Goal: Task Accomplishment & Management: Use online tool/utility

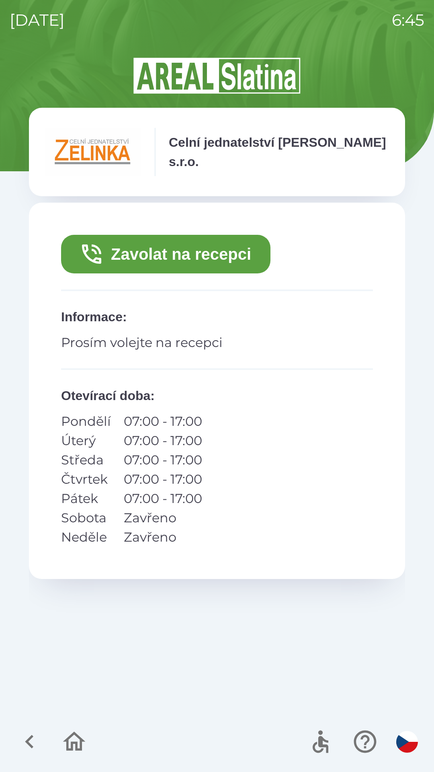
click at [31, 744] on icon "button" at bounding box center [29, 741] width 27 height 27
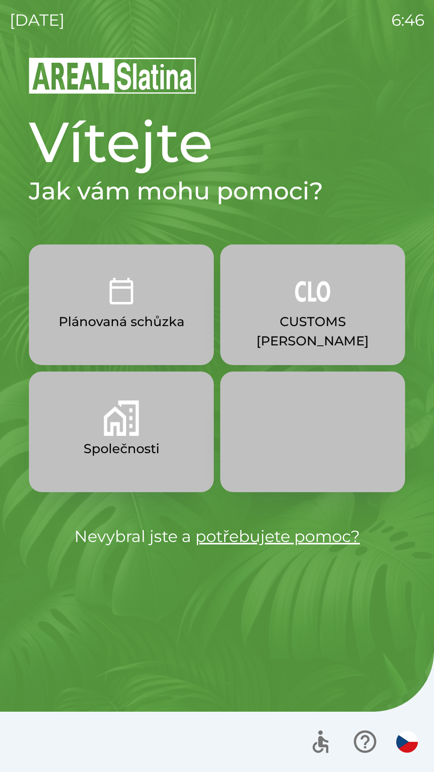
click at [139, 416] on button "Společnosti" at bounding box center [121, 432] width 185 height 121
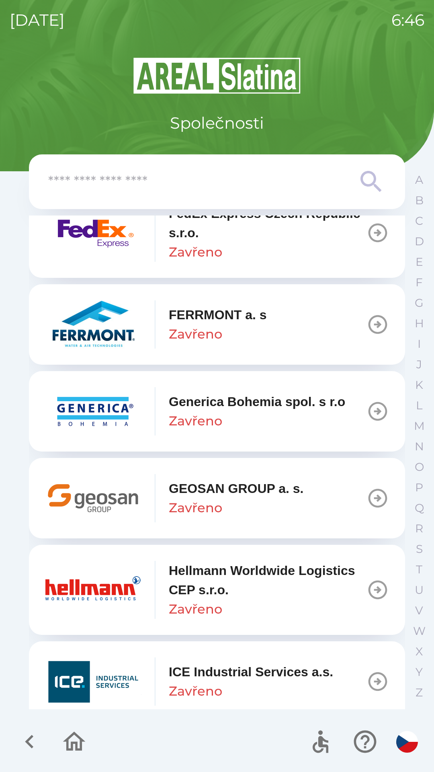
scroll to position [2648, 0]
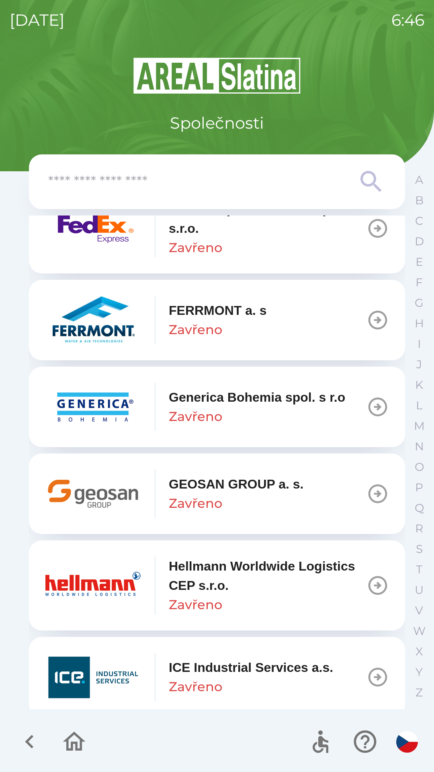
click at [368, 500] on icon "button" at bounding box center [378, 494] width 23 height 23
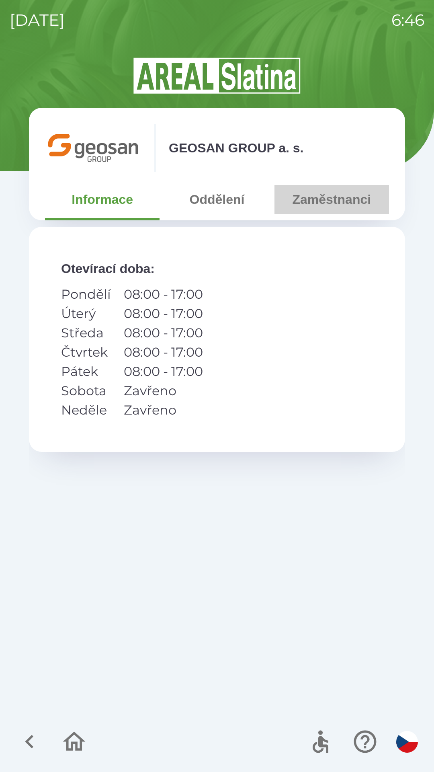
click at [325, 208] on button "Zaměstnanci" at bounding box center [332, 199] width 115 height 29
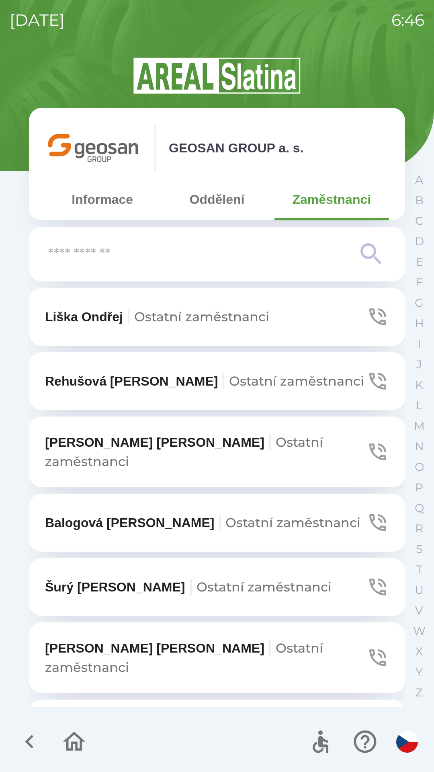
click at [370, 579] on icon "button" at bounding box center [378, 587] width 17 height 17
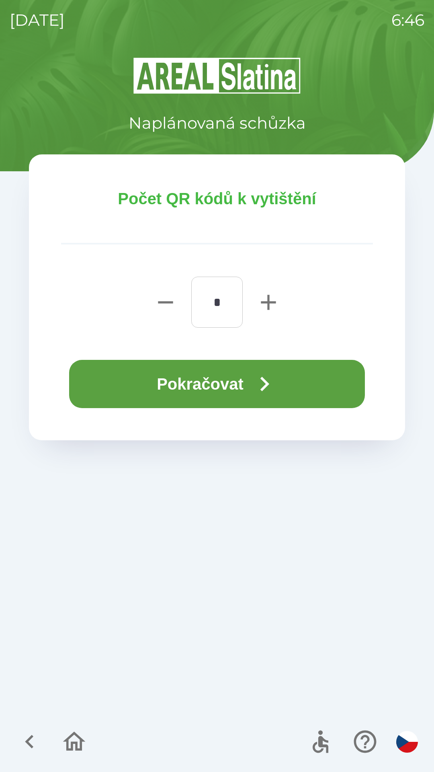
click at [267, 310] on icon "button" at bounding box center [269, 303] width 26 height 26
click at [267, 304] on icon "button" at bounding box center [269, 303] width 26 height 26
type input "*"
click at [236, 377] on button "Pokračovat" at bounding box center [217, 384] width 296 height 48
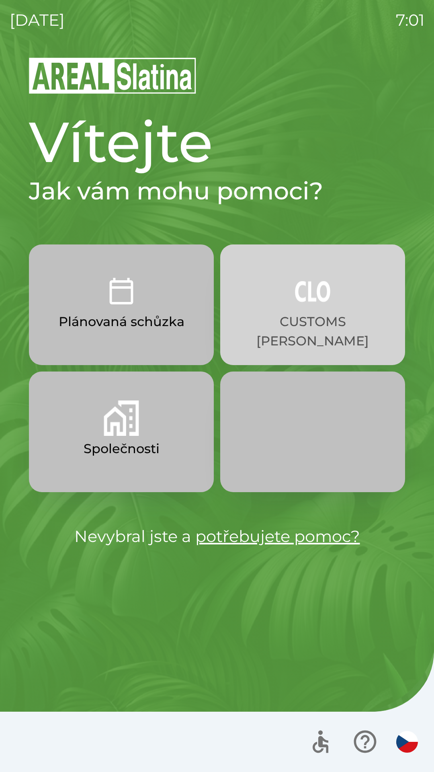
click at [276, 309] on button "CUSTOMS [PERSON_NAME]" at bounding box center [312, 305] width 185 height 121
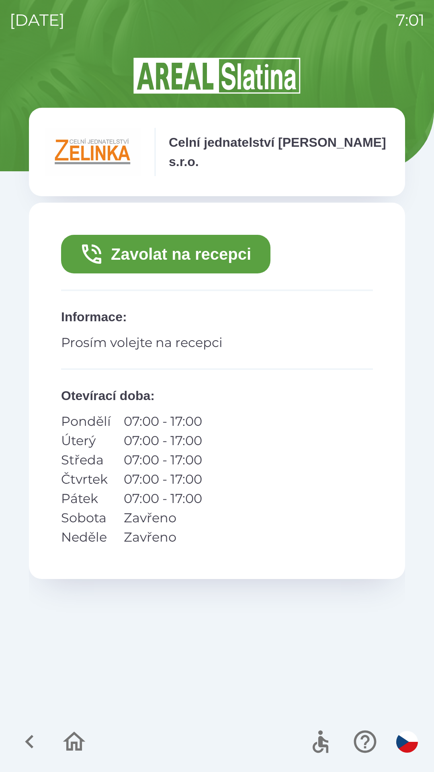
click at [206, 251] on button "Zavolat na recepci" at bounding box center [166, 254] width 210 height 39
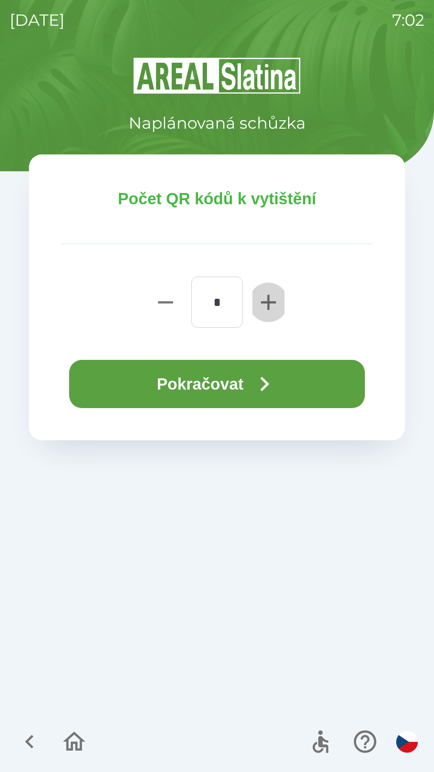
click at [268, 312] on icon "button" at bounding box center [269, 303] width 26 height 26
type input "*"
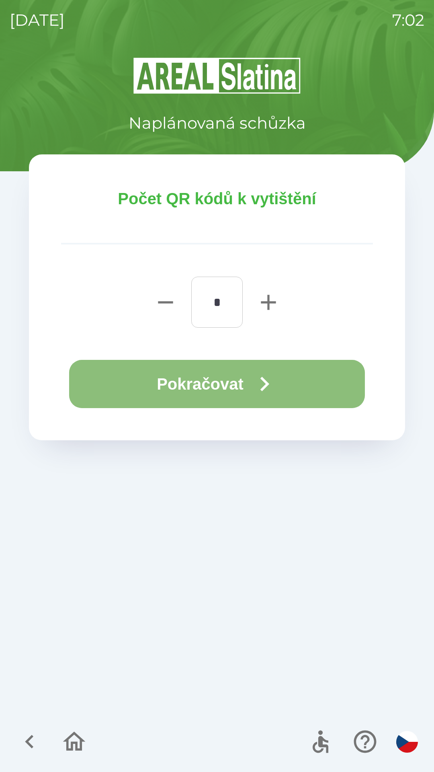
click at [238, 378] on button "Pokračovat" at bounding box center [217, 384] width 296 height 48
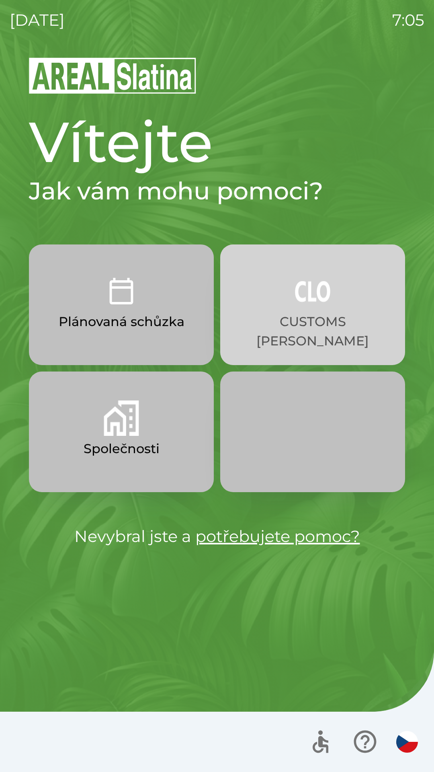
click at [357, 301] on button "CUSTOMS [PERSON_NAME]" at bounding box center [312, 305] width 185 height 121
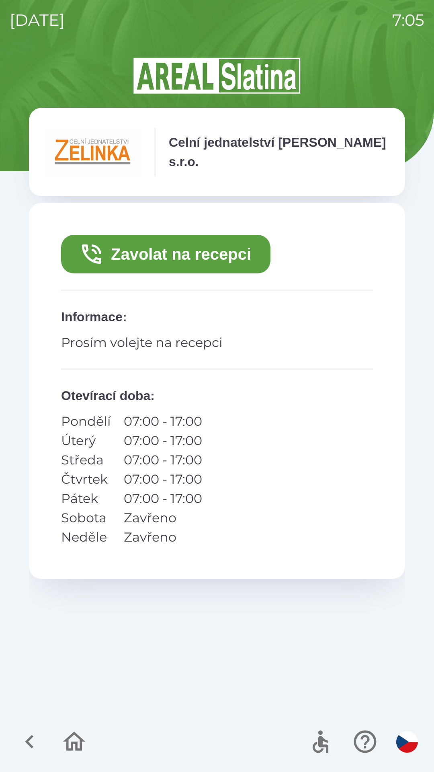
click at [214, 247] on button "Zavolat na recepci" at bounding box center [166, 254] width 210 height 39
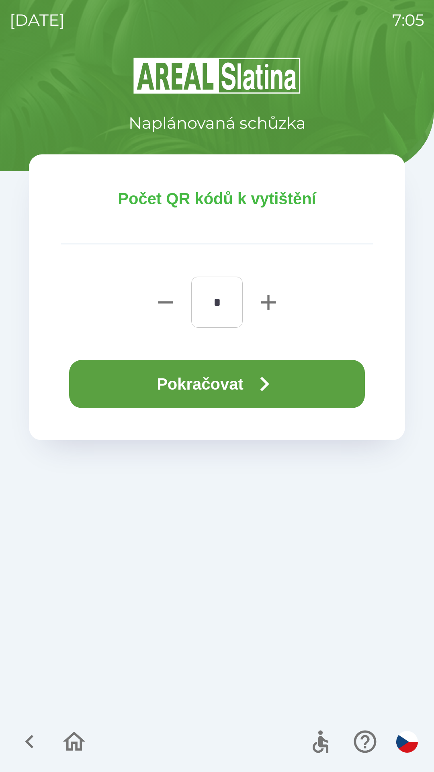
click at [293, 379] on button "Pokračovat" at bounding box center [217, 384] width 296 height 48
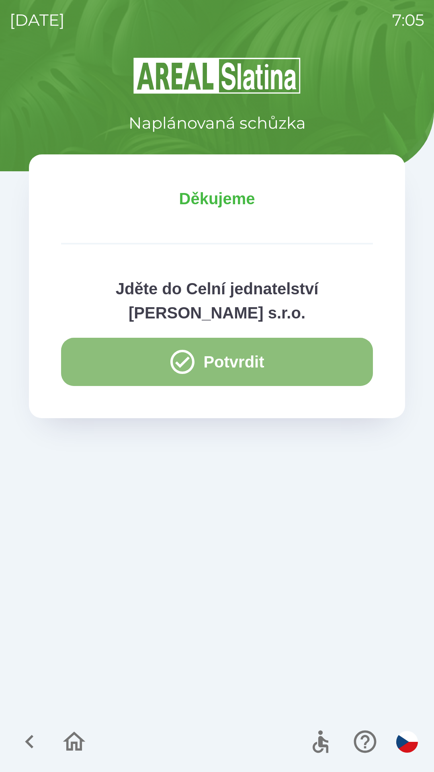
click at [276, 372] on button "Potvrdit" at bounding box center [217, 362] width 312 height 48
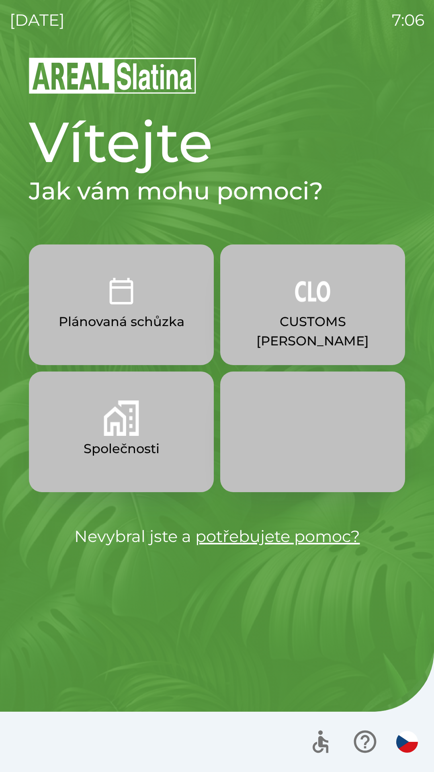
click at [317, 304] on img "button" at bounding box center [312, 290] width 35 height 35
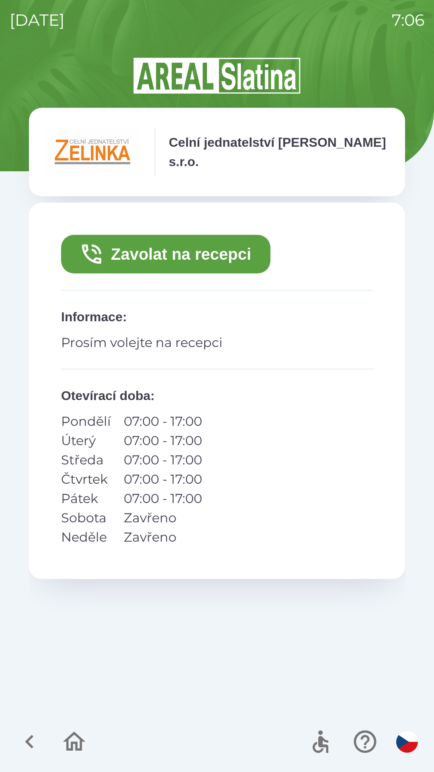
click at [194, 254] on button "Zavolat na recepci" at bounding box center [166, 254] width 210 height 39
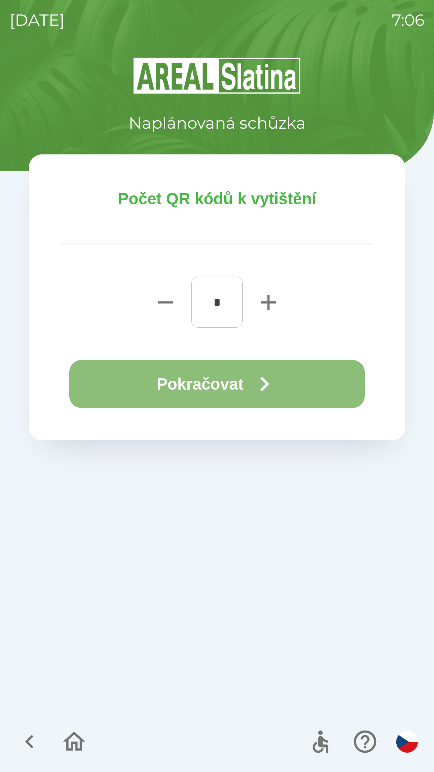
click at [222, 387] on button "Pokračovat" at bounding box center [217, 384] width 296 height 48
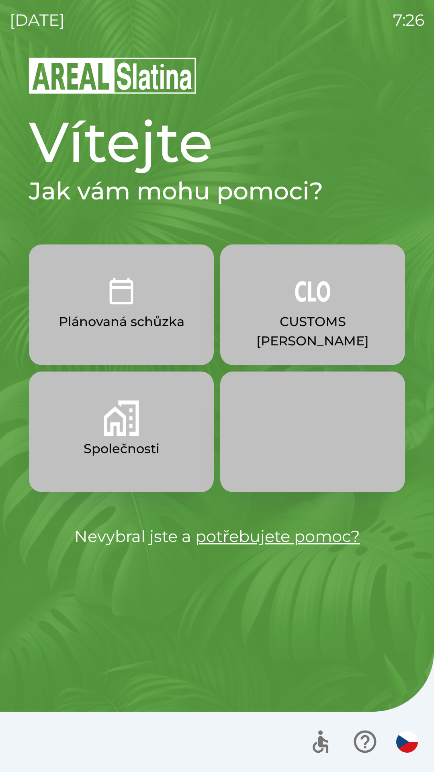
click at [96, 313] on p "Plánovaná schůzka" at bounding box center [122, 321] width 126 height 19
click at [300, 302] on img "button" at bounding box center [312, 290] width 35 height 35
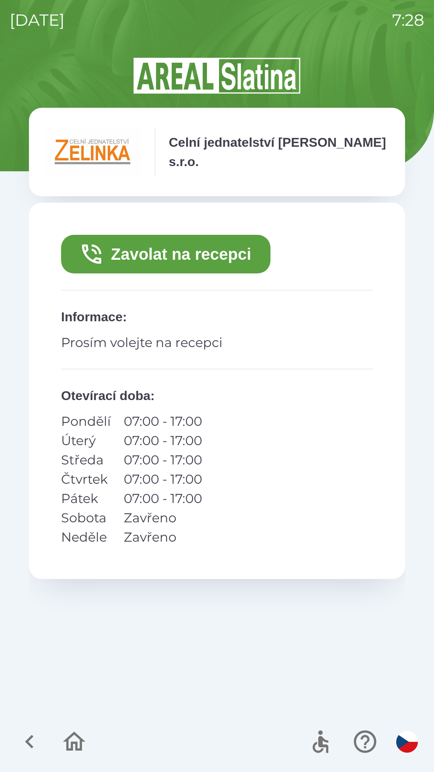
click at [414, 748] on img "button" at bounding box center [408, 742] width 22 height 22
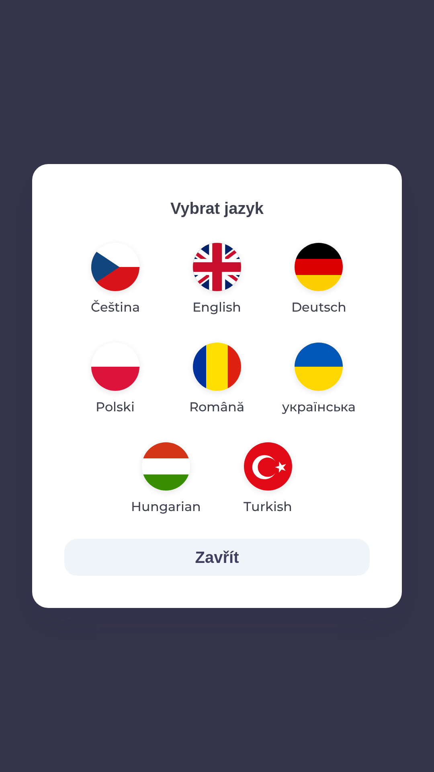
click at [402, 740] on div "Vybrat jazyk Čeština English Deutsch Polski Română українська Hungarian Turkish…" at bounding box center [217, 386] width 434 height 772
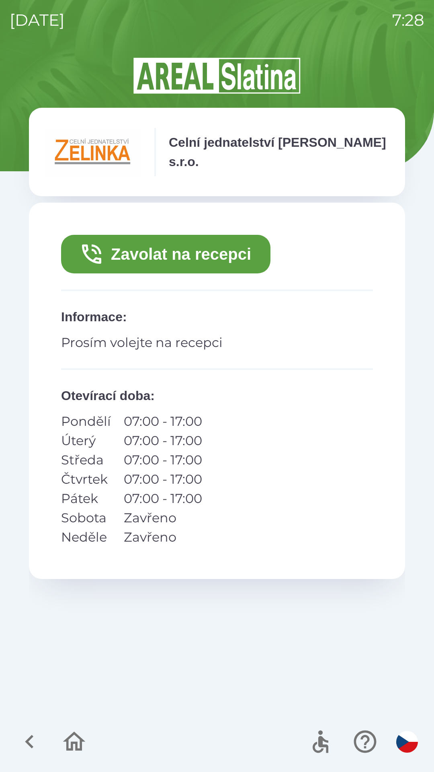
click at [406, 747] on img "button" at bounding box center [408, 742] width 22 height 22
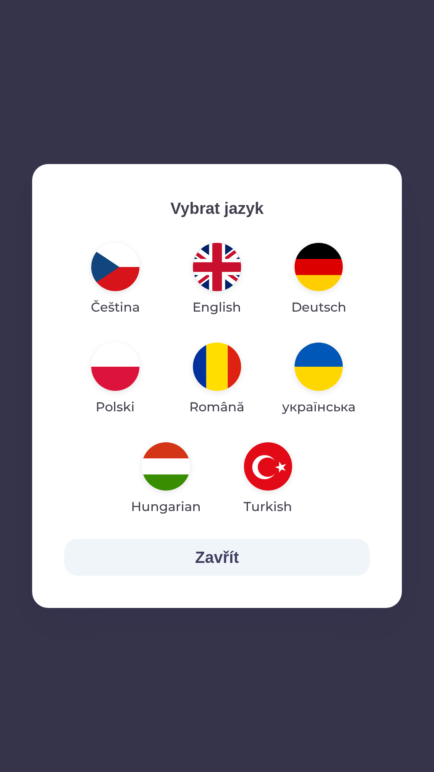
click at [113, 355] on img "button" at bounding box center [115, 367] width 48 height 48
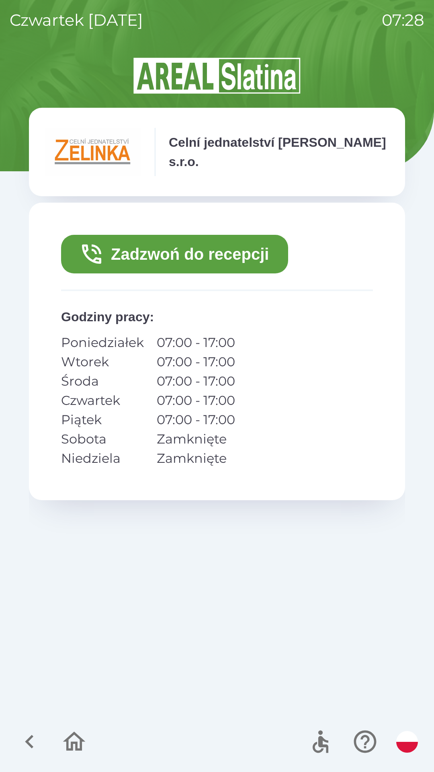
click at [186, 256] on button "Zadzwoń do recepcji" at bounding box center [174, 254] width 227 height 39
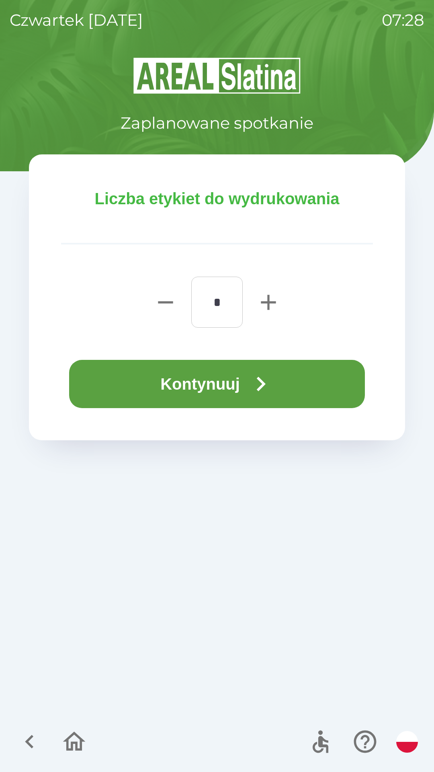
click at [239, 393] on button "Kontynuuj" at bounding box center [217, 384] width 296 height 48
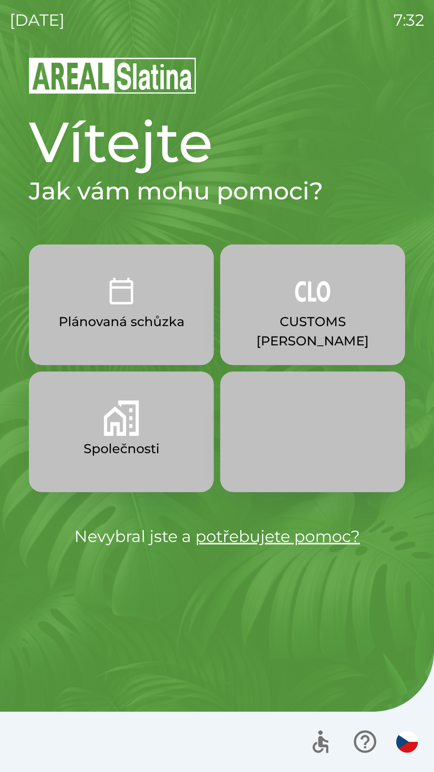
click at [293, 318] on p "CUSTOMS [PERSON_NAME]" at bounding box center [313, 331] width 146 height 39
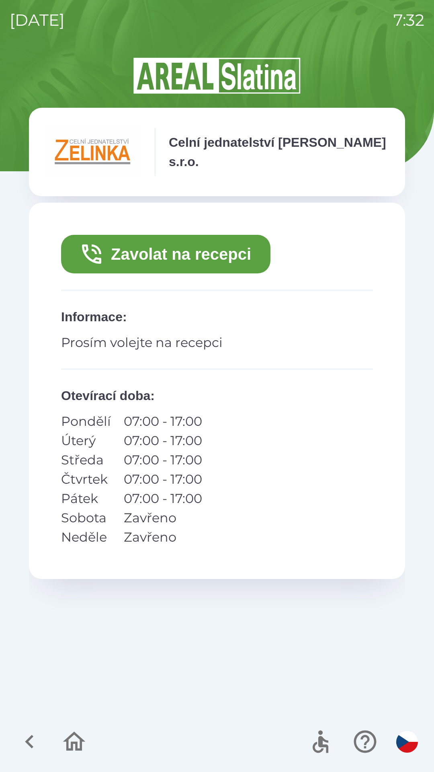
click at [196, 253] on button "Zavolat na recepci" at bounding box center [166, 254] width 210 height 39
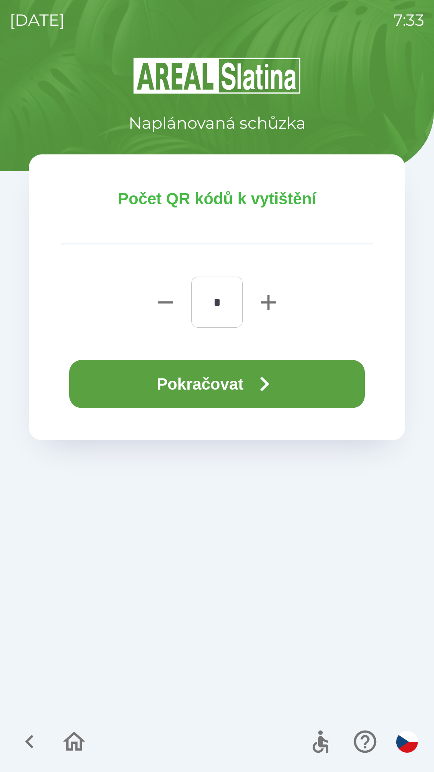
click at [230, 384] on button "Pokračovat" at bounding box center [217, 384] width 296 height 48
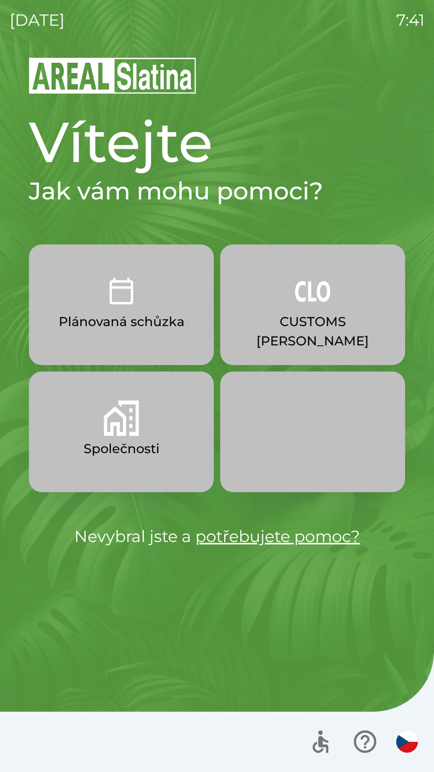
click at [105, 433] on img "button" at bounding box center [121, 418] width 35 height 35
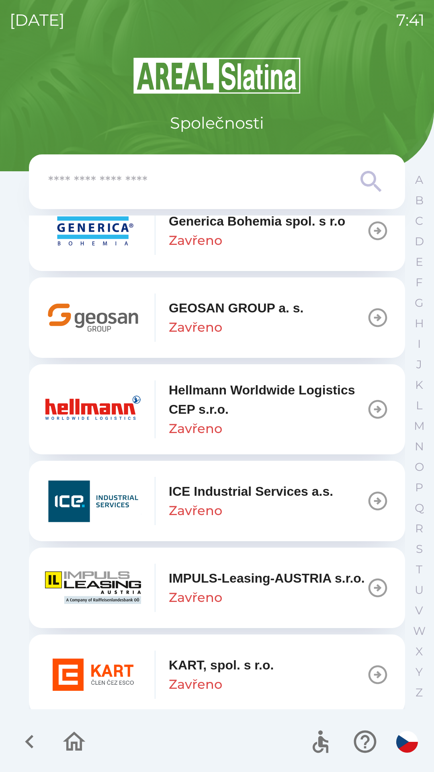
scroll to position [2825, 0]
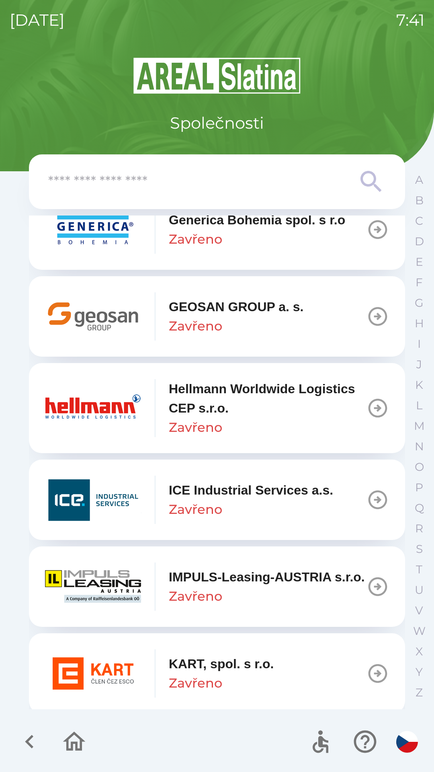
click at [191, 415] on p "Hellmann Worldwide Logistics CEP s.r.o." at bounding box center [268, 398] width 198 height 39
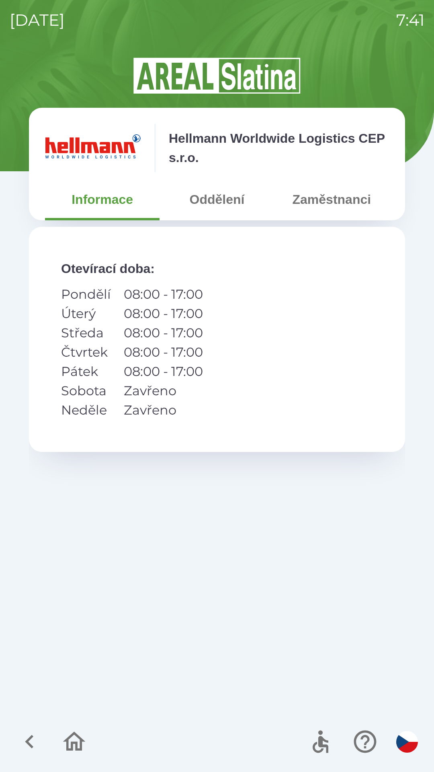
click at [219, 199] on button "Oddělení" at bounding box center [217, 199] width 115 height 29
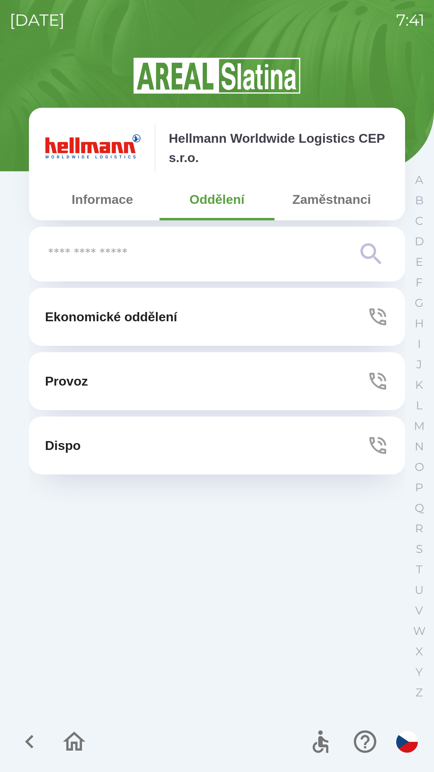
click at [199, 326] on button "Ekonomické oddělení" at bounding box center [217, 317] width 376 height 58
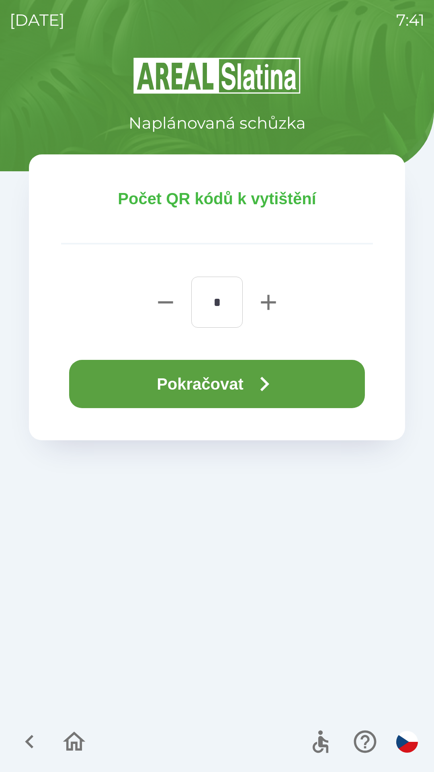
click at [205, 403] on button "Pokračovat" at bounding box center [217, 384] width 296 height 48
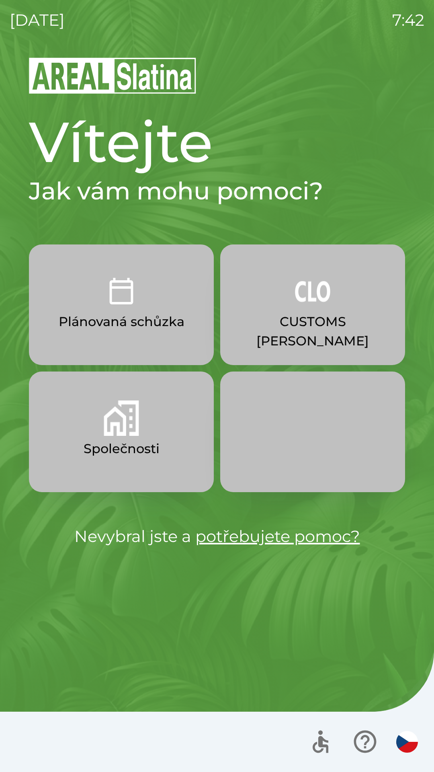
click at [316, 313] on p "CUSTOMS [PERSON_NAME]" at bounding box center [313, 331] width 146 height 39
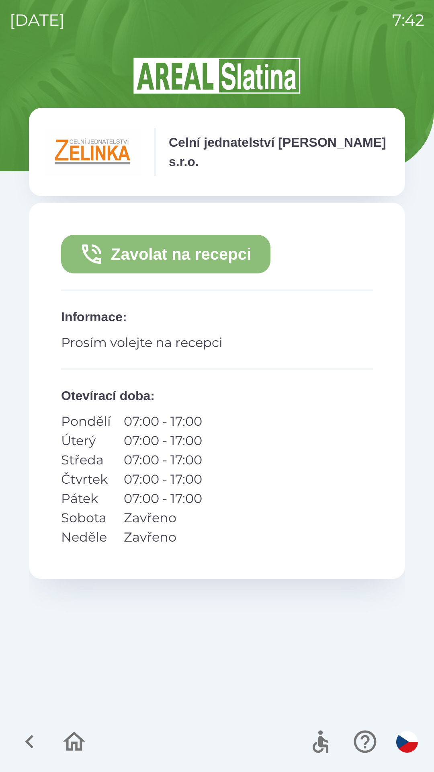
click at [179, 253] on button "Zavolat na recepci" at bounding box center [166, 254] width 210 height 39
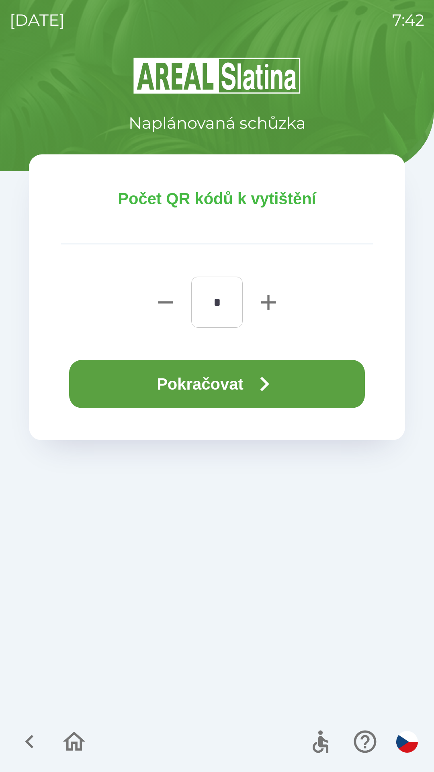
click at [243, 385] on button "Pokračovat" at bounding box center [217, 384] width 296 height 48
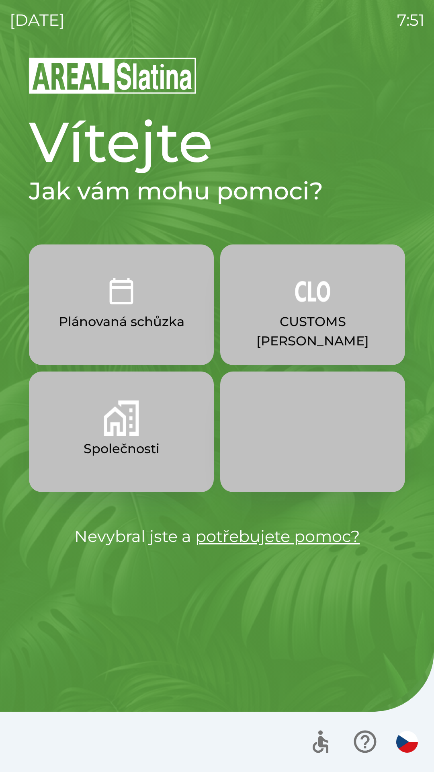
click at [156, 467] on button "Společnosti" at bounding box center [121, 432] width 185 height 121
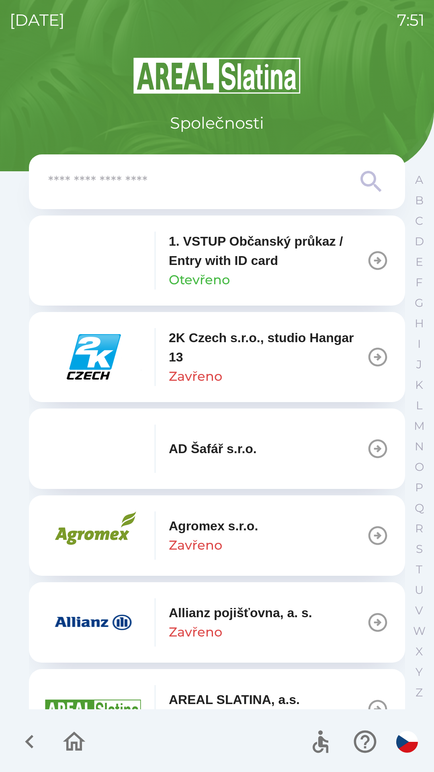
click at [0, 738] on div at bounding box center [217, 742] width 434 height 60
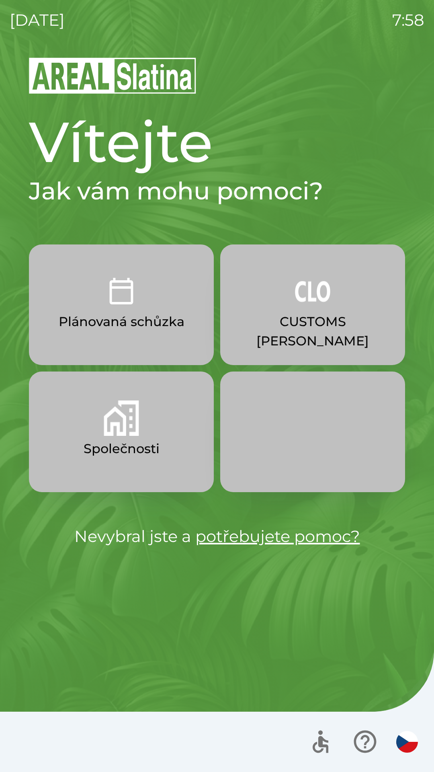
click at [127, 432] on img "button" at bounding box center [121, 418] width 35 height 35
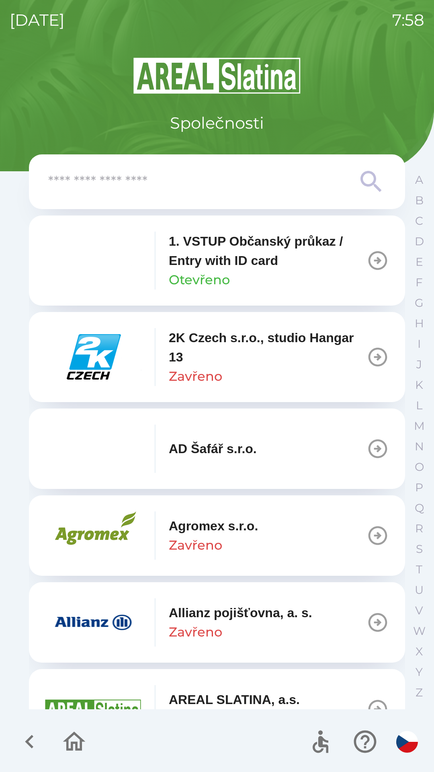
click at [103, 181] on input "text" at bounding box center [201, 182] width 306 height 22
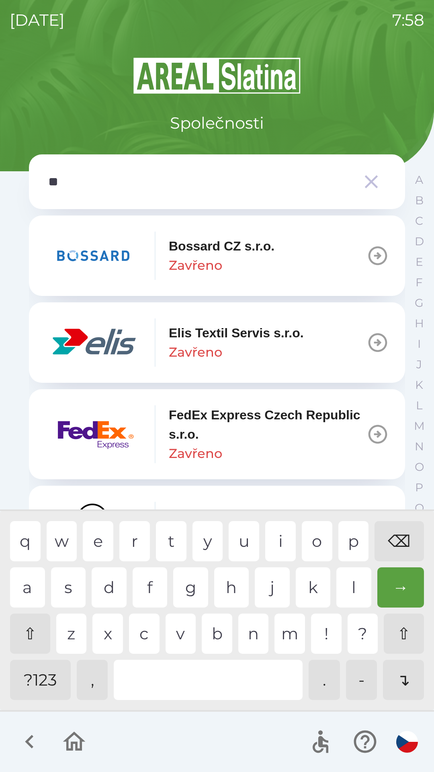
click at [403, 536] on div "⌫" at bounding box center [399, 541] width 49 height 40
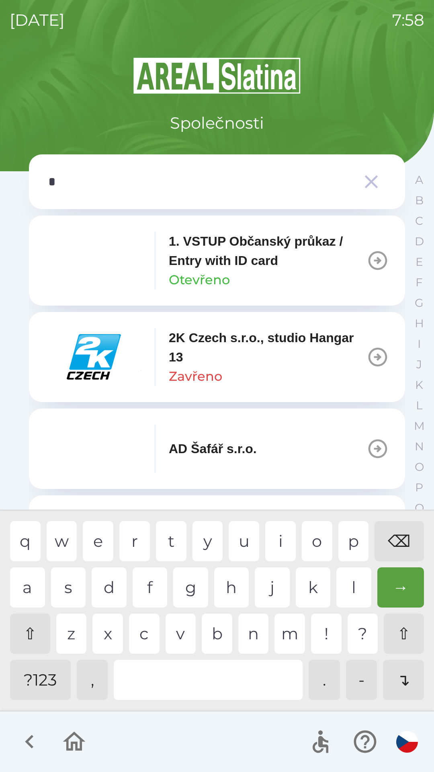
click at [400, 537] on div "⌫" at bounding box center [399, 541] width 49 height 40
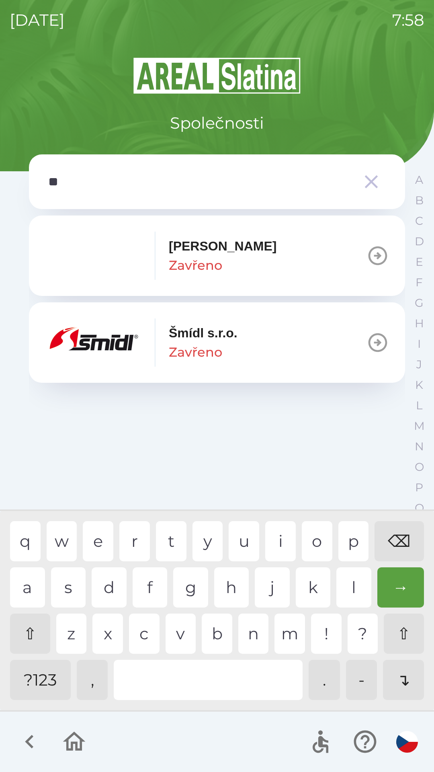
click at [288, 631] on div "m" at bounding box center [290, 634] width 31 height 40
type input "***"
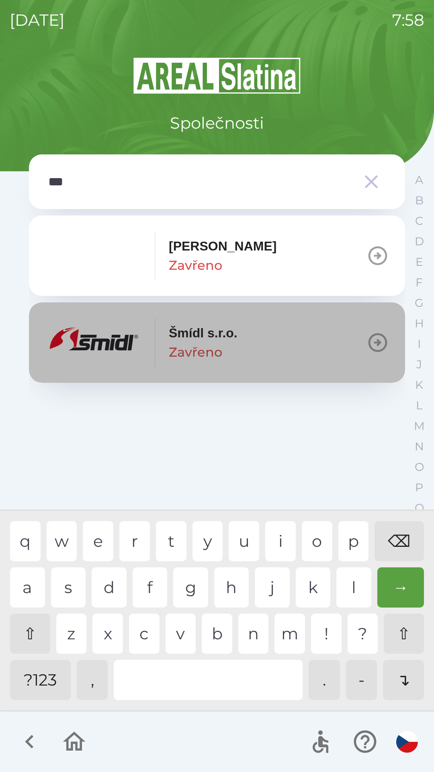
click at [105, 350] on img "button" at bounding box center [93, 343] width 97 height 48
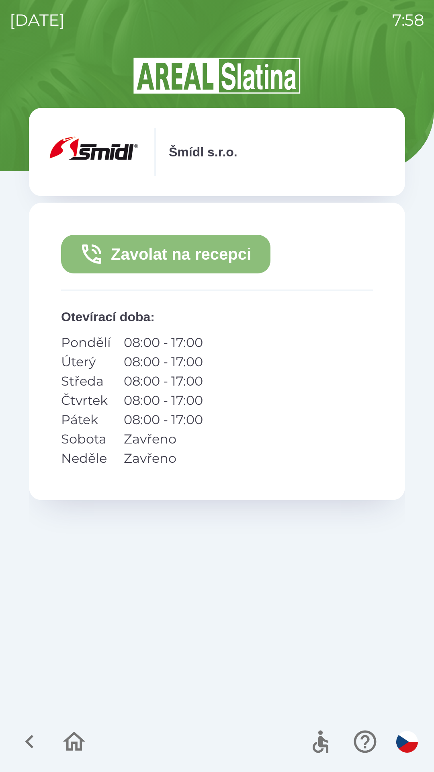
click at [181, 255] on button "Zavolat na recepci" at bounding box center [166, 254] width 210 height 39
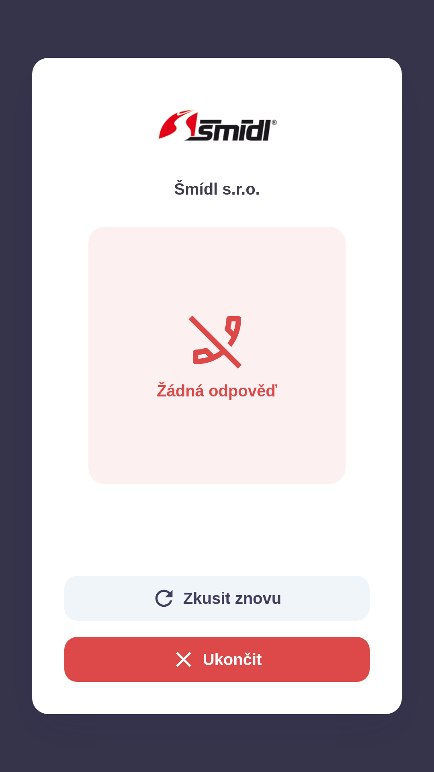
click at [222, 662] on button "Ukončit" at bounding box center [217, 659] width 306 height 45
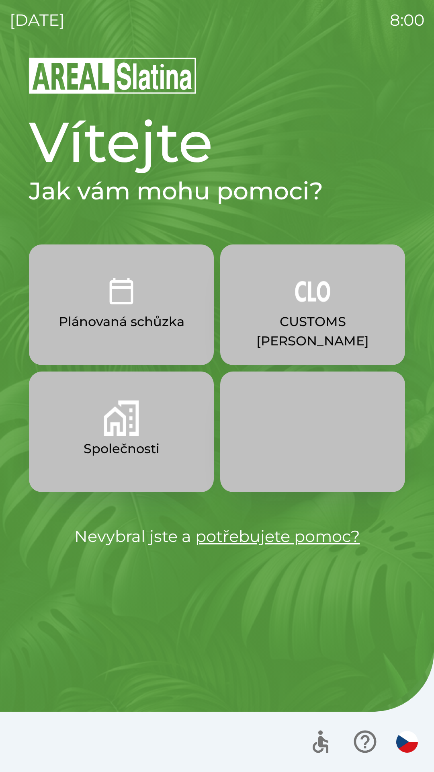
click at [136, 438] on button "Společnosti" at bounding box center [121, 432] width 185 height 121
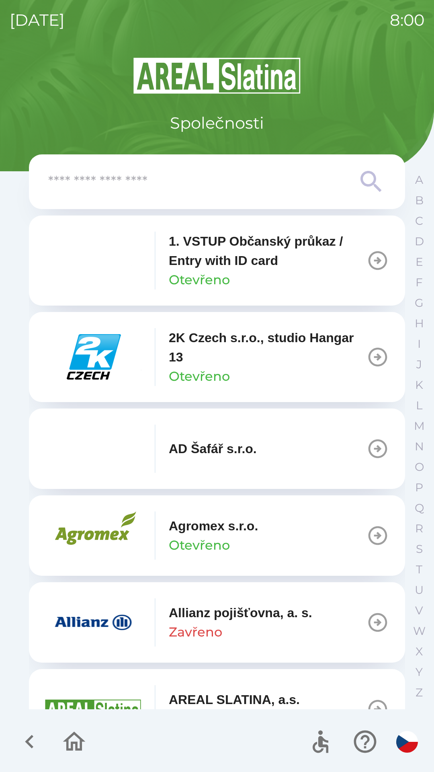
click at [218, 190] on input "text" at bounding box center [201, 182] width 306 height 22
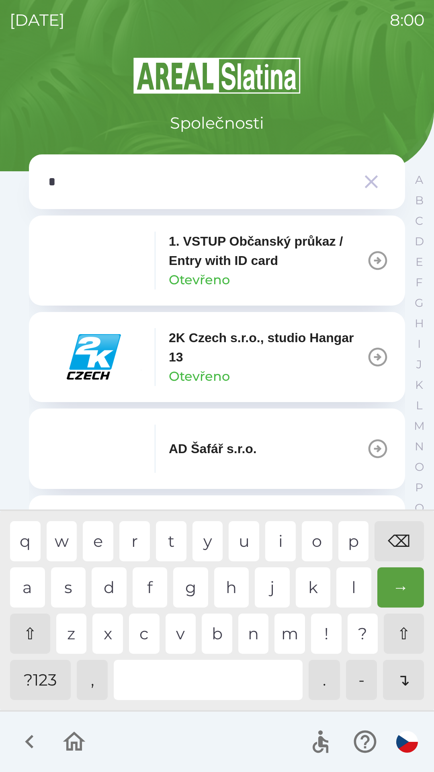
click at [71, 583] on div "s" at bounding box center [68, 588] width 35 height 40
type input "**"
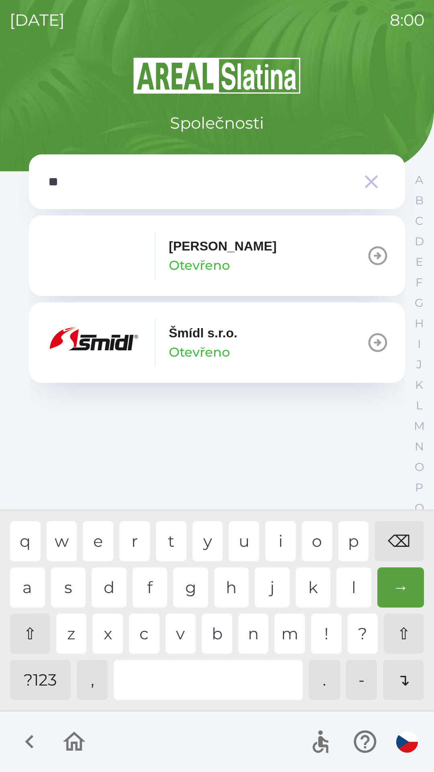
click at [292, 640] on div "m" at bounding box center [290, 634] width 31 height 40
click at [206, 345] on p "Otevřeno" at bounding box center [199, 352] width 61 height 19
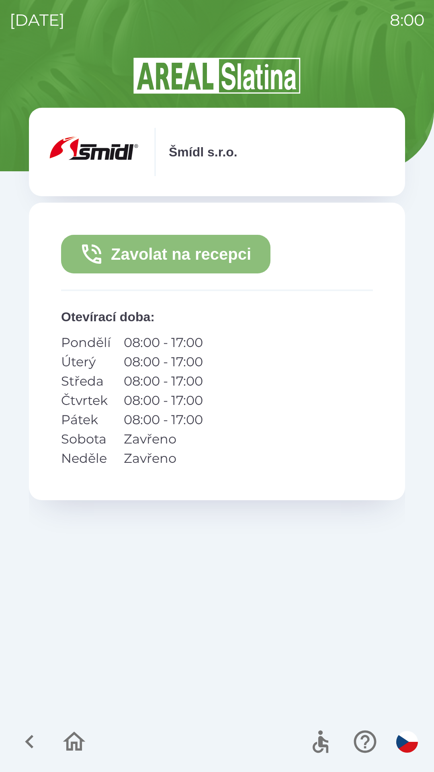
click at [193, 251] on button "Zavolat na recepci" at bounding box center [166, 254] width 210 height 39
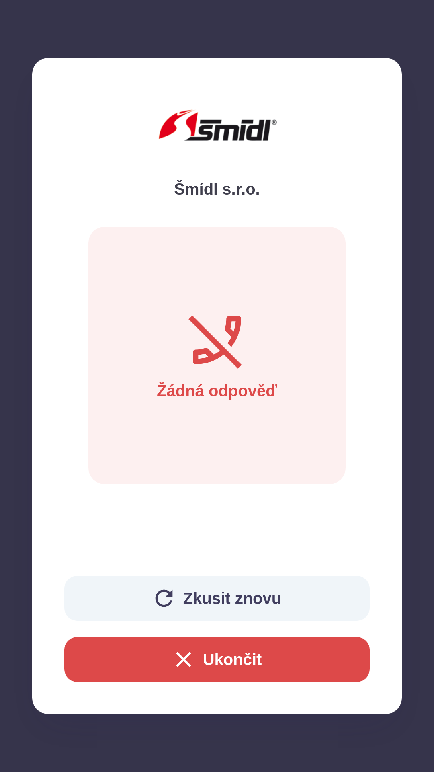
click at [230, 664] on button "Ukončit" at bounding box center [217, 659] width 306 height 45
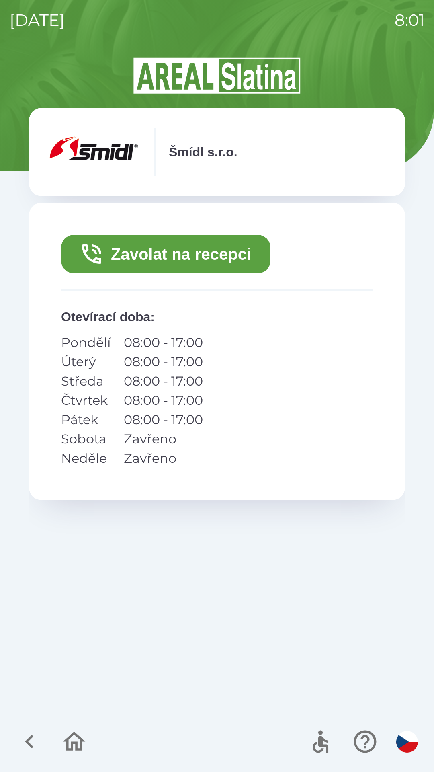
click at [128, 251] on button "Zavolat na recepci" at bounding box center [166, 254] width 210 height 39
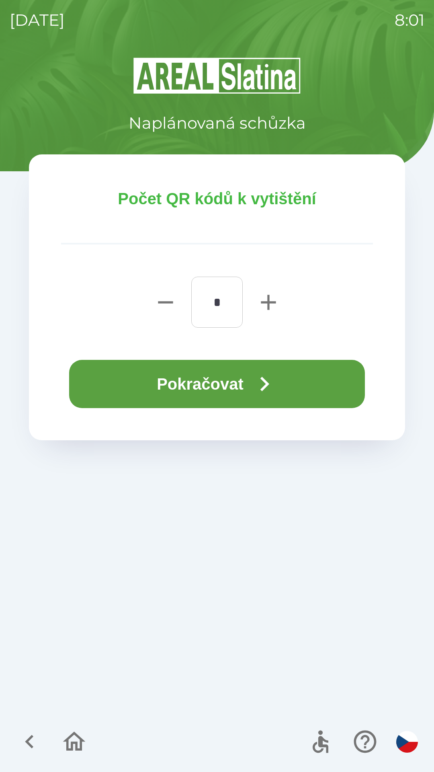
click at [180, 379] on button "Pokračovat" at bounding box center [217, 384] width 296 height 48
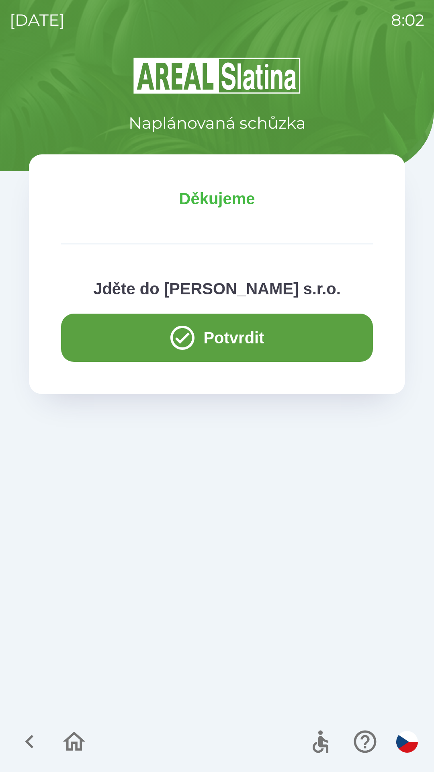
click at [127, 343] on button "Potvrdit" at bounding box center [217, 338] width 312 height 48
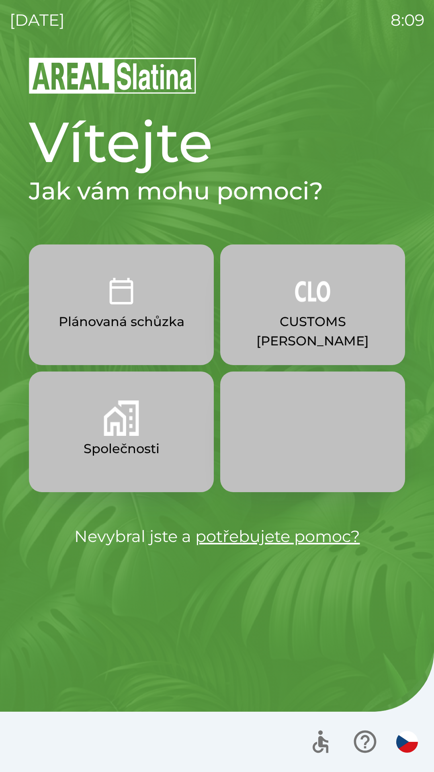
click at [313, 304] on img "button" at bounding box center [312, 290] width 35 height 35
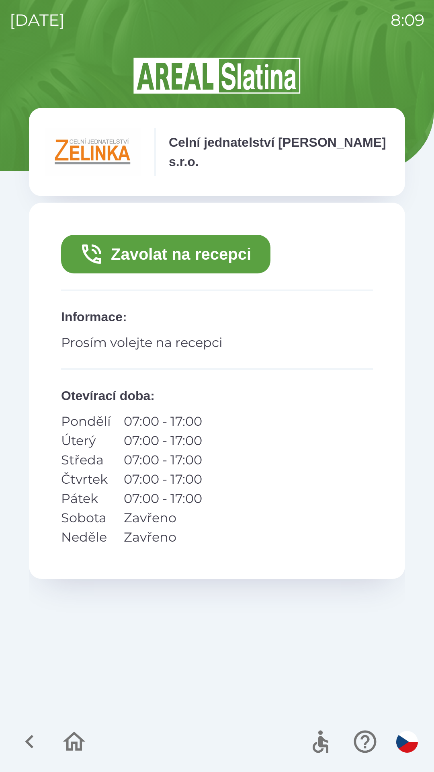
click at [70, 744] on icon "button" at bounding box center [74, 741] width 27 height 27
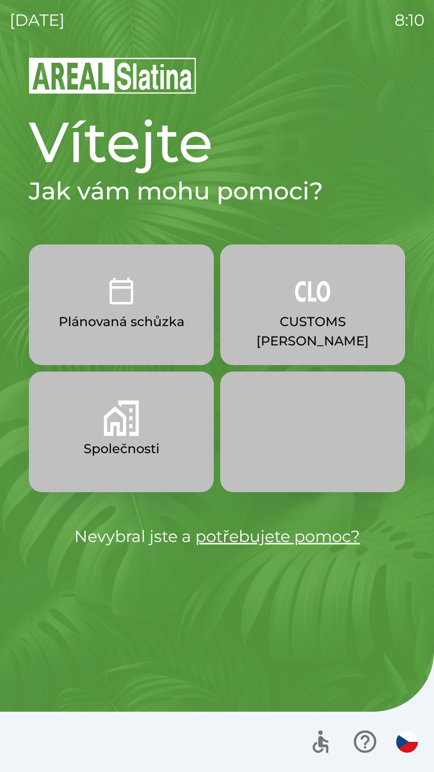
click at [121, 434] on img "button" at bounding box center [121, 418] width 35 height 35
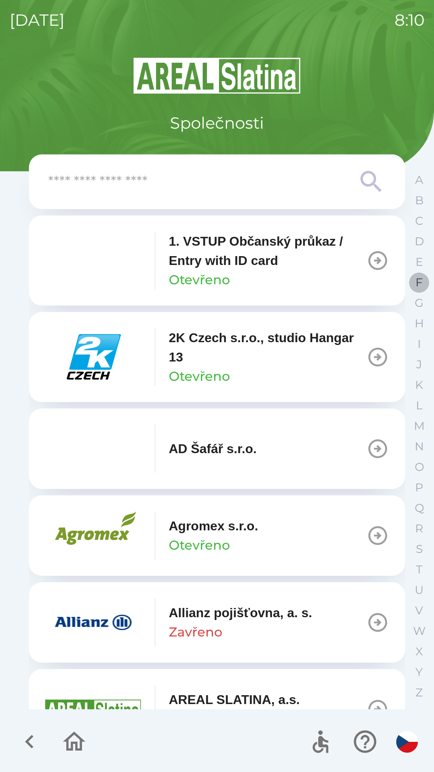
click at [417, 280] on p "F" at bounding box center [419, 283] width 7 height 14
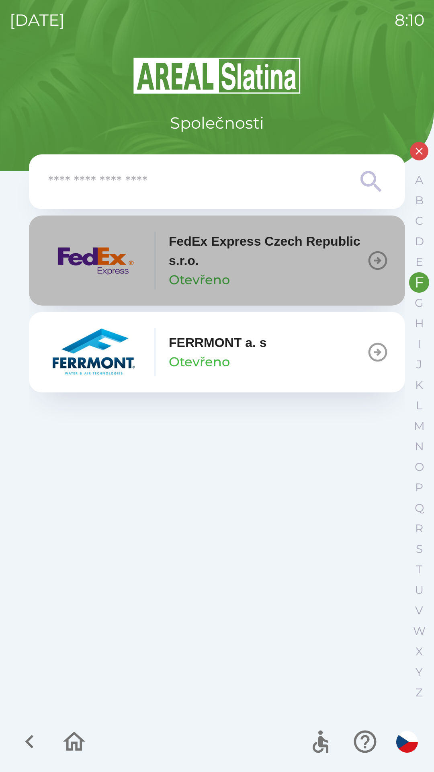
click at [170, 254] on p "FedEx Express Czech Republic s.r.o." at bounding box center [268, 251] width 198 height 39
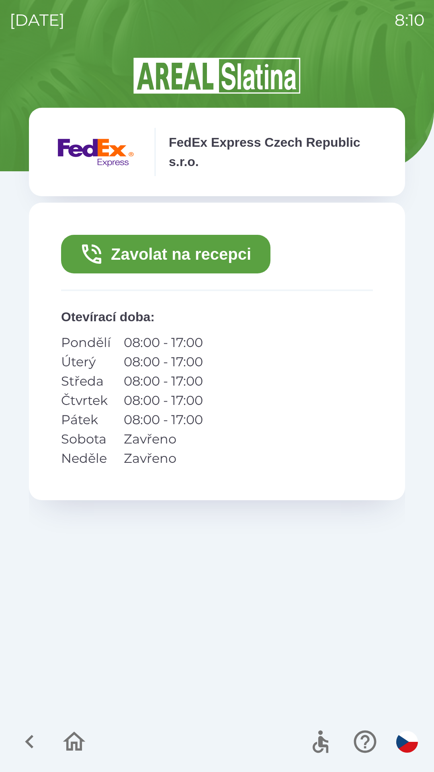
click at [187, 262] on button "Zavolat na recepci" at bounding box center [166, 254] width 210 height 39
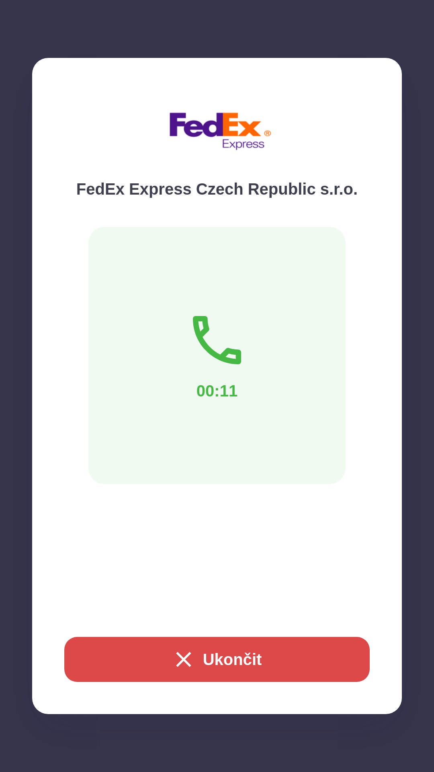
click at [205, 658] on button "Ukončit" at bounding box center [217, 659] width 306 height 45
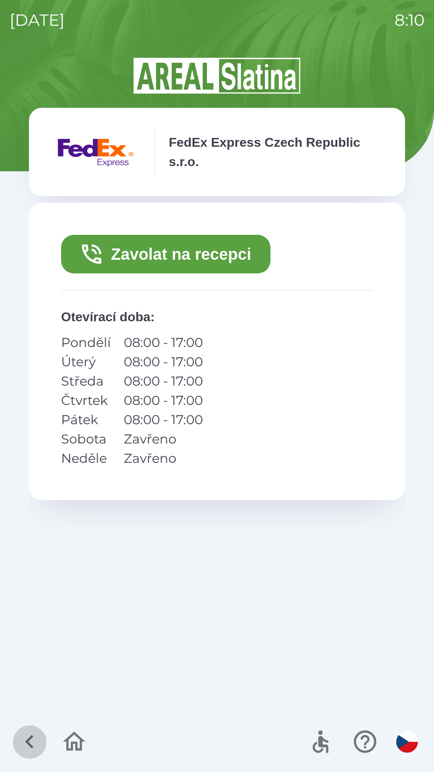
click at [33, 737] on icon "button" at bounding box center [29, 742] width 8 height 14
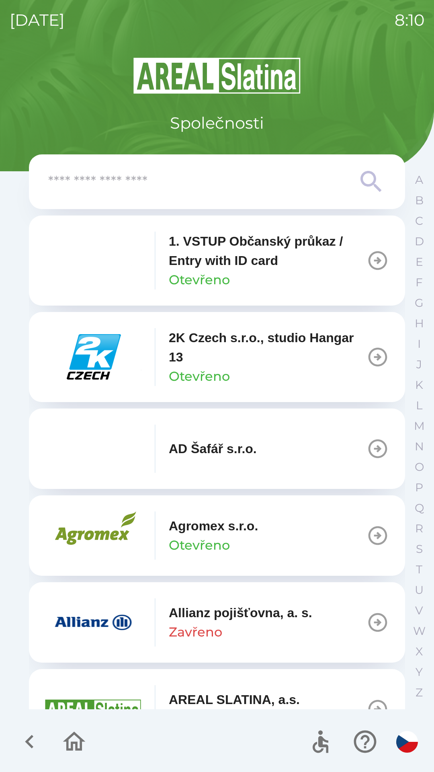
click at [31, 746] on icon "button" at bounding box center [29, 742] width 8 height 14
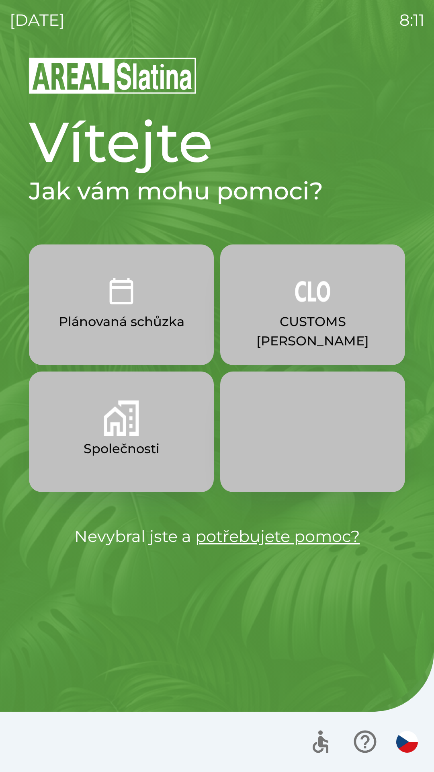
click at [360, 328] on p "CUSTOMS [PERSON_NAME]" at bounding box center [313, 331] width 146 height 39
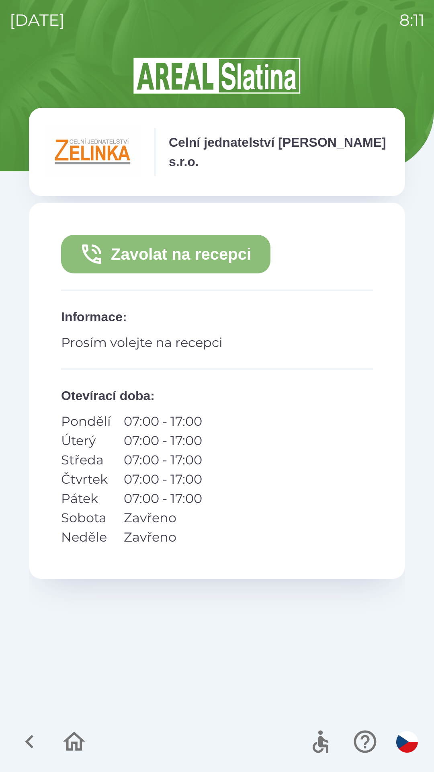
click at [236, 246] on button "Zavolat na recepci" at bounding box center [166, 254] width 210 height 39
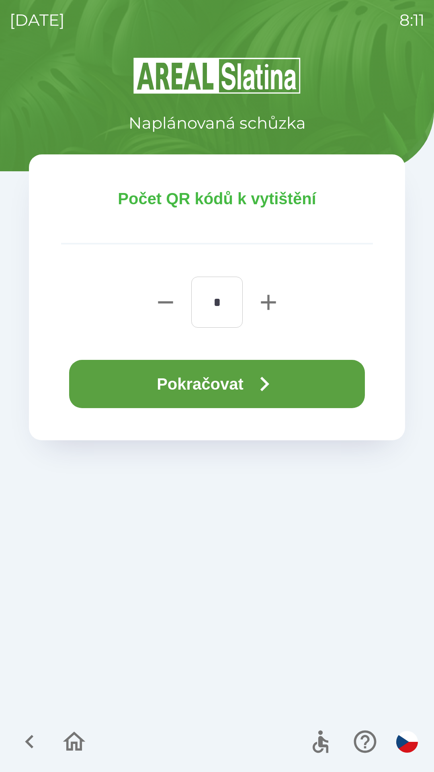
click at [284, 368] on button "Pokračovat" at bounding box center [217, 384] width 296 height 48
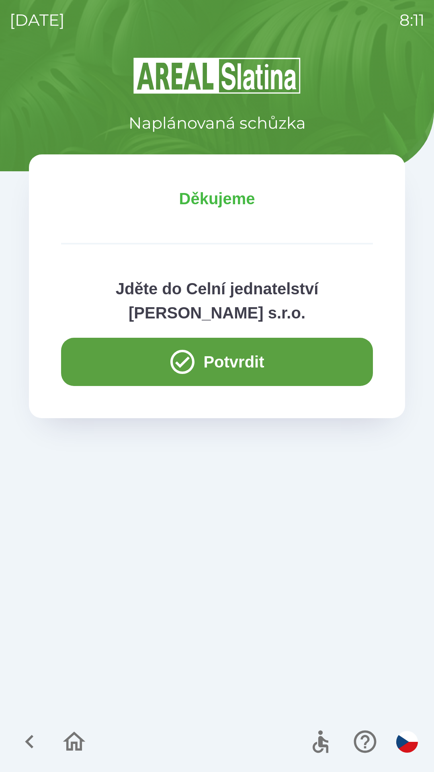
click at [71, 746] on icon "button" at bounding box center [74, 741] width 23 height 19
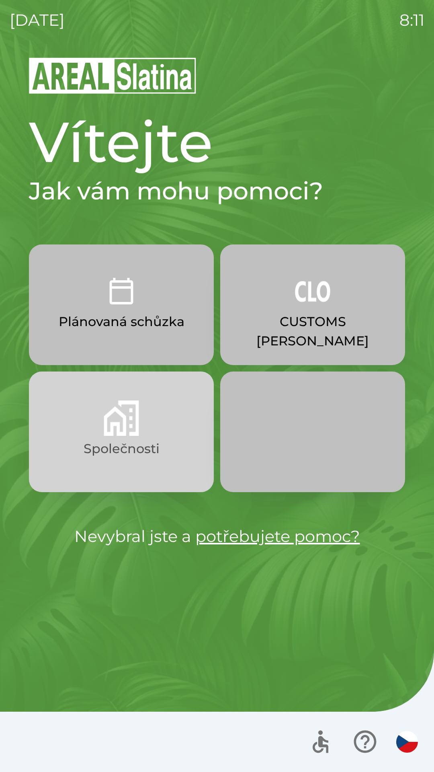
click at [140, 417] on button "Společnosti" at bounding box center [121, 432] width 185 height 121
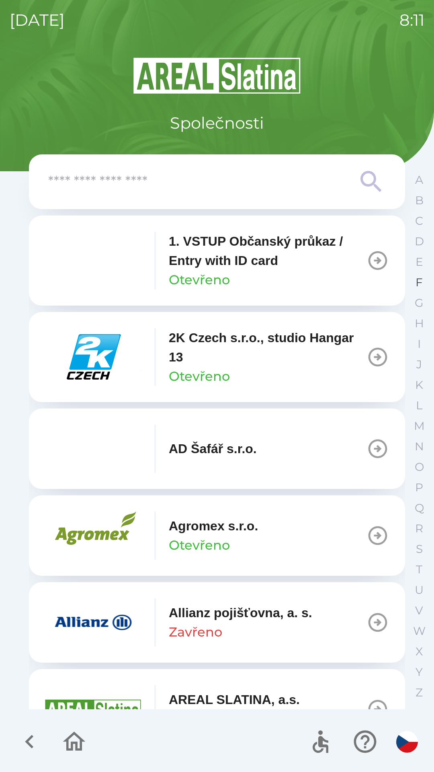
click at [417, 280] on p "F" at bounding box center [419, 283] width 7 height 14
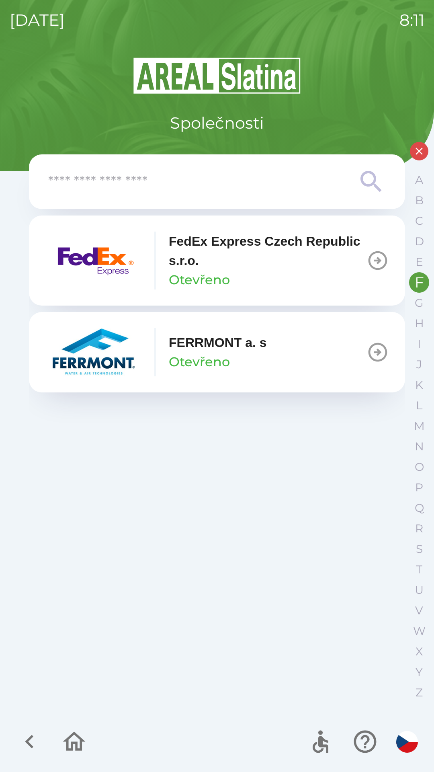
click at [197, 245] on p "FedEx Express Czech Republic s.r.o." at bounding box center [268, 251] width 198 height 39
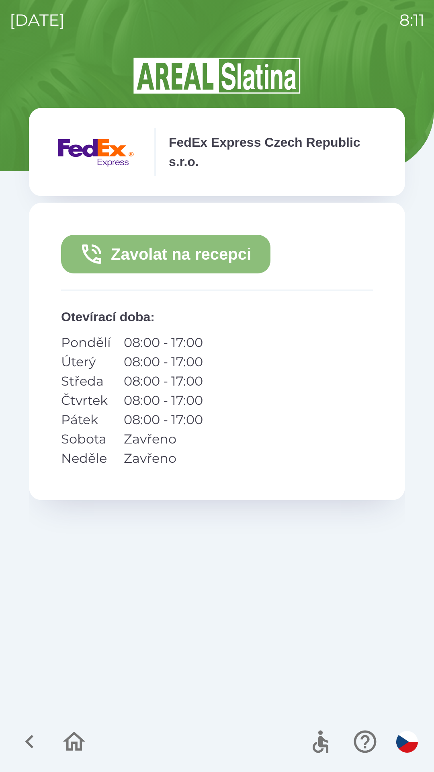
click at [204, 246] on button "Zavolat na recepci" at bounding box center [166, 254] width 210 height 39
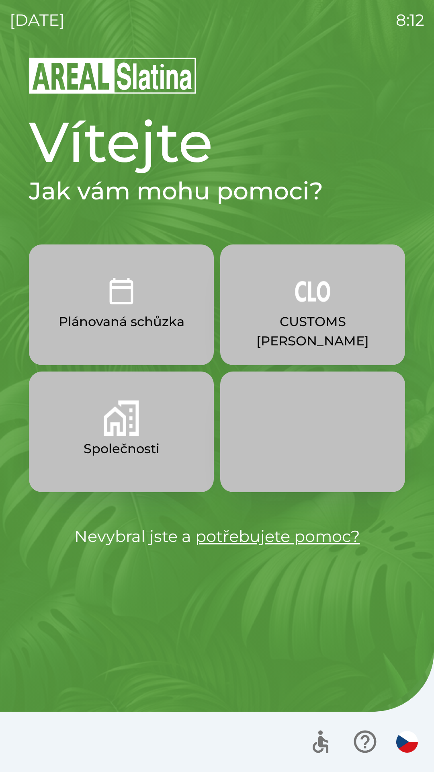
click at [139, 437] on button "Společnosti" at bounding box center [121, 432] width 185 height 121
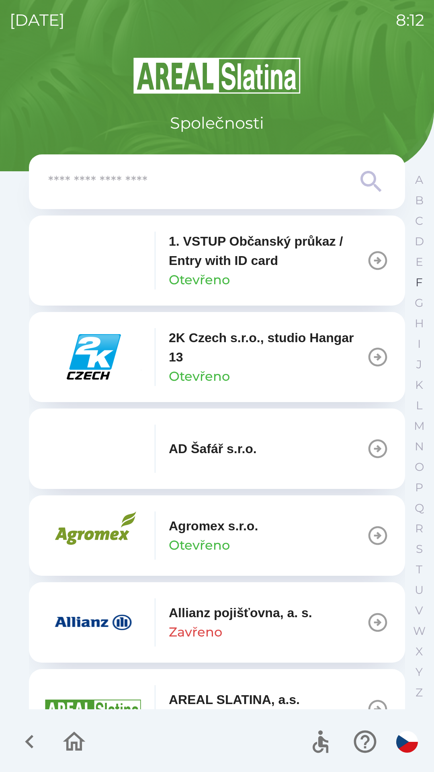
click at [416, 285] on p "F" at bounding box center [419, 283] width 7 height 14
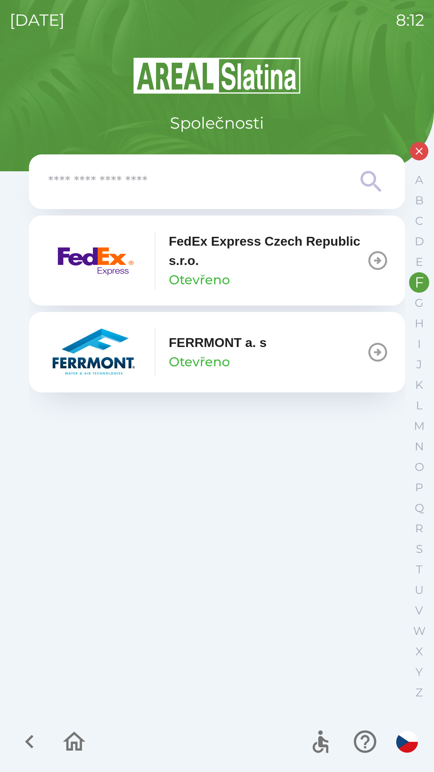
click at [204, 268] on p "FedEx Express Czech Republic s.r.o." at bounding box center [268, 251] width 198 height 39
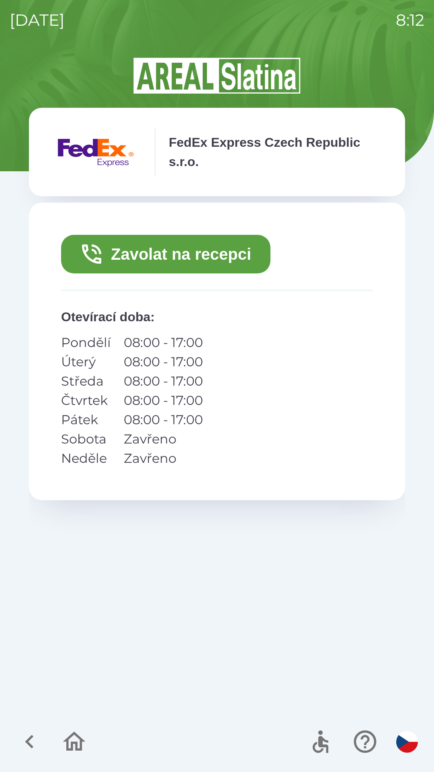
click at [197, 255] on button "Zavolat na recepci" at bounding box center [166, 254] width 210 height 39
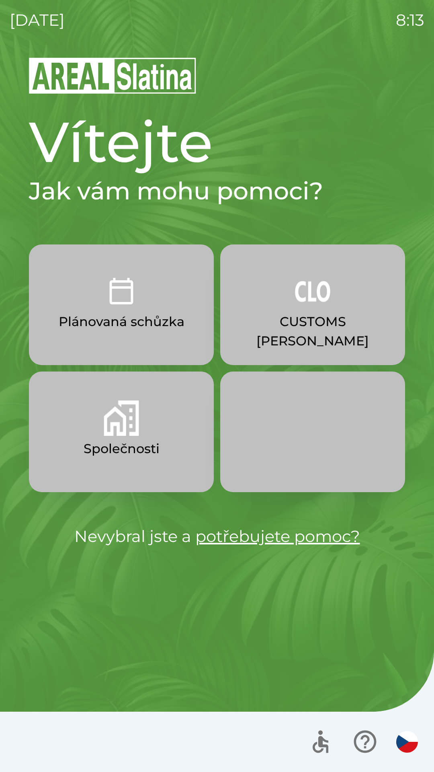
click at [292, 296] on button "CUSTOMS [PERSON_NAME]" at bounding box center [312, 305] width 185 height 121
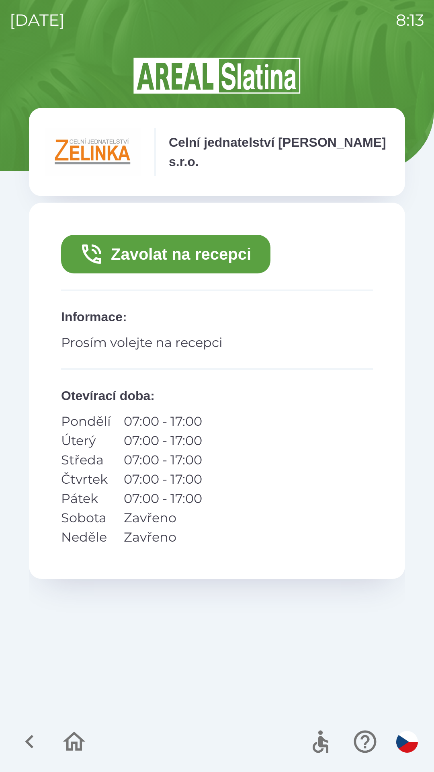
click at [187, 239] on button "Zavolat na recepci" at bounding box center [166, 254] width 210 height 39
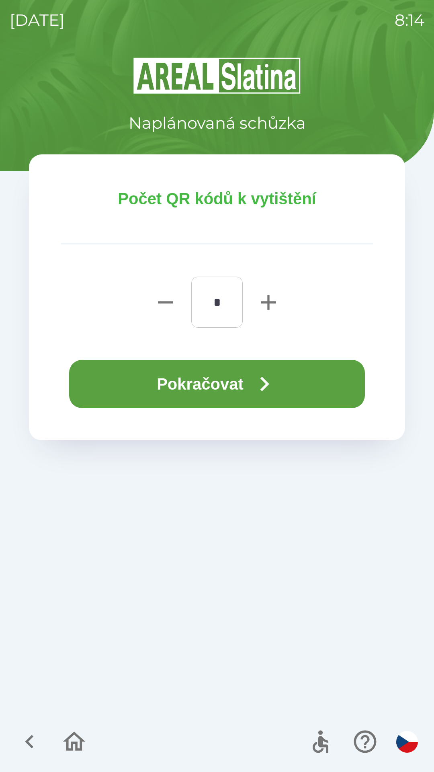
click at [193, 382] on button "Pokračovat" at bounding box center [217, 384] width 296 height 48
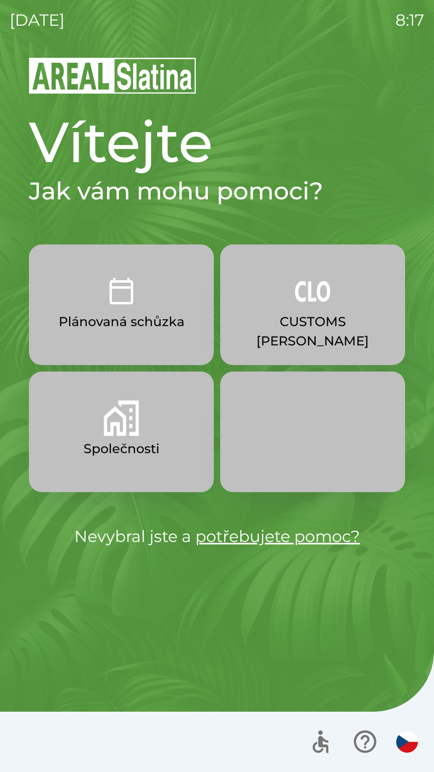
click at [138, 434] on img "button" at bounding box center [121, 418] width 35 height 35
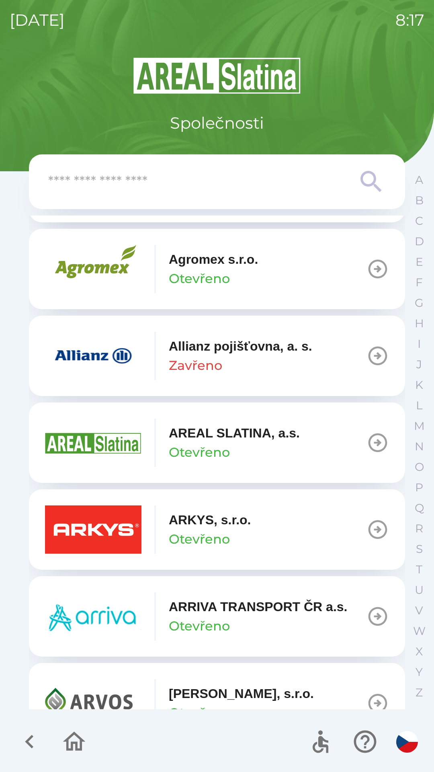
scroll to position [270, 0]
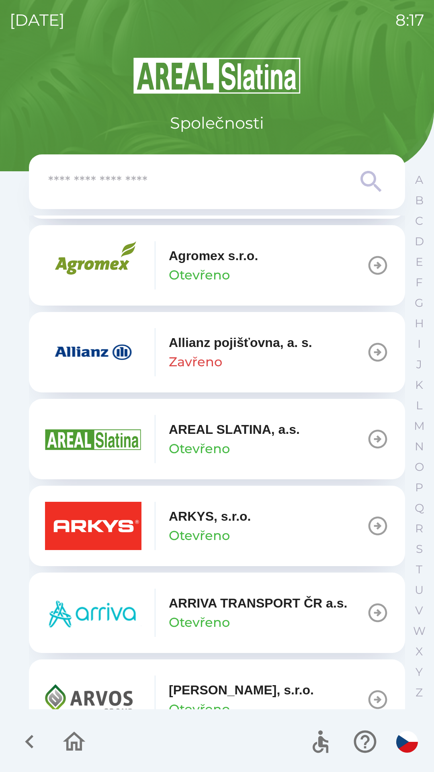
click at [204, 520] on p "ARKYS, s.r.o." at bounding box center [210, 516] width 82 height 19
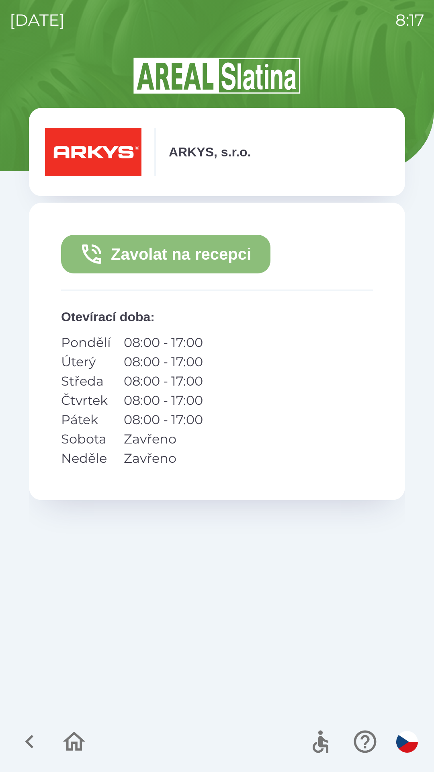
click at [137, 254] on button "Zavolat na recepci" at bounding box center [166, 254] width 210 height 39
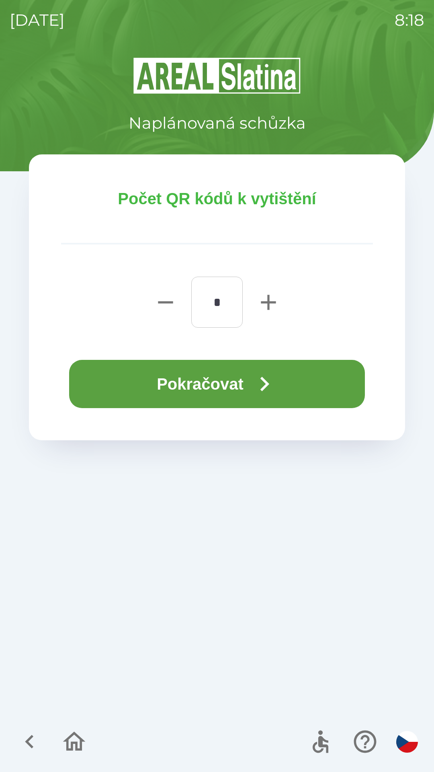
click at [195, 377] on button "Pokračovat" at bounding box center [217, 384] width 296 height 48
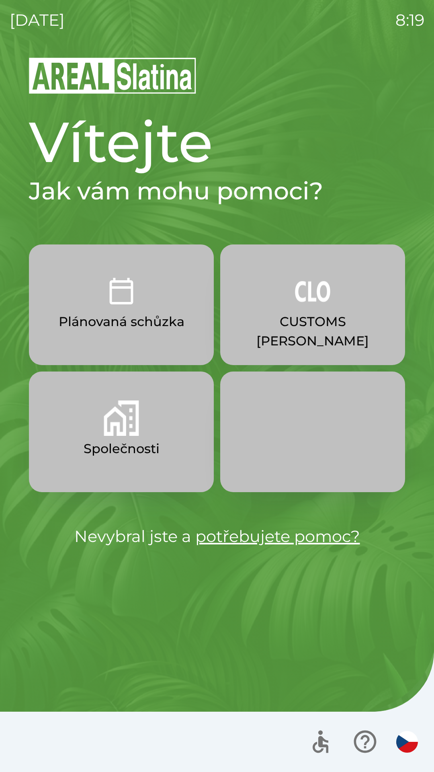
click at [124, 435] on img "button" at bounding box center [121, 418] width 35 height 35
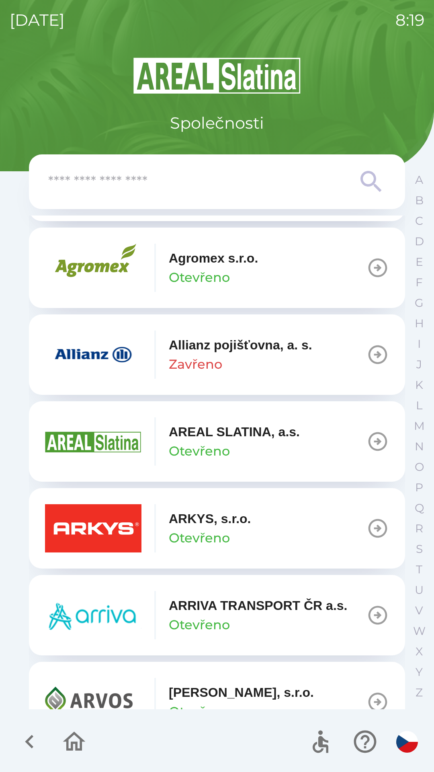
scroll to position [270, 0]
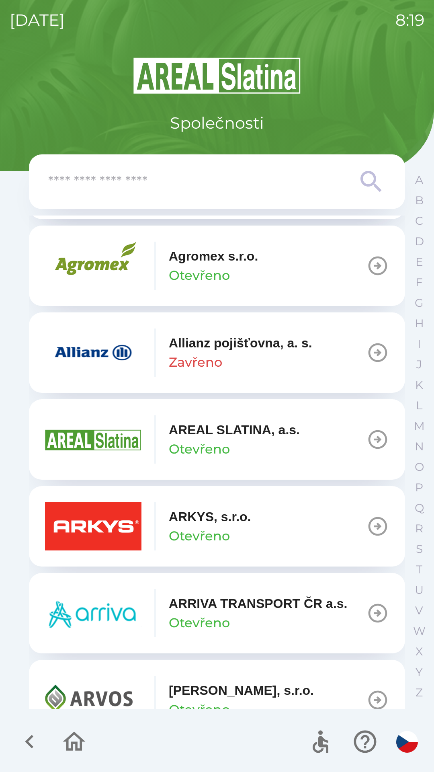
click at [244, 519] on p "ARKYS, s.r.o." at bounding box center [210, 516] width 82 height 19
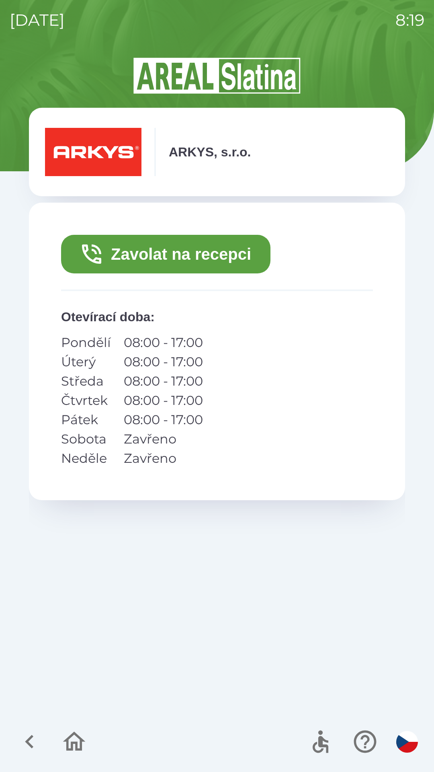
click at [214, 255] on button "Zavolat na recepci" at bounding box center [166, 254] width 210 height 39
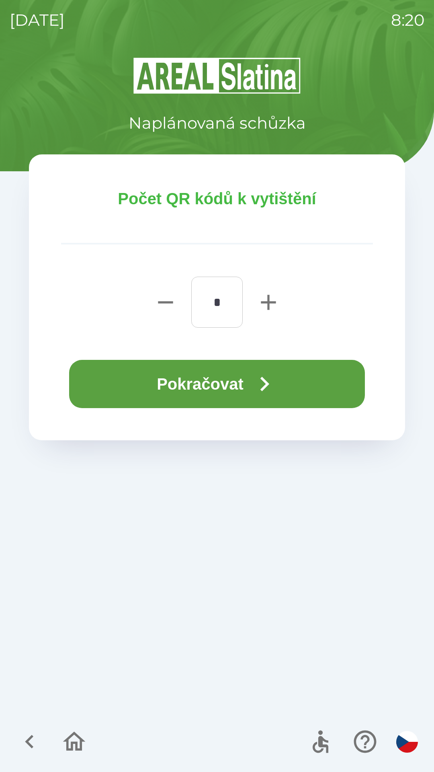
click at [238, 387] on button "Pokračovat" at bounding box center [217, 384] width 296 height 48
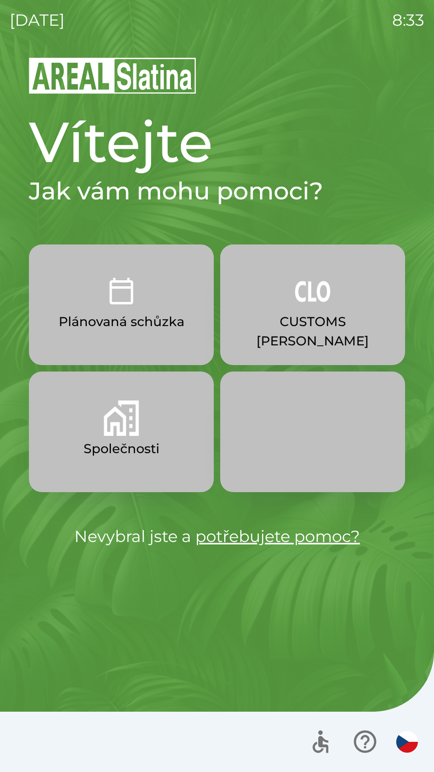
click at [309, 312] on button "CUSTOMS [PERSON_NAME]" at bounding box center [312, 305] width 185 height 121
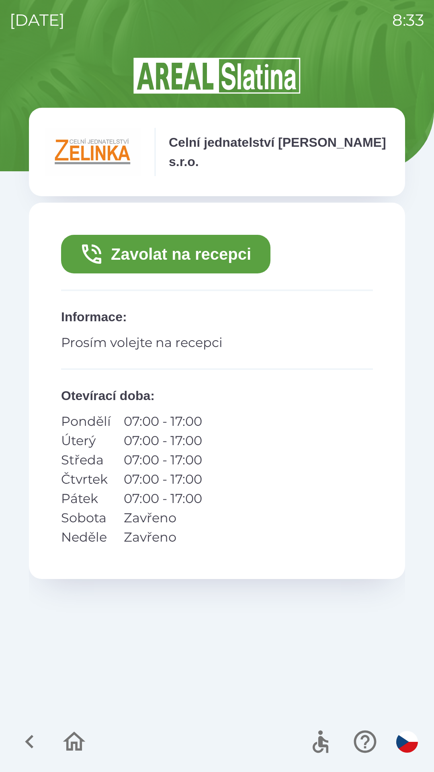
click at [132, 261] on button "Zavolat na recepci" at bounding box center [166, 254] width 210 height 39
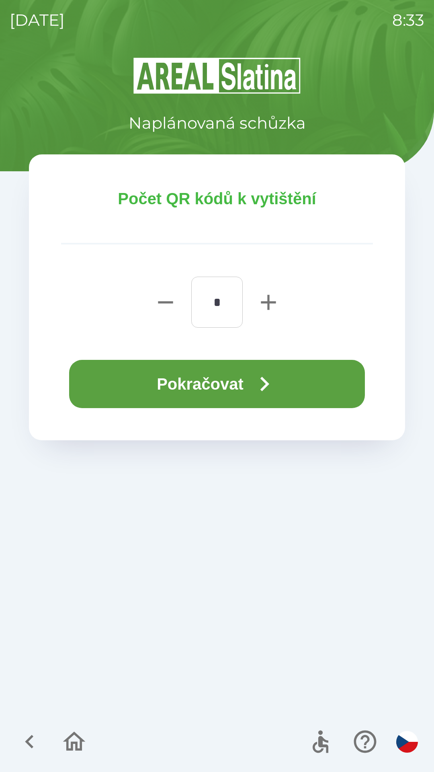
click at [226, 380] on button "Pokračovat" at bounding box center [217, 384] width 296 height 48
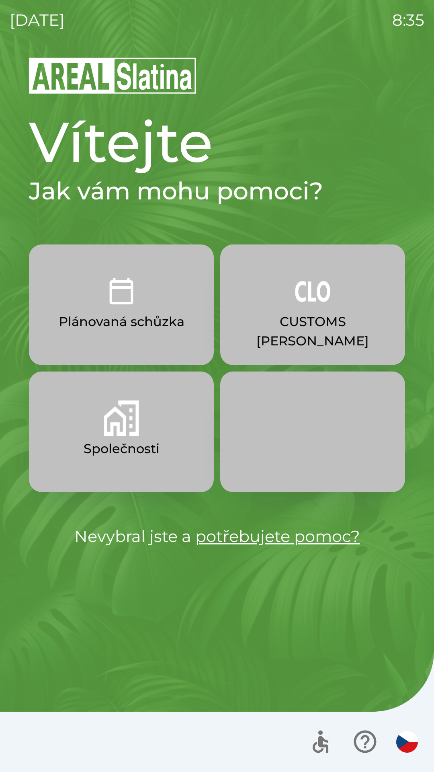
click at [344, 314] on p "CUSTOMS [PERSON_NAME]" at bounding box center [313, 331] width 146 height 39
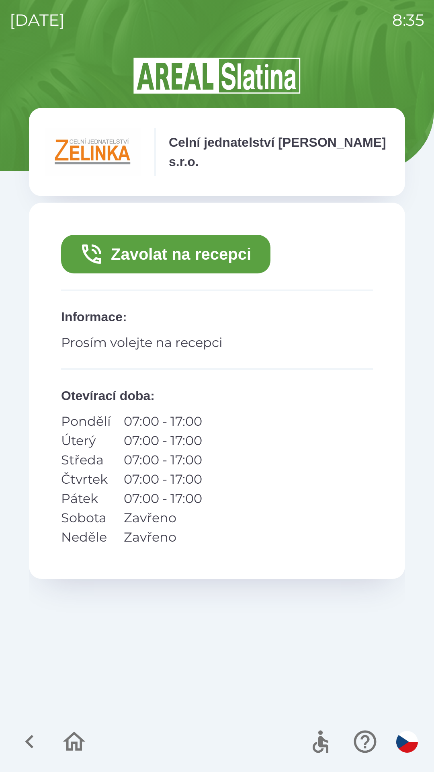
click at [228, 255] on button "Zavolat na recepci" at bounding box center [166, 254] width 210 height 39
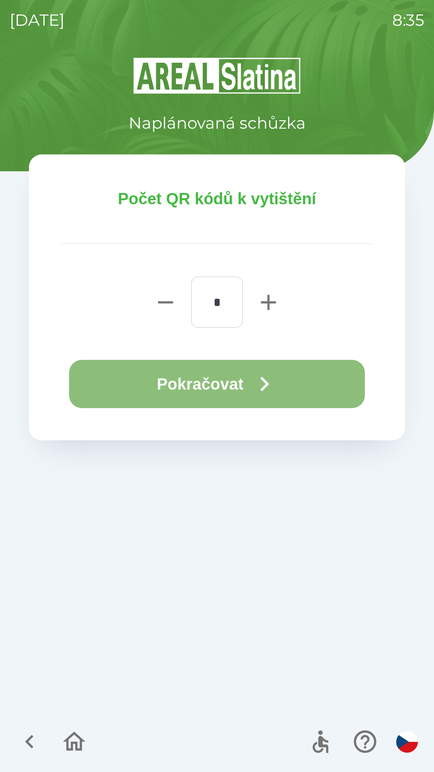
click at [276, 386] on icon "button" at bounding box center [264, 384] width 29 height 29
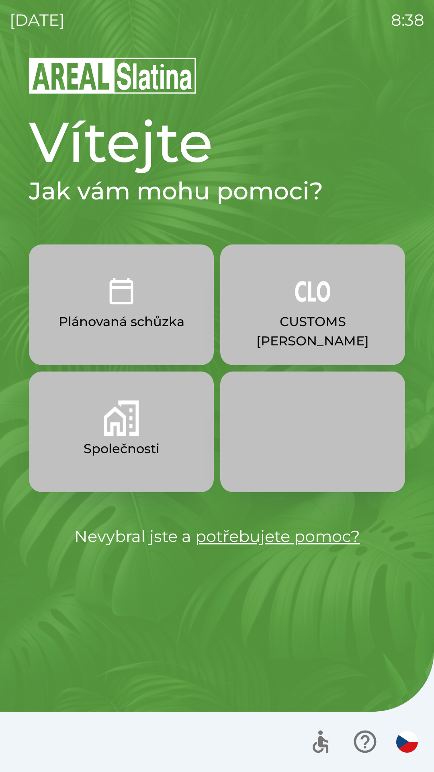
click at [293, 313] on p "CUSTOMS [PERSON_NAME]" at bounding box center [313, 331] width 146 height 39
click at [296, 290] on img "button" at bounding box center [312, 290] width 35 height 35
click at [311, 304] on img "button" at bounding box center [312, 290] width 35 height 35
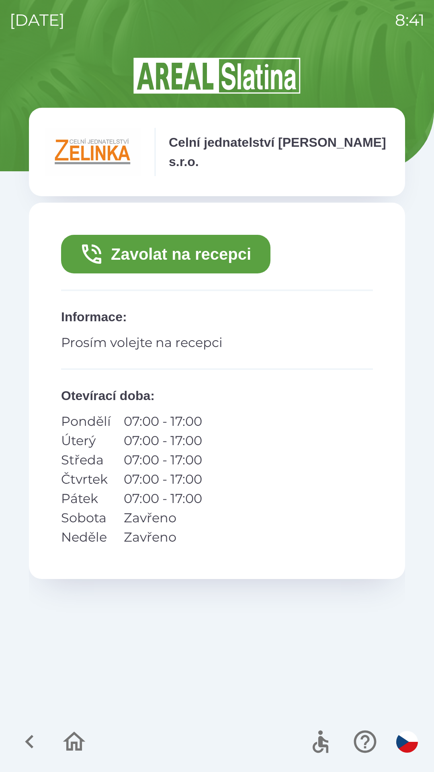
click at [201, 243] on button "Zavolat na recepci" at bounding box center [166, 254] width 210 height 39
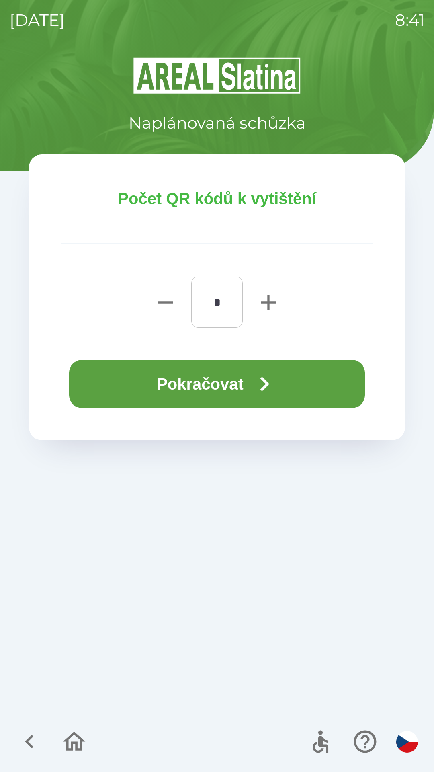
click at [214, 379] on button "Pokračovat" at bounding box center [217, 384] width 296 height 48
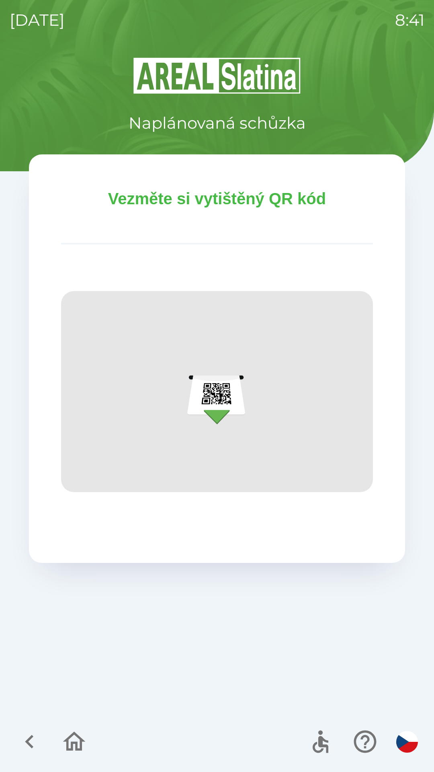
click at [212, 410] on img at bounding box center [217, 391] width 312 height 201
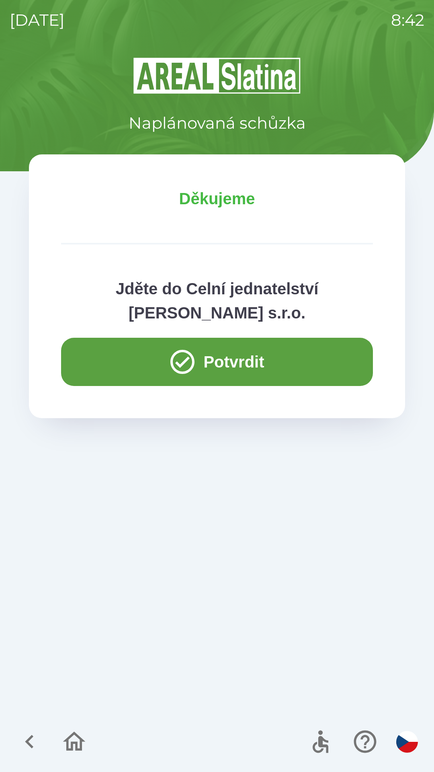
click at [228, 360] on button "Potvrdit" at bounding box center [217, 362] width 312 height 48
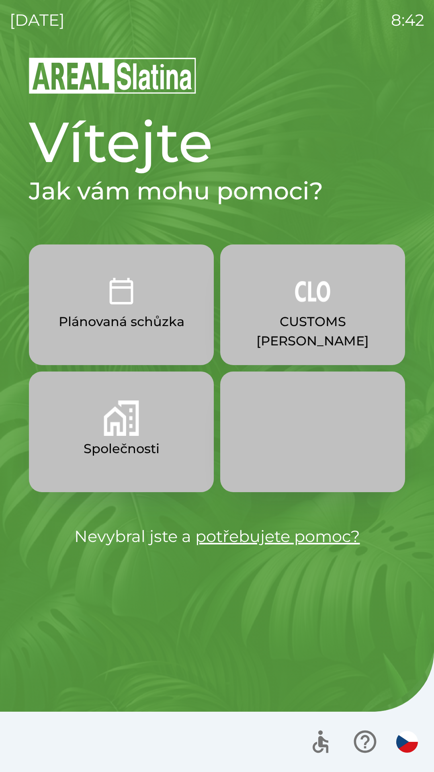
click at [333, 314] on p "CUSTOMS [PERSON_NAME]" at bounding box center [313, 331] width 146 height 39
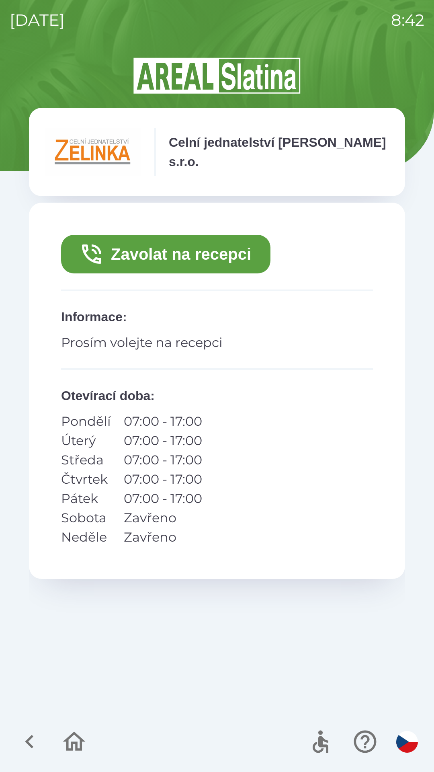
click at [210, 257] on button "Zavolat na recepci" at bounding box center [166, 254] width 210 height 39
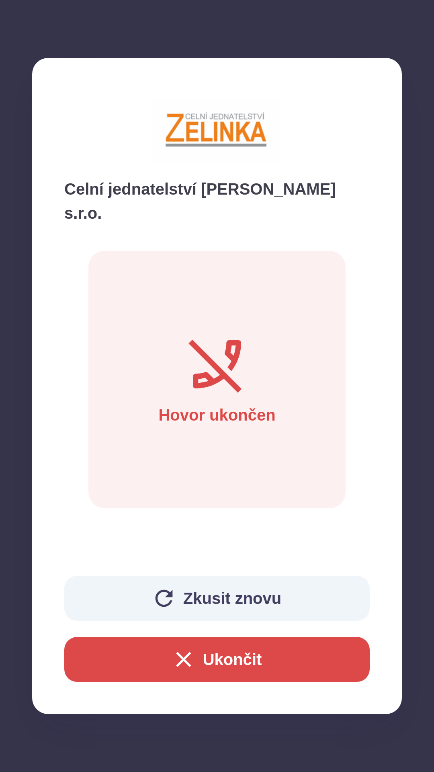
click at [237, 403] on p "Hovor ukončen" at bounding box center [216, 415] width 117 height 24
click at [226, 599] on button "Zkusit znovu" at bounding box center [217, 598] width 306 height 45
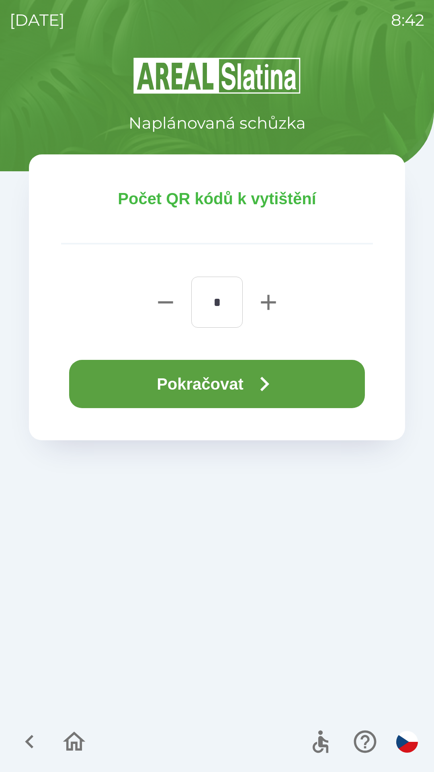
click at [262, 297] on icon "button" at bounding box center [269, 303] width 26 height 26
type input "*"
click at [233, 380] on button "Pokračovat" at bounding box center [217, 384] width 296 height 48
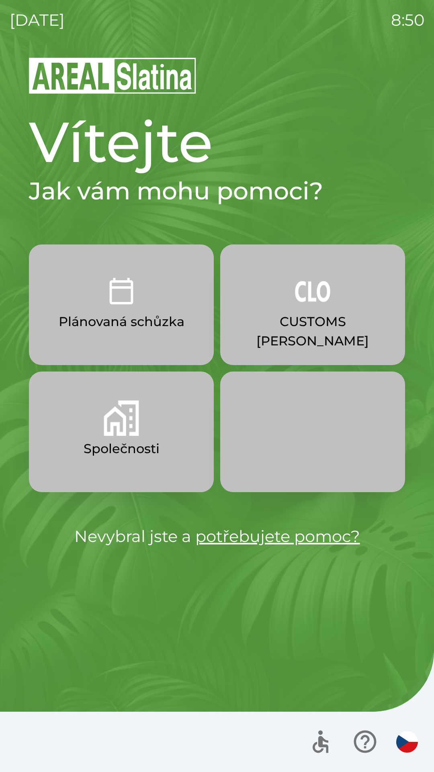
click at [130, 441] on p "Společnosti" at bounding box center [122, 448] width 76 height 19
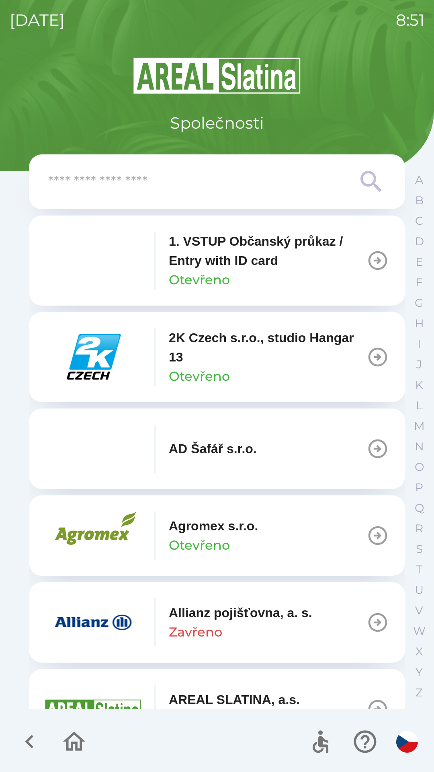
click at [68, 745] on icon "button" at bounding box center [74, 741] width 23 height 19
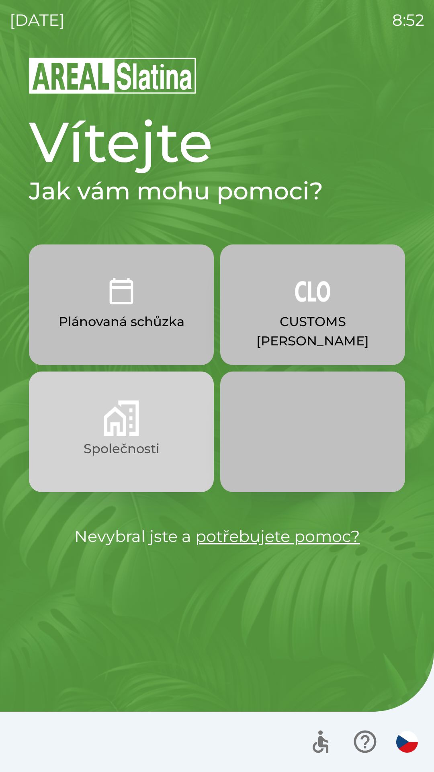
click at [79, 444] on button "Společnosti" at bounding box center [121, 432] width 185 height 121
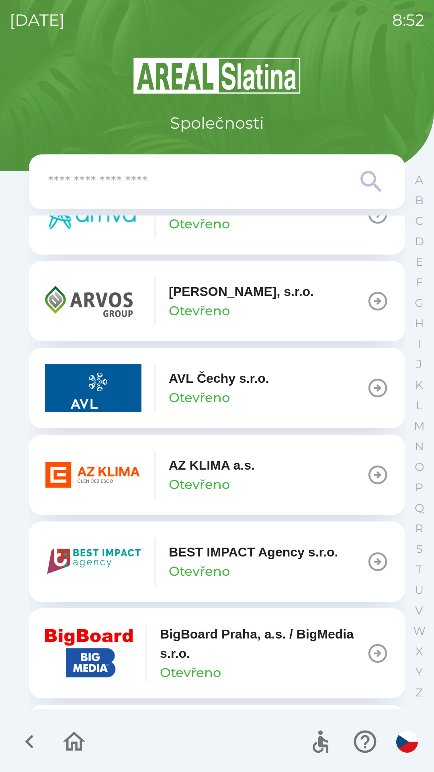
scroll to position [670, 0]
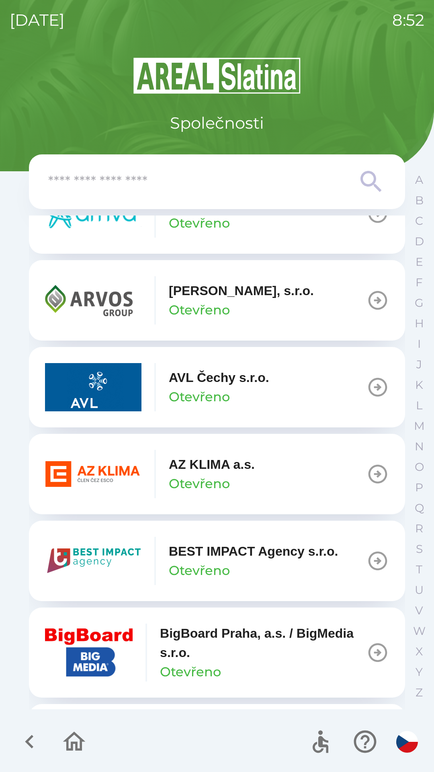
click at [211, 467] on p "AZ KLIMA a.s." at bounding box center [212, 464] width 86 height 19
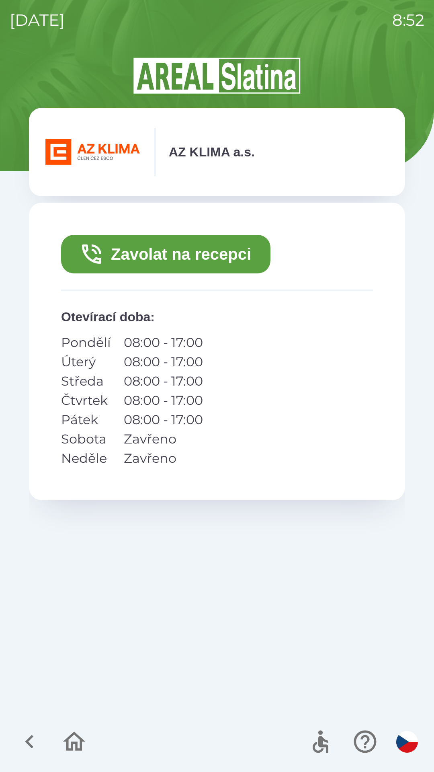
click at [132, 260] on button "Zavolat na recepci" at bounding box center [166, 254] width 210 height 39
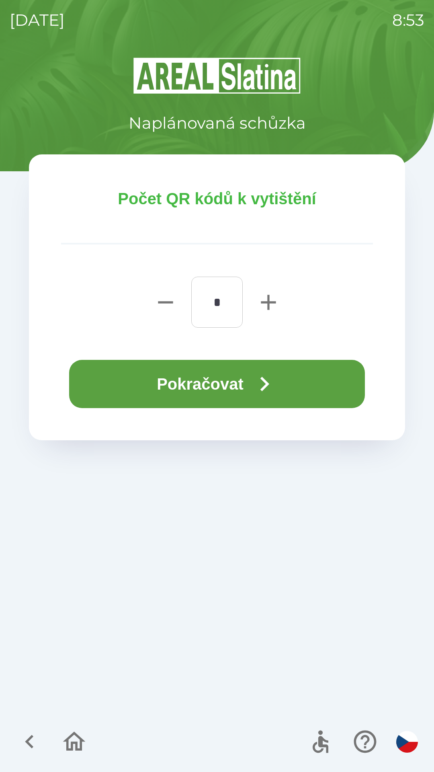
click at [188, 379] on button "Pokračovat" at bounding box center [217, 384] width 296 height 48
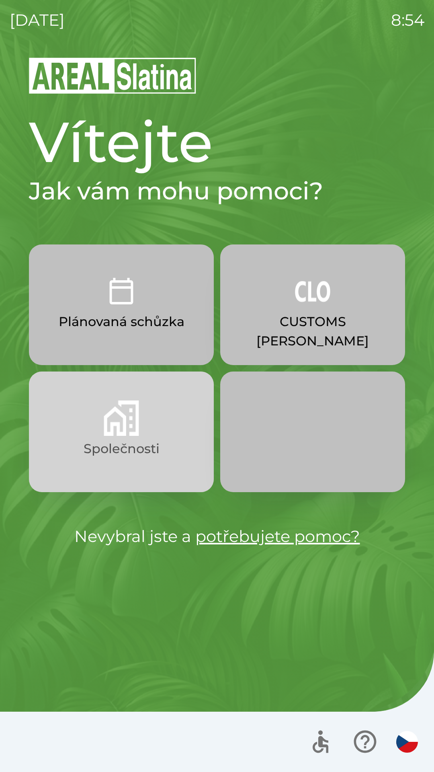
click at [155, 438] on button "Společnosti" at bounding box center [121, 432] width 185 height 121
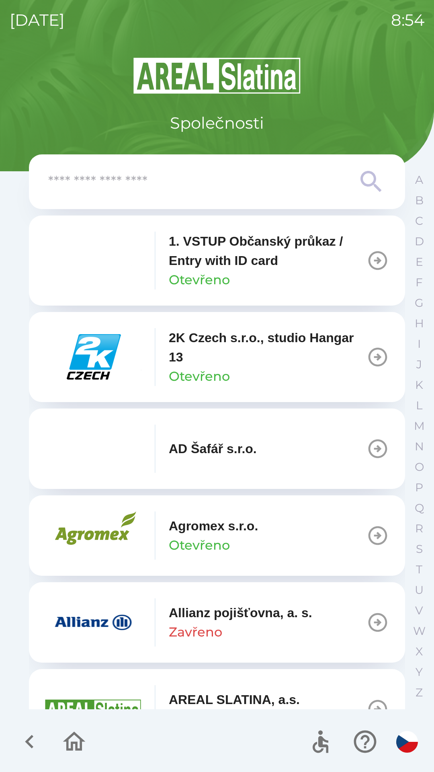
click at [254, 622] on p "Allianz pojišťovna, a. s." at bounding box center [241, 612] width 144 height 19
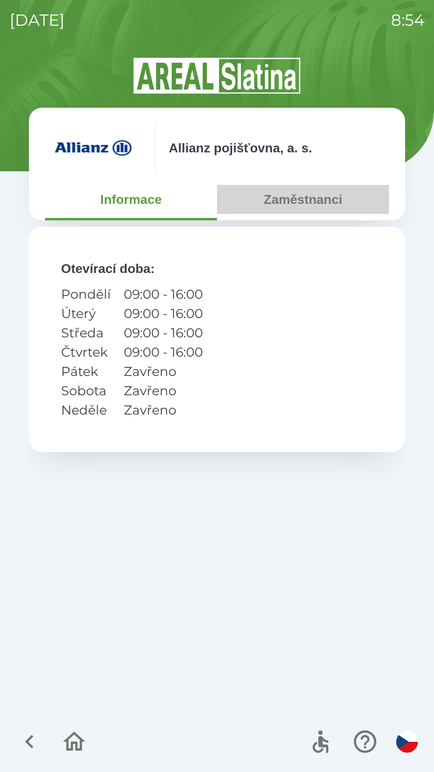
click at [325, 208] on button "Zaměstnanci" at bounding box center [303, 199] width 172 height 29
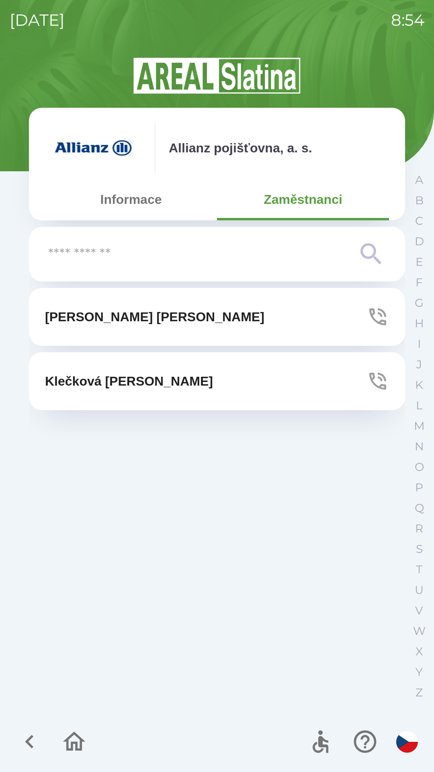
click at [220, 315] on button "[PERSON_NAME]" at bounding box center [217, 317] width 376 height 58
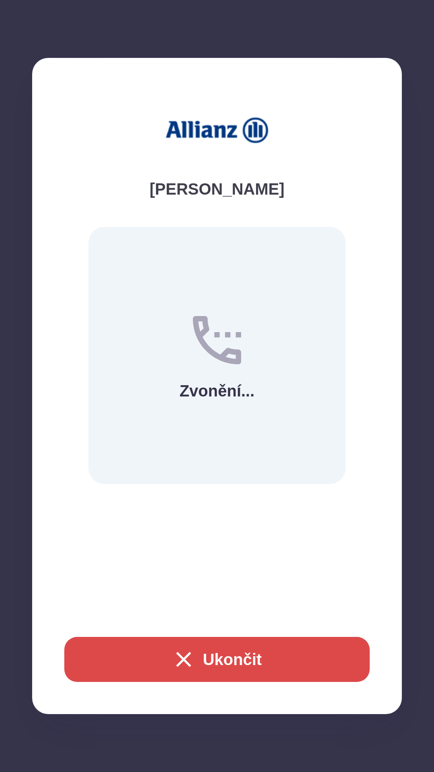
click at [254, 658] on button "Ukončit" at bounding box center [217, 659] width 306 height 45
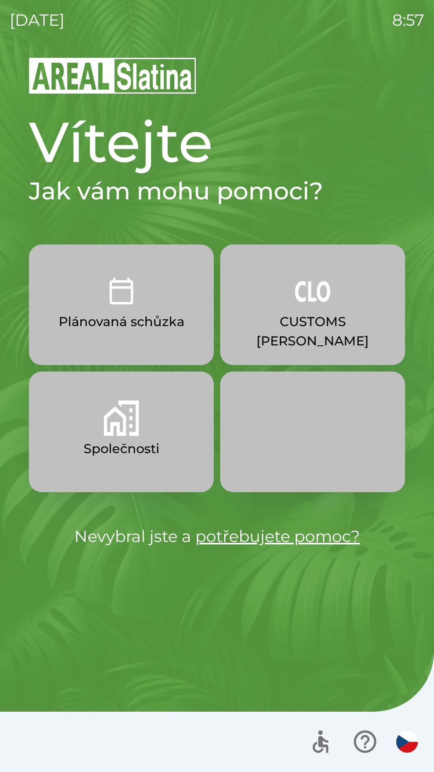
click at [120, 436] on button "Společnosti" at bounding box center [121, 432] width 185 height 121
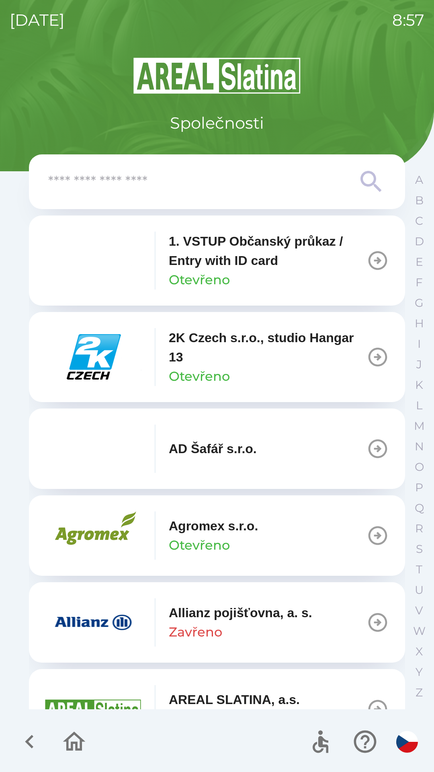
click at [210, 619] on p "Allianz pojišťovna, a. s." at bounding box center [241, 612] width 144 height 19
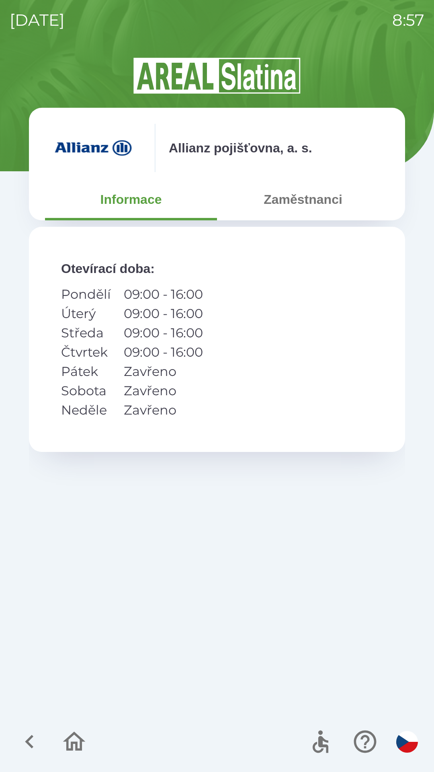
click at [311, 206] on button "Zaměstnanci" at bounding box center [303, 199] width 172 height 29
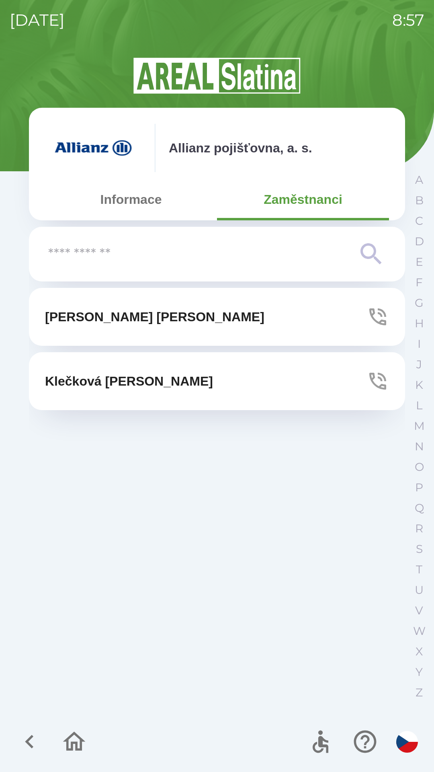
click at [296, 377] on button "[PERSON_NAME]" at bounding box center [217, 381] width 376 height 58
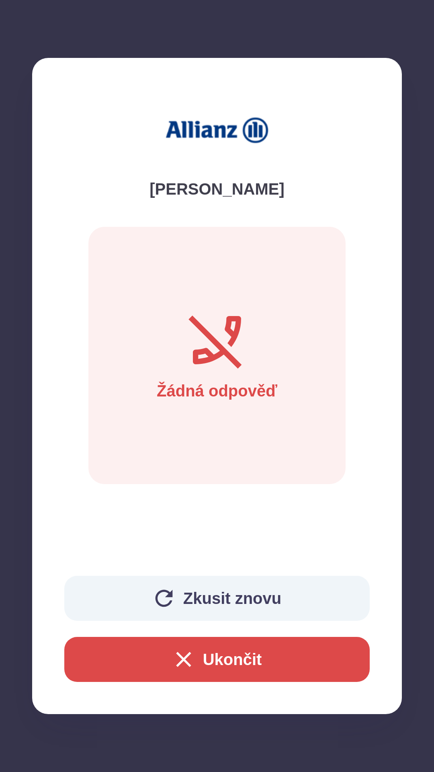
click at [207, 656] on button "Ukončit" at bounding box center [217, 659] width 306 height 45
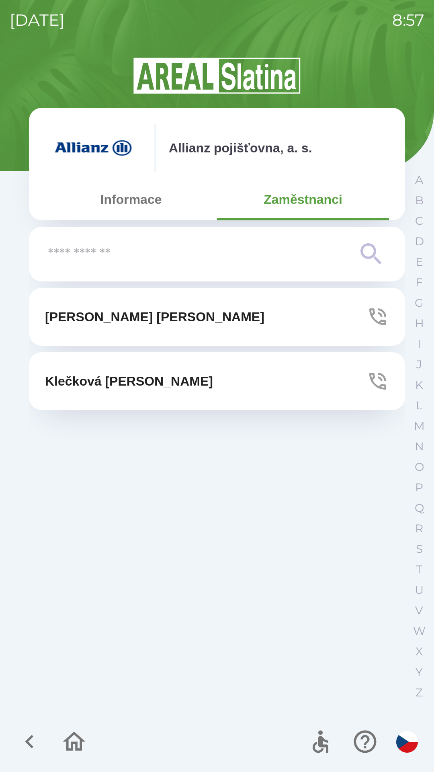
click at [220, 314] on button "[PERSON_NAME]" at bounding box center [217, 317] width 376 height 58
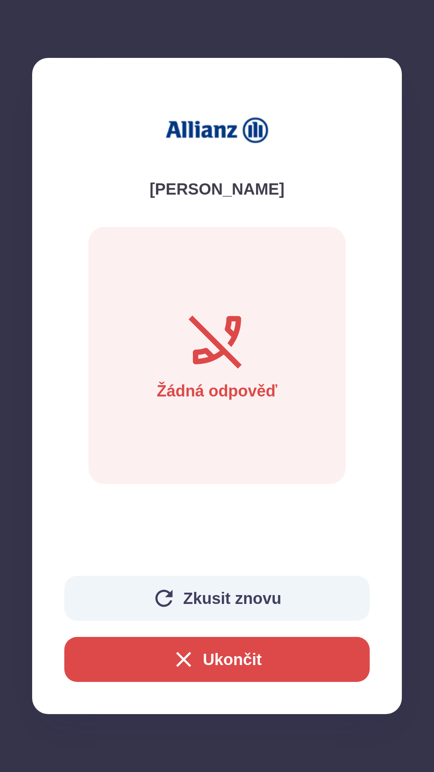
click at [220, 663] on button "Ukončit" at bounding box center [217, 659] width 306 height 45
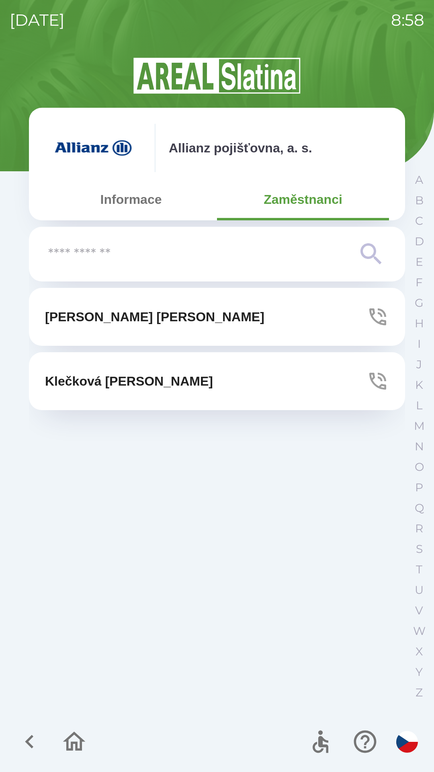
click at [43, 738] on button "button" at bounding box center [29, 741] width 33 height 33
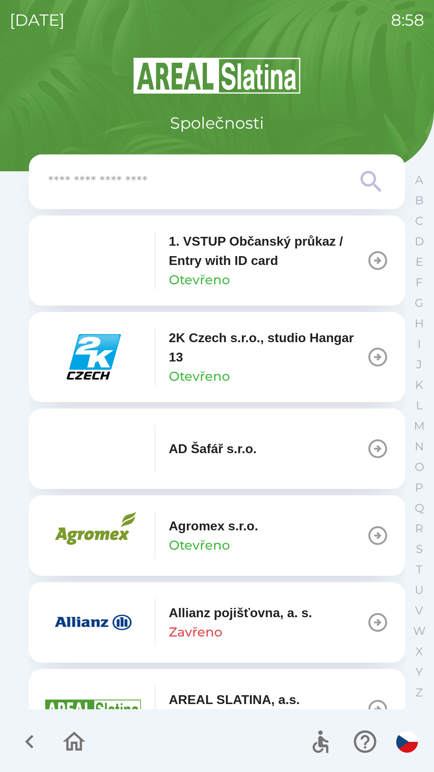
click at [98, 623] on img "button" at bounding box center [93, 622] width 97 height 48
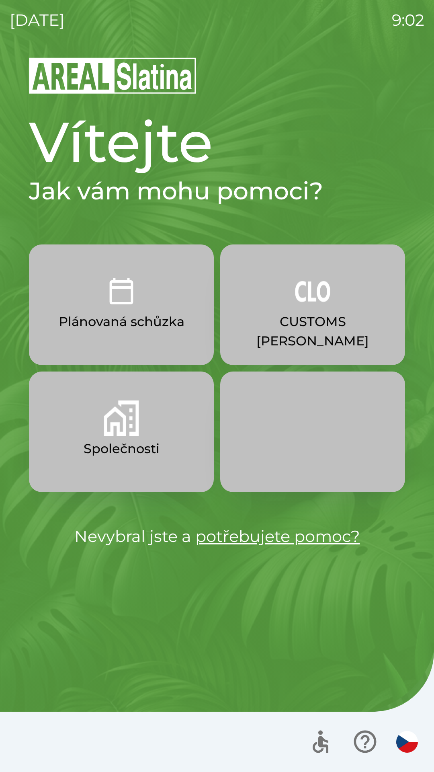
click at [141, 429] on button "Společnosti" at bounding box center [121, 432] width 185 height 121
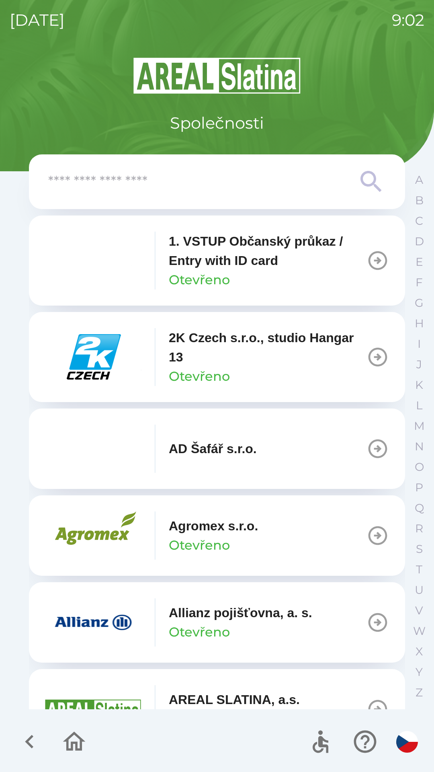
click at [260, 621] on p "Allianz pojišťovna, a. s." at bounding box center [241, 612] width 144 height 19
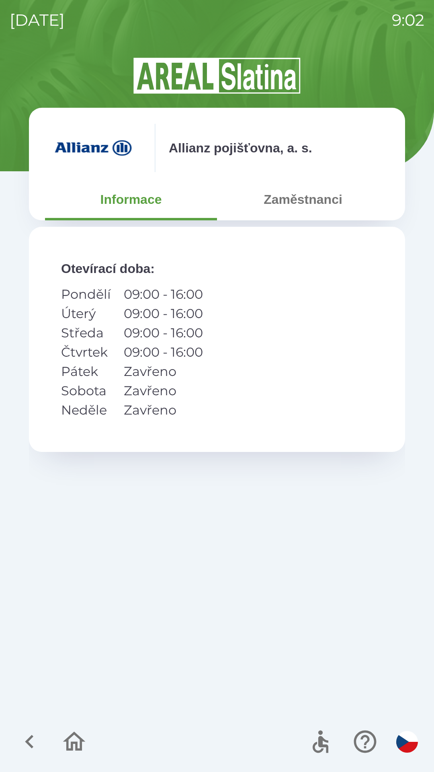
click at [310, 199] on button "Zaměstnanci" at bounding box center [303, 199] width 172 height 29
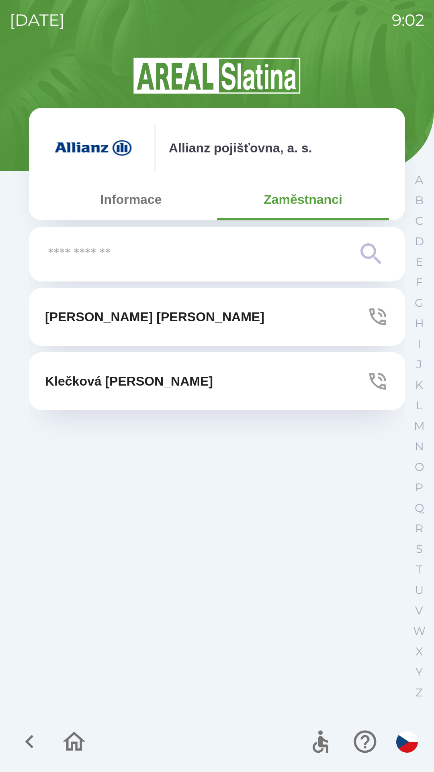
click at [226, 322] on button "[PERSON_NAME]" at bounding box center [217, 317] width 376 height 58
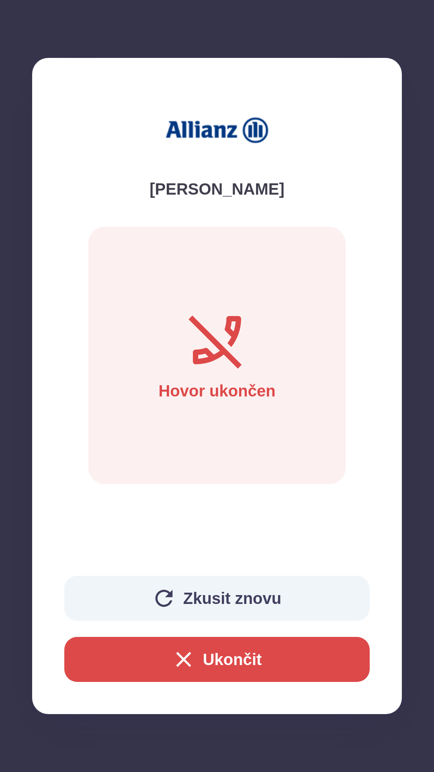
click at [259, 657] on button "Ukončit" at bounding box center [217, 659] width 306 height 45
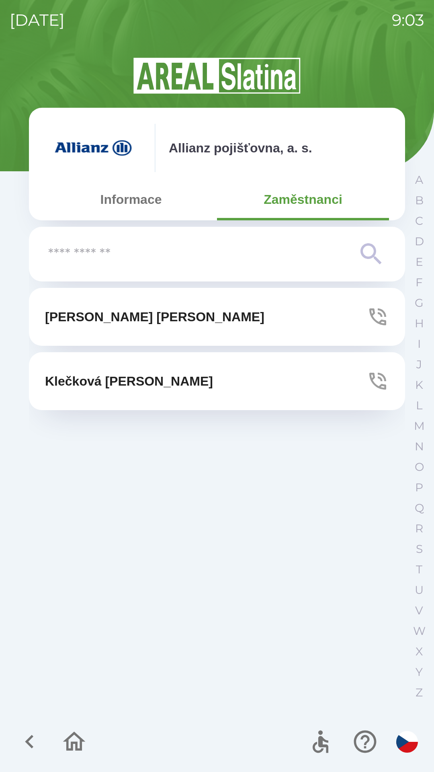
click at [45, 746] on button "button" at bounding box center [29, 741] width 33 height 33
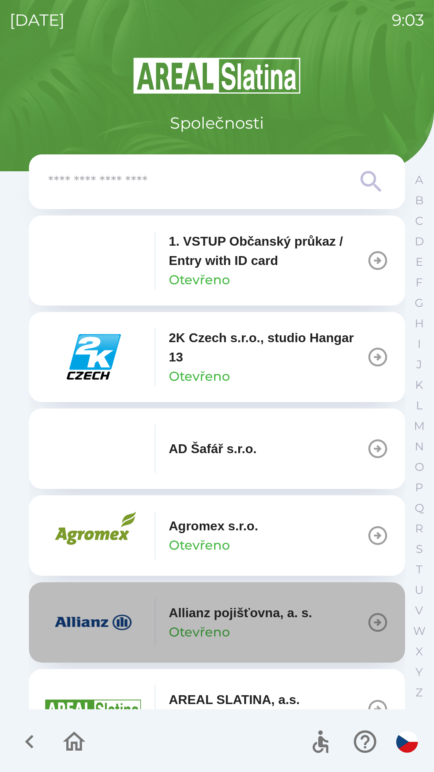
click at [224, 617] on p "Allianz pojišťovna, a. s." at bounding box center [241, 612] width 144 height 19
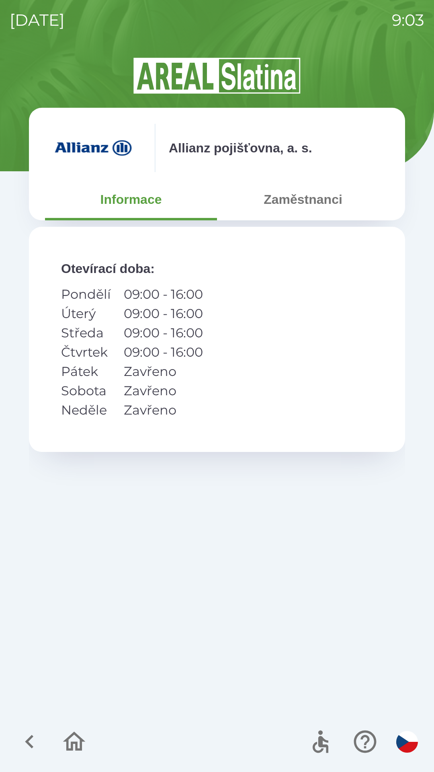
click at [269, 208] on button "Zaměstnanci" at bounding box center [303, 199] width 172 height 29
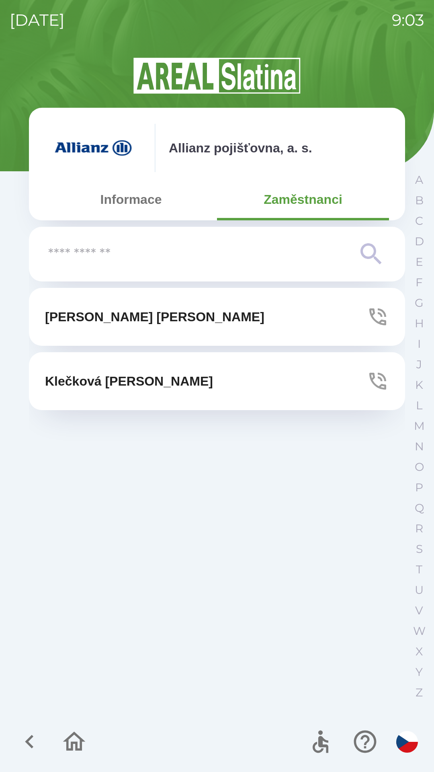
click at [260, 375] on button "[PERSON_NAME]" at bounding box center [217, 381] width 376 height 58
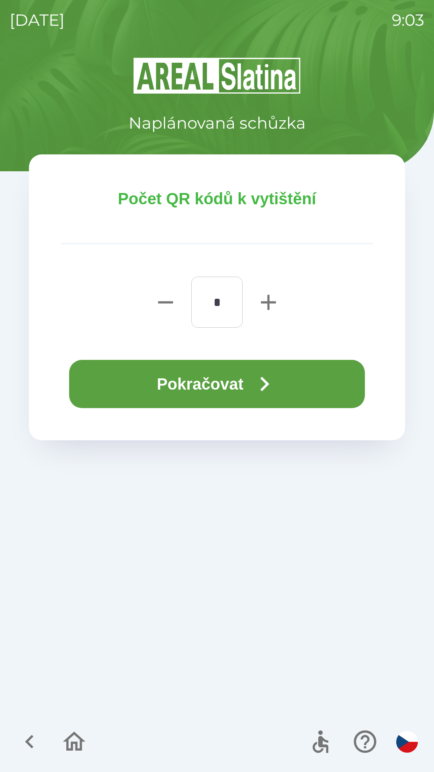
click at [268, 302] on icon "button" at bounding box center [268, 302] width 15 height 15
type input "*"
click at [279, 386] on icon "button" at bounding box center [264, 384] width 29 height 29
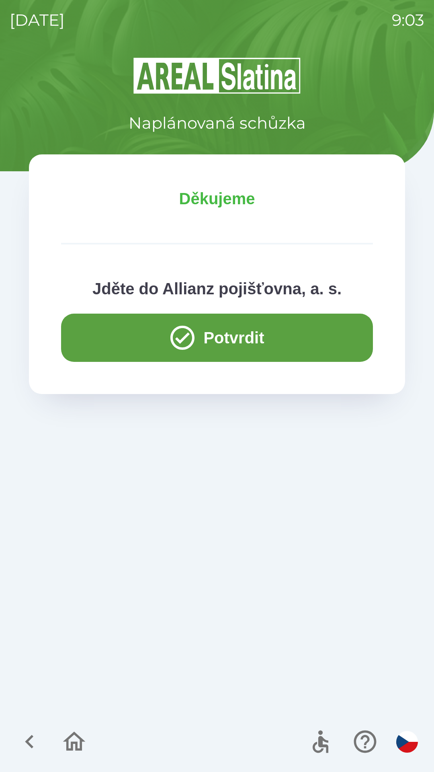
click at [106, 331] on button "Potvrdit" at bounding box center [217, 338] width 312 height 48
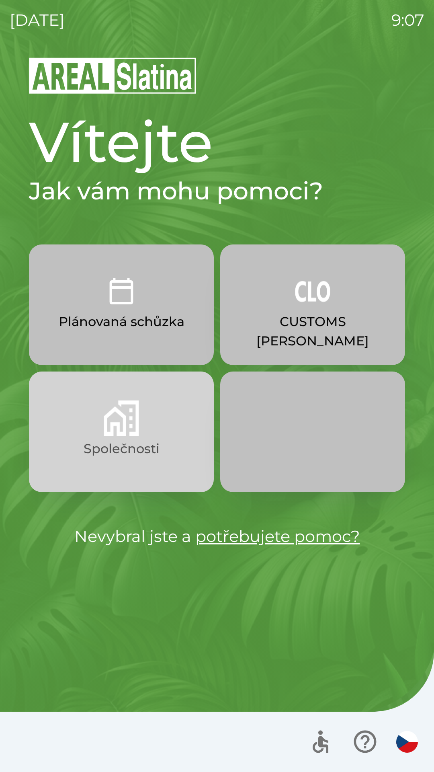
click at [155, 428] on button "Společnosti" at bounding box center [121, 432] width 185 height 121
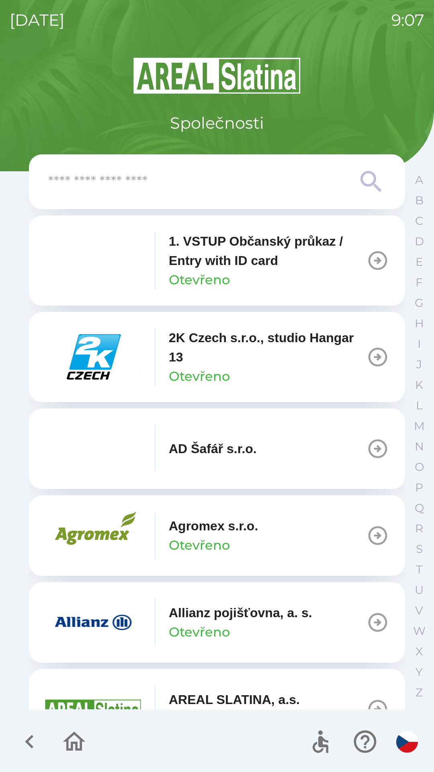
click at [181, 631] on p "Otevřeno" at bounding box center [199, 632] width 61 height 19
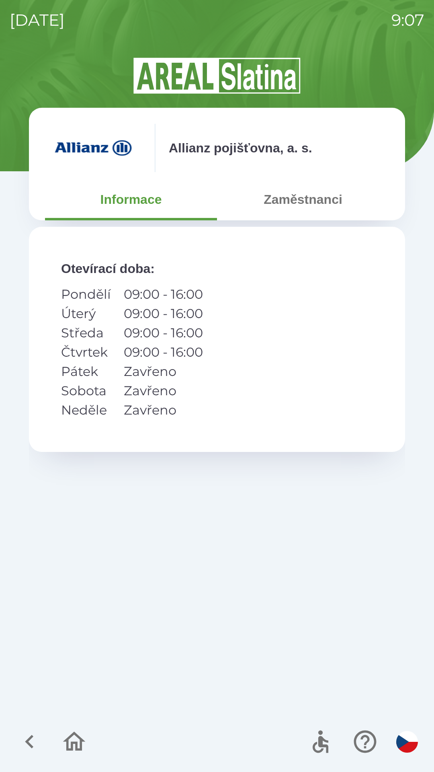
click at [296, 212] on button "Zaměstnanci" at bounding box center [303, 199] width 172 height 29
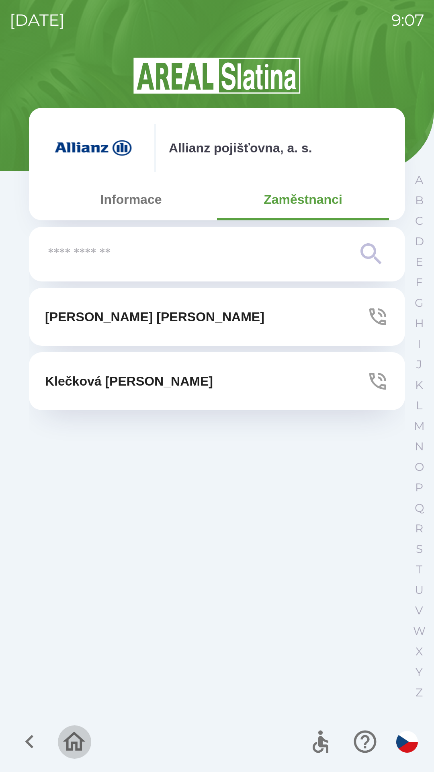
click at [80, 738] on icon "button" at bounding box center [74, 741] width 23 height 19
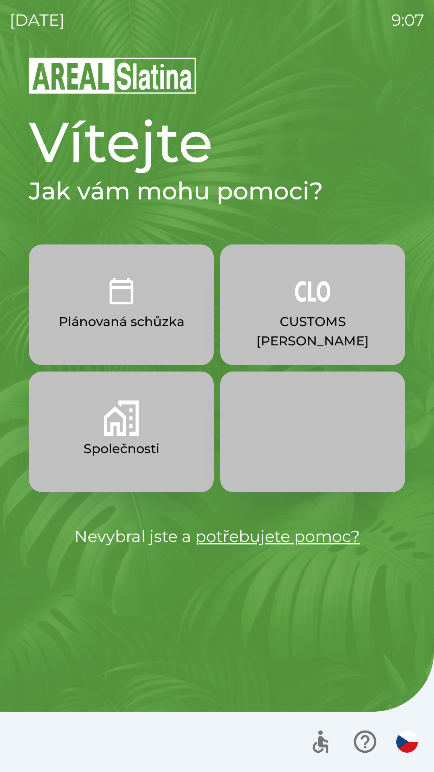
click at [320, 309] on button "CUSTOMS [PERSON_NAME]" at bounding box center [312, 305] width 185 height 121
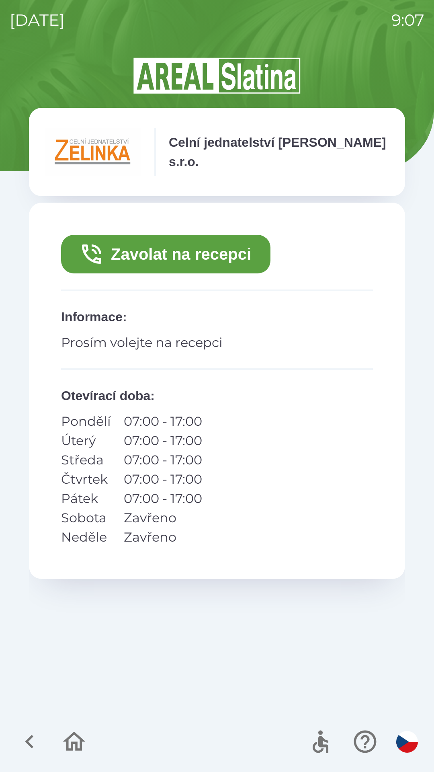
click at [161, 246] on button "Zavolat na recepci" at bounding box center [166, 254] width 210 height 39
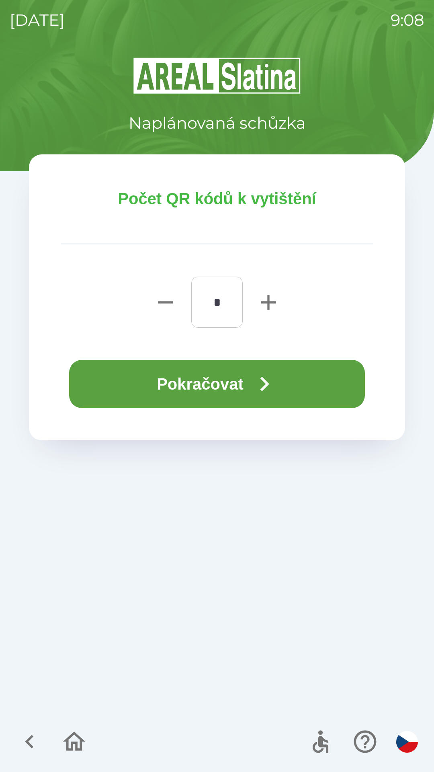
click at [165, 392] on button "Pokračovat" at bounding box center [217, 384] width 296 height 48
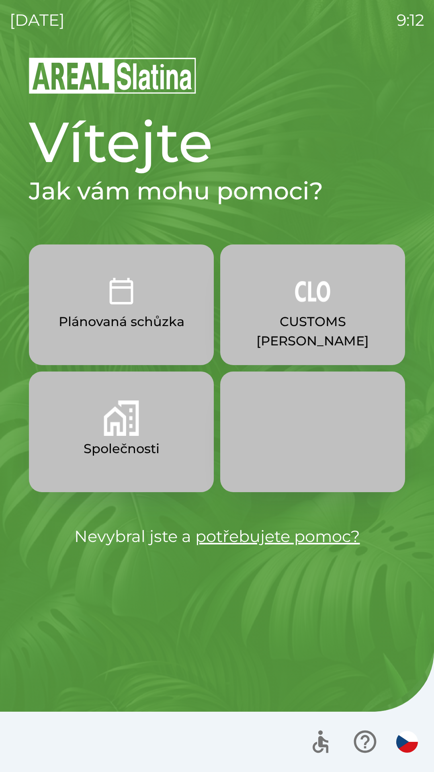
click at [328, 321] on p "CUSTOMS [PERSON_NAME]" at bounding box center [313, 331] width 146 height 39
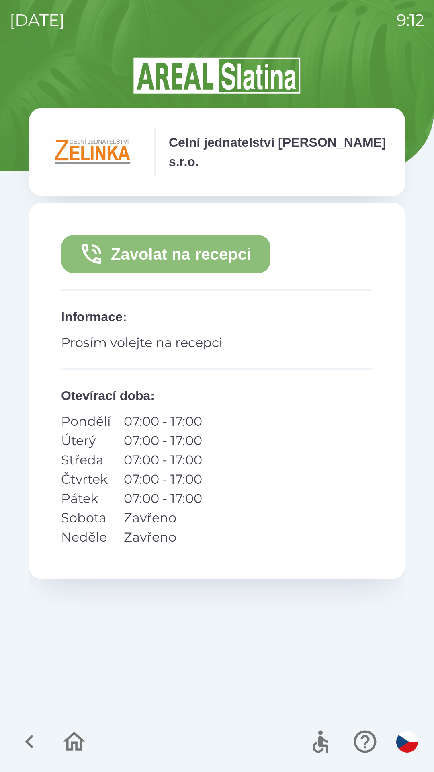
click at [213, 248] on button "Zavolat na recepci" at bounding box center [166, 254] width 210 height 39
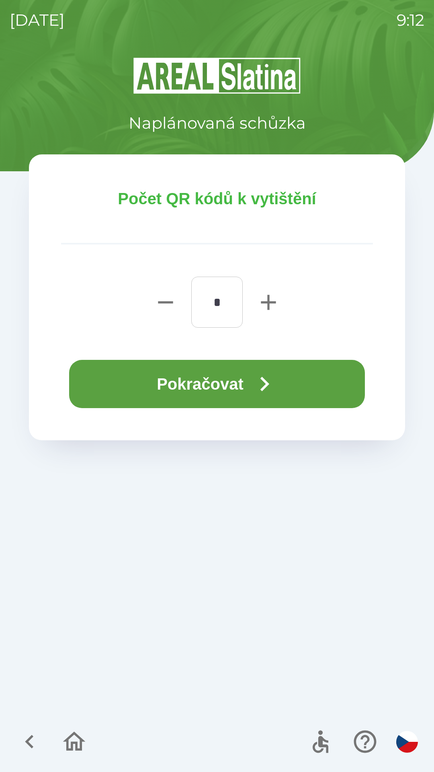
click at [236, 384] on button "Pokračovat" at bounding box center [217, 384] width 296 height 48
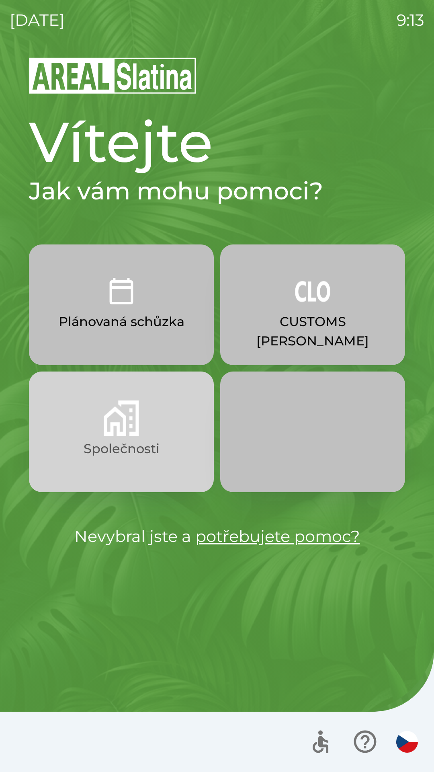
click at [115, 446] on p "Společnosti" at bounding box center [122, 448] width 76 height 19
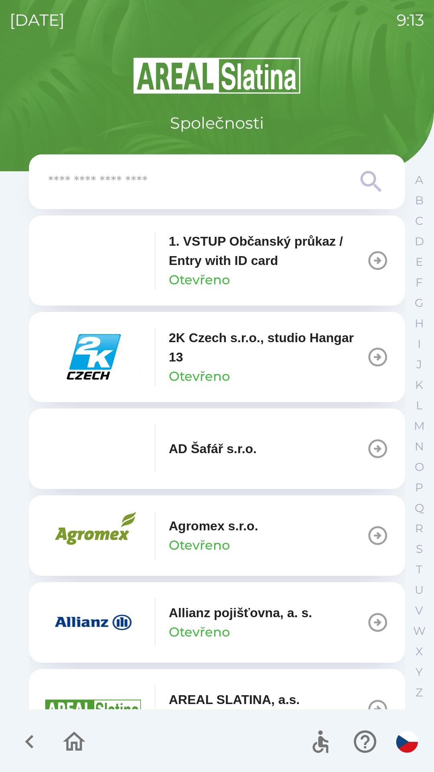
click at [373, 624] on icon "button" at bounding box center [378, 622] width 19 height 19
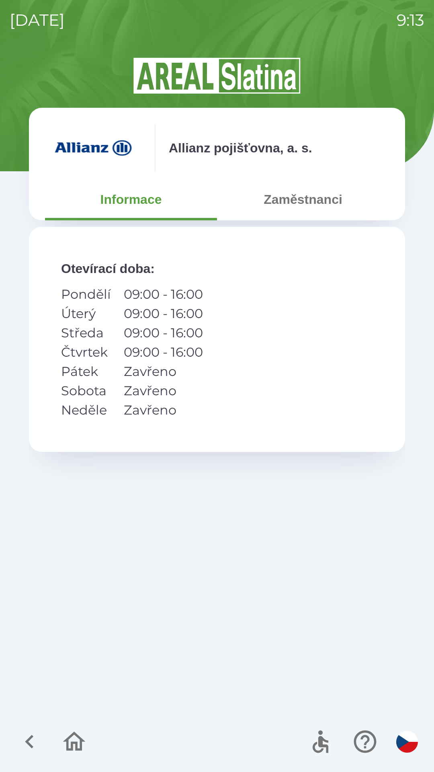
click at [294, 202] on button "Zaměstnanci" at bounding box center [303, 199] width 172 height 29
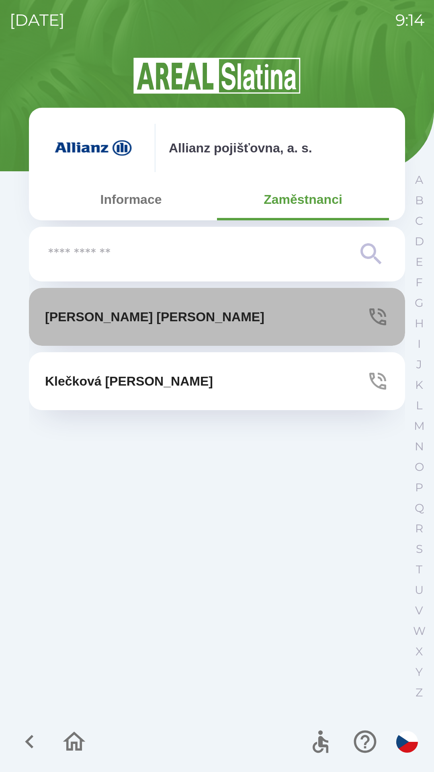
click at [374, 320] on icon "button" at bounding box center [378, 317] width 23 height 23
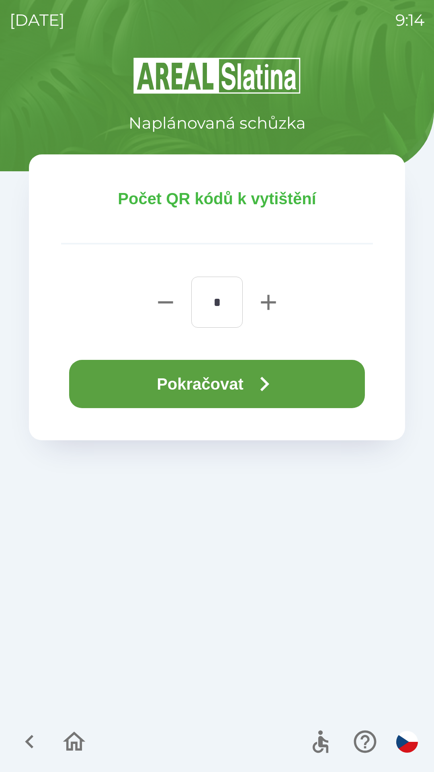
click at [242, 383] on button "Pokračovat" at bounding box center [217, 384] width 296 height 48
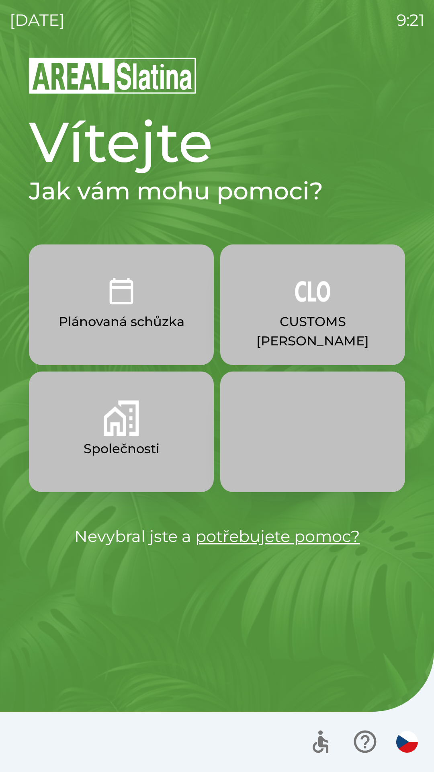
click at [327, 335] on button "CUSTOMS [PERSON_NAME]" at bounding box center [312, 305] width 185 height 121
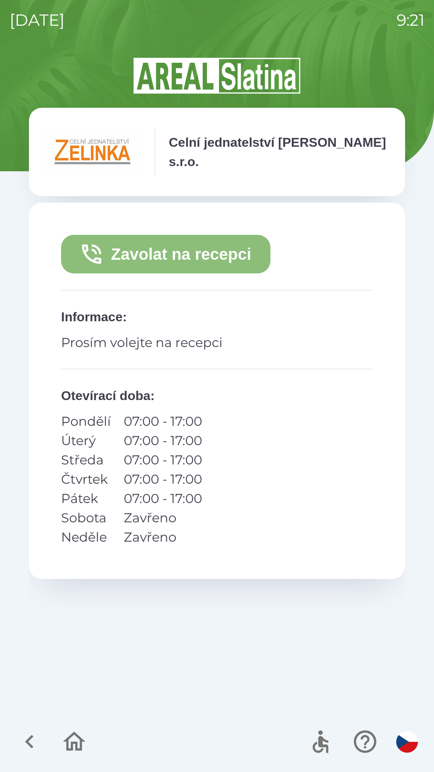
click at [202, 255] on button "Zavolat na recepci" at bounding box center [166, 254] width 210 height 39
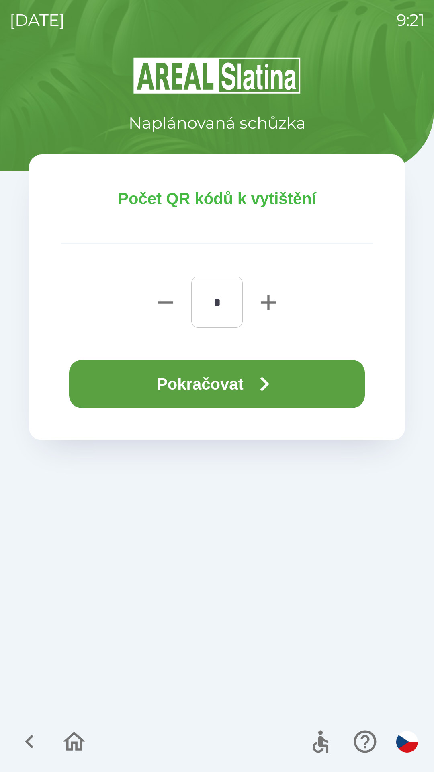
click at [234, 385] on button "Pokračovat" at bounding box center [217, 384] width 296 height 48
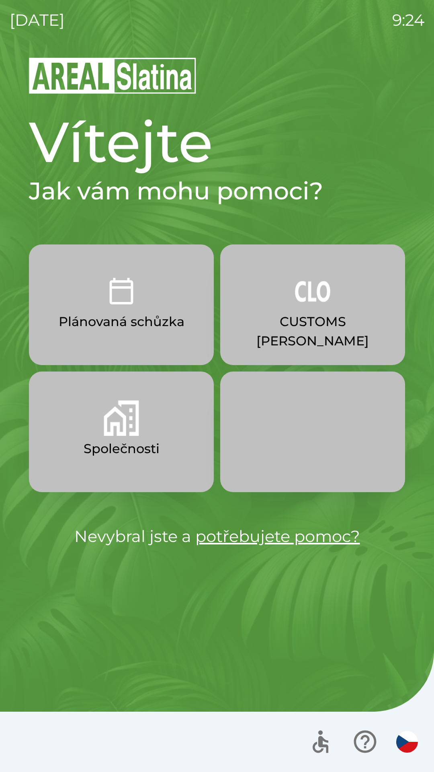
click at [163, 325] on p "Plánovaná schůzka" at bounding box center [122, 321] width 126 height 19
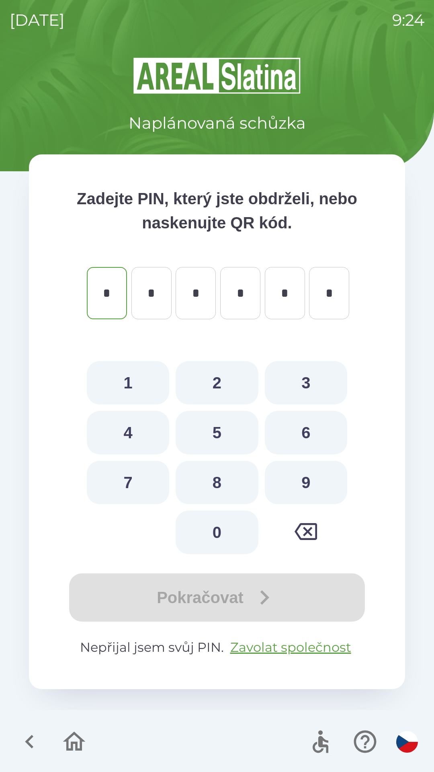
click at [39, 738] on icon "button" at bounding box center [29, 741] width 27 height 27
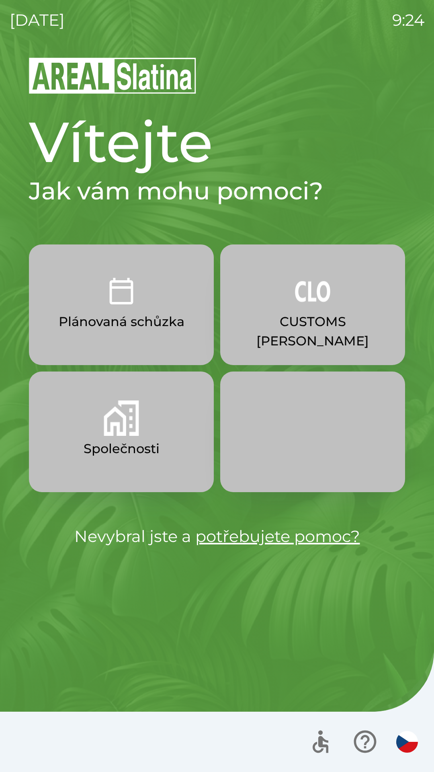
click at [173, 422] on button "Společnosti" at bounding box center [121, 432] width 185 height 121
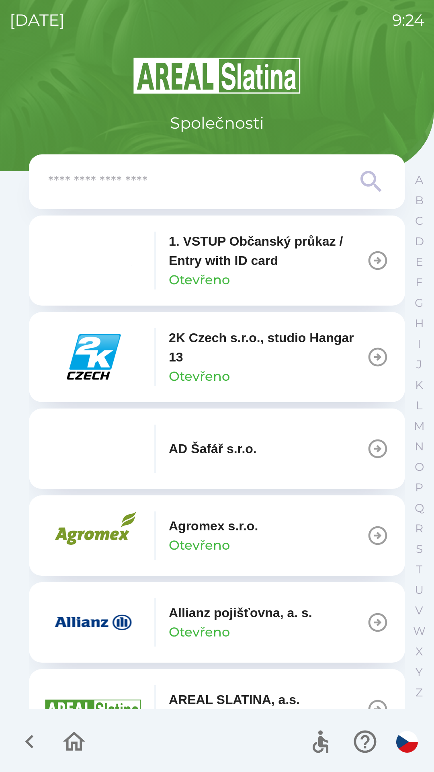
click at [174, 183] on input "text" at bounding box center [201, 182] width 306 height 22
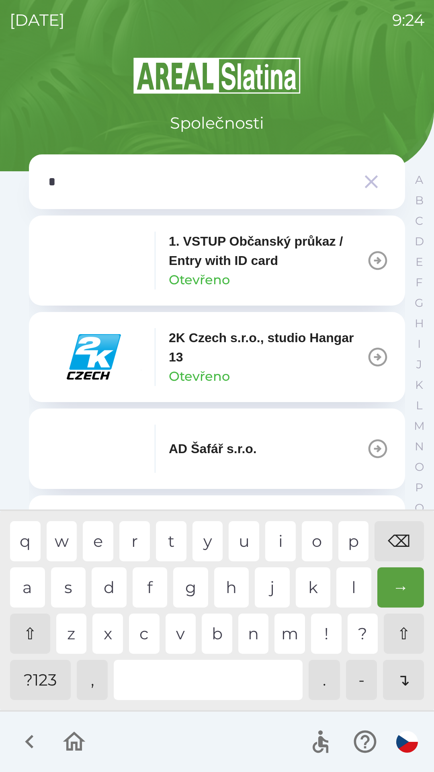
click at [318, 540] on div "o" at bounding box center [317, 541] width 31 height 40
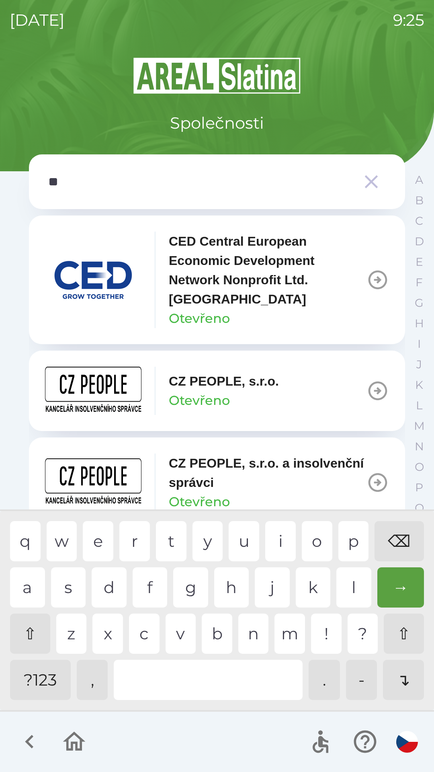
click at [345, 536] on div "p" at bounding box center [354, 541] width 31 height 40
type input "***"
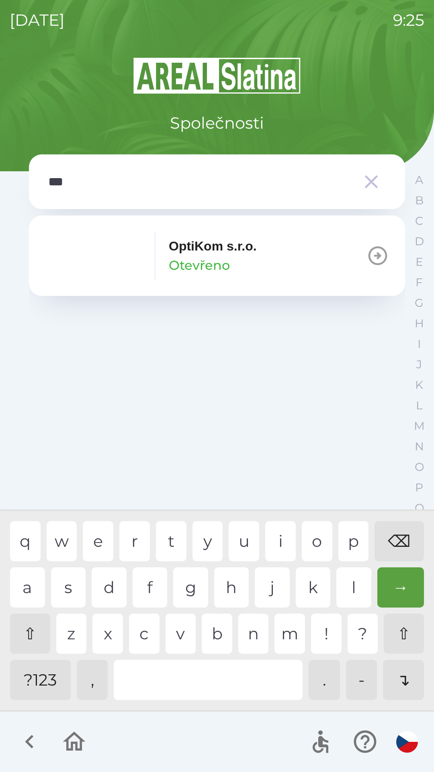
click at [170, 535] on div "t" at bounding box center [171, 541] width 31 height 40
click at [218, 253] on p "OptiKom s.r.o." at bounding box center [213, 245] width 88 height 19
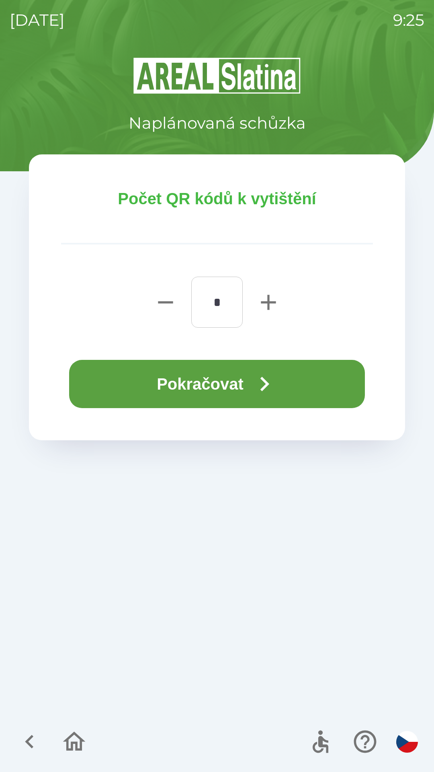
click at [259, 379] on icon "button" at bounding box center [264, 384] width 29 height 29
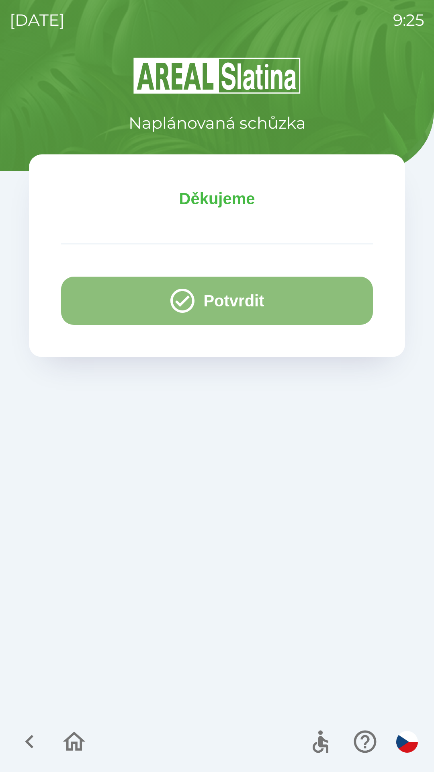
click at [261, 293] on button "Potvrdit" at bounding box center [217, 301] width 312 height 48
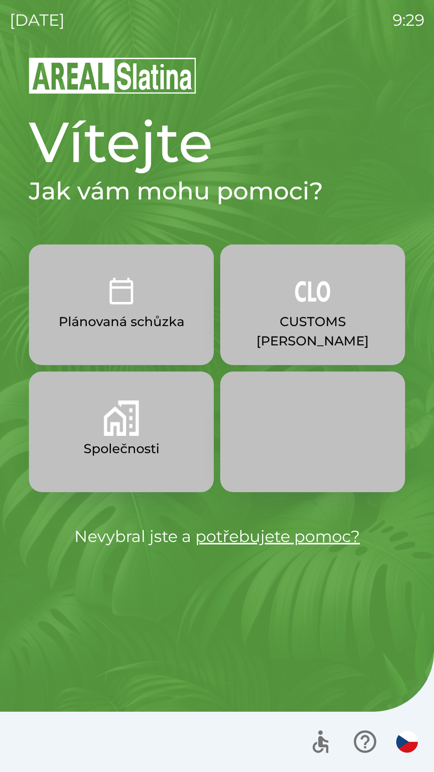
click at [325, 311] on button "CUSTOMS [PERSON_NAME]" at bounding box center [312, 305] width 185 height 121
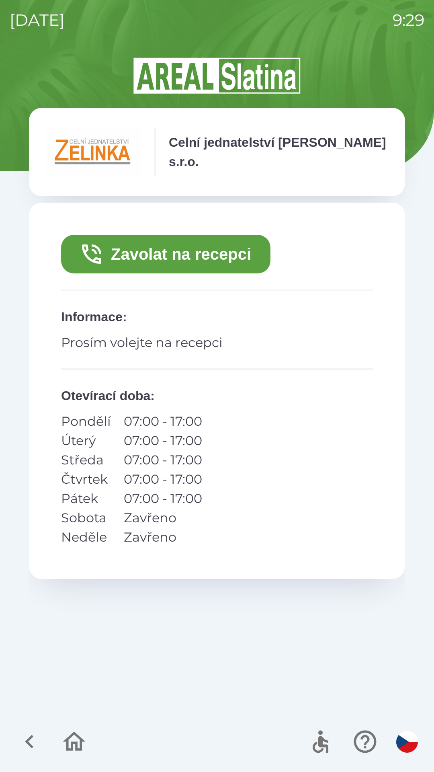
click at [197, 246] on button "Zavolat na recepci" at bounding box center [166, 254] width 210 height 39
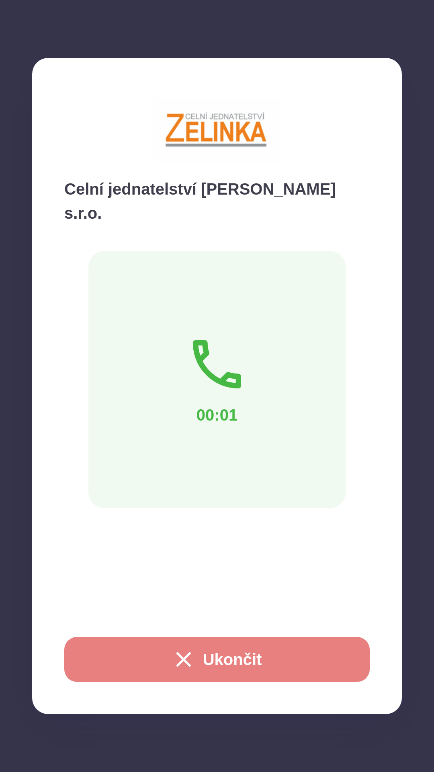
click at [238, 665] on button "Ukončit" at bounding box center [217, 659] width 306 height 45
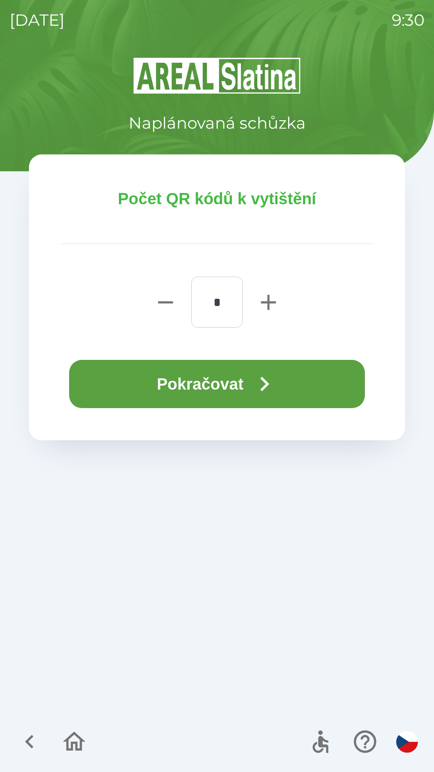
click at [234, 376] on button "Pokračovat" at bounding box center [217, 384] width 296 height 48
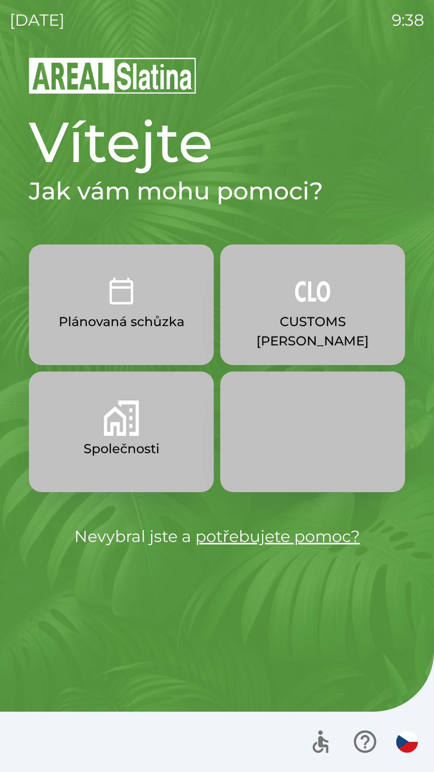
click at [115, 421] on img "button" at bounding box center [121, 418] width 35 height 35
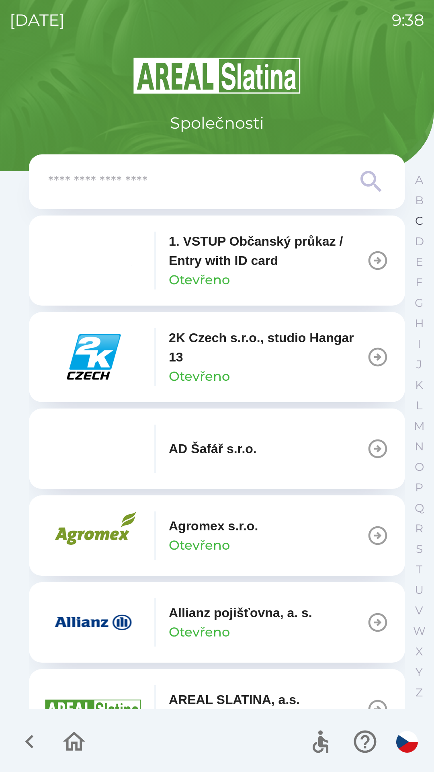
click at [419, 224] on p "C" at bounding box center [419, 221] width 8 height 14
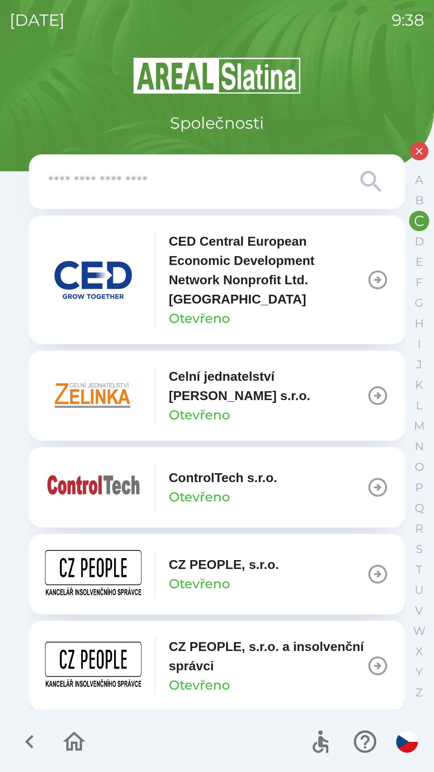
scroll to position [2, 0]
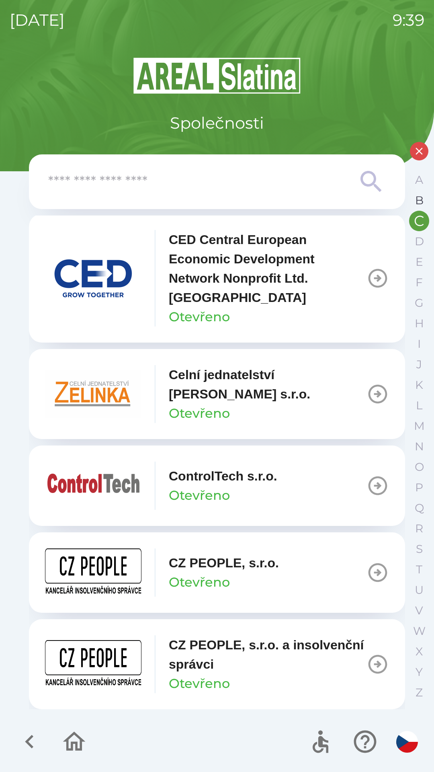
click at [417, 203] on p "B" at bounding box center [419, 200] width 8 height 14
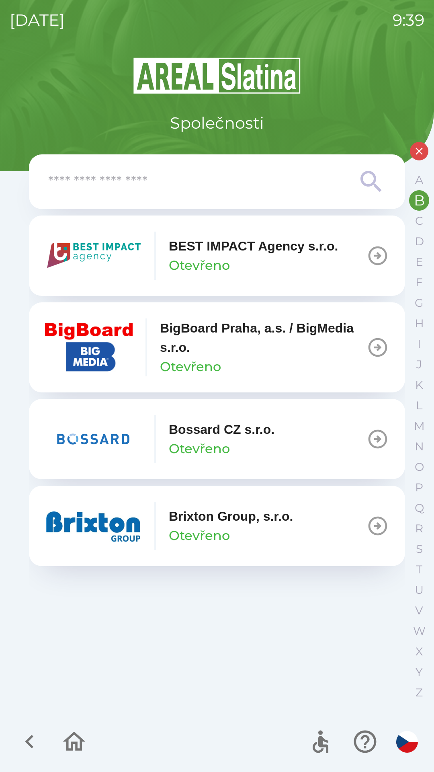
click at [378, 525] on icon "button" at bounding box center [378, 526] width 23 height 23
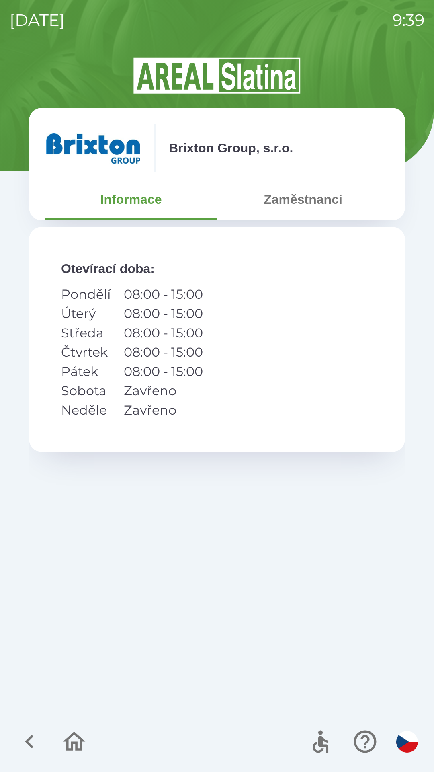
click at [320, 205] on button "Zaměstnanci" at bounding box center [303, 199] width 172 height 29
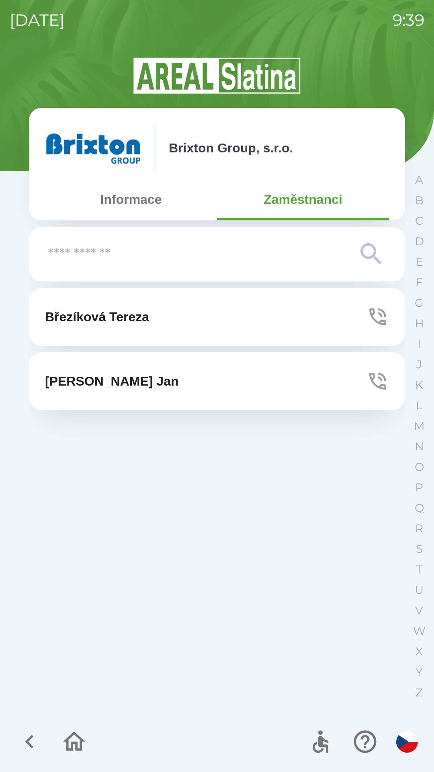
click at [374, 318] on icon "button" at bounding box center [378, 316] width 17 height 17
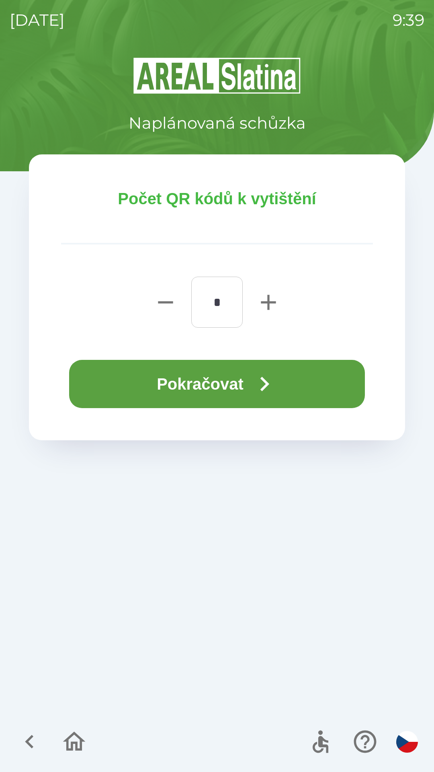
click at [230, 393] on button "Pokračovat" at bounding box center [217, 384] width 296 height 48
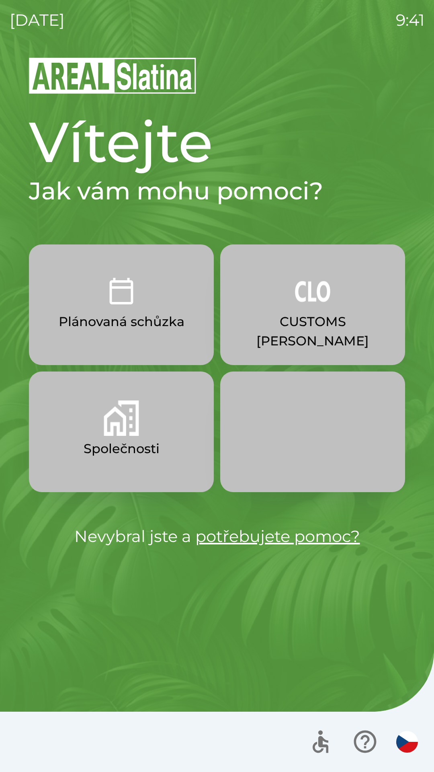
click at [299, 311] on button "CUSTOMS [PERSON_NAME]" at bounding box center [312, 305] width 185 height 121
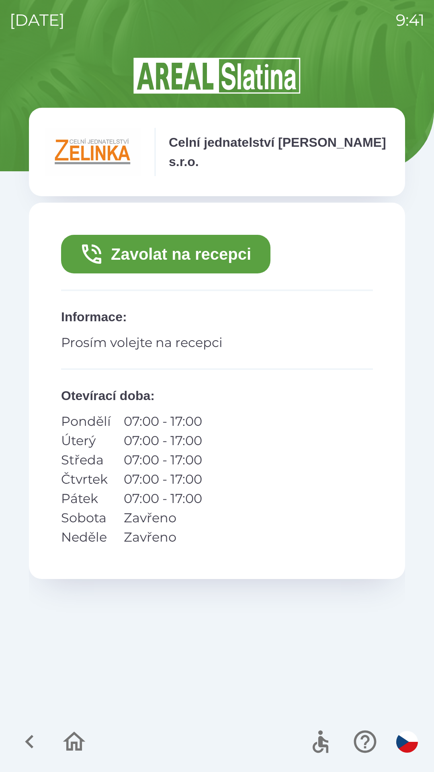
click at [213, 249] on button "Zavolat na recepci" at bounding box center [166, 254] width 210 height 39
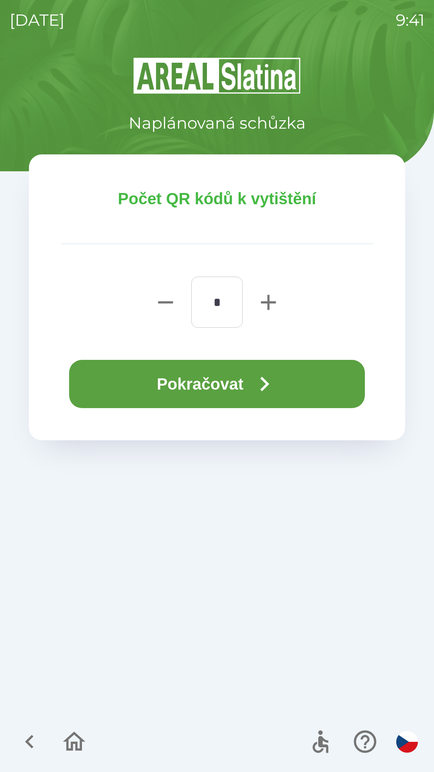
click at [250, 378] on button "Pokračovat" at bounding box center [217, 384] width 296 height 48
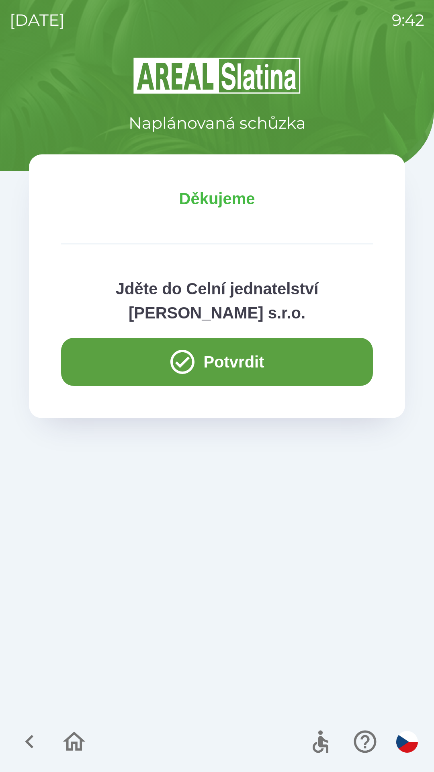
click at [237, 365] on button "Potvrdit" at bounding box center [217, 362] width 312 height 48
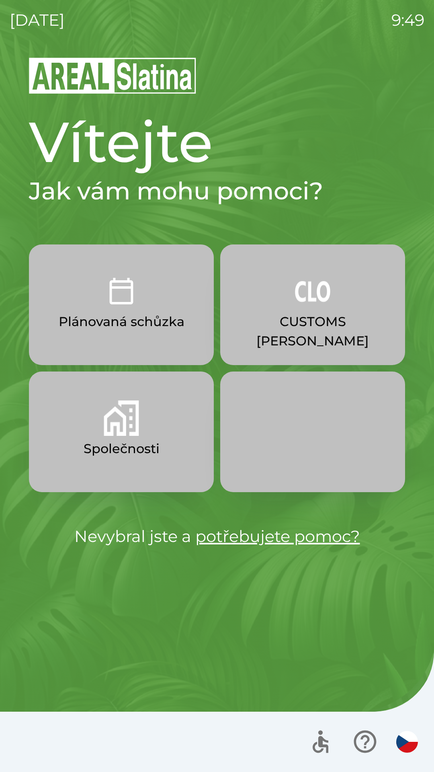
click at [165, 319] on p "Plánovaná schůzka" at bounding box center [122, 321] width 126 height 19
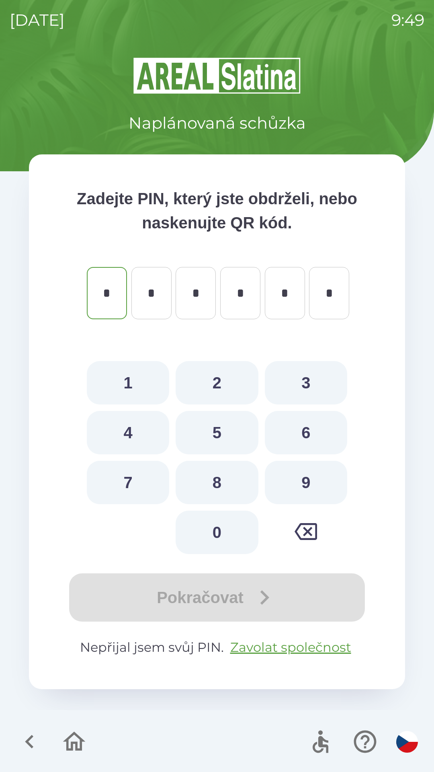
click at [39, 741] on icon "button" at bounding box center [29, 741] width 27 height 27
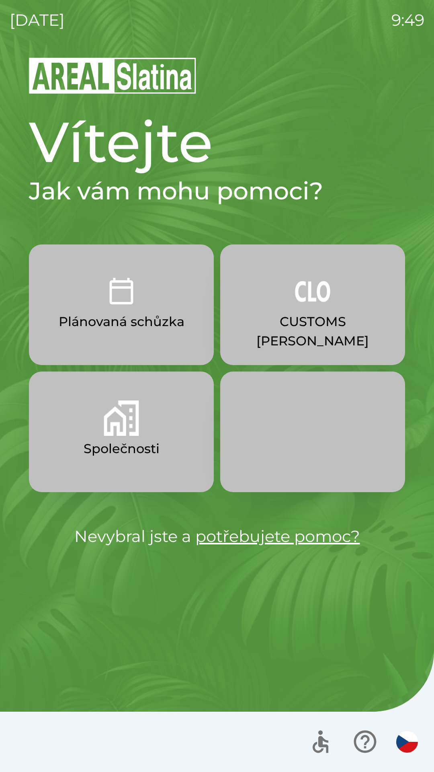
click at [141, 421] on button "Společnosti" at bounding box center [121, 432] width 185 height 121
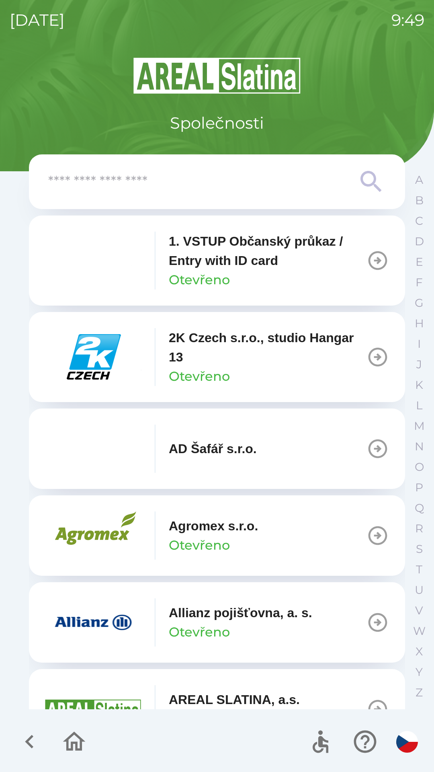
click at [223, 182] on input "text" at bounding box center [201, 182] width 306 height 22
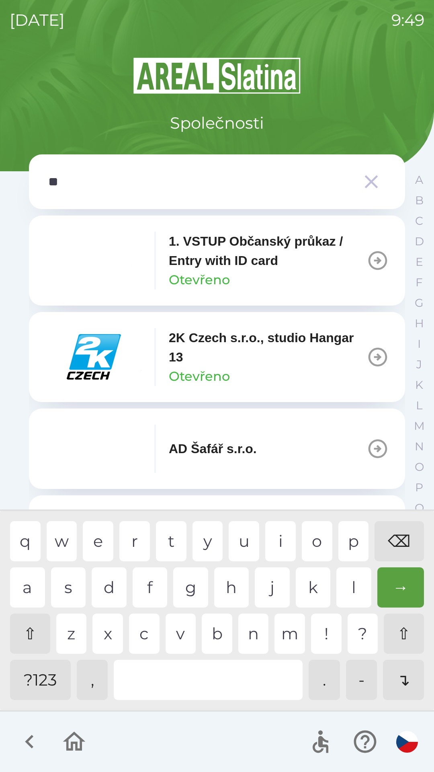
type input "***"
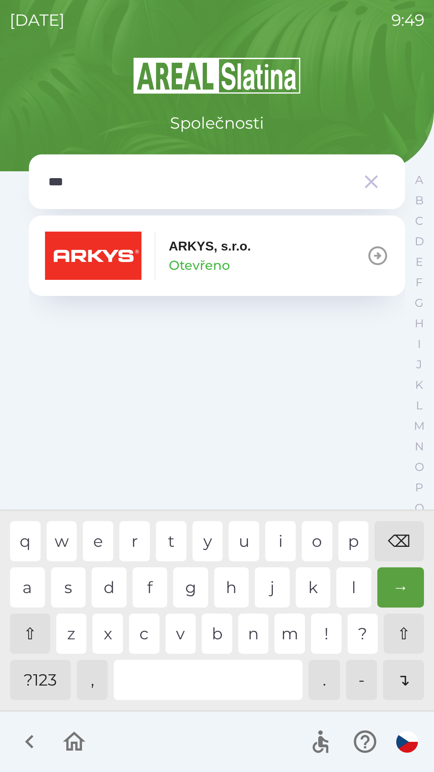
click at [310, 584] on div "k" at bounding box center [313, 588] width 35 height 40
click at [222, 261] on p "Otevřeno" at bounding box center [199, 265] width 61 height 19
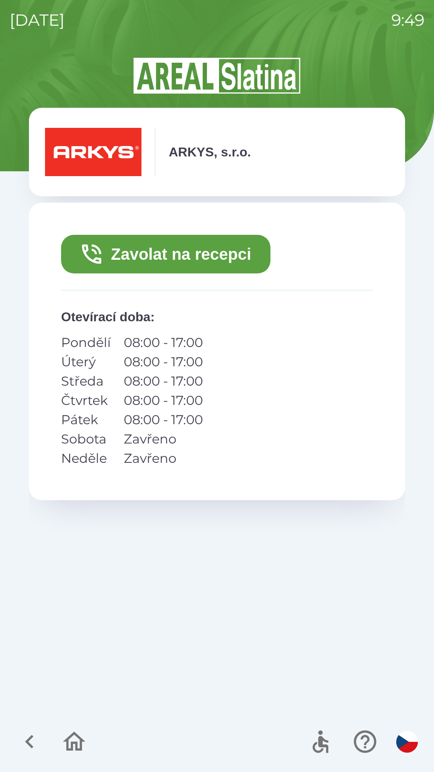
click at [32, 736] on icon "button" at bounding box center [29, 742] width 8 height 14
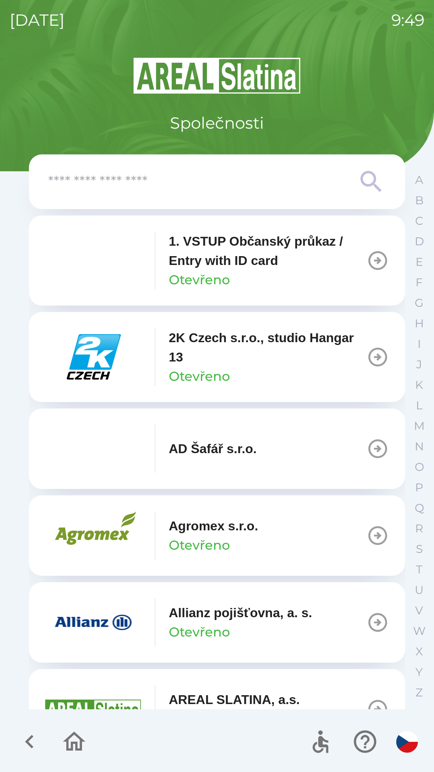
click at [25, 736] on icon "button" at bounding box center [29, 741] width 27 height 27
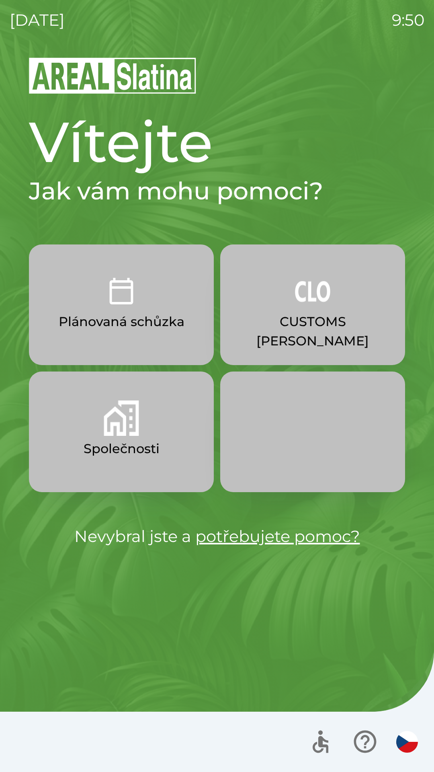
click at [153, 327] on p "Plánovaná schůzka" at bounding box center [122, 321] width 126 height 19
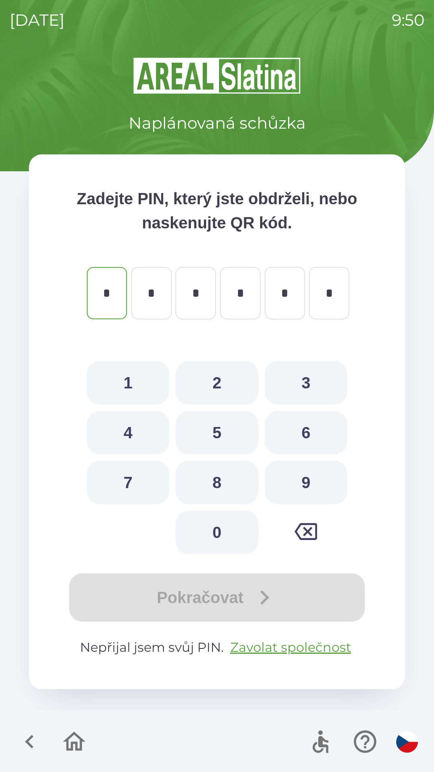
click at [32, 740] on icon "button" at bounding box center [29, 741] width 27 height 27
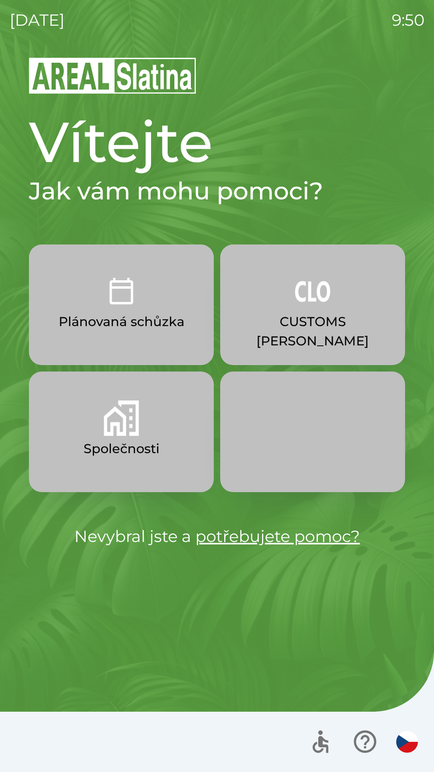
click at [146, 437] on button "Společnosti" at bounding box center [121, 432] width 185 height 121
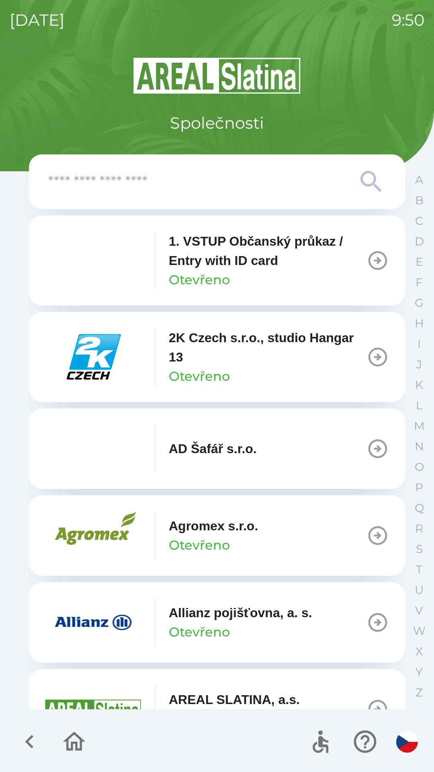
click at [247, 184] on input "text" at bounding box center [201, 182] width 306 height 22
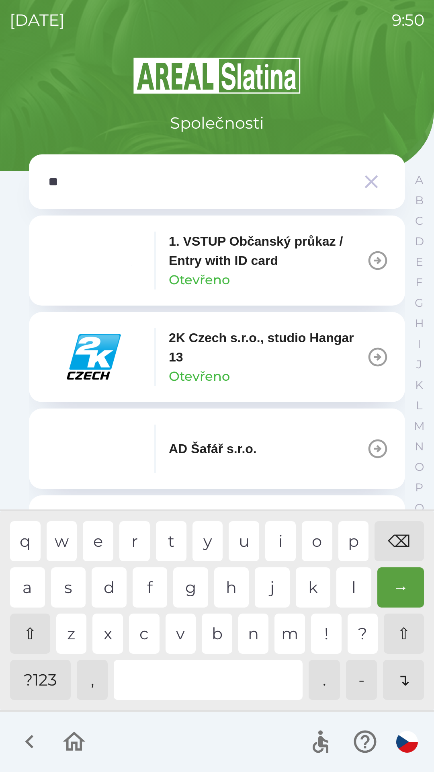
type input "***"
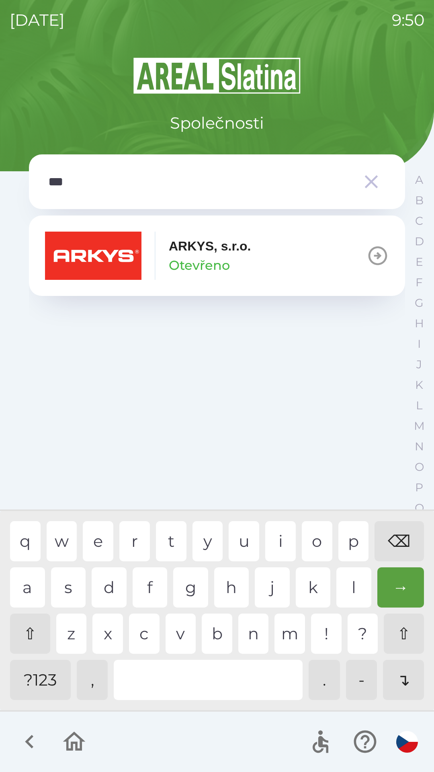
click at [218, 261] on p "Otevřeno" at bounding box center [199, 265] width 61 height 19
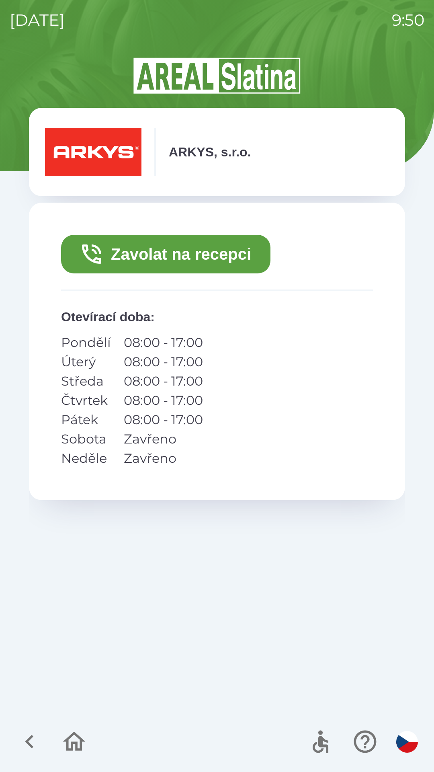
click at [194, 256] on button "Zavolat na recepci" at bounding box center [166, 254] width 210 height 39
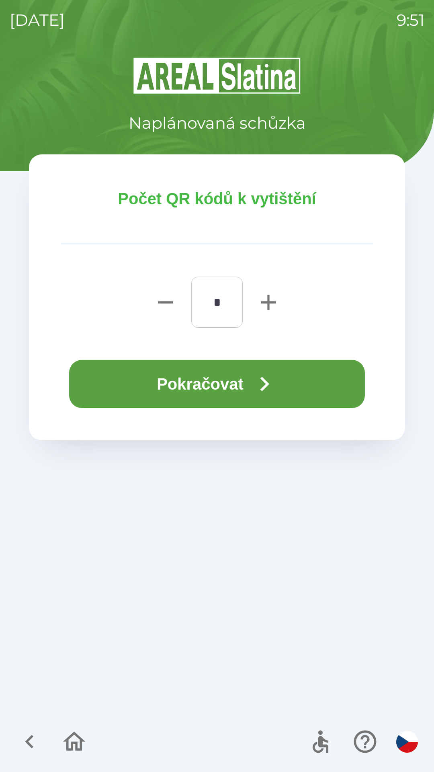
click at [255, 380] on icon "button" at bounding box center [264, 384] width 29 height 29
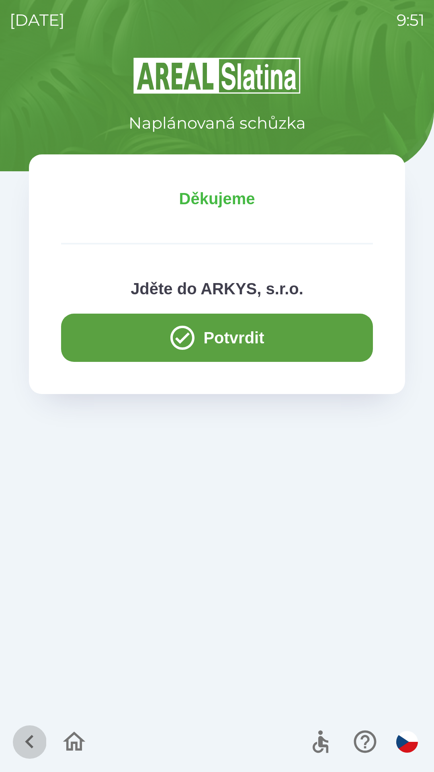
click at [31, 740] on icon "button" at bounding box center [29, 741] width 27 height 27
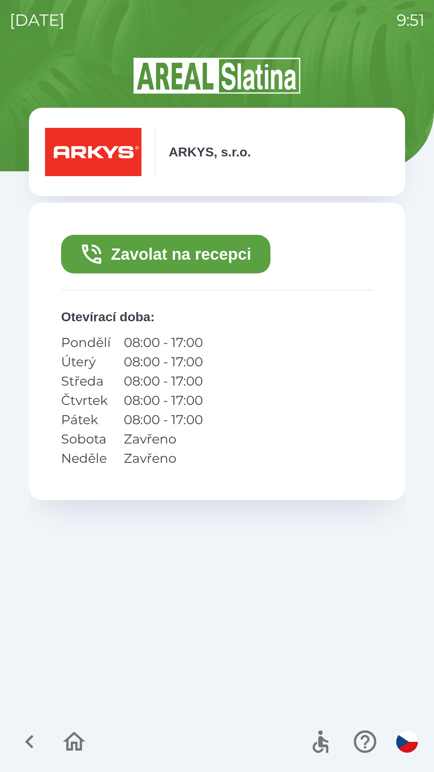
click at [30, 748] on icon "button" at bounding box center [29, 741] width 27 height 27
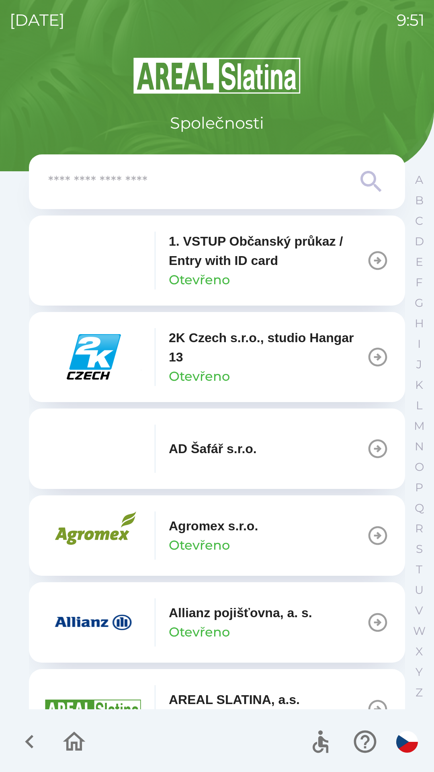
click at [24, 731] on icon "button" at bounding box center [29, 741] width 27 height 27
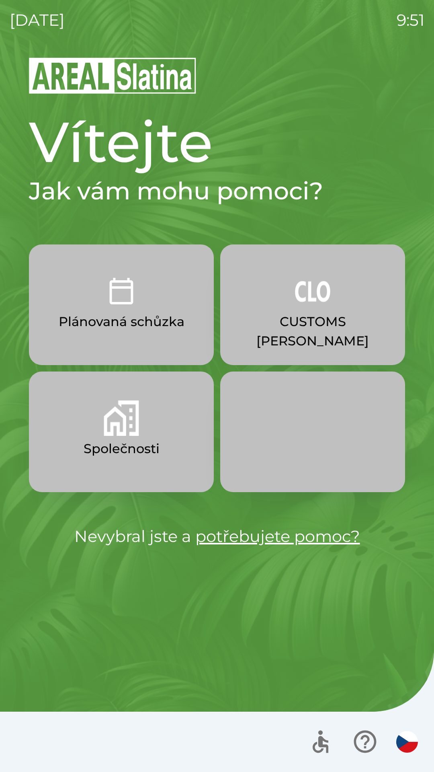
click at [316, 312] on button "CUSTOMS [PERSON_NAME]" at bounding box center [312, 305] width 185 height 121
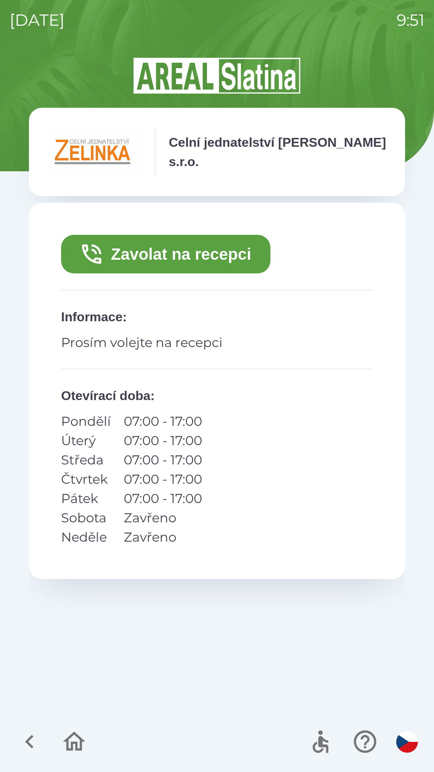
click at [179, 252] on button "Zavolat na recepci" at bounding box center [166, 254] width 210 height 39
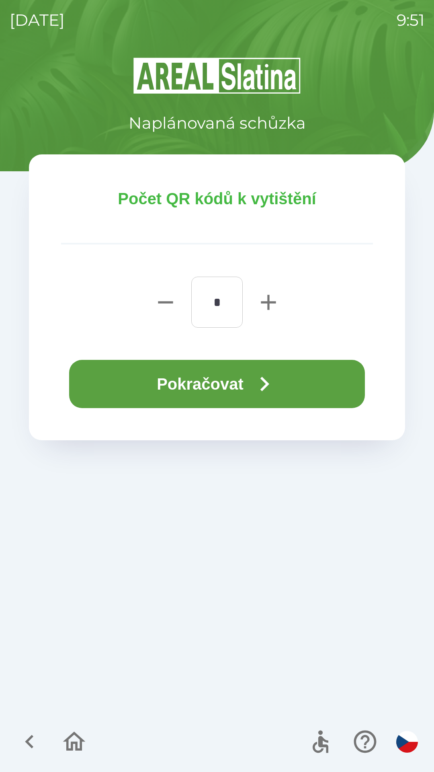
click at [242, 378] on button "Pokračovat" at bounding box center [217, 384] width 296 height 48
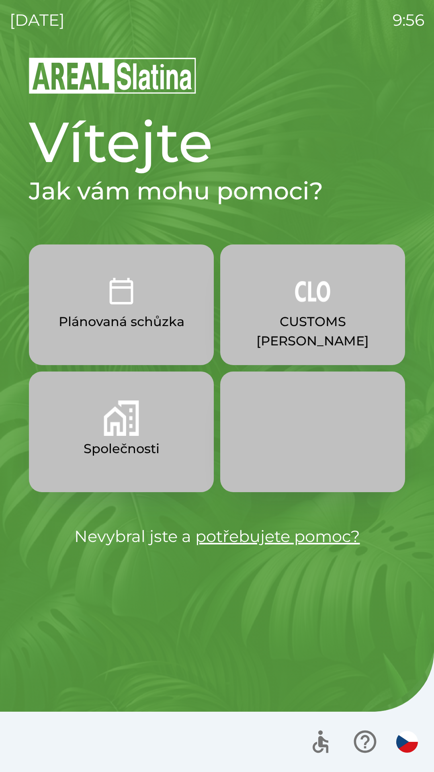
click at [105, 330] on p "Plánovaná schůzka" at bounding box center [122, 321] width 126 height 19
click at [123, 449] on p "Společnosti" at bounding box center [122, 448] width 76 height 19
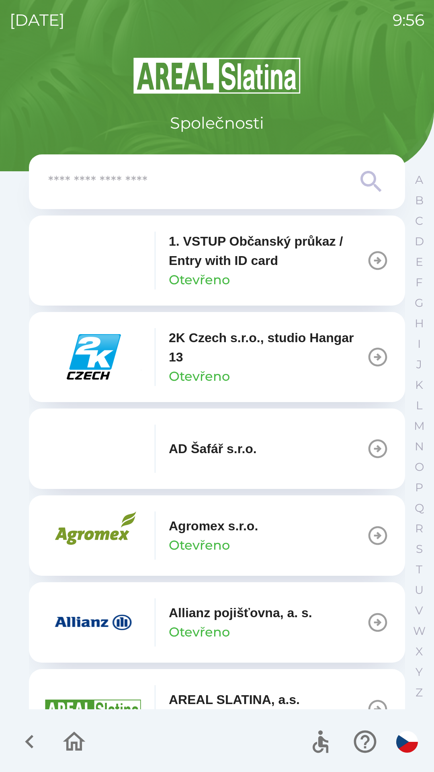
click at [178, 189] on input "text" at bounding box center [201, 182] width 306 height 22
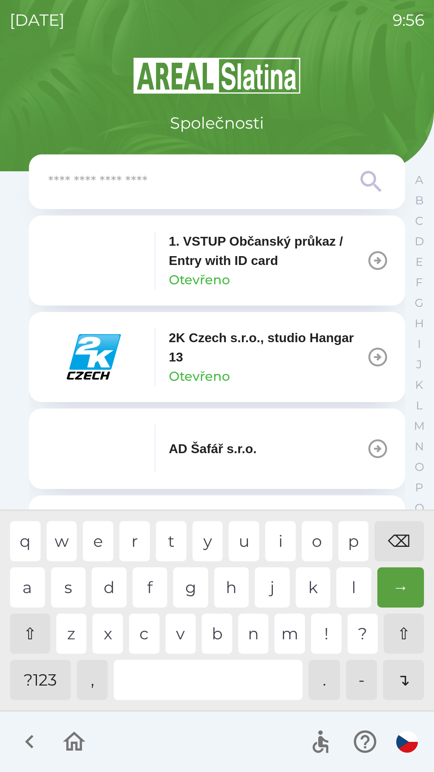
click at [152, 173] on input "text" at bounding box center [201, 182] width 306 height 22
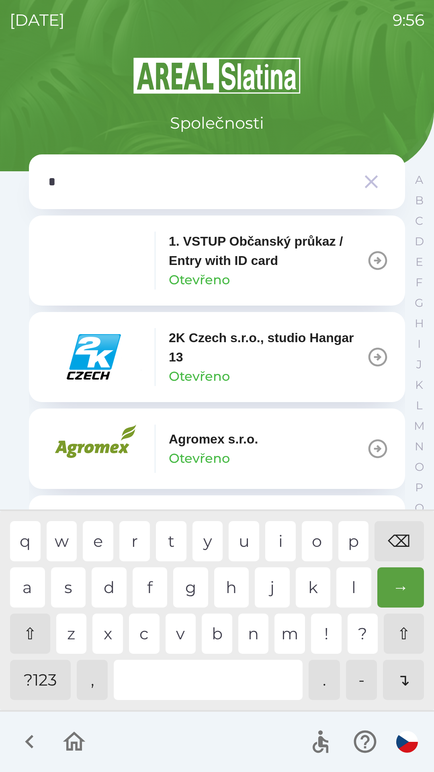
click at [97, 533] on div "e" at bounding box center [98, 541] width 31 height 40
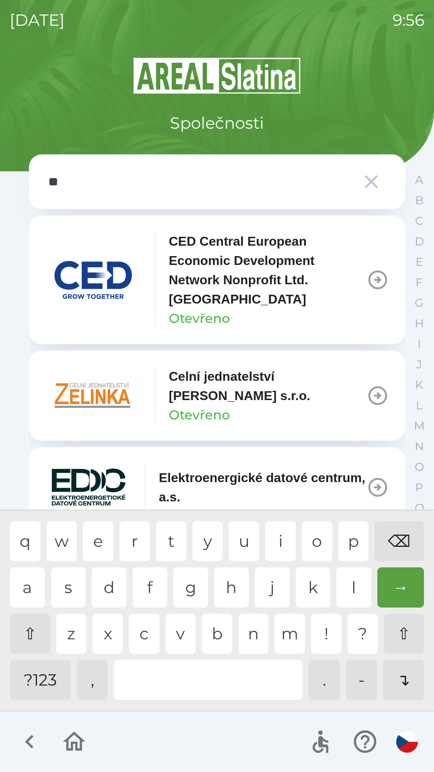
click at [357, 589] on div "l" at bounding box center [354, 588] width 35 height 40
type input "***"
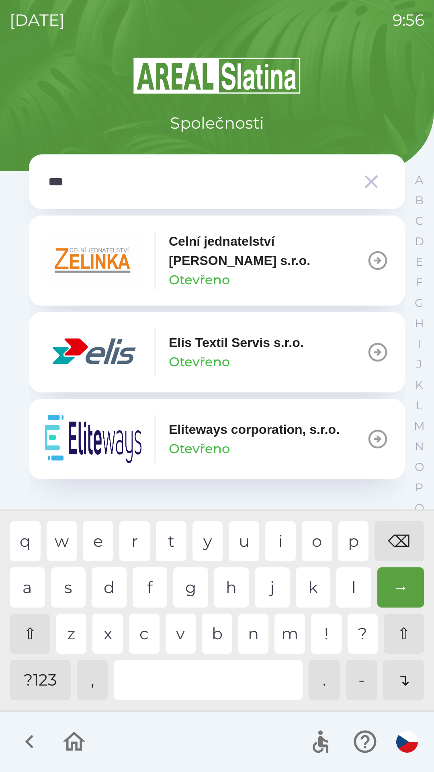
click at [271, 541] on div "i" at bounding box center [280, 541] width 31 height 40
click at [128, 354] on img "button" at bounding box center [93, 352] width 97 height 48
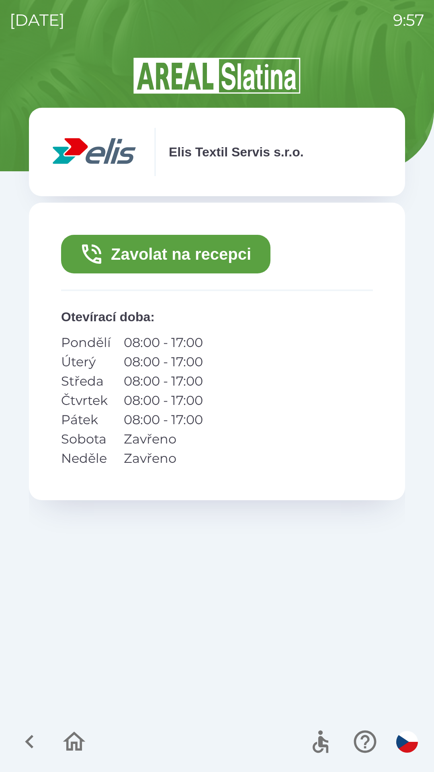
click at [170, 255] on button "Zavolat na recepci" at bounding box center [166, 254] width 210 height 39
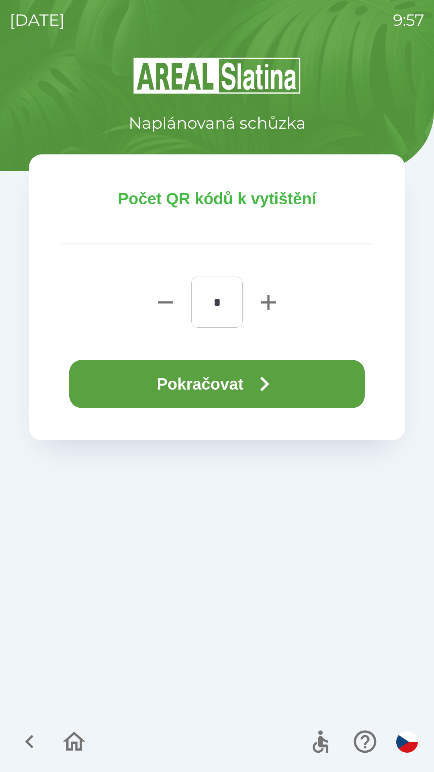
click at [223, 385] on button "Pokračovat" at bounding box center [217, 384] width 296 height 48
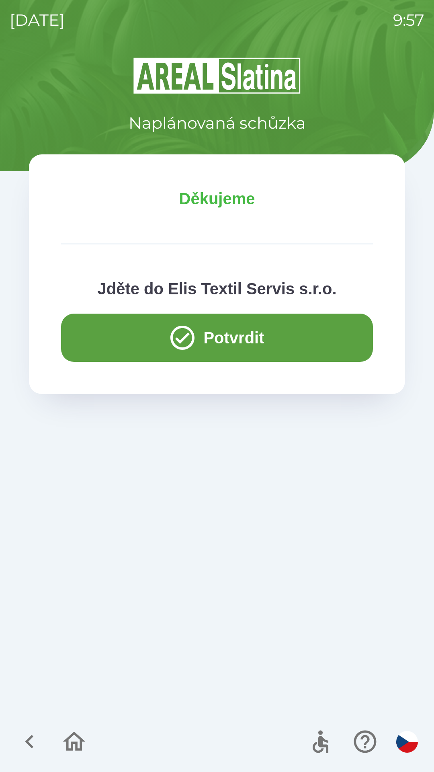
click at [30, 741] on icon "button" at bounding box center [29, 741] width 27 height 27
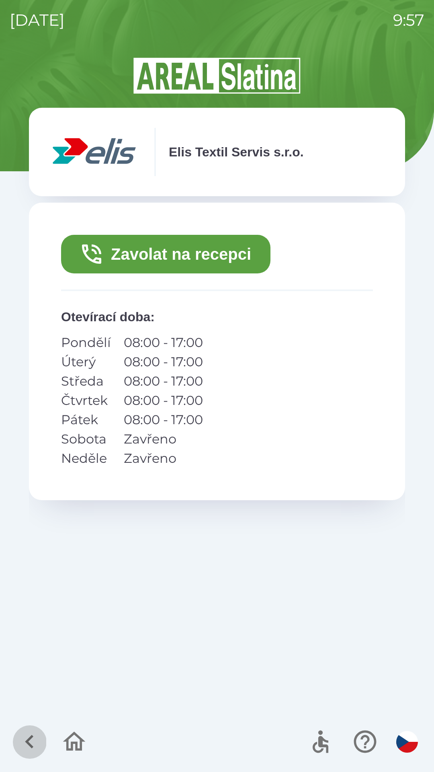
click at [17, 746] on icon "button" at bounding box center [29, 741] width 27 height 27
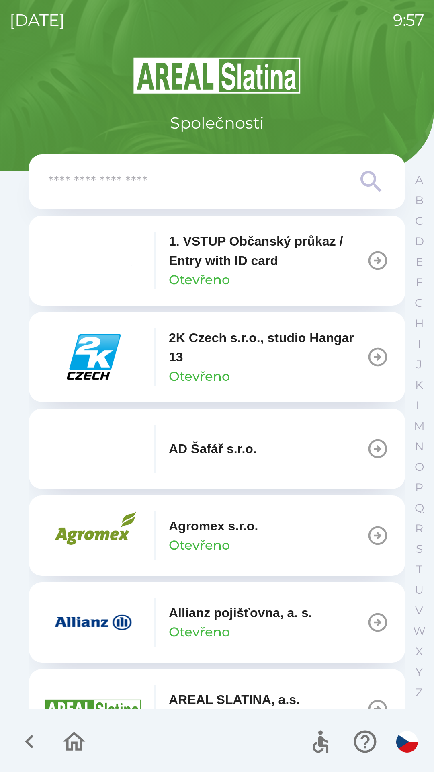
click at [367, 534] on icon "button" at bounding box center [378, 535] width 23 height 23
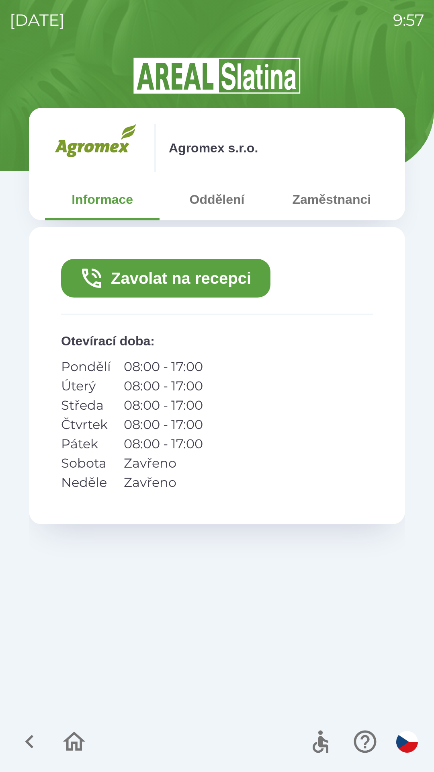
click at [210, 276] on button "Zavolat na recepci" at bounding box center [166, 278] width 210 height 39
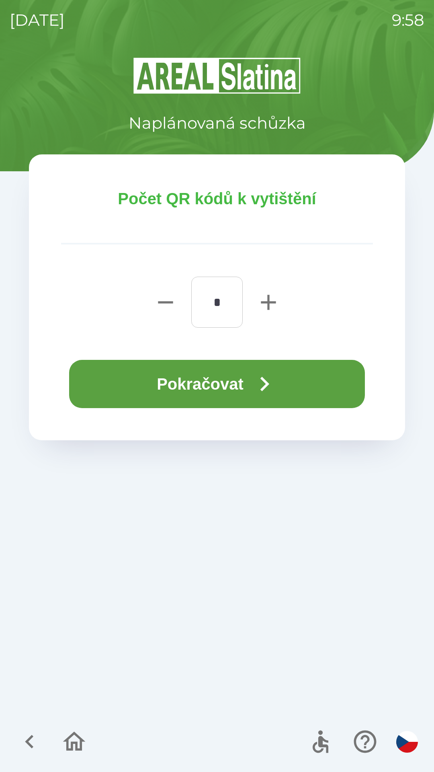
click at [238, 379] on button "Pokračovat" at bounding box center [217, 384] width 296 height 48
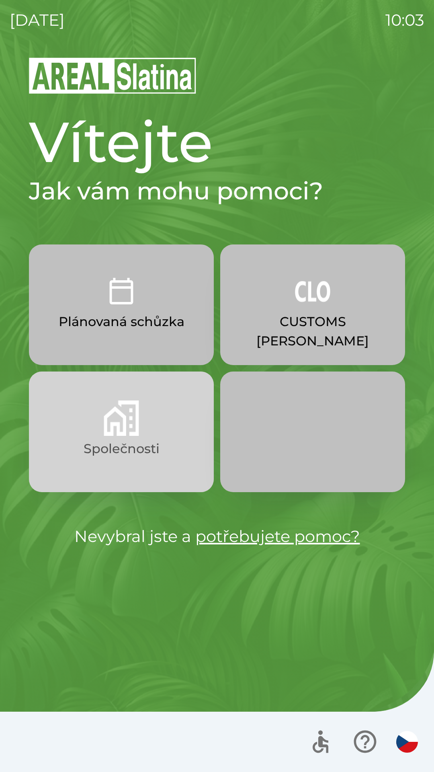
click at [87, 450] on p "Společnosti" at bounding box center [122, 448] width 76 height 19
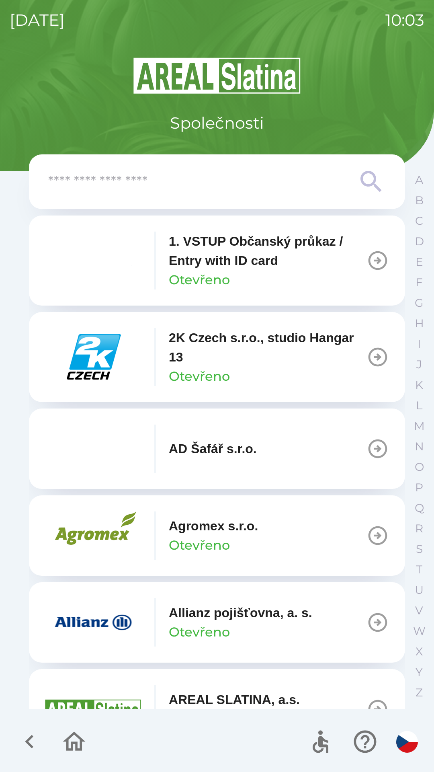
click at [100, 196] on div at bounding box center [217, 181] width 338 height 29
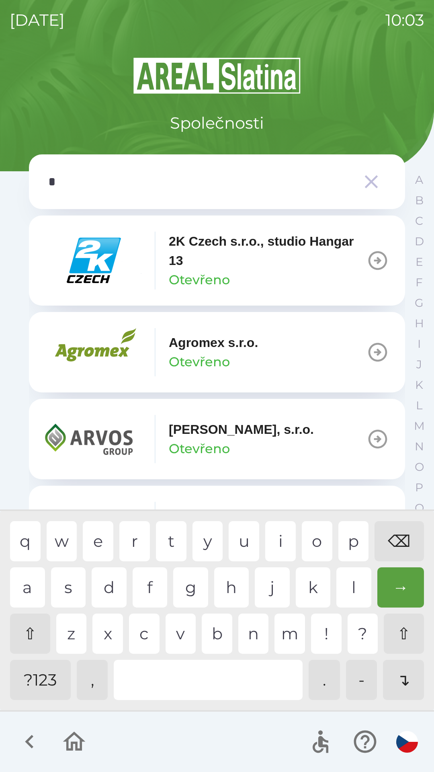
click at [194, 590] on div "g" at bounding box center [190, 588] width 35 height 40
type input "**"
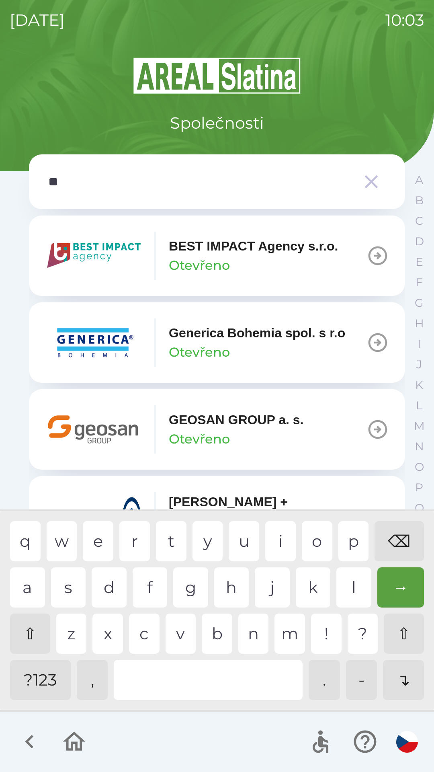
click at [98, 436] on img "button" at bounding box center [93, 429] width 97 height 48
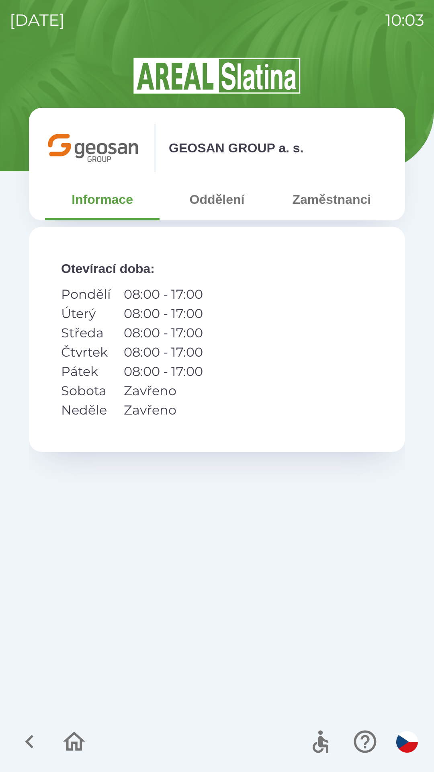
click at [218, 204] on button "Oddělení" at bounding box center [217, 199] width 115 height 29
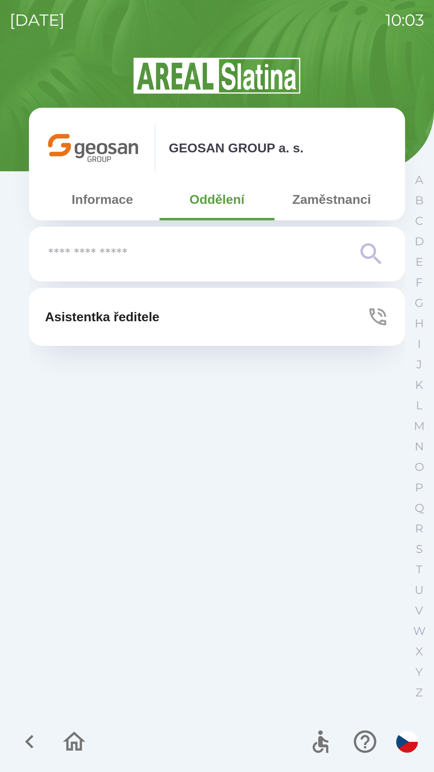
click at [74, 325] on p "Asistentka ředitele" at bounding box center [102, 316] width 115 height 19
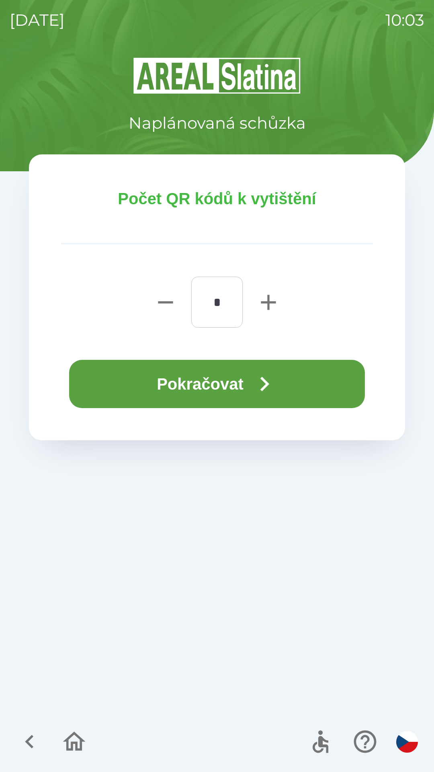
click at [202, 384] on button "Pokračovat" at bounding box center [217, 384] width 296 height 48
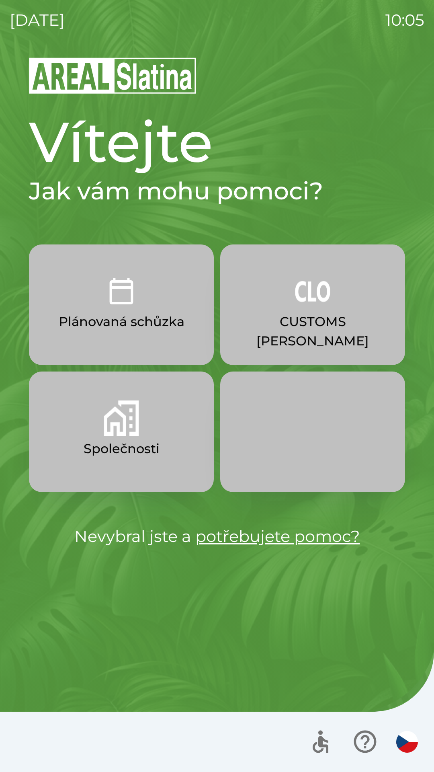
click at [164, 310] on button "Plánovaná schůzka" at bounding box center [121, 305] width 185 height 121
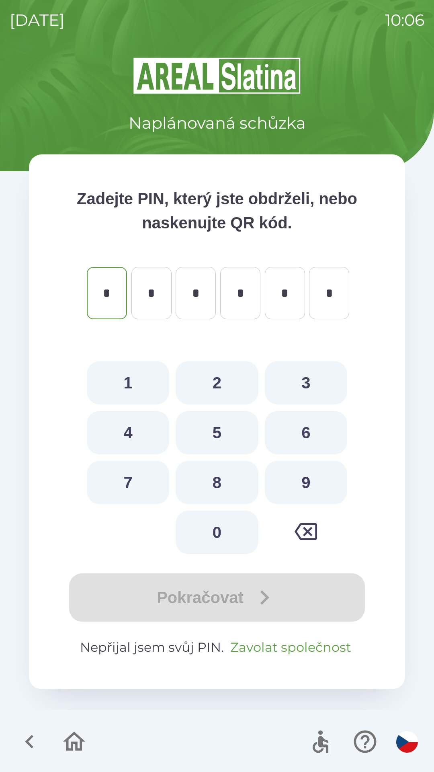
click at [276, 650] on button "Zavolat společnost" at bounding box center [290, 647] width 127 height 19
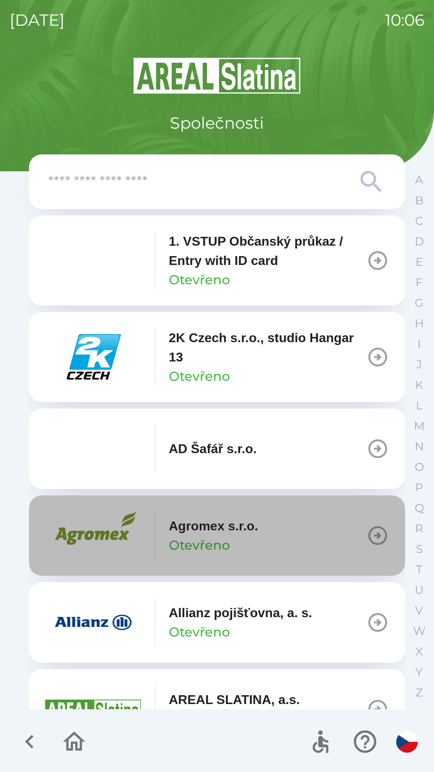
click at [235, 533] on p "Agromex s.r.o." at bounding box center [213, 525] width 89 height 19
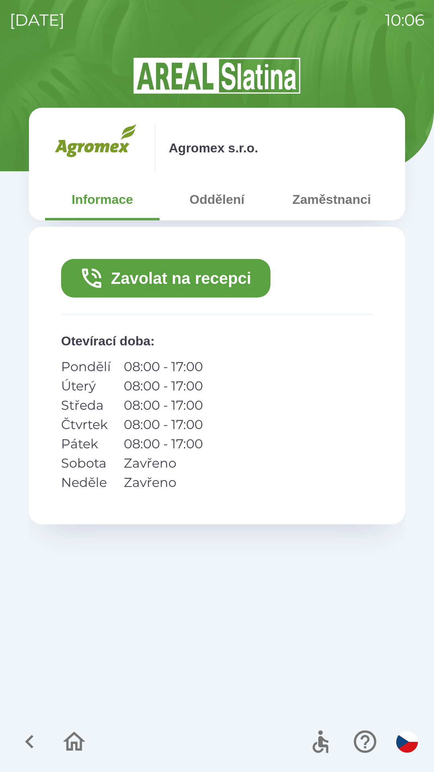
click at [210, 204] on button "Oddělení" at bounding box center [217, 199] width 115 height 29
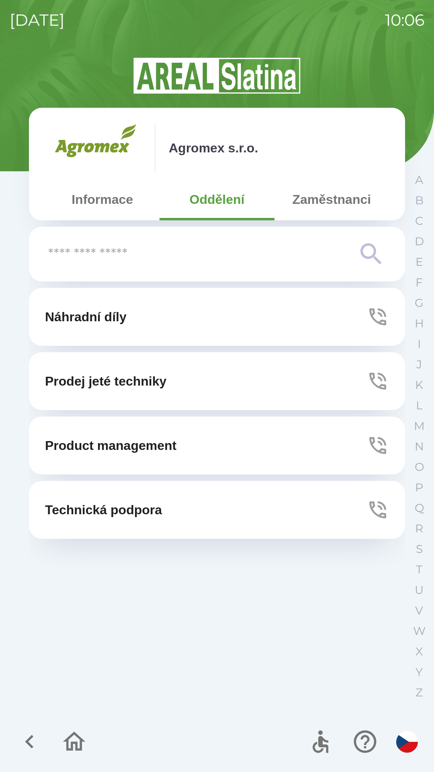
click at [318, 204] on button "Zaměstnanci" at bounding box center [332, 199] width 115 height 29
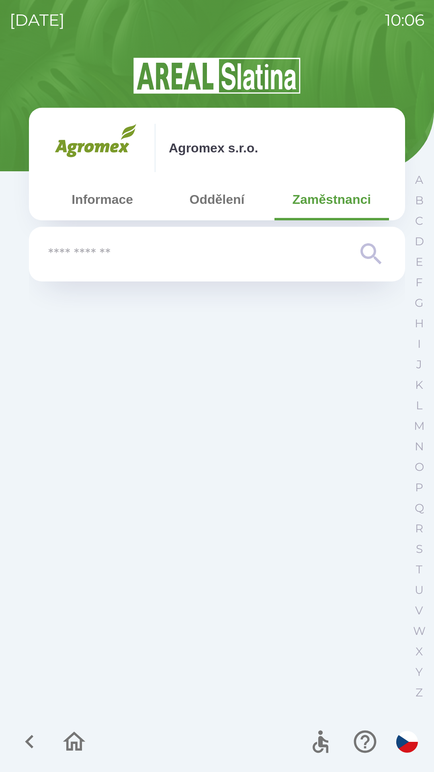
click at [189, 261] on input "text" at bounding box center [201, 254] width 306 height 22
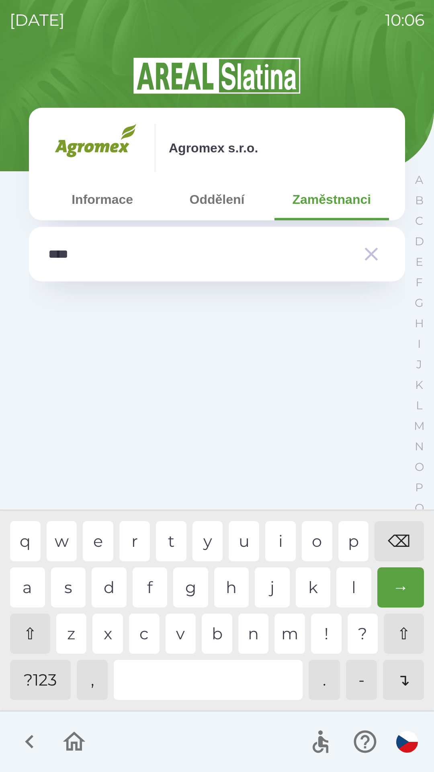
type input "*****"
click at [26, 590] on div "a" at bounding box center [27, 588] width 35 height 40
click at [401, 584] on div "→" at bounding box center [401, 588] width 47 height 40
click at [392, 584] on div "→" at bounding box center [401, 588] width 47 height 40
click at [114, 206] on button "Informace" at bounding box center [102, 199] width 115 height 29
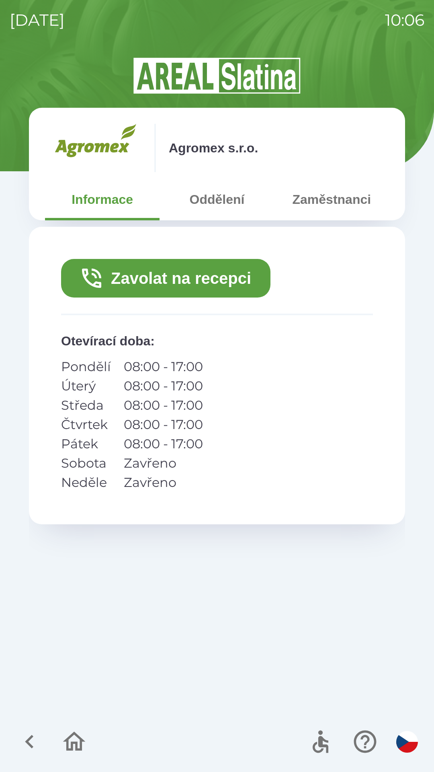
click at [202, 277] on button "Zavolat na recepci" at bounding box center [166, 278] width 210 height 39
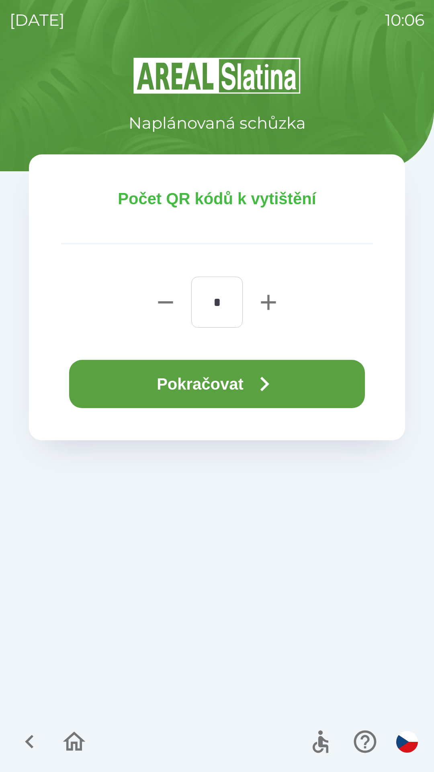
click at [218, 385] on button "Pokračovat" at bounding box center [217, 384] width 296 height 48
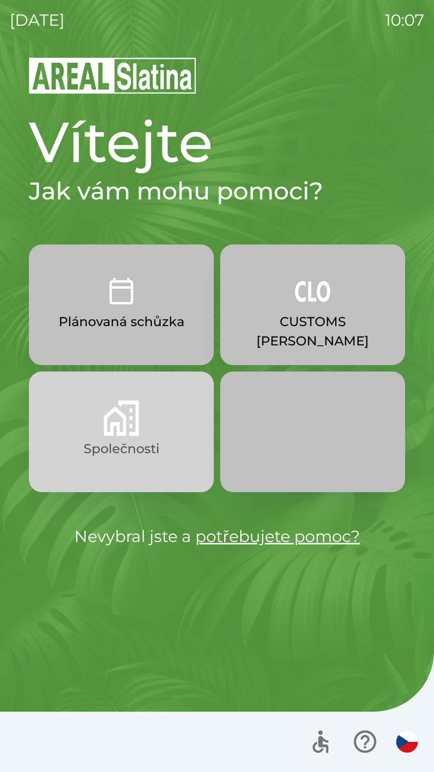
click at [123, 445] on p "Společnosti" at bounding box center [122, 448] width 76 height 19
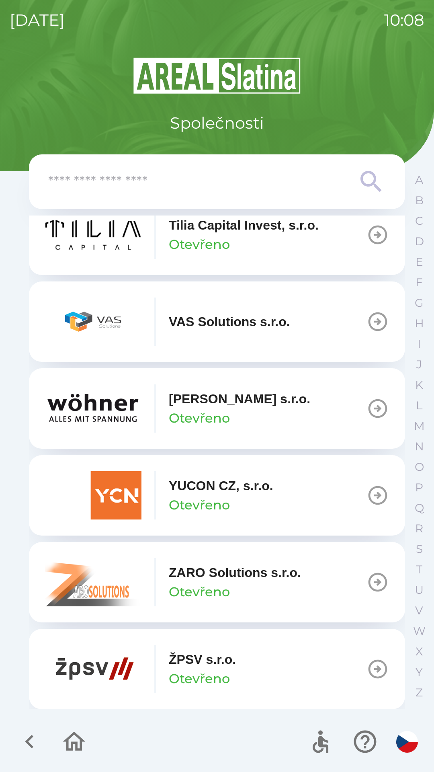
scroll to position [5842, 0]
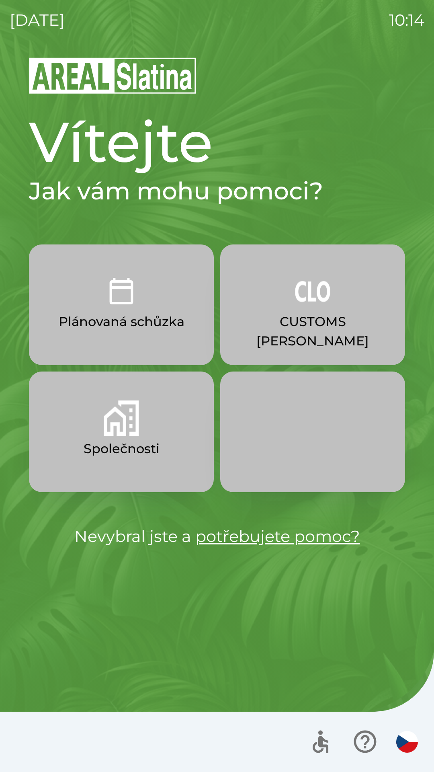
click at [316, 321] on p "CUSTOMS [PERSON_NAME]" at bounding box center [313, 331] width 146 height 39
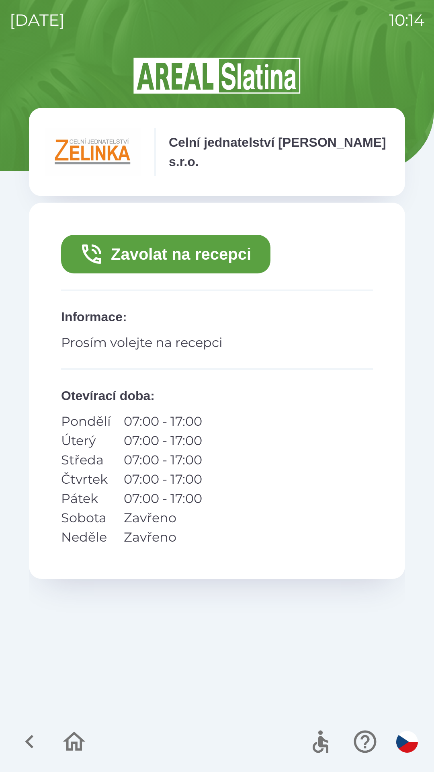
click at [197, 256] on button "Zavolat na recepci" at bounding box center [166, 254] width 210 height 39
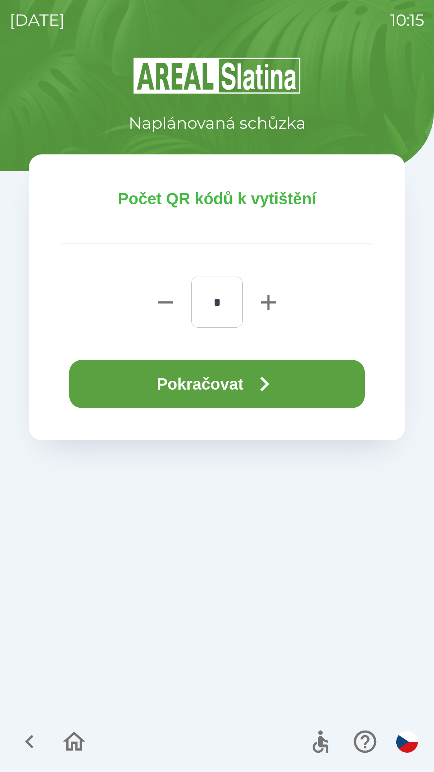
click at [213, 379] on button "Pokračovat" at bounding box center [217, 384] width 296 height 48
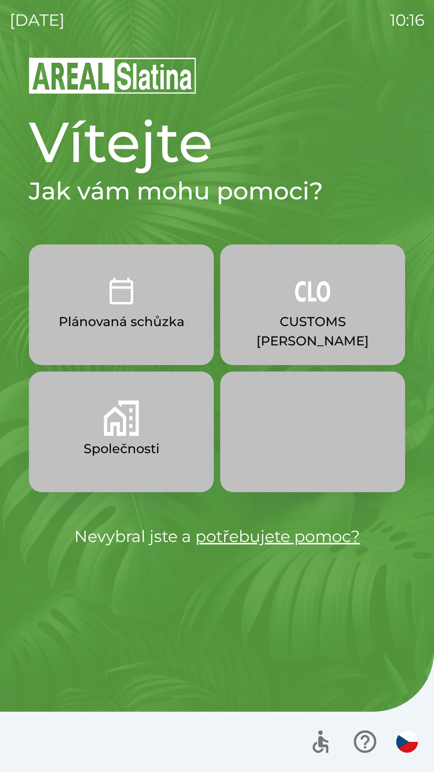
click at [301, 298] on img "button" at bounding box center [312, 290] width 35 height 35
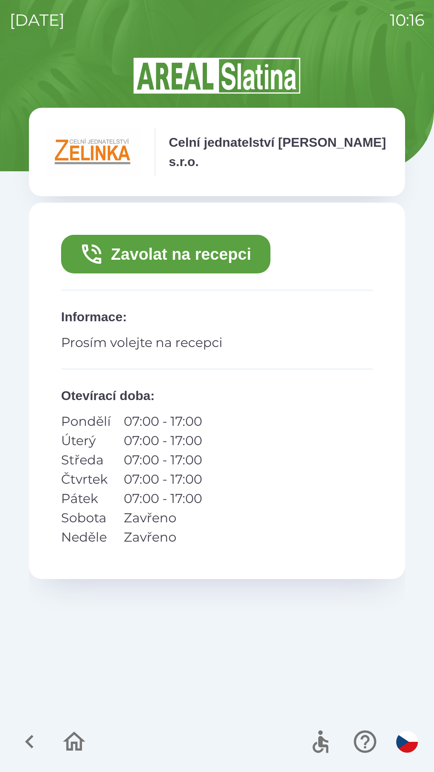
click at [220, 256] on button "Zavolat na recepci" at bounding box center [166, 254] width 210 height 39
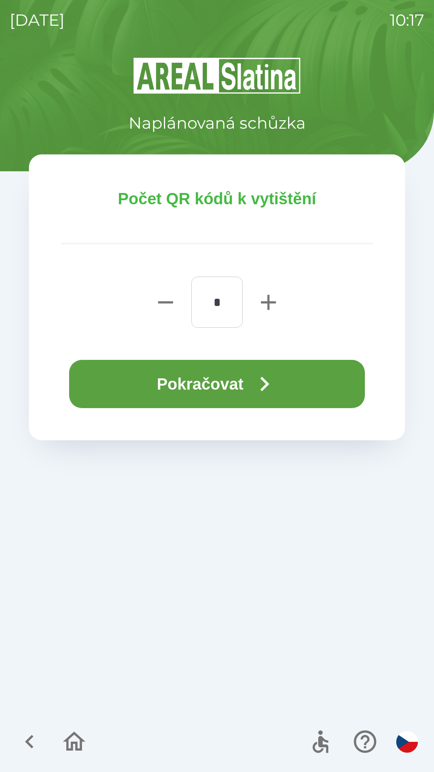
click at [319, 371] on button "Pokračovat" at bounding box center [217, 384] width 296 height 48
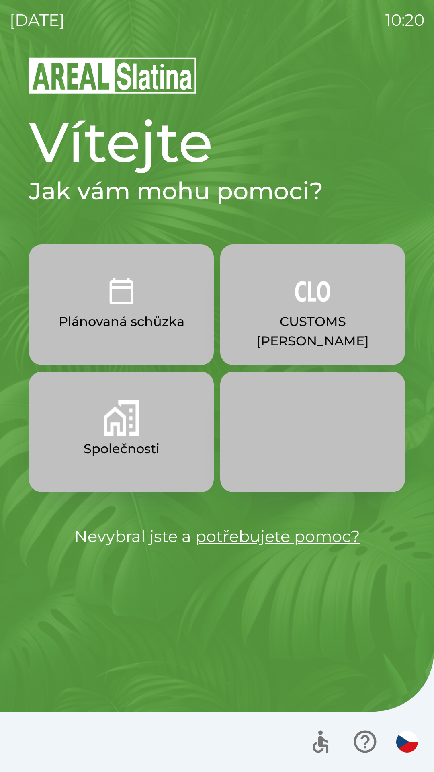
click at [131, 450] on p "Společnosti" at bounding box center [122, 448] width 76 height 19
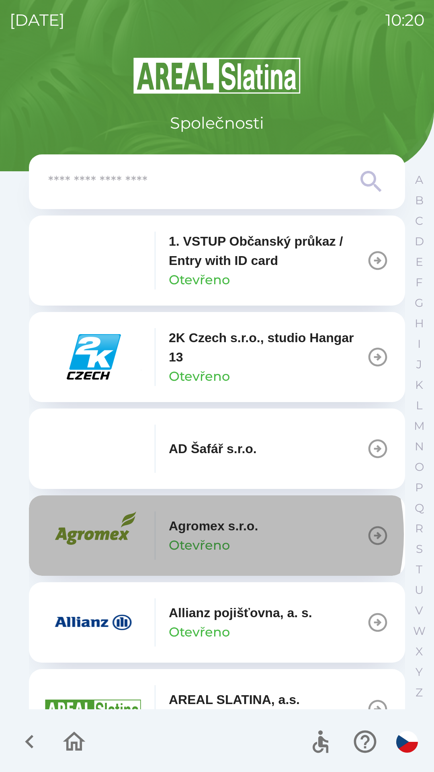
click at [203, 535] on p "Agromex s.r.o." at bounding box center [213, 525] width 89 height 19
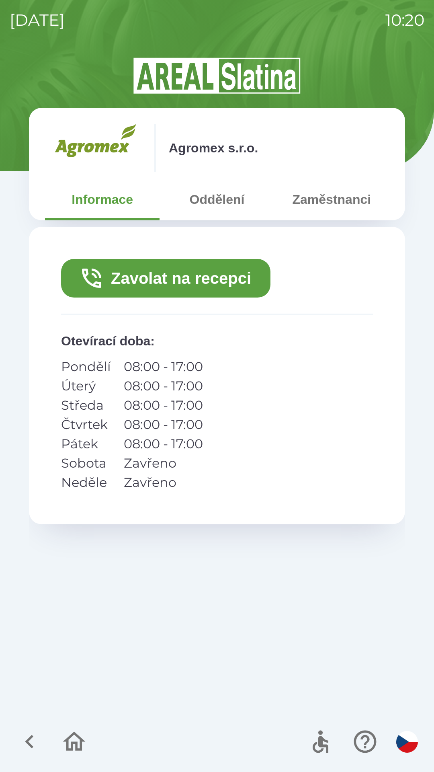
click at [221, 275] on button "Zavolat na recepci" at bounding box center [166, 278] width 210 height 39
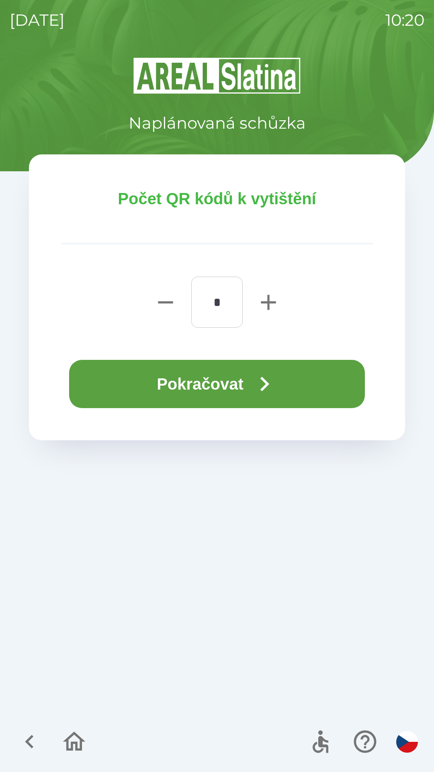
click at [254, 380] on icon "button" at bounding box center [264, 384] width 29 height 29
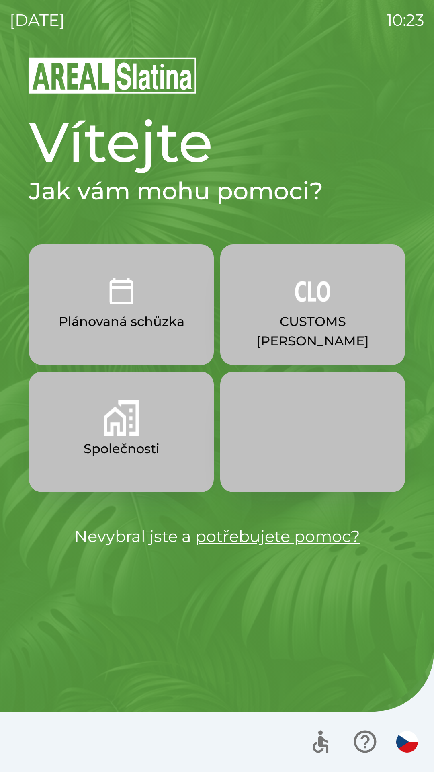
click at [121, 444] on p "Společnosti" at bounding box center [122, 448] width 76 height 19
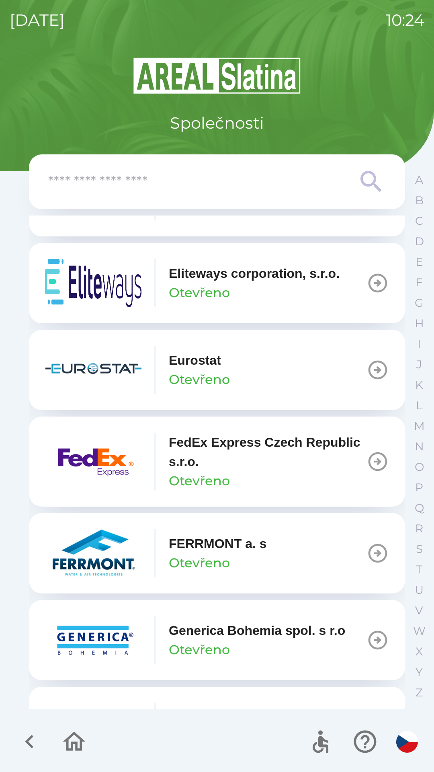
scroll to position [2415, 0]
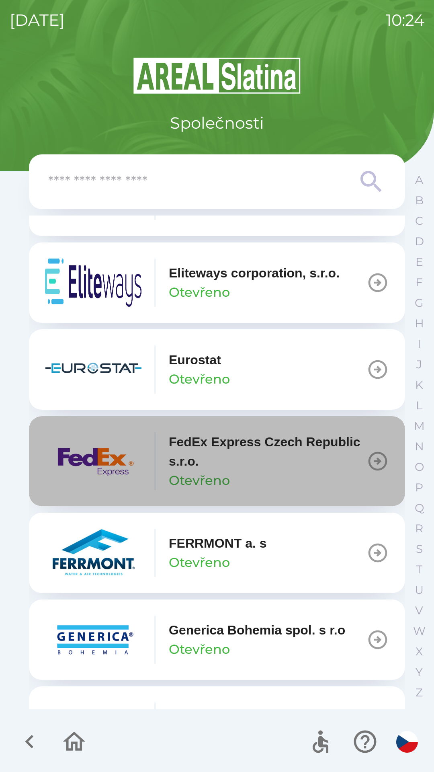
click at [370, 473] on icon "button" at bounding box center [378, 461] width 23 height 23
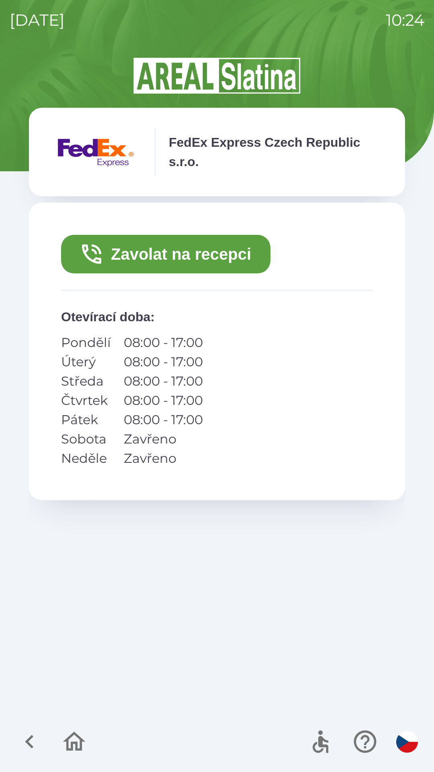
click at [162, 256] on button "Zavolat na recepci" at bounding box center [166, 254] width 210 height 39
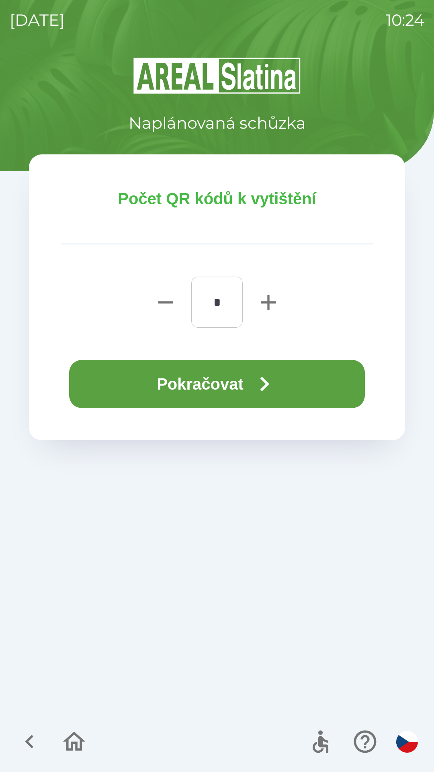
click at [218, 385] on button "Pokračovat" at bounding box center [217, 384] width 296 height 48
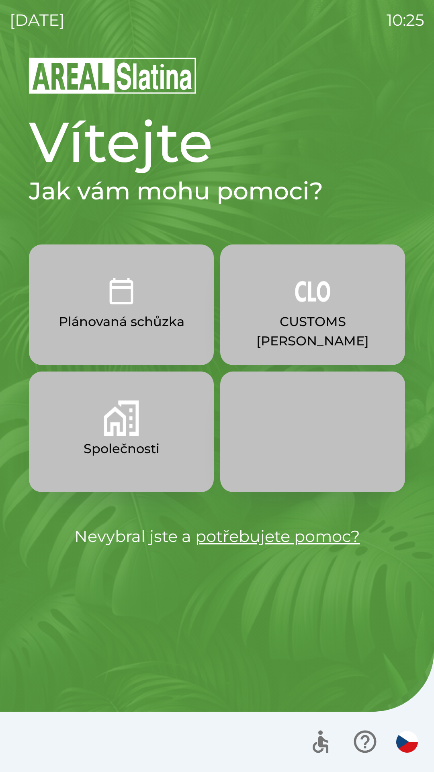
click at [317, 310] on button "CUSTOMS [PERSON_NAME]" at bounding box center [312, 305] width 185 height 121
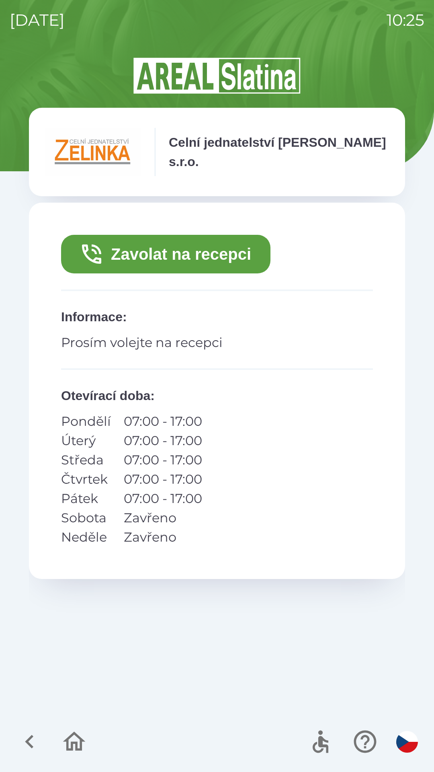
click at [228, 255] on button "Zavolat na recepci" at bounding box center [166, 254] width 210 height 39
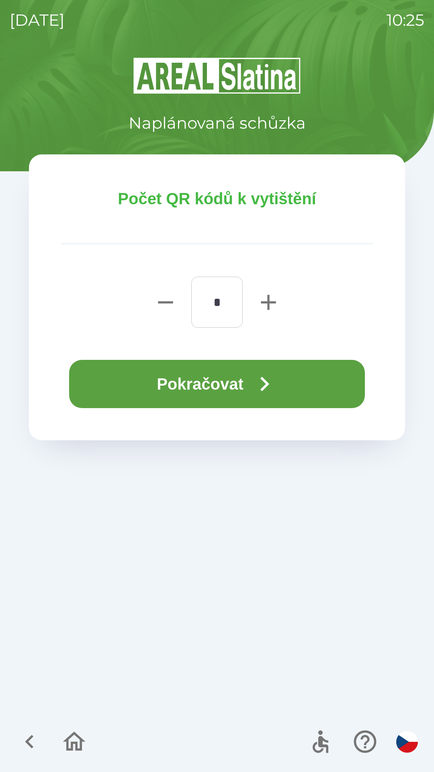
click at [279, 380] on icon "button" at bounding box center [264, 384] width 29 height 29
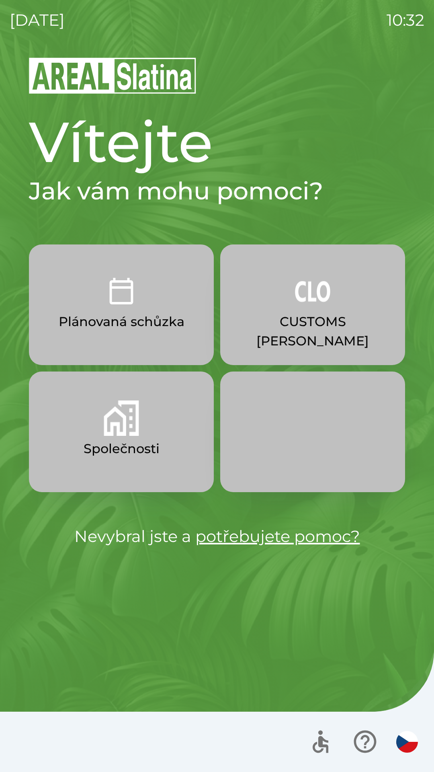
click at [301, 288] on img "button" at bounding box center [312, 290] width 35 height 35
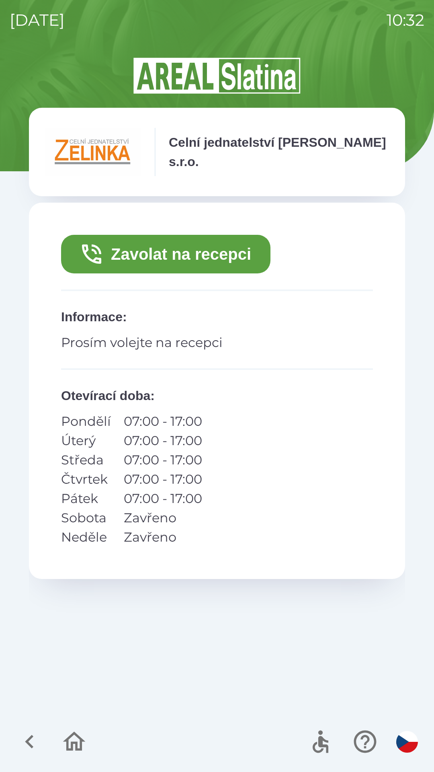
click at [213, 240] on button "Zavolat na recepci" at bounding box center [166, 254] width 210 height 39
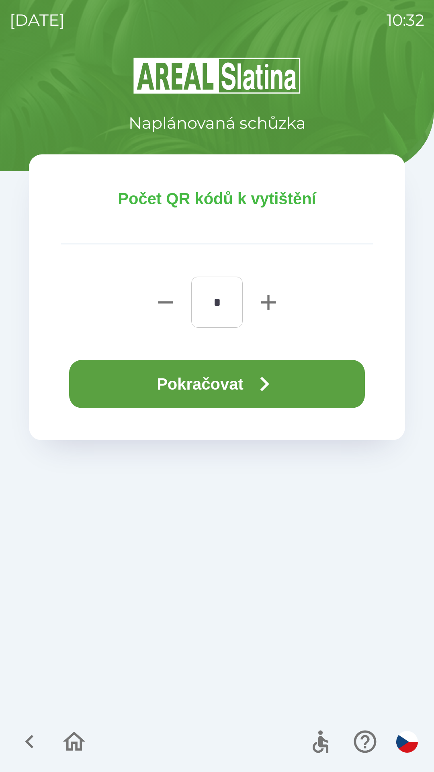
click at [300, 380] on button "Pokračovat" at bounding box center [217, 384] width 296 height 48
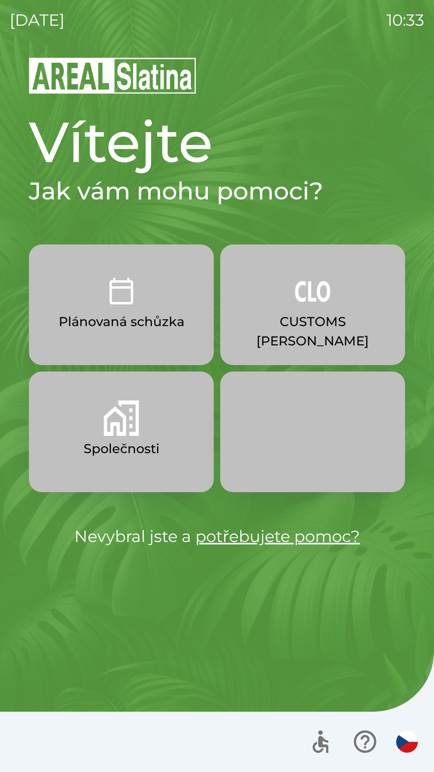
click at [75, 450] on button "Společnosti" at bounding box center [121, 432] width 185 height 121
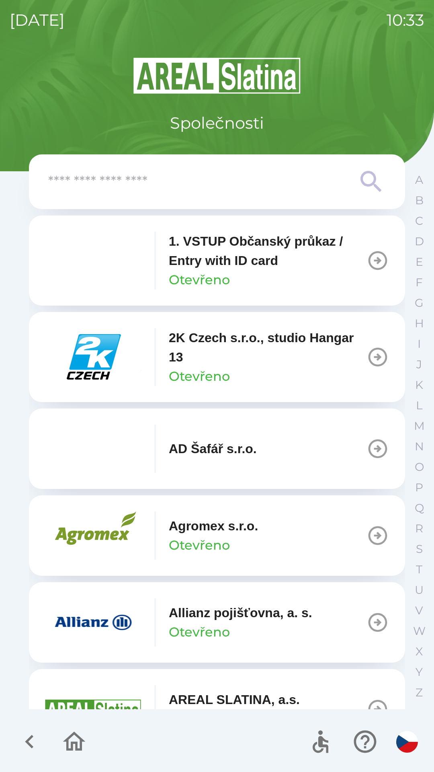
click at [178, 269] on p "1. VSTUP Občanský průkaz / Entry with ID card" at bounding box center [268, 251] width 198 height 39
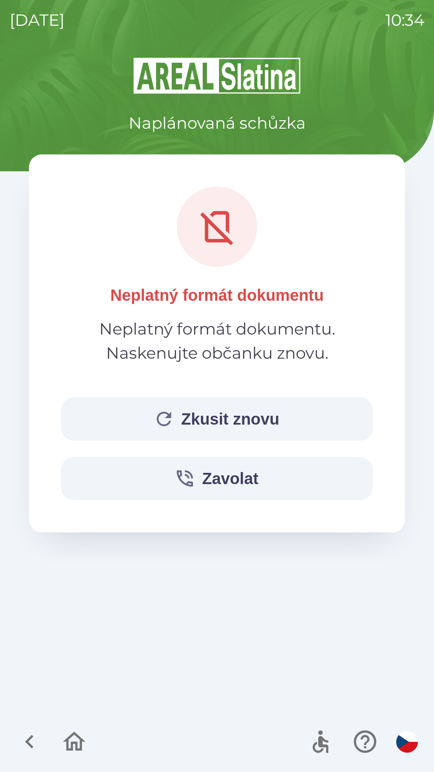
click at [219, 429] on button "Zkusit znovu" at bounding box center [217, 418] width 312 height 43
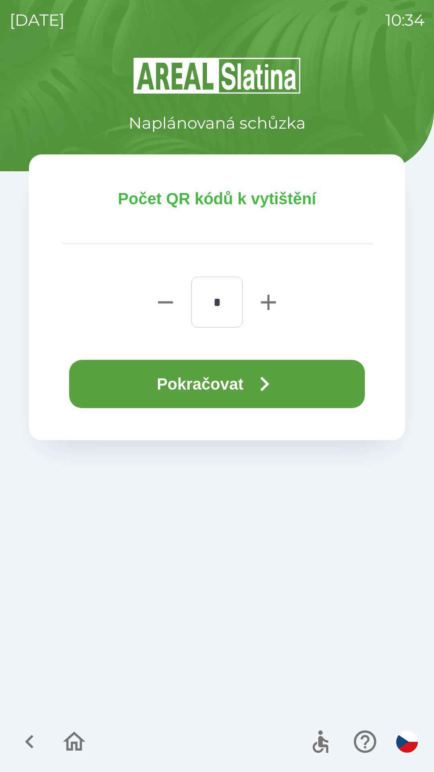
click at [247, 385] on button "Pokračovat" at bounding box center [217, 384] width 296 height 48
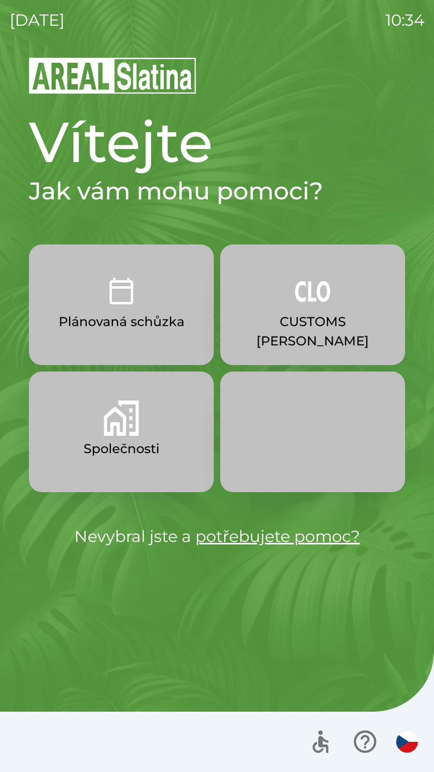
click at [131, 469] on button "Společnosti" at bounding box center [121, 432] width 185 height 121
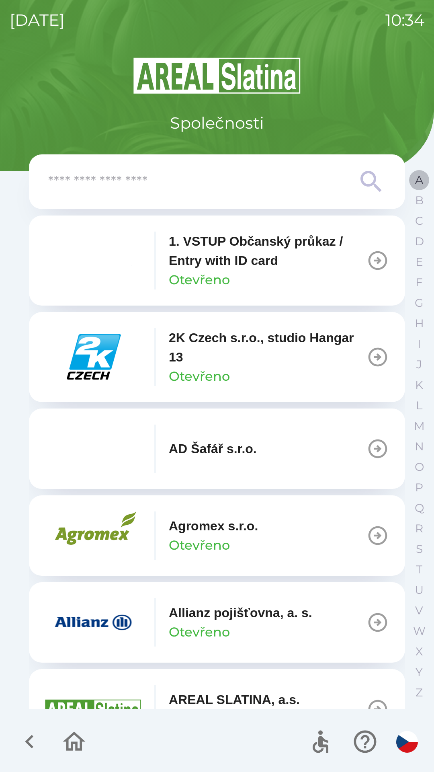
click at [418, 180] on p "A" at bounding box center [419, 180] width 8 height 14
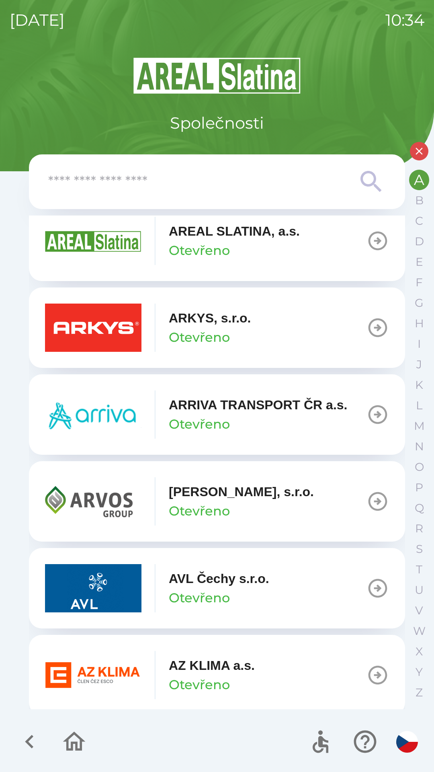
scroll to position [282, 0]
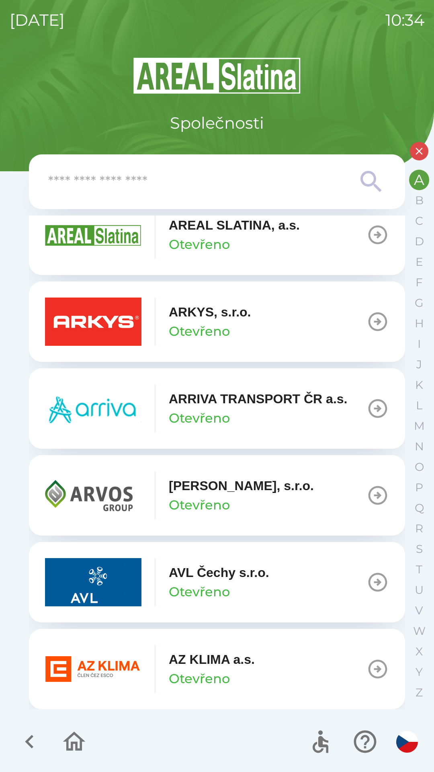
click at [119, 667] on img "button" at bounding box center [93, 669] width 97 height 48
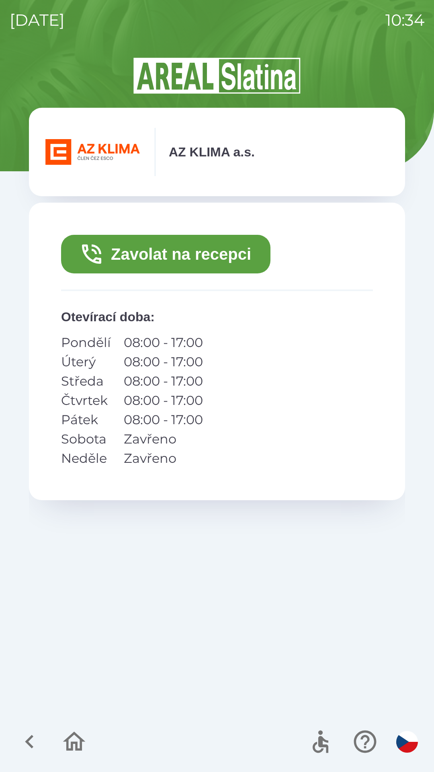
click at [194, 248] on button "Zavolat na recepci" at bounding box center [166, 254] width 210 height 39
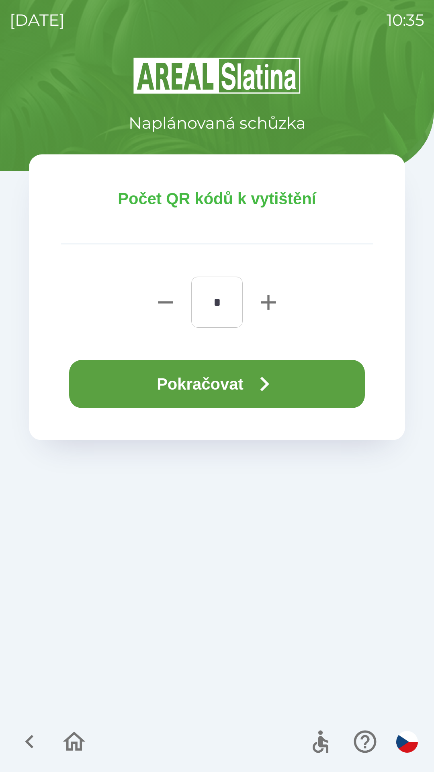
click at [271, 305] on icon "button" at bounding box center [269, 303] width 26 height 26
type input "*"
click at [268, 384] on icon "button" at bounding box center [264, 384] width 29 height 29
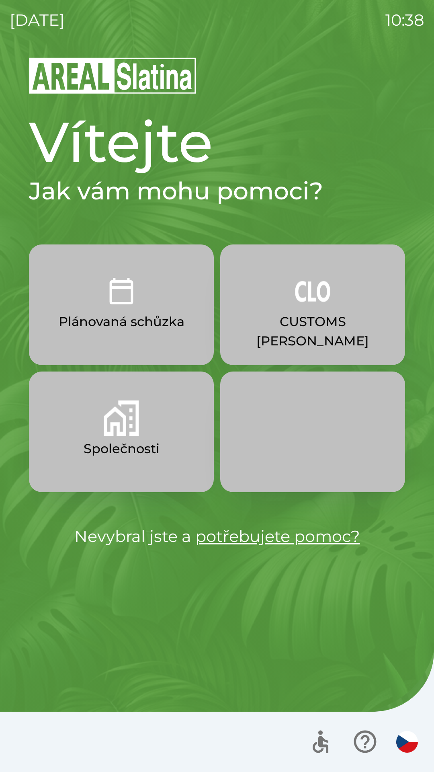
click at [140, 426] on button "Společnosti" at bounding box center [121, 432] width 185 height 121
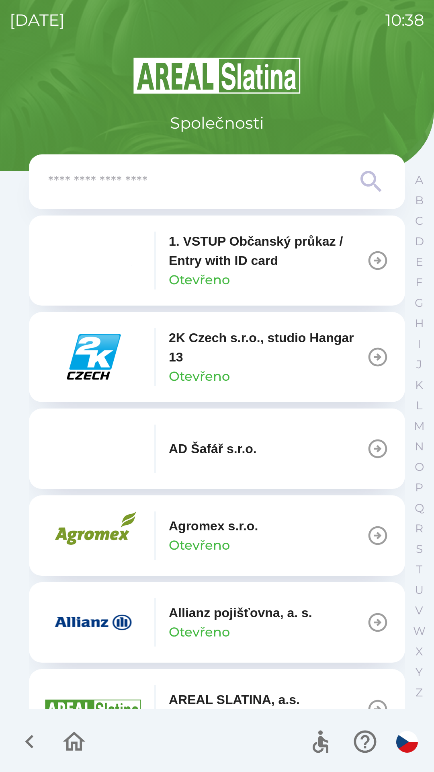
click at [304, 183] on input "text" at bounding box center [201, 182] width 306 height 22
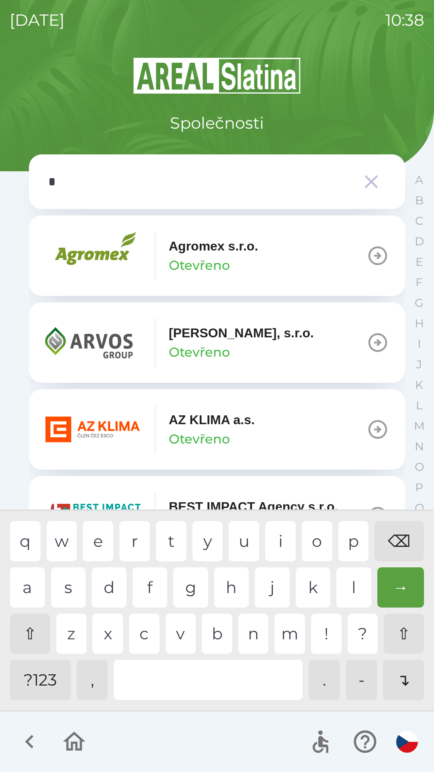
click at [286, 635] on div "m" at bounding box center [290, 634] width 31 height 40
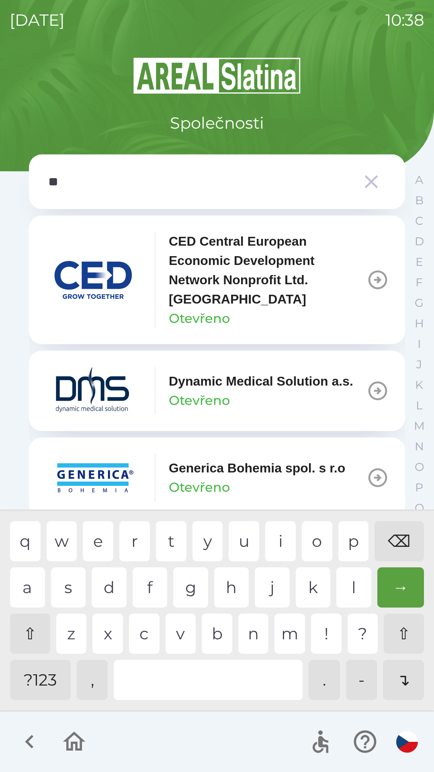
click at [279, 540] on div "i" at bounding box center [280, 541] width 31 height 40
type input "*"
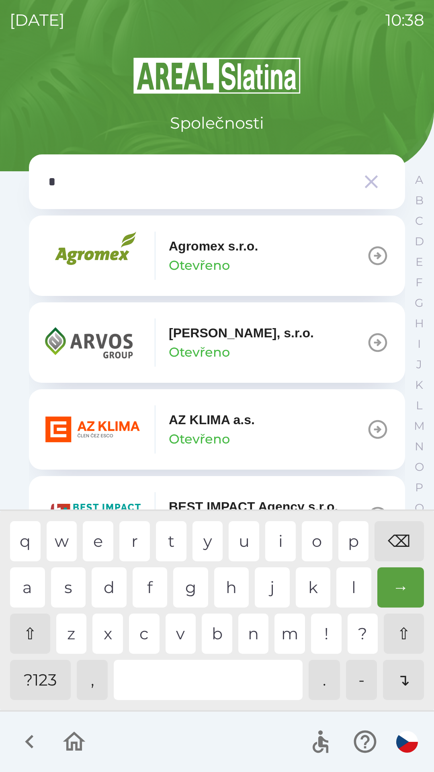
click at [409, 531] on div "⌫" at bounding box center [399, 541] width 49 height 40
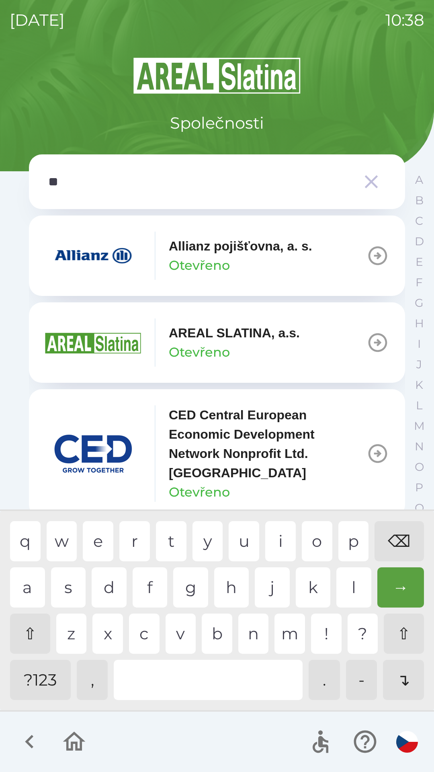
click at [348, 592] on div "l" at bounding box center [354, 588] width 35 height 40
type input "***"
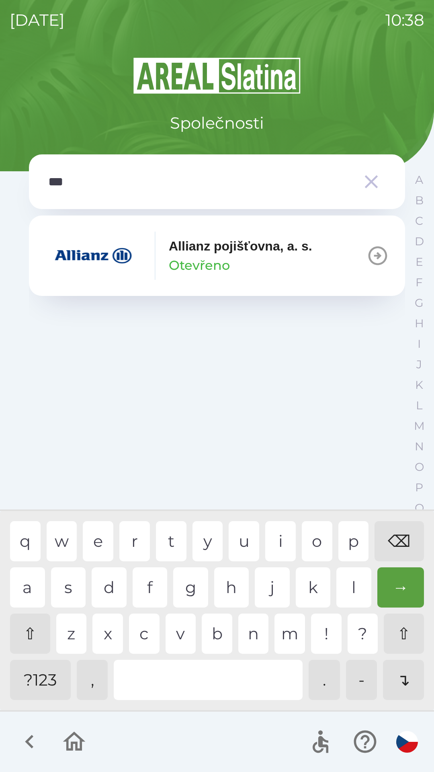
click at [267, 272] on div "Allianz pojišťovna, a. s. Otevřeno" at bounding box center [241, 255] width 144 height 39
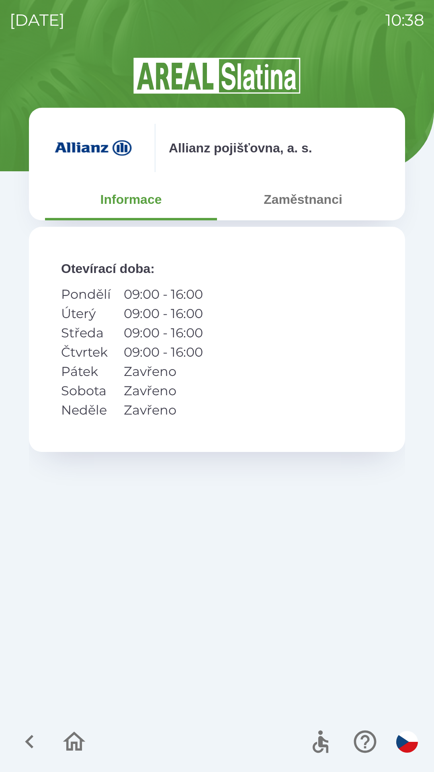
click at [337, 198] on button "Zaměstnanci" at bounding box center [303, 199] width 172 height 29
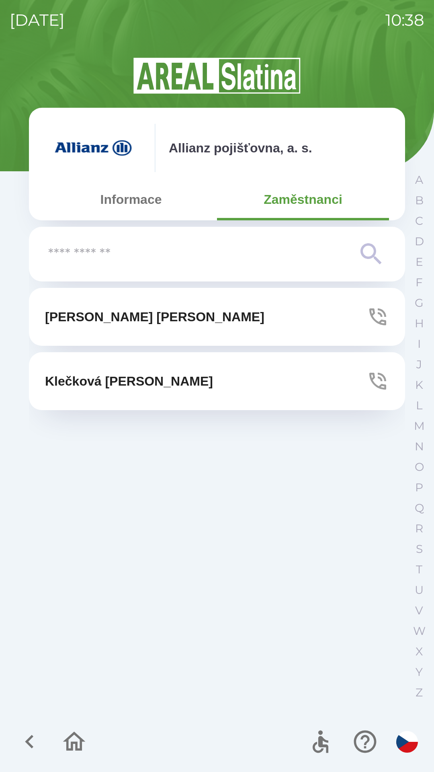
click at [279, 311] on button "[PERSON_NAME]" at bounding box center [217, 317] width 376 height 58
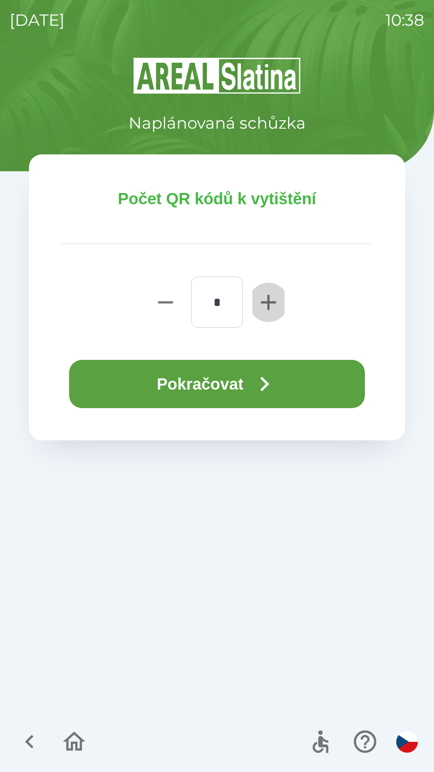
click at [269, 305] on icon "button" at bounding box center [268, 302] width 15 height 15
type input "*"
click at [222, 378] on button "Pokračovat" at bounding box center [217, 384] width 296 height 48
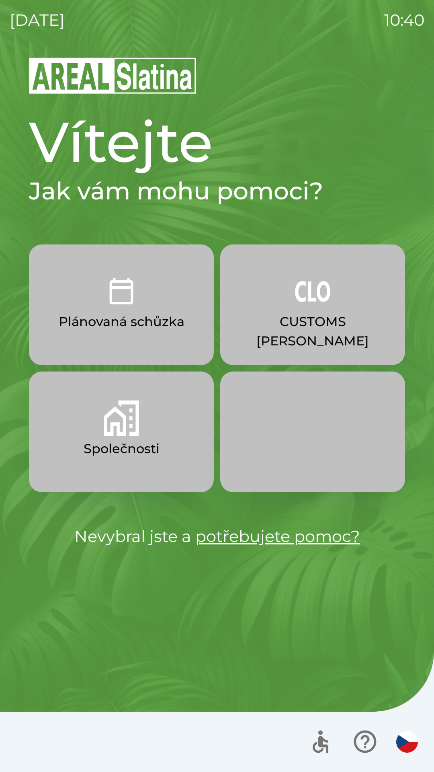
click at [309, 304] on img "button" at bounding box center [312, 290] width 35 height 35
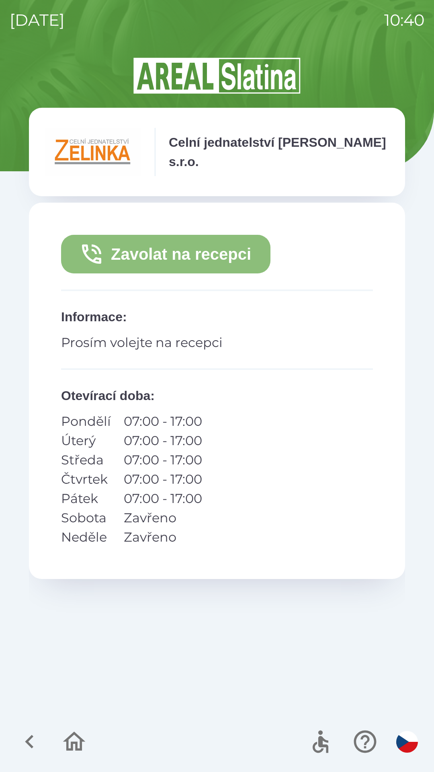
click at [173, 255] on button "Zavolat na recepci" at bounding box center [166, 254] width 210 height 39
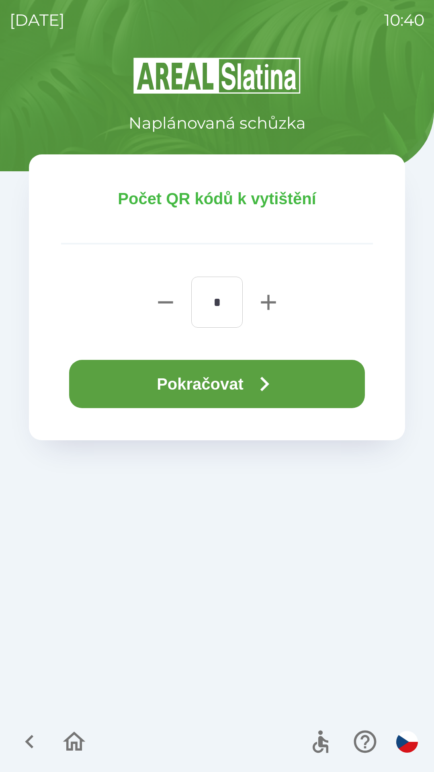
click at [240, 381] on button "Pokračovat" at bounding box center [217, 384] width 296 height 48
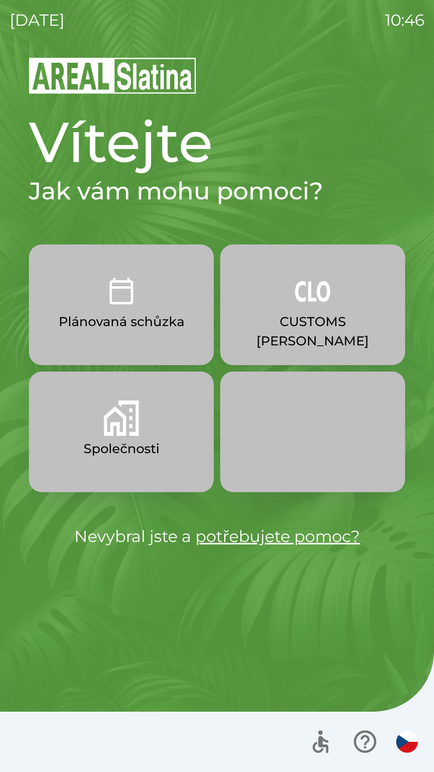
click at [319, 305] on img "button" at bounding box center [312, 290] width 35 height 35
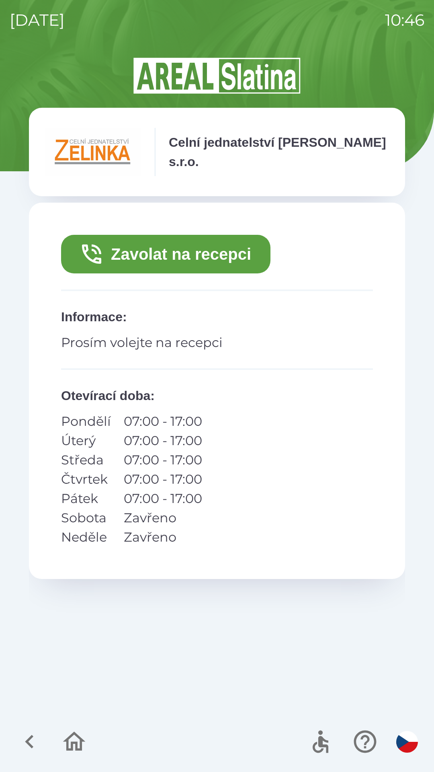
click at [189, 255] on button "Zavolat na recepci" at bounding box center [166, 254] width 210 height 39
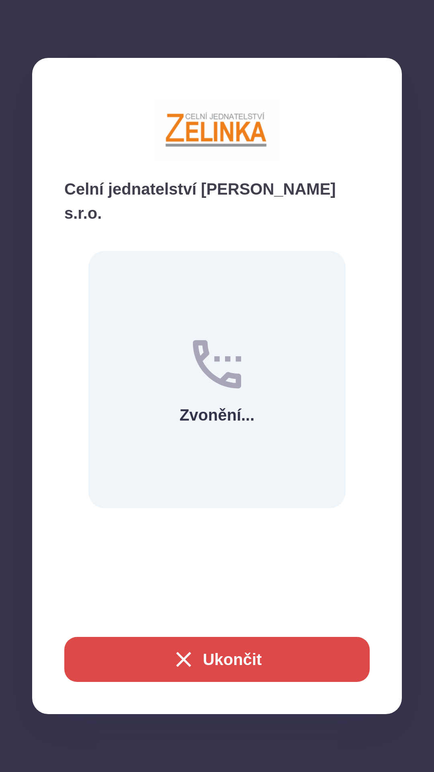
click at [243, 662] on button "Ukončit" at bounding box center [217, 659] width 306 height 45
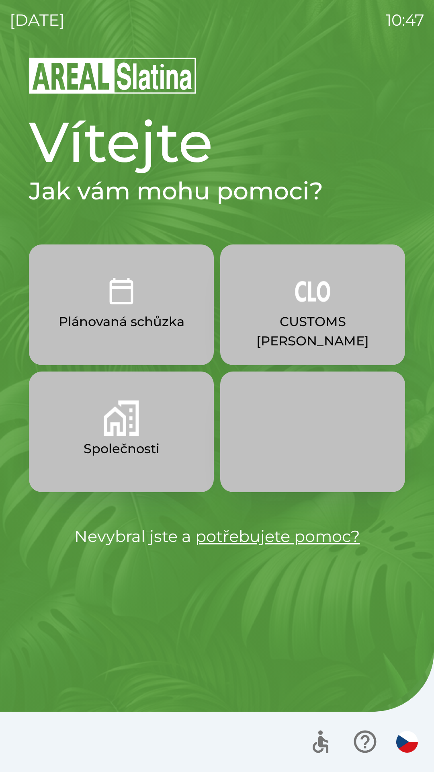
click at [325, 327] on p "CUSTOMS [PERSON_NAME]" at bounding box center [313, 331] width 146 height 39
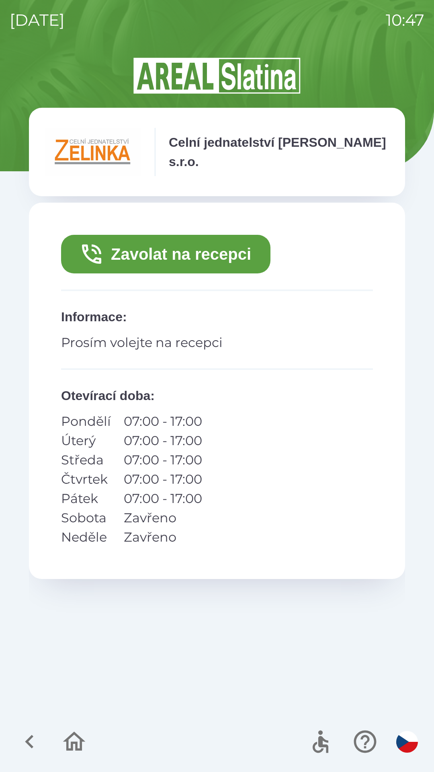
click at [206, 255] on button "Zavolat na recepci" at bounding box center [166, 254] width 210 height 39
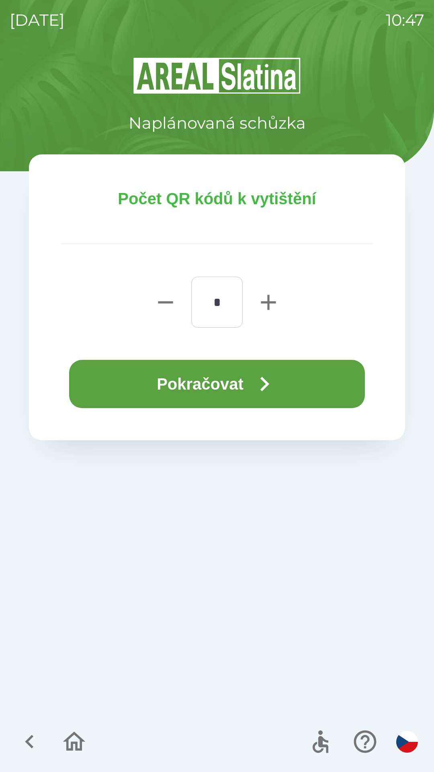
click at [230, 376] on button "Pokračovat" at bounding box center [217, 384] width 296 height 48
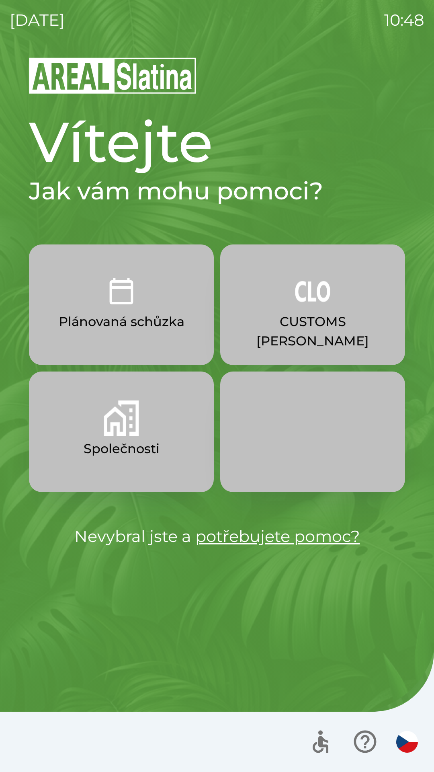
click at [296, 315] on p "CUSTOMS [PERSON_NAME]" at bounding box center [313, 331] width 146 height 39
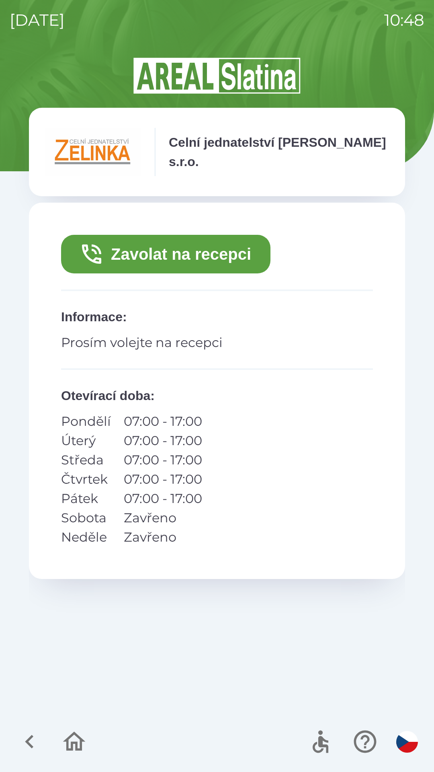
click at [165, 256] on button "Zavolat na recepci" at bounding box center [166, 254] width 210 height 39
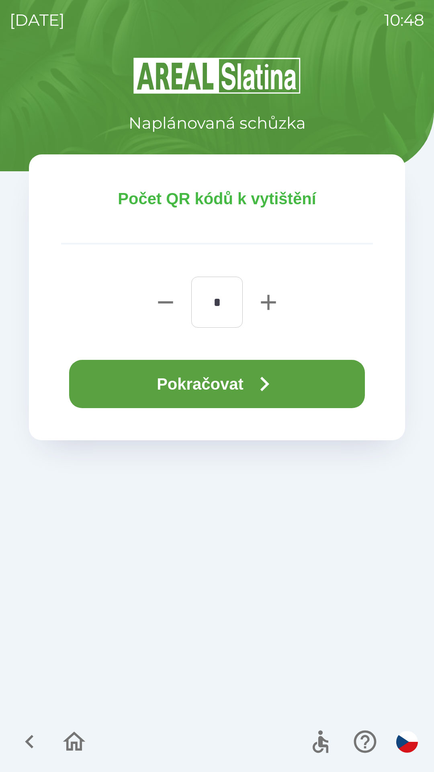
click at [235, 378] on button "Pokračovat" at bounding box center [217, 384] width 296 height 48
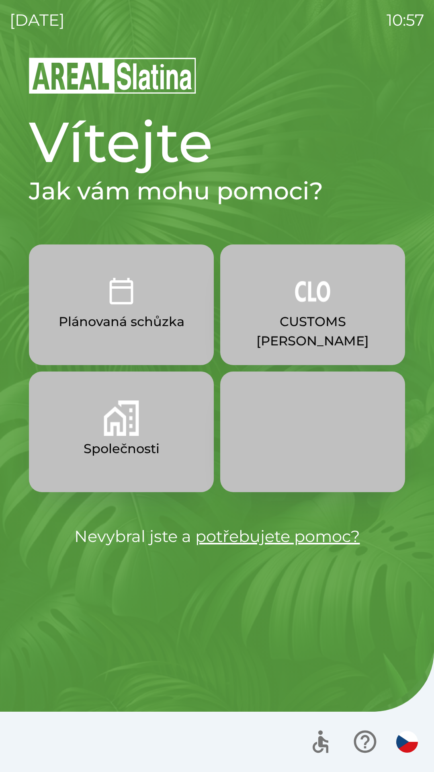
click at [300, 313] on p "CUSTOMS [PERSON_NAME]" at bounding box center [313, 331] width 146 height 39
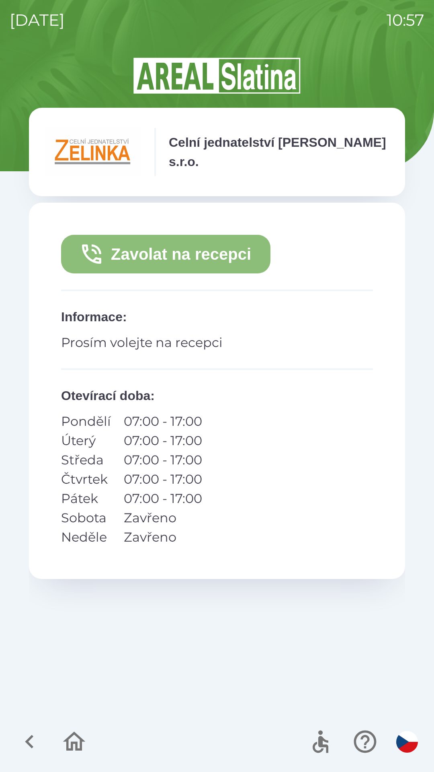
click at [227, 266] on button "Zavolat na recepci" at bounding box center [166, 254] width 210 height 39
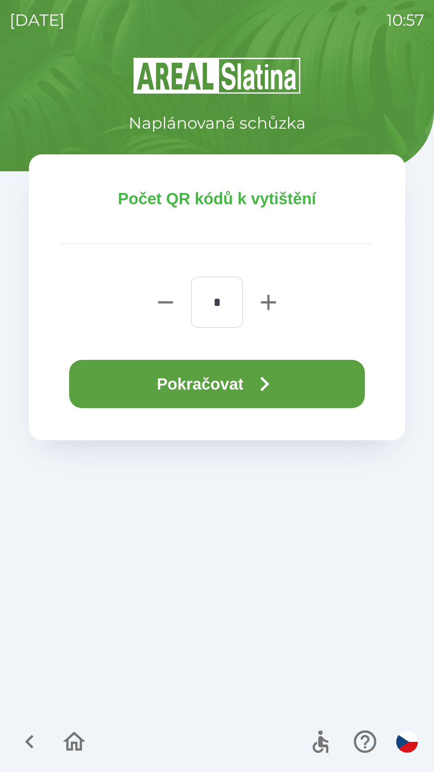
click at [255, 388] on icon "button" at bounding box center [264, 384] width 29 height 29
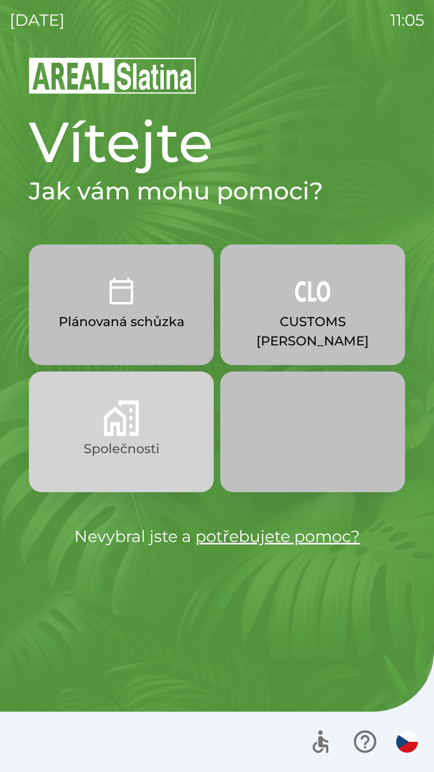
click at [146, 421] on button "Společnosti" at bounding box center [121, 432] width 185 height 121
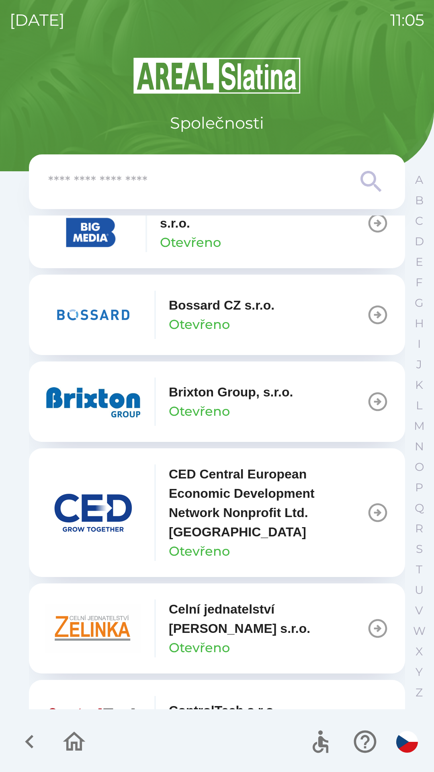
scroll to position [1100, 0]
click at [239, 395] on p "Brixton Group, s.r.o." at bounding box center [231, 391] width 124 height 19
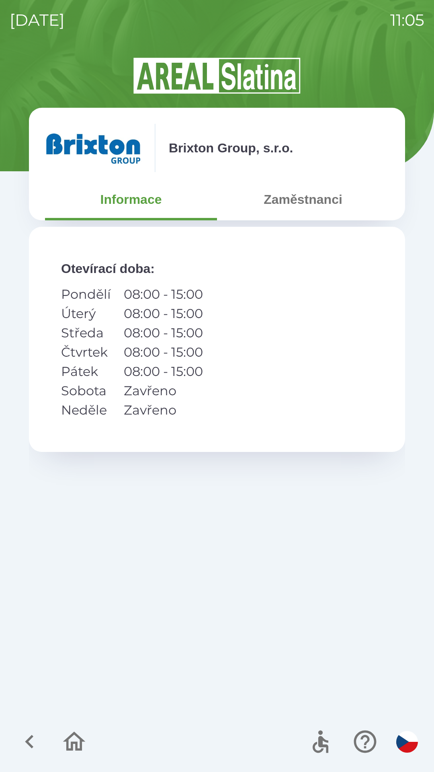
click at [300, 204] on button "Zaměstnanci" at bounding box center [303, 199] width 172 height 29
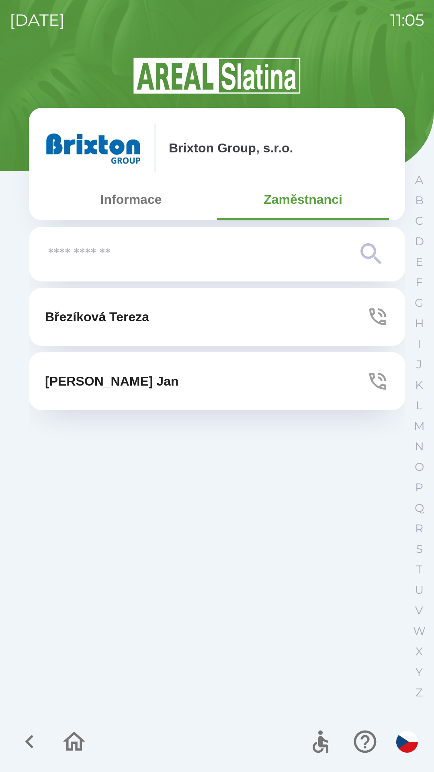
click at [181, 325] on button "[PERSON_NAME]" at bounding box center [217, 317] width 376 height 58
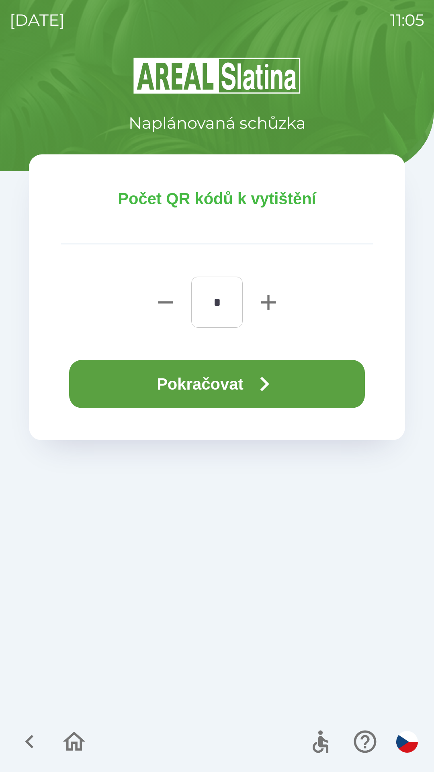
click at [269, 384] on icon "button" at bounding box center [265, 384] width 9 height 14
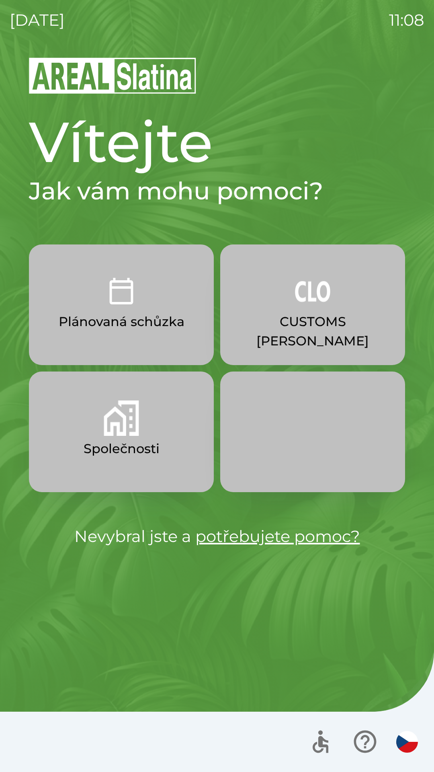
click at [310, 305] on img "button" at bounding box center [312, 290] width 35 height 35
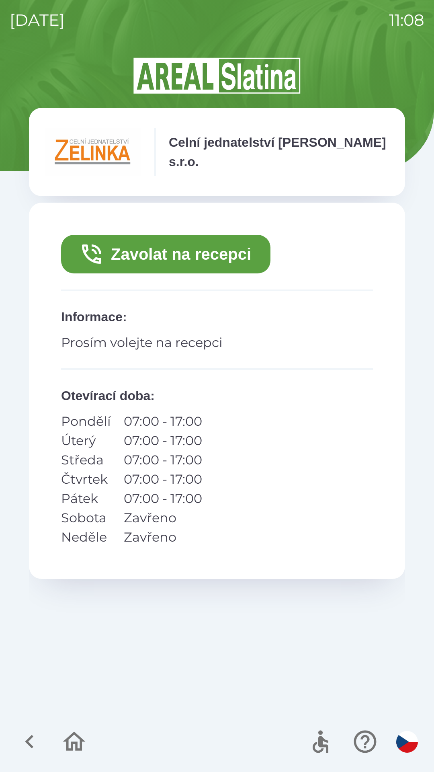
click at [235, 257] on button "Zavolat na recepci" at bounding box center [166, 254] width 210 height 39
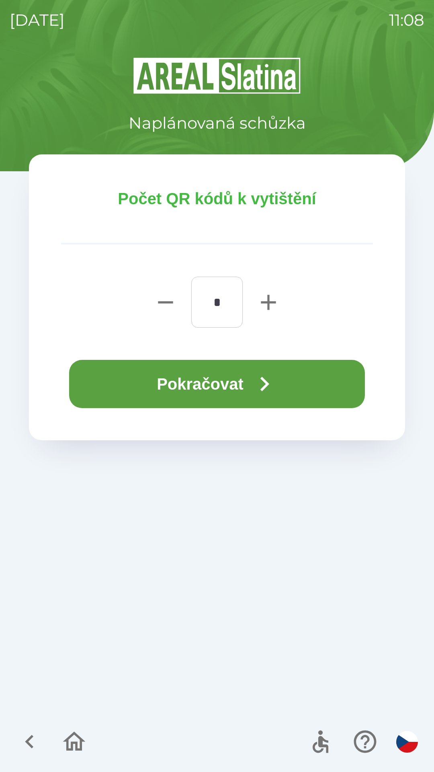
click at [328, 380] on button "Pokračovat" at bounding box center [217, 384] width 296 height 48
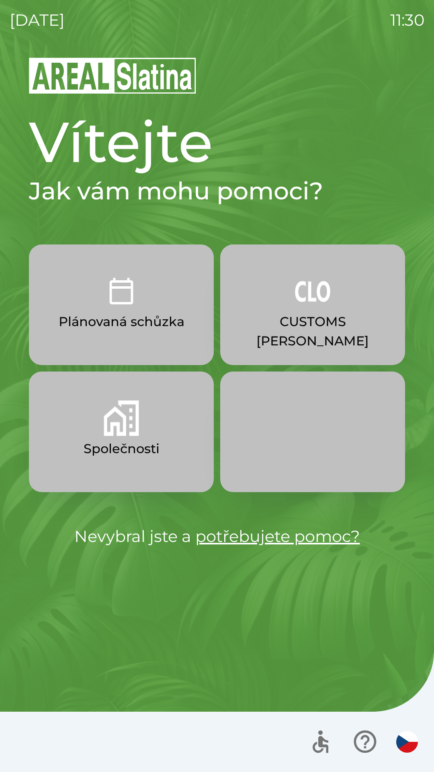
click at [113, 428] on img "button" at bounding box center [121, 418] width 35 height 35
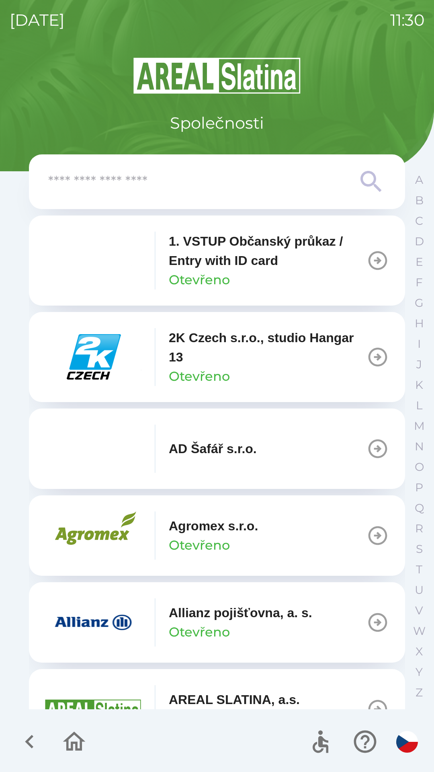
click at [141, 181] on input "text" at bounding box center [201, 182] width 306 height 22
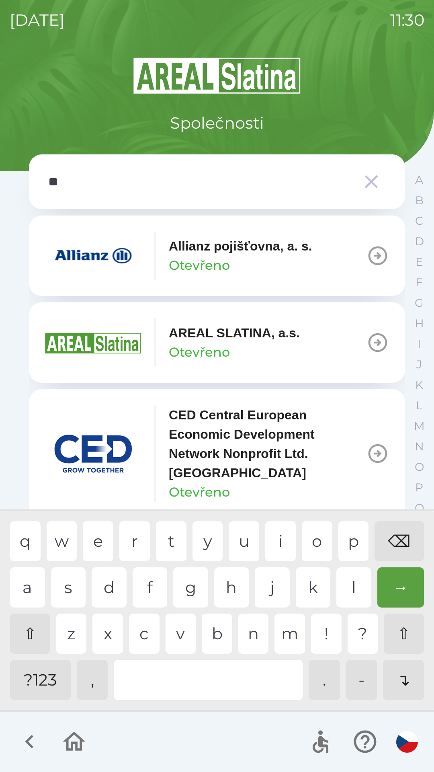
click at [352, 590] on div "l" at bounding box center [354, 588] width 35 height 40
type input "***"
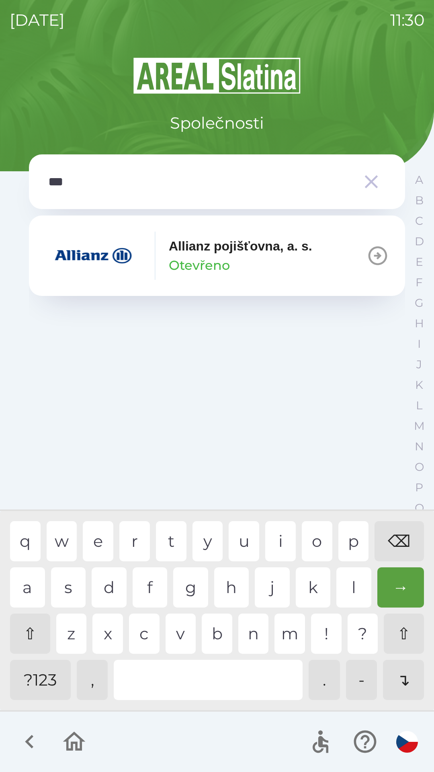
click at [385, 248] on icon "button" at bounding box center [378, 256] width 23 height 23
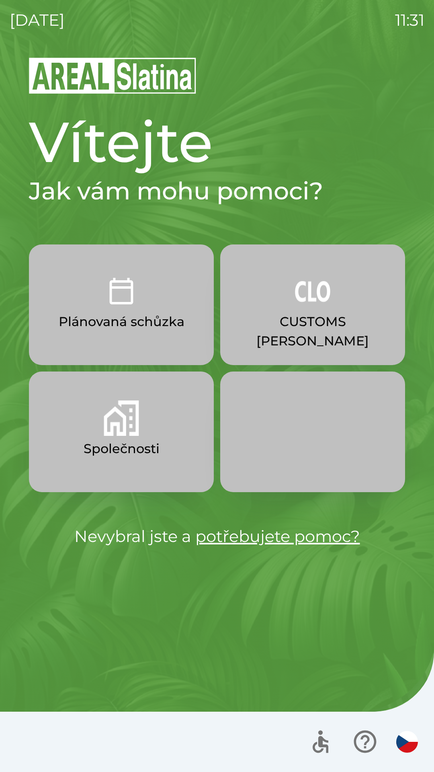
click at [66, 428] on button "Společnosti" at bounding box center [121, 432] width 185 height 121
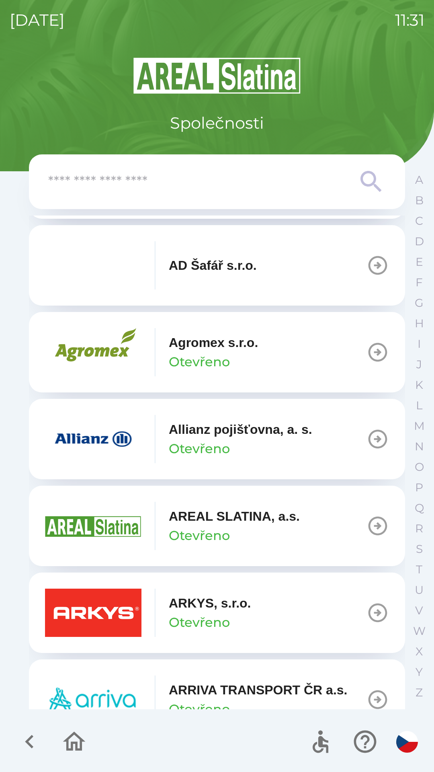
scroll to position [186, 0]
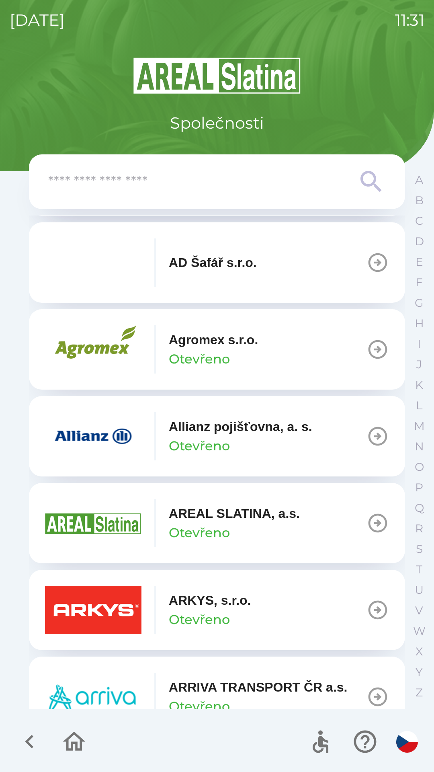
click at [72, 444] on img "button" at bounding box center [93, 436] width 97 height 48
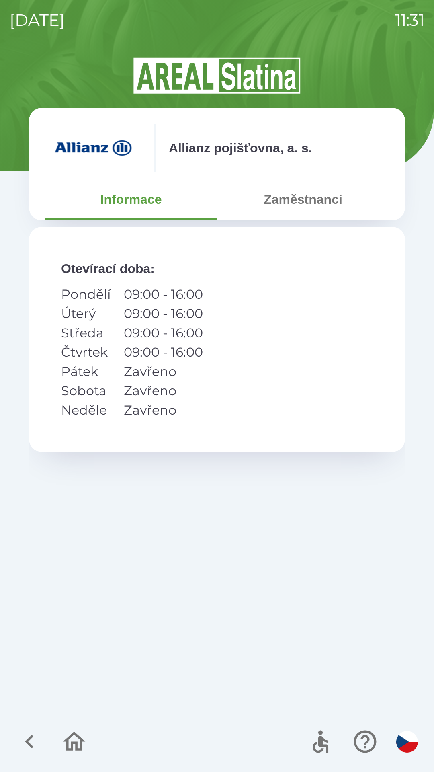
click at [270, 207] on button "Zaměstnanci" at bounding box center [303, 199] width 172 height 29
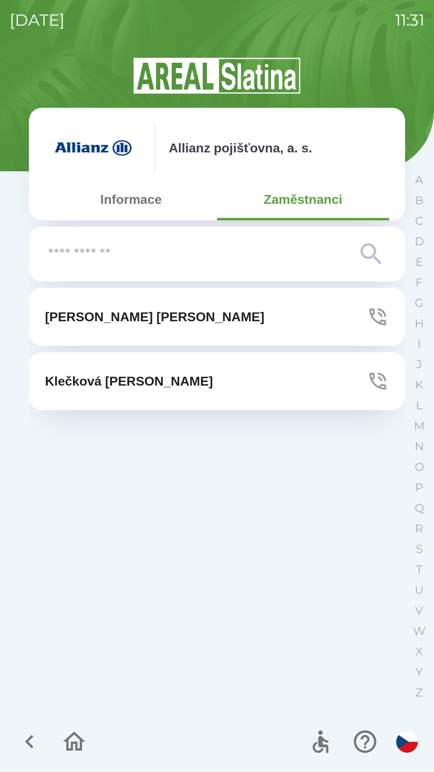
click at [370, 313] on icon "button" at bounding box center [378, 317] width 23 height 23
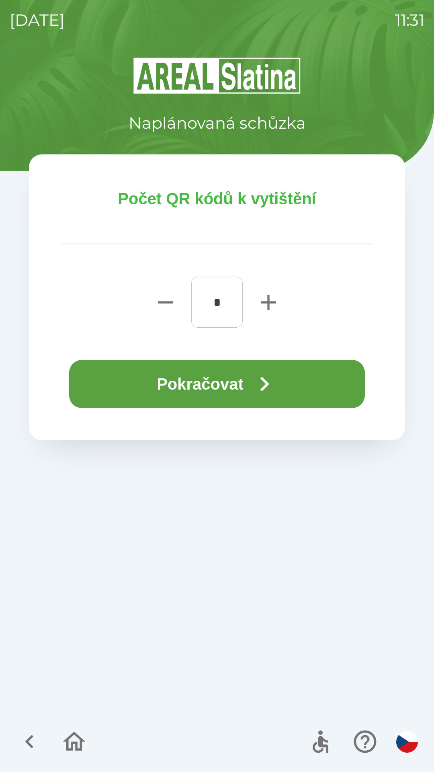
click at [195, 377] on button "Pokračovat" at bounding box center [217, 384] width 296 height 48
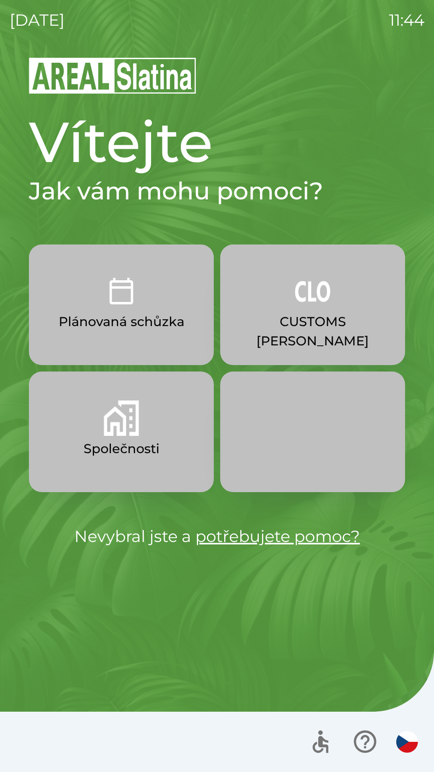
click at [121, 430] on img "button" at bounding box center [121, 418] width 35 height 35
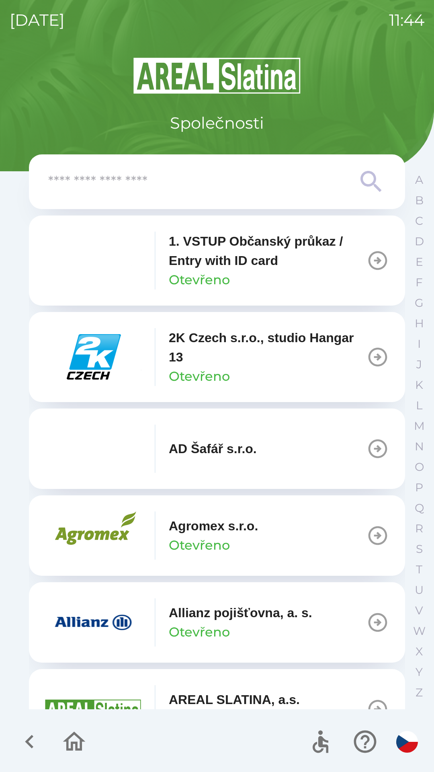
click at [228, 181] on input "text" at bounding box center [201, 182] width 306 height 22
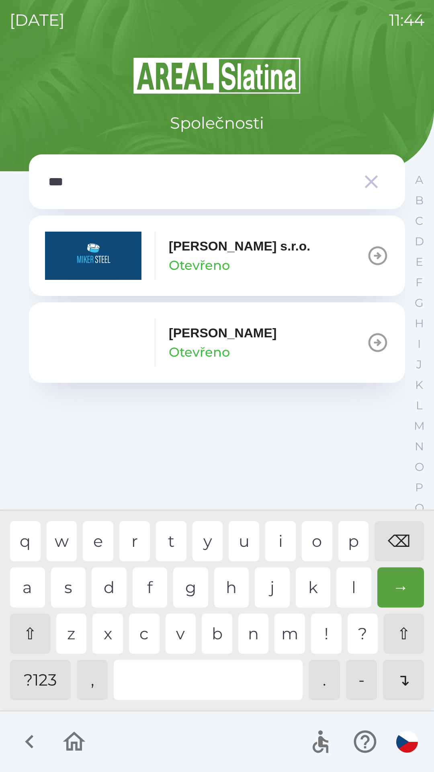
type input "****"
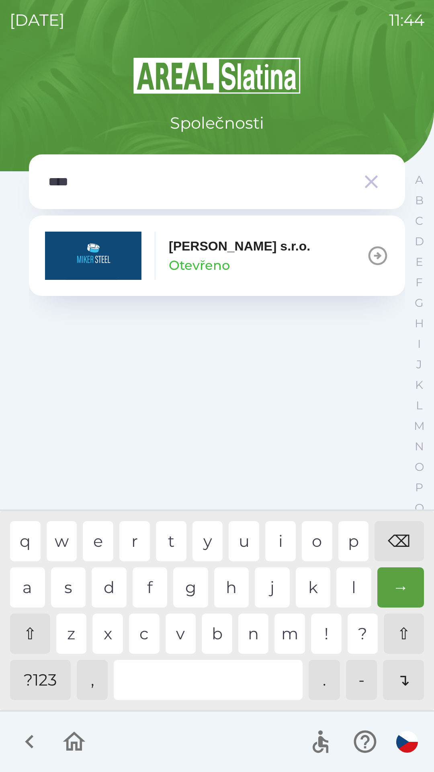
click at [100, 543] on div "e" at bounding box center [98, 541] width 31 height 40
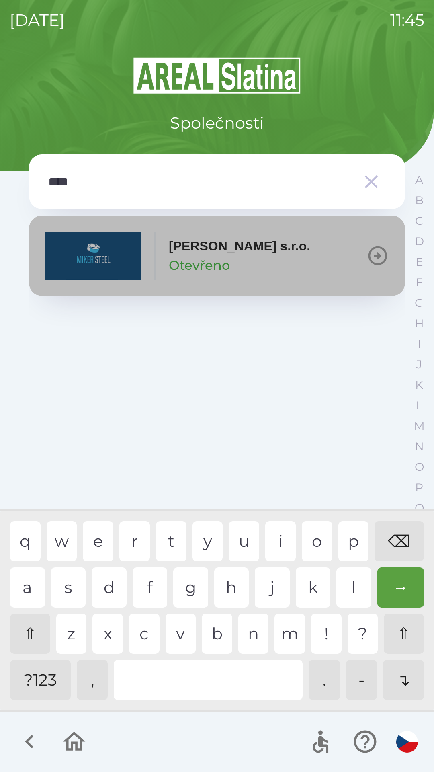
click at [228, 252] on p "[PERSON_NAME] s.r.o." at bounding box center [240, 245] width 142 height 19
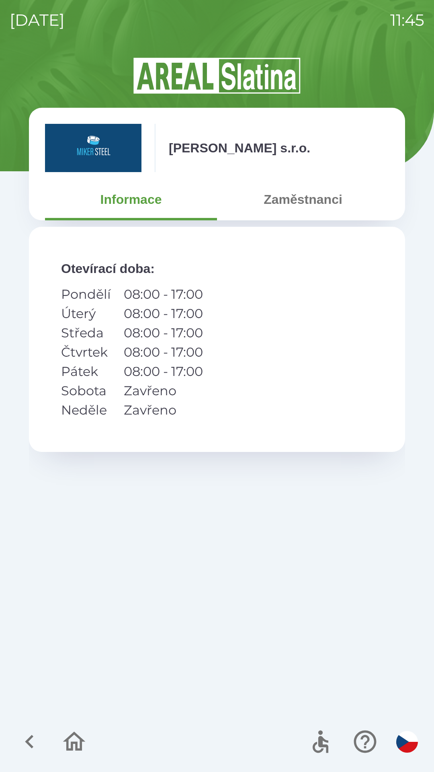
click at [305, 198] on button "Zaměstnanci" at bounding box center [303, 199] width 172 height 29
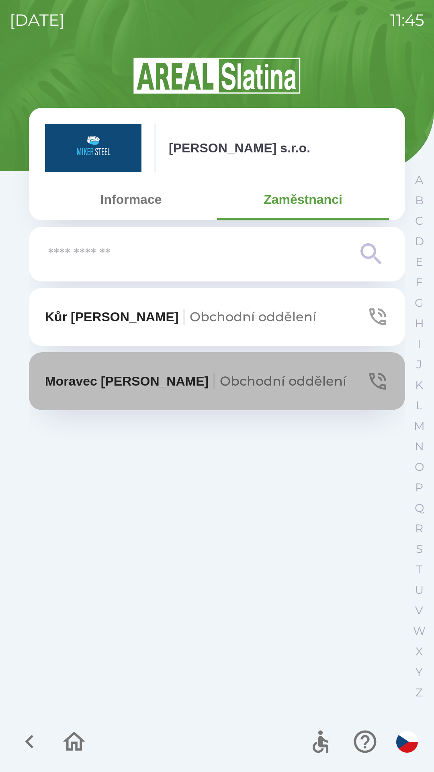
click at [382, 375] on icon "button" at bounding box center [378, 381] width 17 height 17
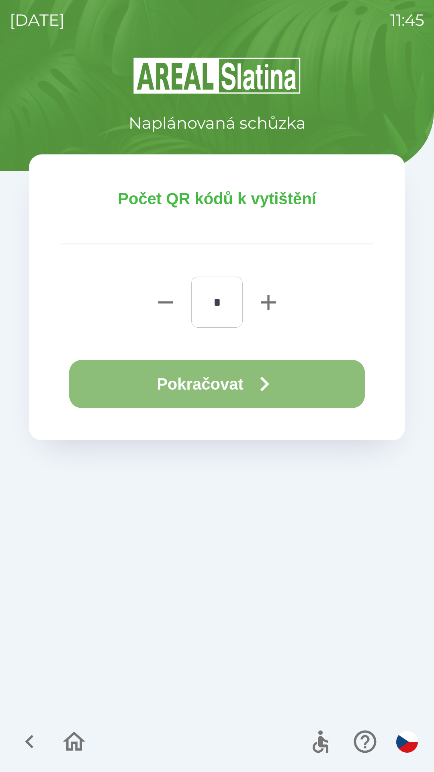
click at [243, 379] on button "Pokračovat" at bounding box center [217, 384] width 296 height 48
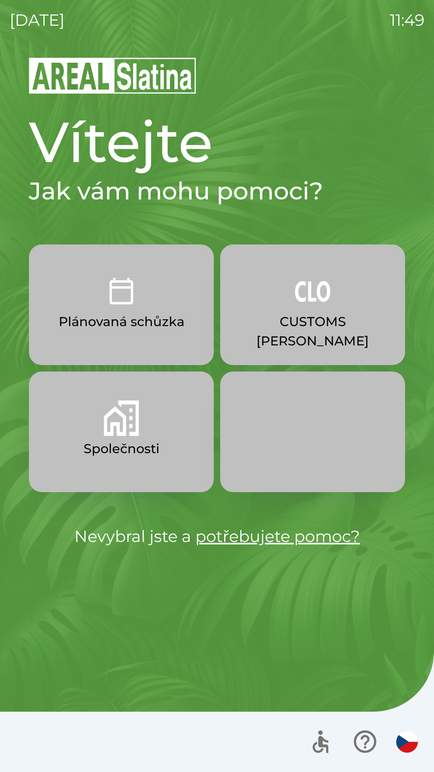
click at [129, 435] on img "button" at bounding box center [121, 418] width 35 height 35
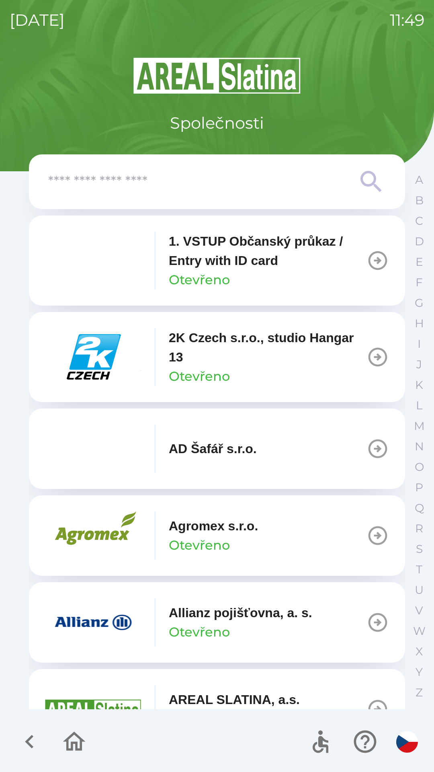
click at [106, 187] on input "text" at bounding box center [201, 182] width 306 height 22
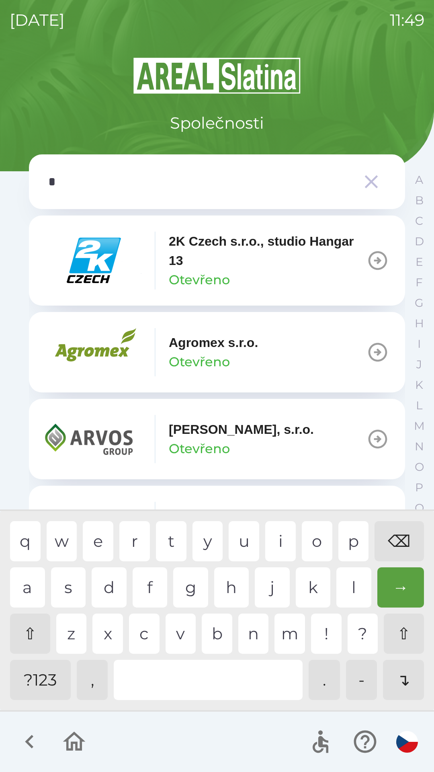
click at [187, 585] on div "g" at bounding box center [190, 588] width 35 height 40
type input "**"
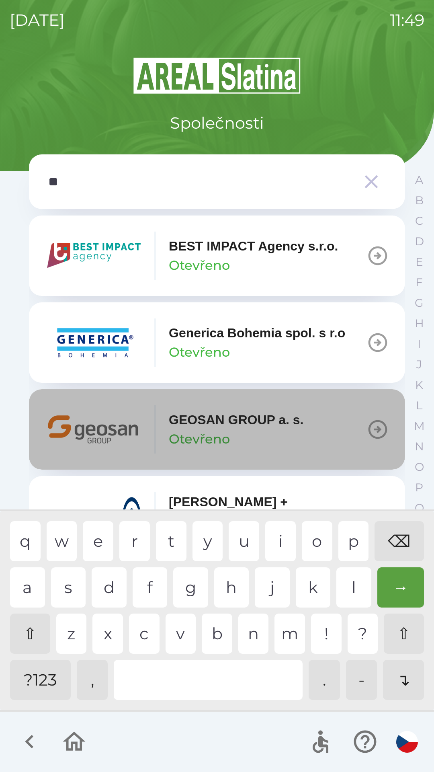
click at [209, 424] on p "GEOSAN GROUP a. s." at bounding box center [236, 419] width 135 height 19
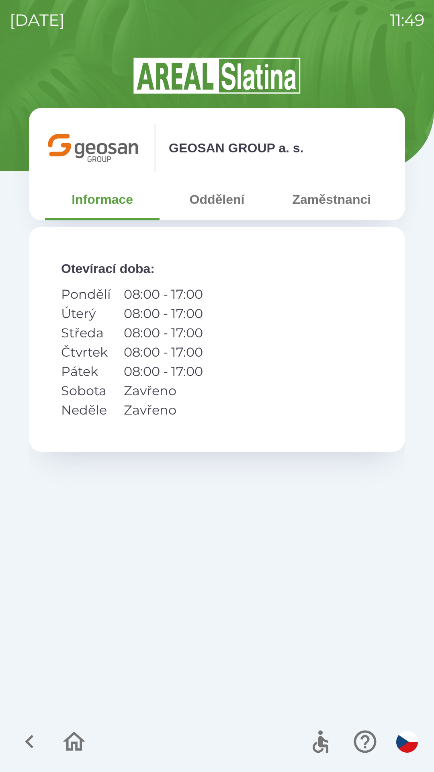
click at [220, 206] on button "Oddělení" at bounding box center [217, 199] width 115 height 29
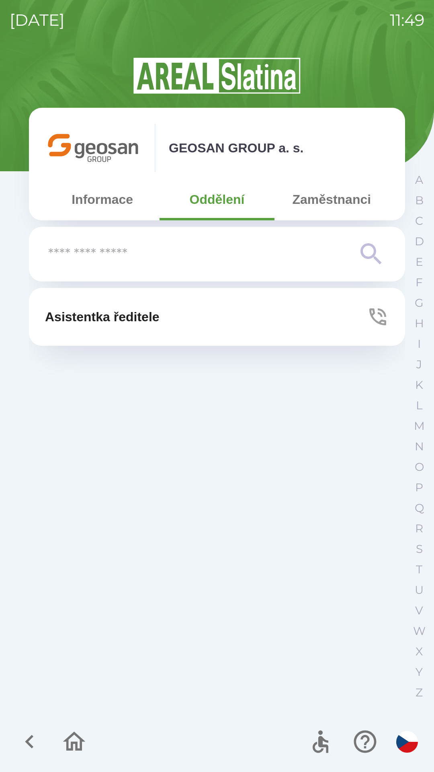
click at [160, 315] on p "Asistentka ředitele" at bounding box center [102, 316] width 115 height 19
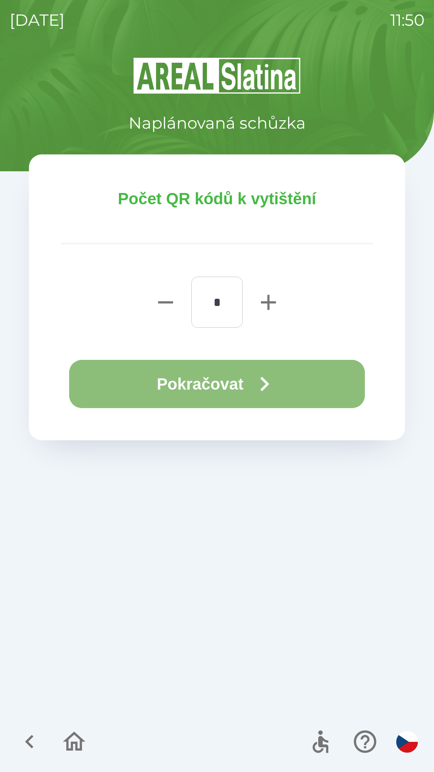
click at [203, 379] on button "Pokračovat" at bounding box center [217, 384] width 296 height 48
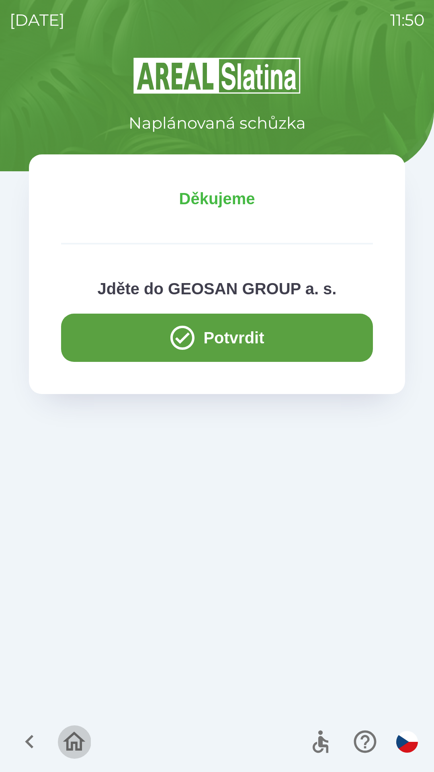
click at [71, 741] on icon "button" at bounding box center [74, 741] width 27 height 27
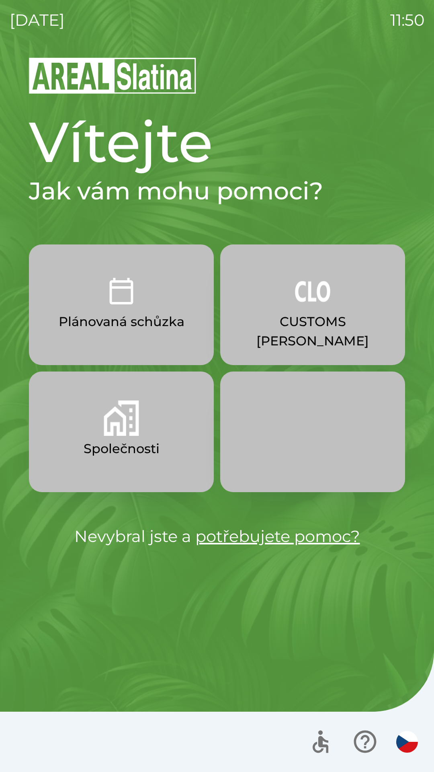
click at [108, 441] on p "Společnosti" at bounding box center [122, 448] width 76 height 19
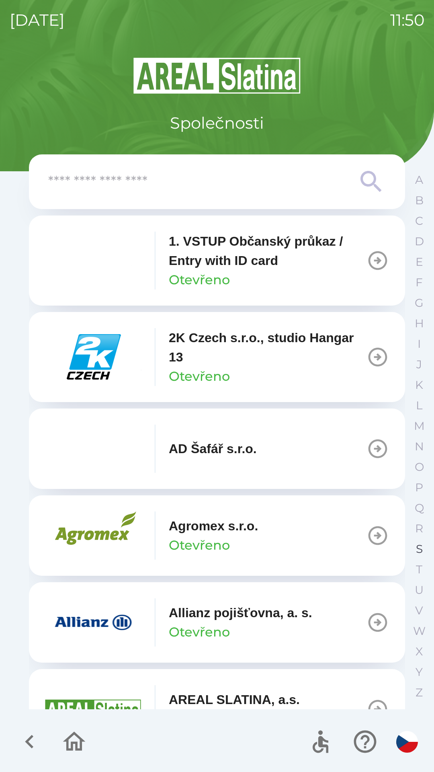
click at [414, 542] on button "S" at bounding box center [419, 549] width 20 height 21
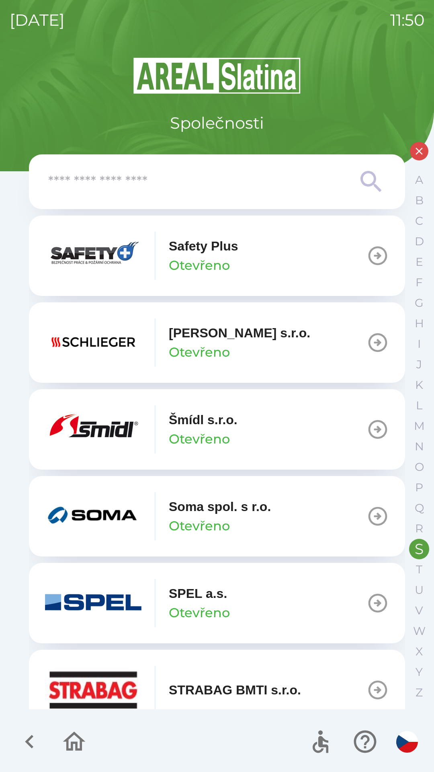
click at [367, 429] on icon "button" at bounding box center [378, 429] width 23 height 23
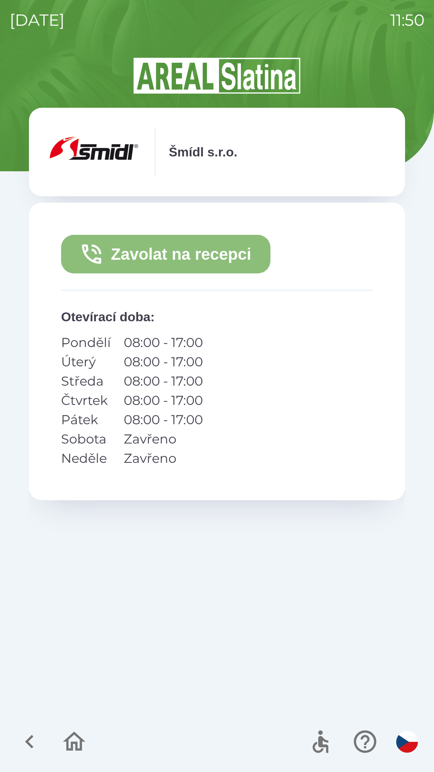
click at [154, 252] on button "Zavolat na recepci" at bounding box center [166, 254] width 210 height 39
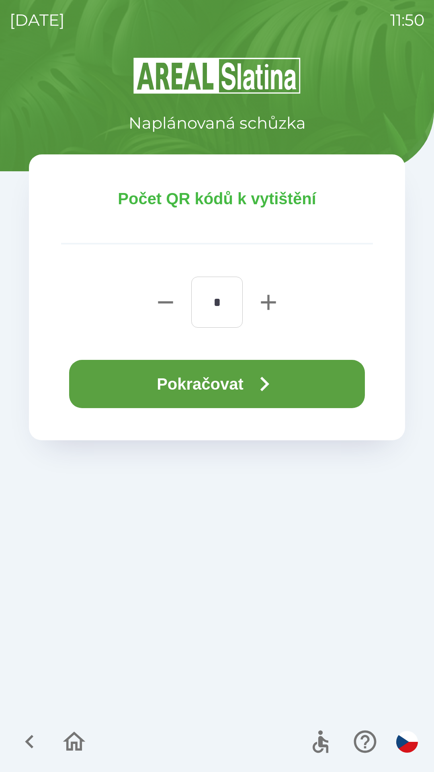
click at [213, 387] on button "Pokračovat" at bounding box center [217, 384] width 296 height 48
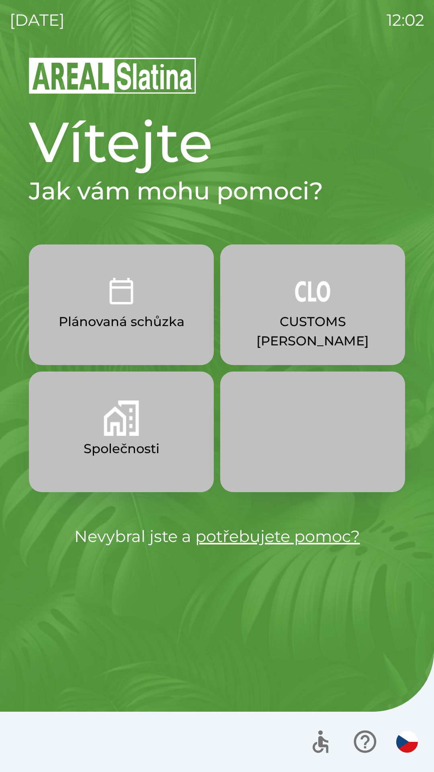
click at [121, 433] on img "button" at bounding box center [121, 418] width 35 height 35
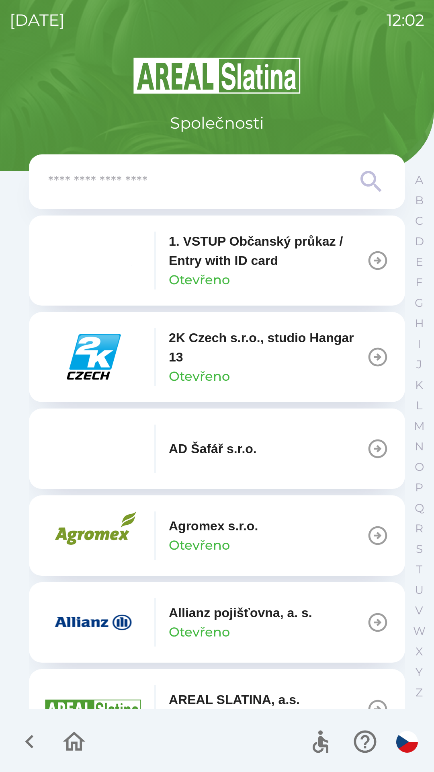
click at [245, 173] on input "text" at bounding box center [201, 182] width 306 height 22
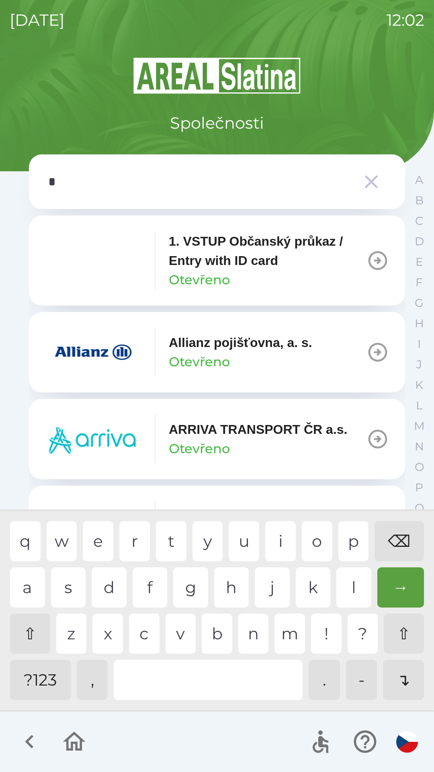
click at [356, 541] on div "p" at bounding box center [354, 541] width 31 height 40
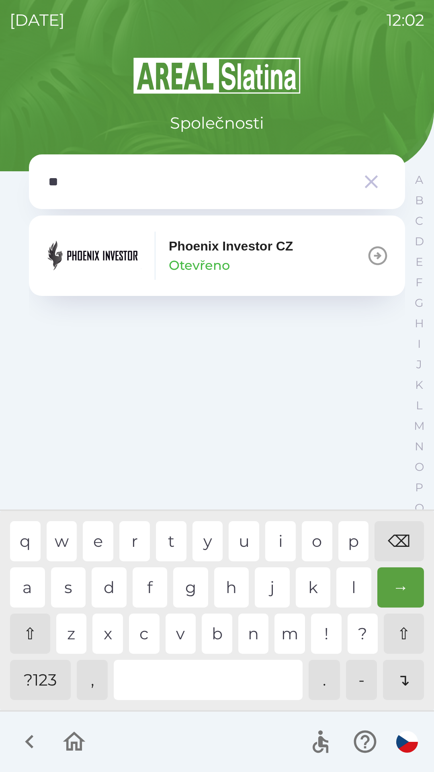
type input "***"
click at [267, 260] on div "Phoenix Investor CZ Otevřeno" at bounding box center [231, 255] width 124 height 39
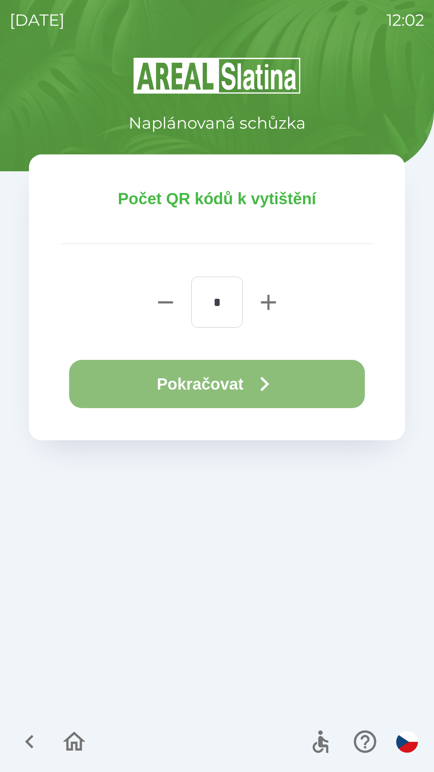
click at [276, 385] on icon "button" at bounding box center [264, 384] width 29 height 29
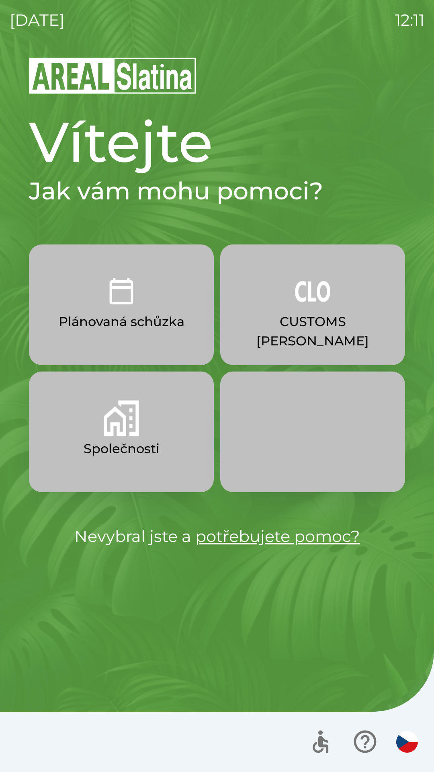
click at [325, 306] on img "button" at bounding box center [312, 290] width 35 height 35
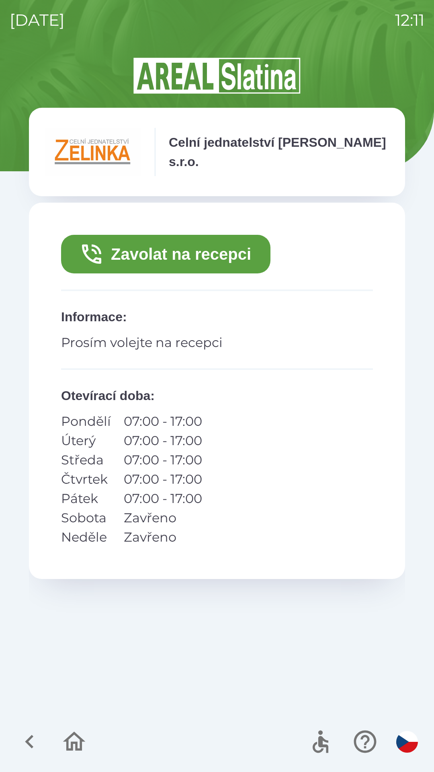
click at [246, 247] on button "Zavolat na recepci" at bounding box center [166, 254] width 210 height 39
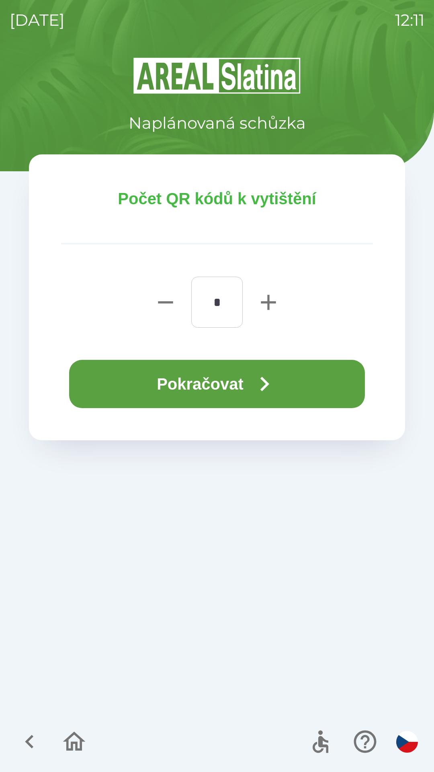
click at [310, 375] on button "Pokračovat" at bounding box center [217, 384] width 296 height 48
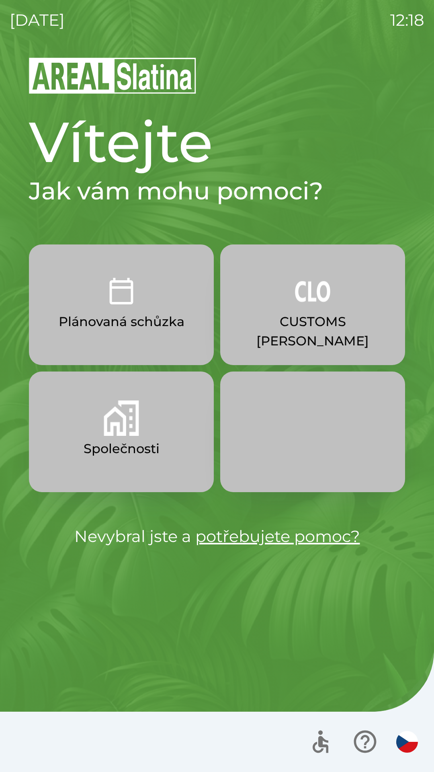
click at [164, 444] on button "Společnosti" at bounding box center [121, 432] width 185 height 121
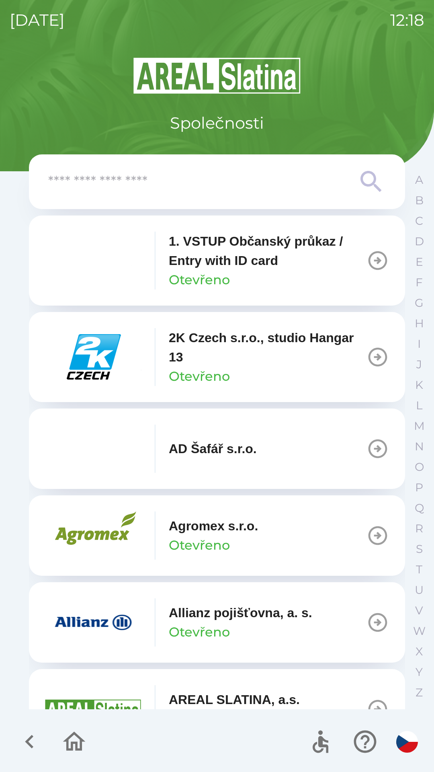
click at [294, 187] on input "text" at bounding box center [201, 182] width 306 height 22
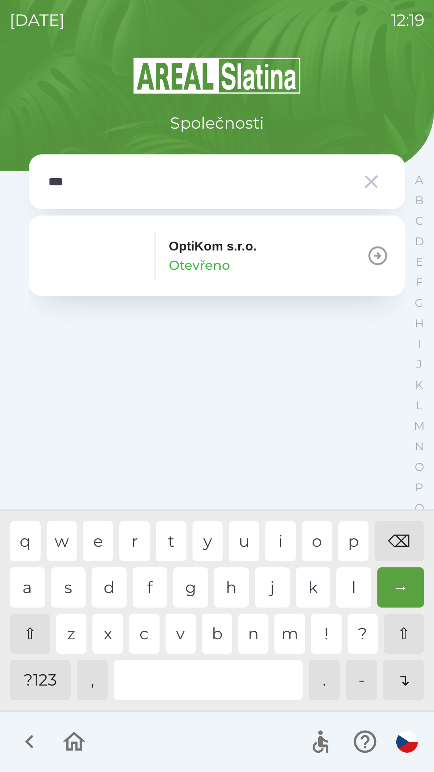
type input "****"
click at [262, 264] on button "OptiKom s.r.o. Otevřeno" at bounding box center [217, 256] width 376 height 80
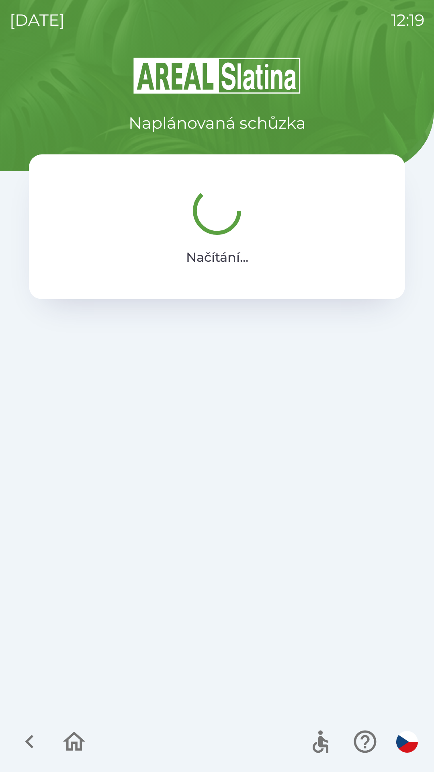
click at [251, 451] on div "Naplánovaná schůzka Načítání ..." at bounding box center [217, 414] width 415 height 716
click at [267, 533] on div "Naplánovaná schůzka Načítání ..." at bounding box center [217, 414] width 415 height 716
click at [264, 539] on div "Naplánovaná schůzka Načítání ..." at bounding box center [217, 414] width 415 height 716
click at [228, 558] on div "Naplánovaná schůzka Načítání ..." at bounding box center [217, 414] width 415 height 716
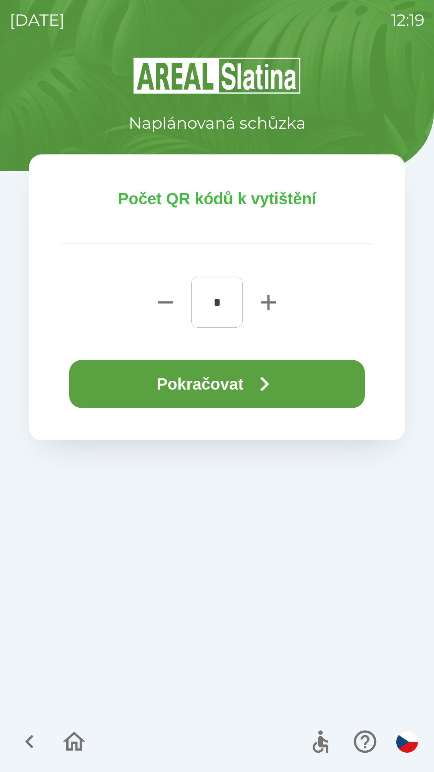
click at [222, 568] on div "Naplánovaná schůzka Počet QR kódů k vytištění * ​ Pokračovat" at bounding box center [217, 414] width 415 height 716
click at [287, 383] on button "Pokračovat" at bounding box center [217, 384] width 296 height 48
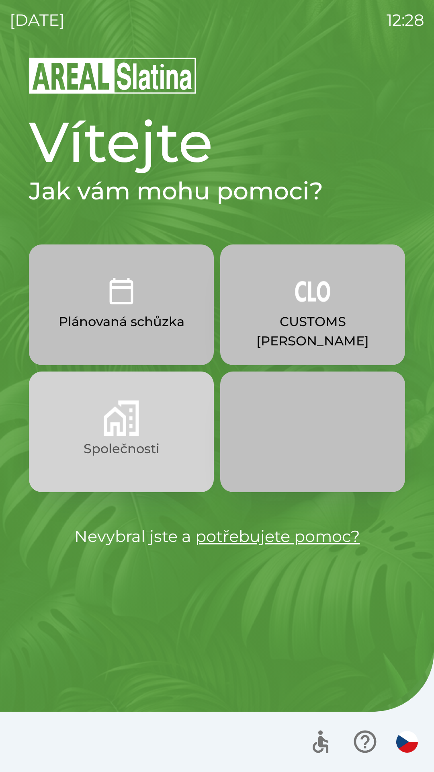
click at [105, 443] on p "Společnosti" at bounding box center [122, 448] width 76 height 19
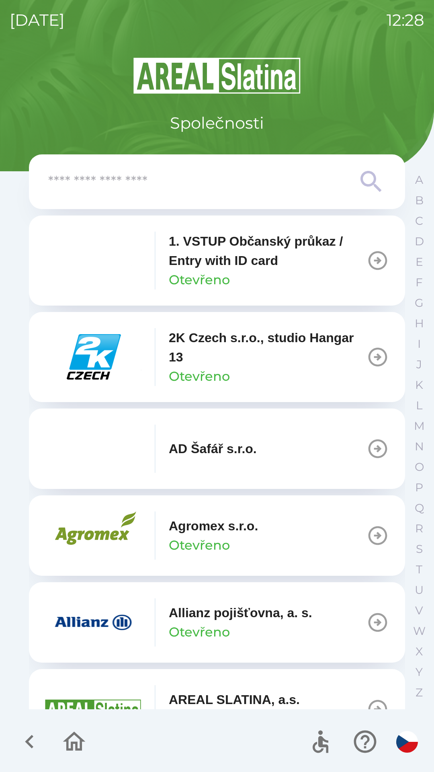
click at [219, 183] on input "text" at bounding box center [201, 182] width 306 height 22
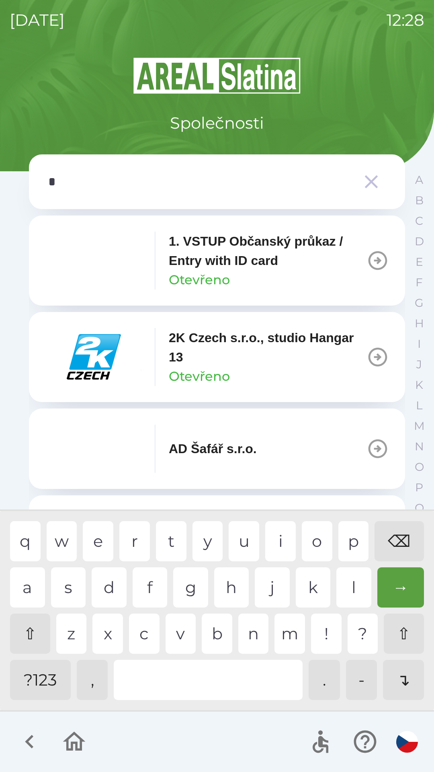
type input "**"
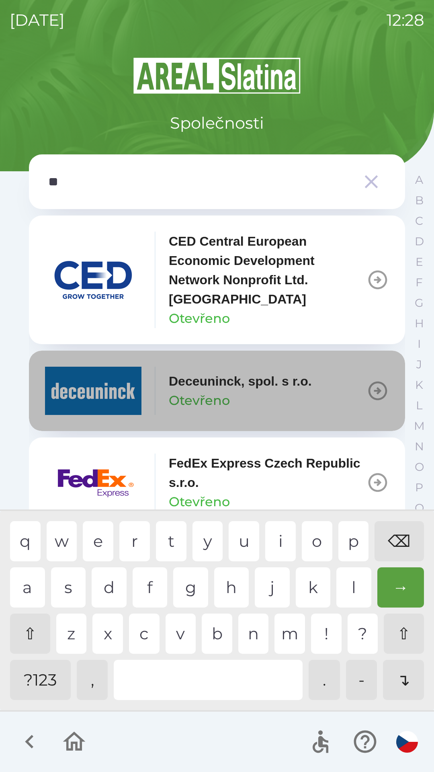
click at [212, 388] on p "Deceuninck, spol. s r.o." at bounding box center [240, 381] width 143 height 19
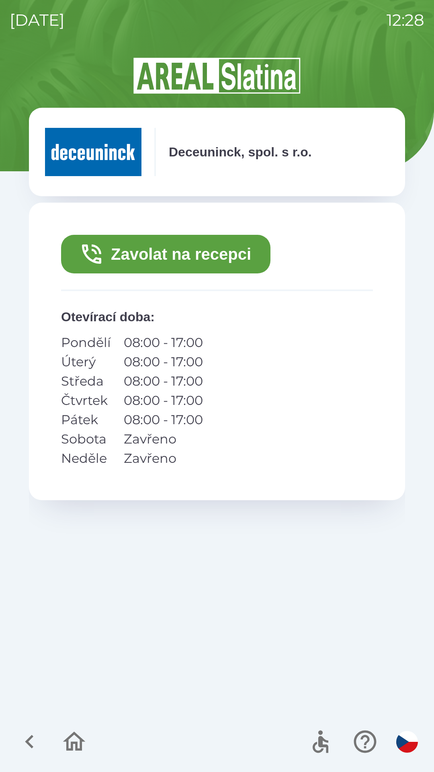
click at [178, 255] on button "Zavolat na recepci" at bounding box center [166, 254] width 210 height 39
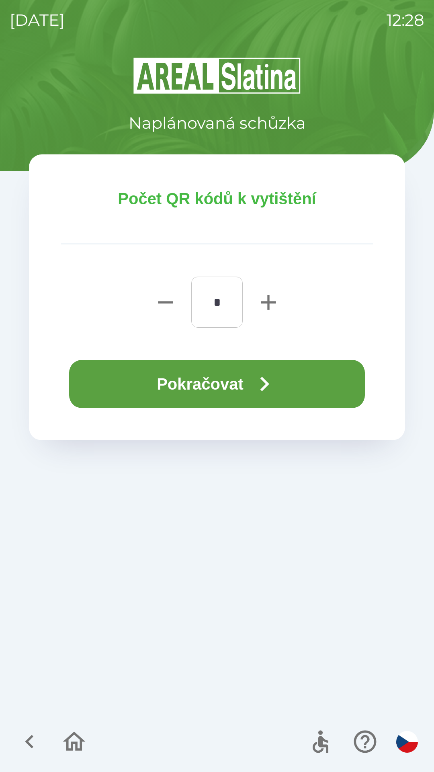
click at [263, 386] on icon "button" at bounding box center [264, 384] width 29 height 29
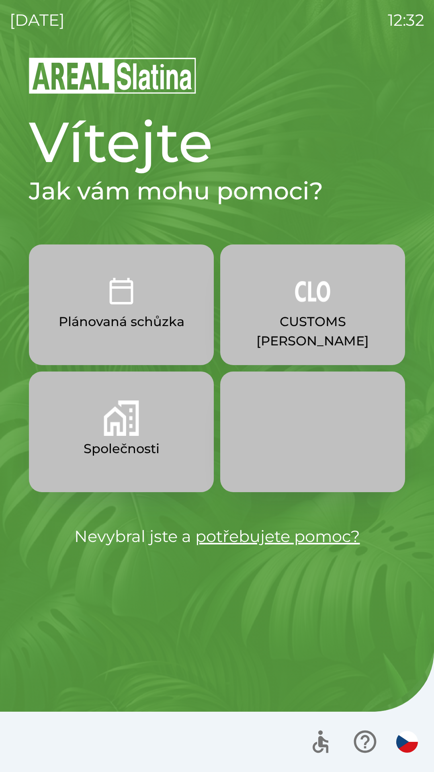
click at [123, 428] on img "button" at bounding box center [121, 418] width 35 height 35
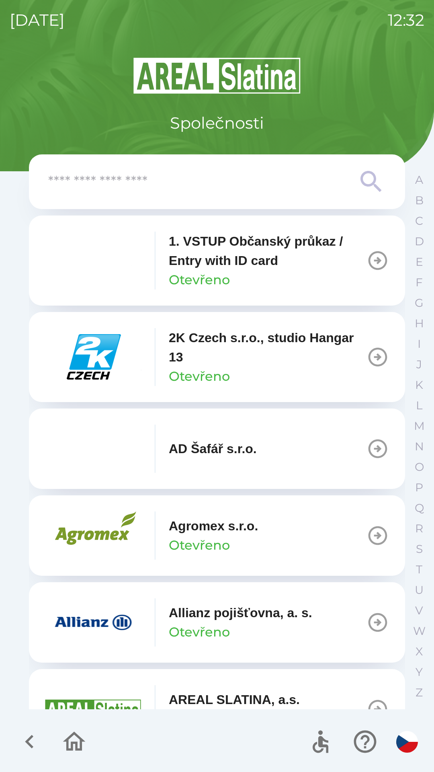
click at [374, 619] on icon "button" at bounding box center [378, 622] width 23 height 23
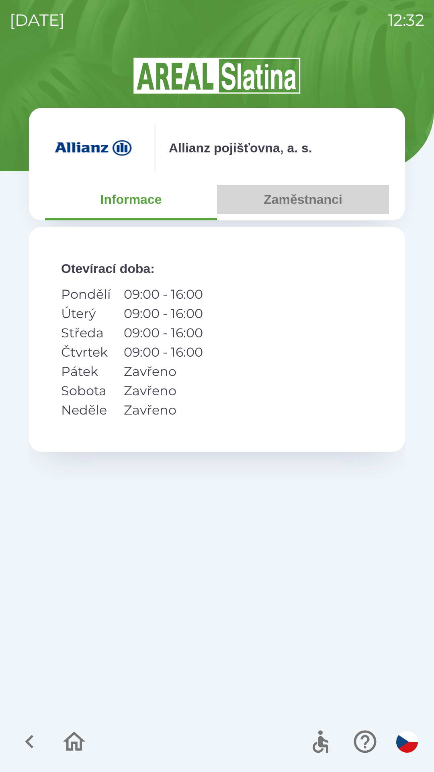
click at [300, 199] on button "Zaměstnanci" at bounding box center [303, 199] width 172 height 29
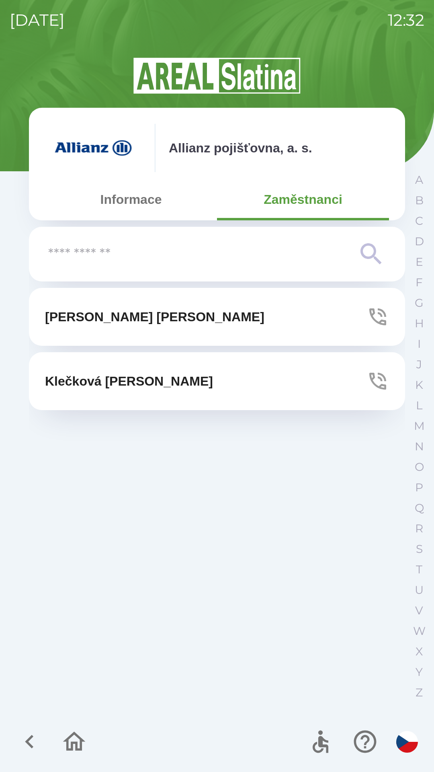
click at [113, 315] on p "[PERSON_NAME]" at bounding box center [155, 316] width 220 height 19
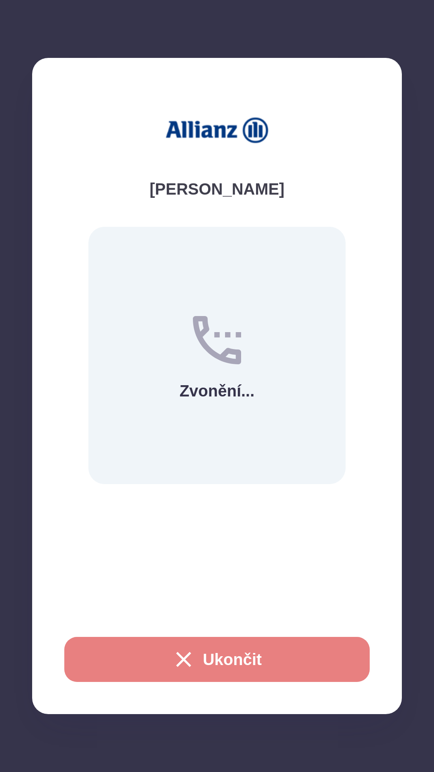
click at [181, 657] on icon "button" at bounding box center [184, 660] width 26 height 26
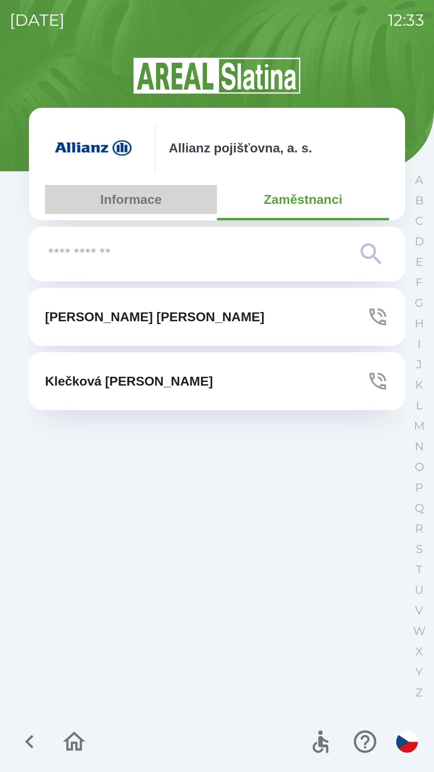
click at [115, 205] on button "Informace" at bounding box center [131, 199] width 172 height 29
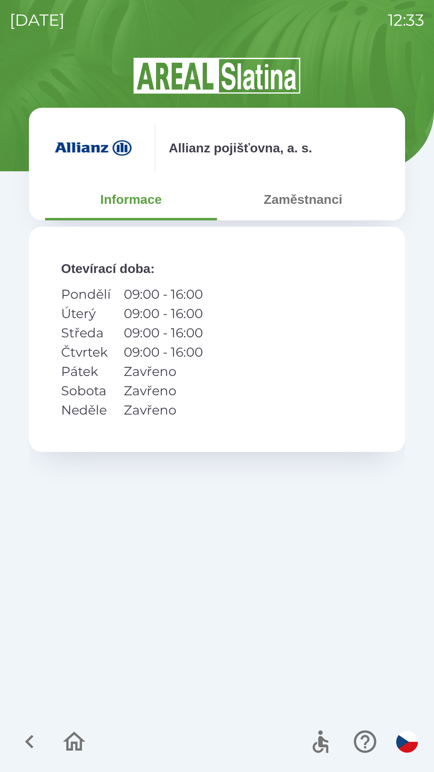
click at [292, 202] on button "Zaměstnanci" at bounding box center [303, 199] width 172 height 29
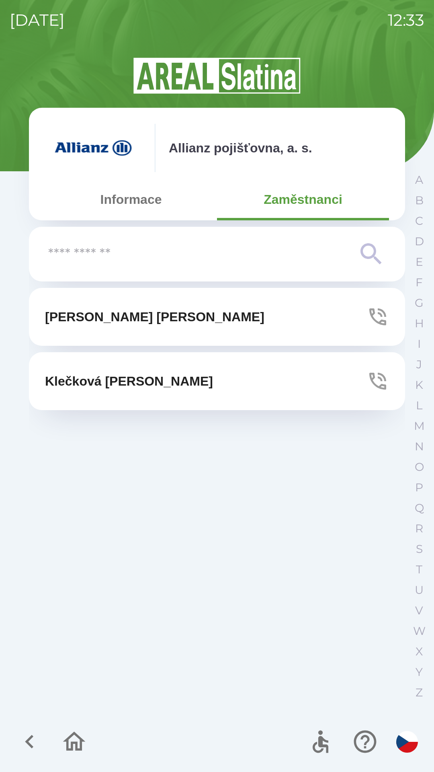
click at [138, 379] on p "[PERSON_NAME]" at bounding box center [129, 381] width 168 height 19
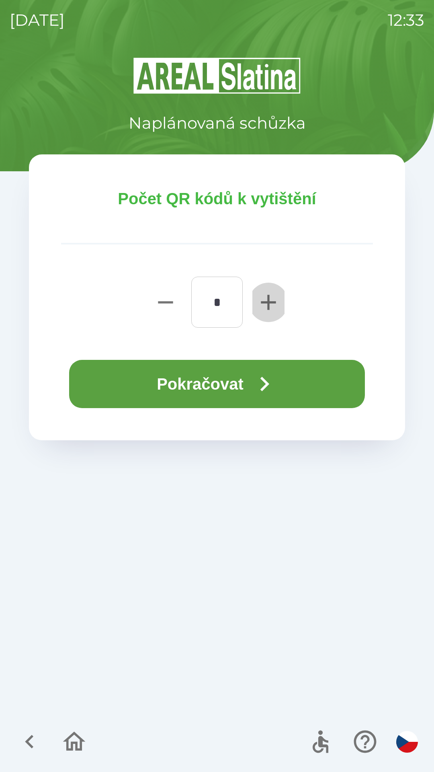
click at [269, 309] on icon "button" at bounding box center [268, 302] width 15 height 15
type input "*"
click at [236, 386] on button "Pokračovat" at bounding box center [217, 384] width 296 height 48
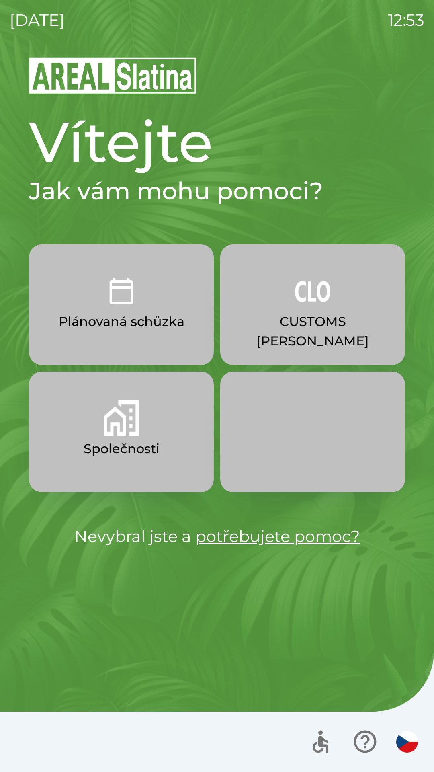
click at [409, 748] on img "button" at bounding box center [408, 742] width 22 height 22
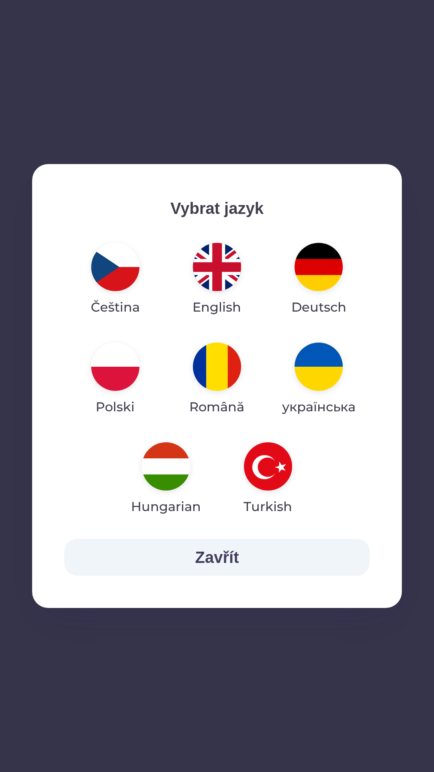
click at [218, 264] on img "button" at bounding box center [217, 267] width 48 height 48
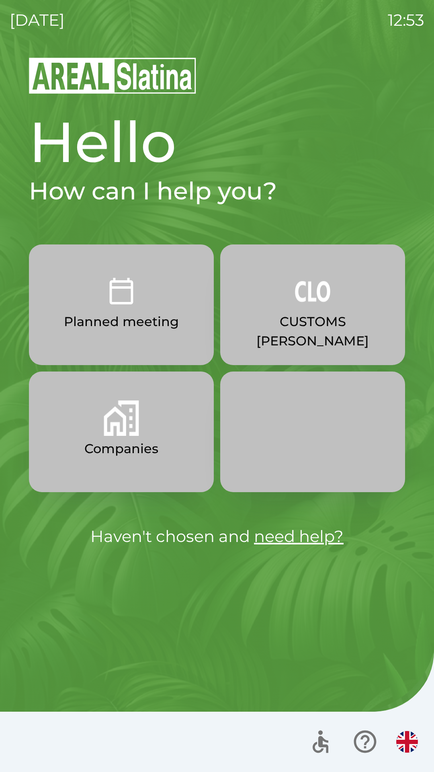
click at [115, 437] on button "Companies" at bounding box center [121, 432] width 185 height 121
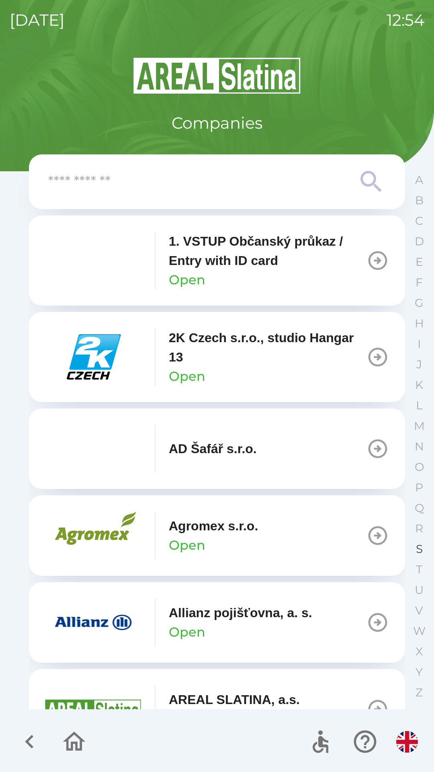
click at [417, 551] on p "S" at bounding box center [419, 549] width 7 height 14
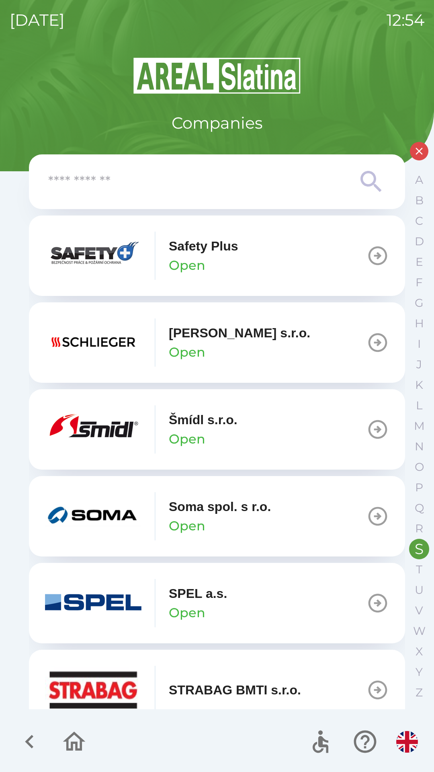
click at [295, 684] on p "STRABAG BMTI s.r.o." at bounding box center [235, 690] width 132 height 19
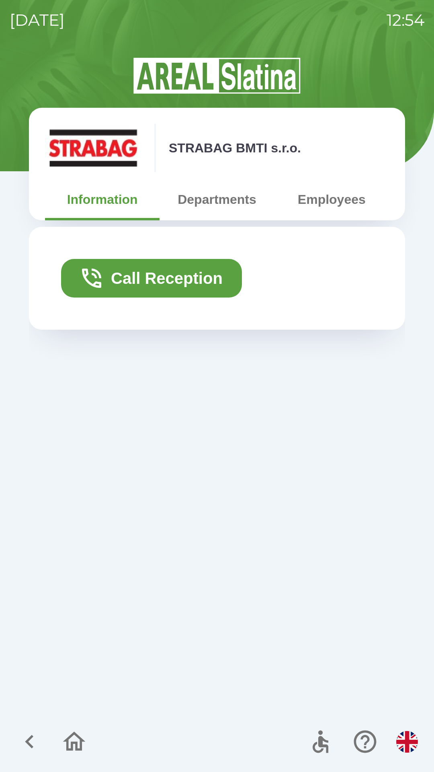
click at [182, 276] on button "Call Reception" at bounding box center [151, 278] width 181 height 39
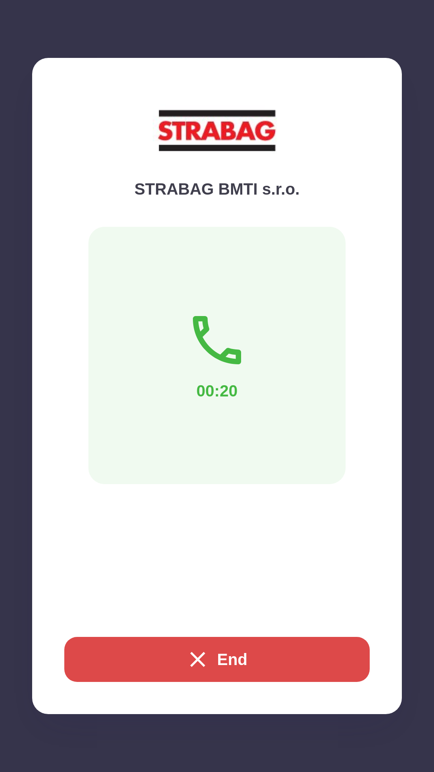
click at [220, 658] on button "End" at bounding box center [217, 659] width 306 height 45
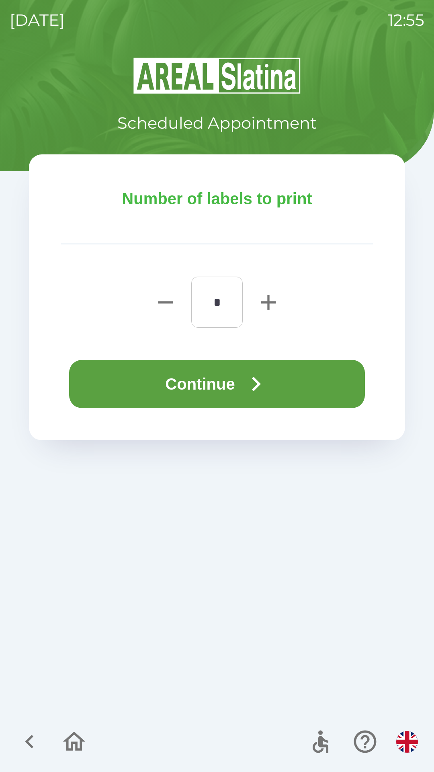
click at [221, 385] on button "Continue" at bounding box center [217, 384] width 296 height 48
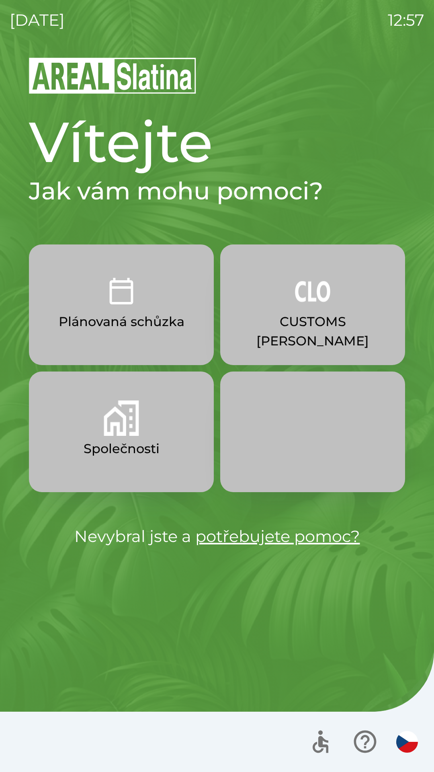
click at [114, 441] on p "Společnosti" at bounding box center [122, 448] width 76 height 19
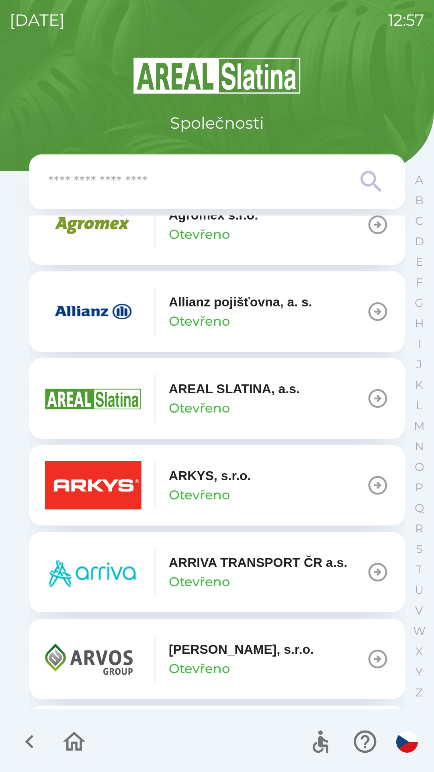
scroll to position [309, 0]
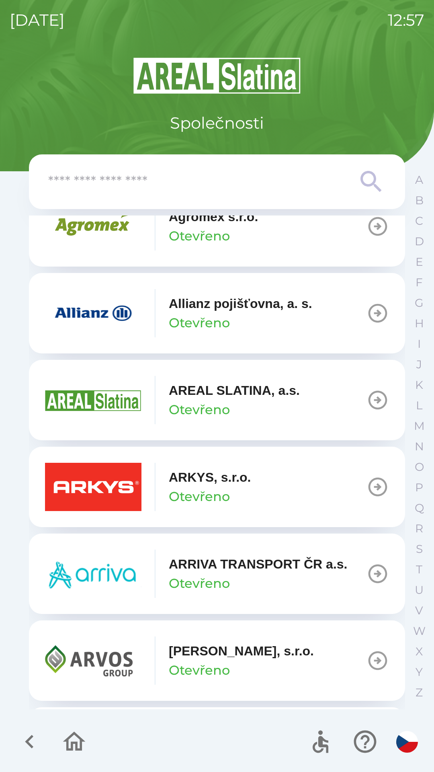
click at [367, 405] on icon "button" at bounding box center [378, 400] width 23 height 23
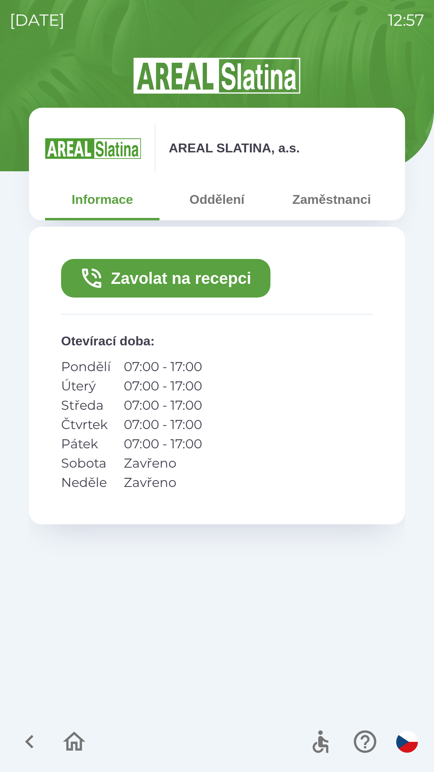
click at [357, 196] on button "Zaměstnanci" at bounding box center [332, 199] width 115 height 29
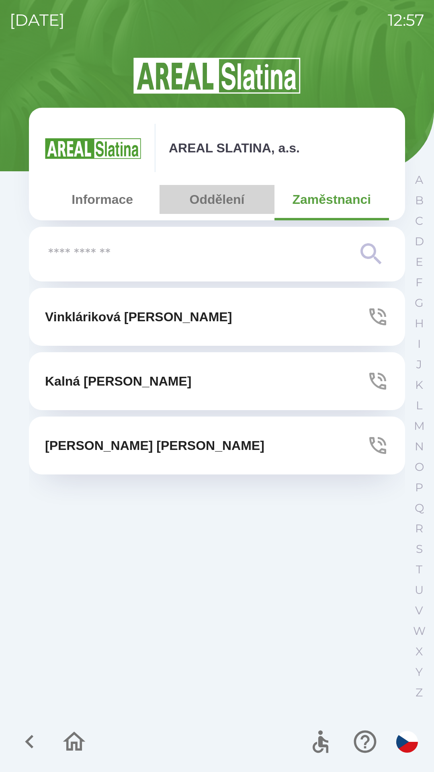
click at [219, 191] on button "Oddělení" at bounding box center [217, 199] width 115 height 29
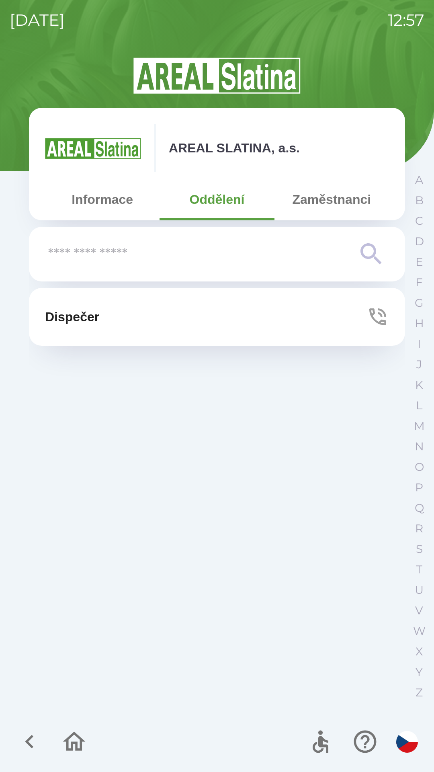
click at [332, 198] on button "Zaměstnanci" at bounding box center [332, 199] width 115 height 29
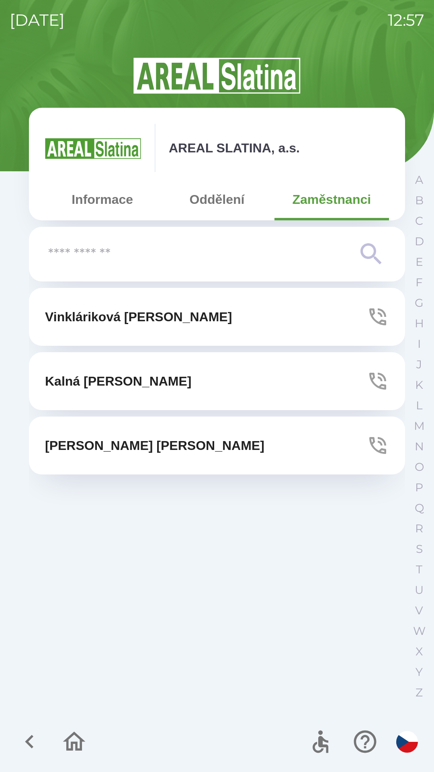
click at [210, 203] on button "Oddělení" at bounding box center [217, 199] width 115 height 29
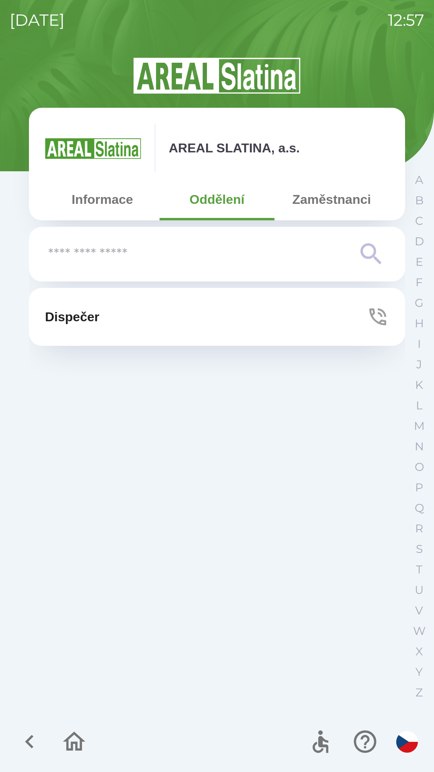
click at [105, 202] on button "Informace" at bounding box center [102, 199] width 115 height 29
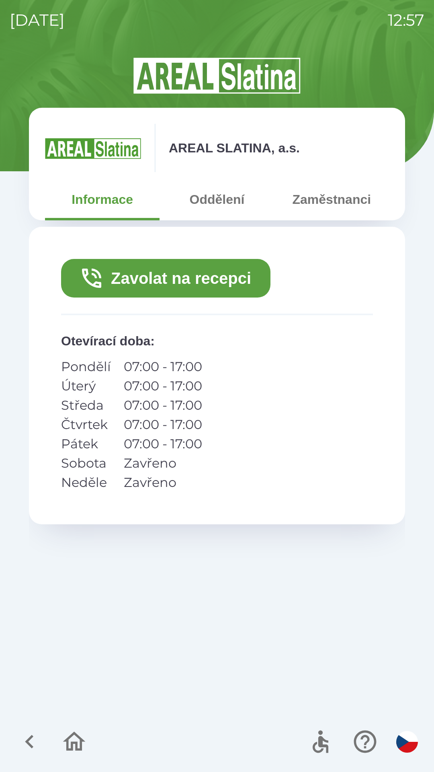
click at [29, 748] on icon "button" at bounding box center [29, 741] width 27 height 27
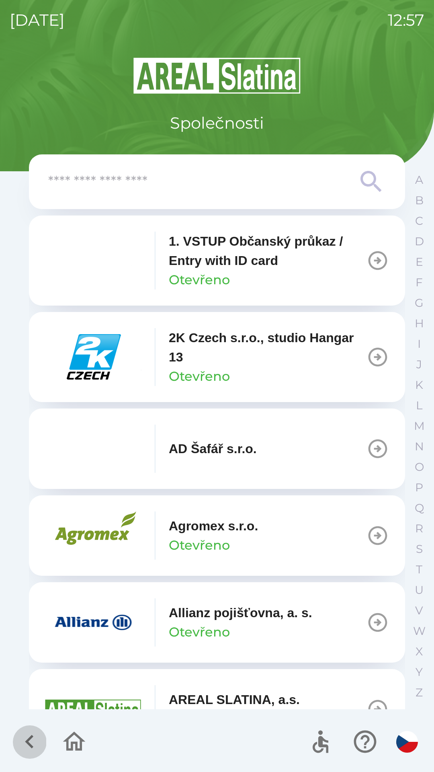
click at [39, 738] on icon "button" at bounding box center [29, 741] width 27 height 27
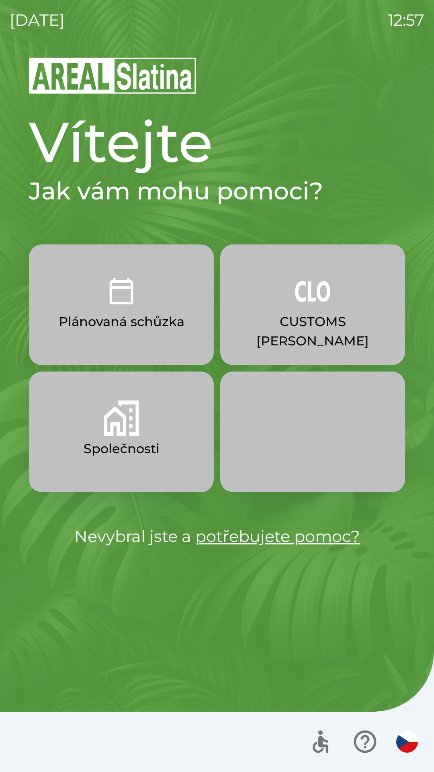
click at [123, 327] on p "Plánovaná schůzka" at bounding box center [122, 321] width 126 height 19
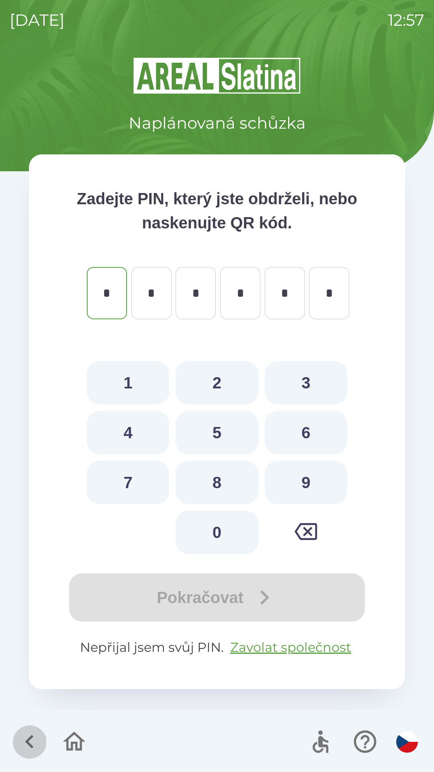
click at [21, 746] on icon "button" at bounding box center [29, 741] width 27 height 27
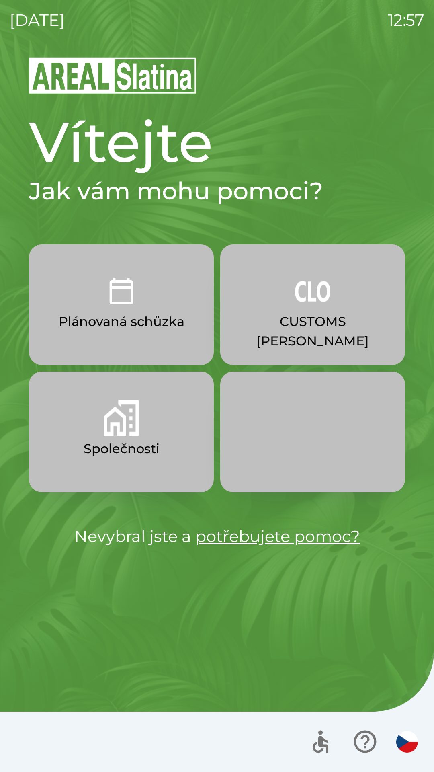
click at [26, 746] on div at bounding box center [217, 742] width 434 height 60
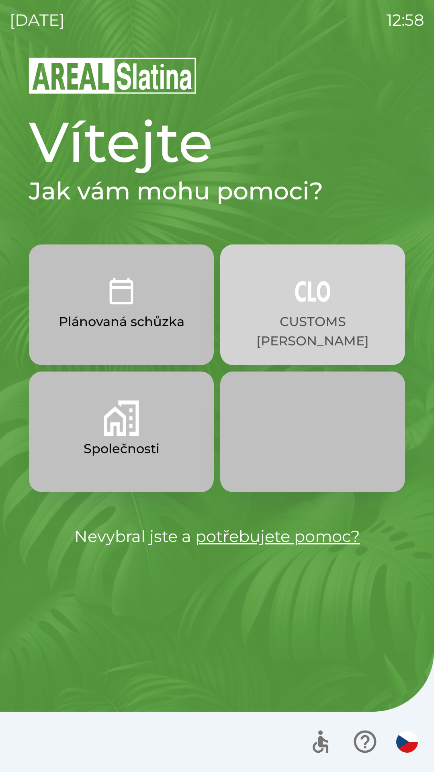
click at [296, 338] on button "CUSTOMS [PERSON_NAME]" at bounding box center [312, 305] width 185 height 121
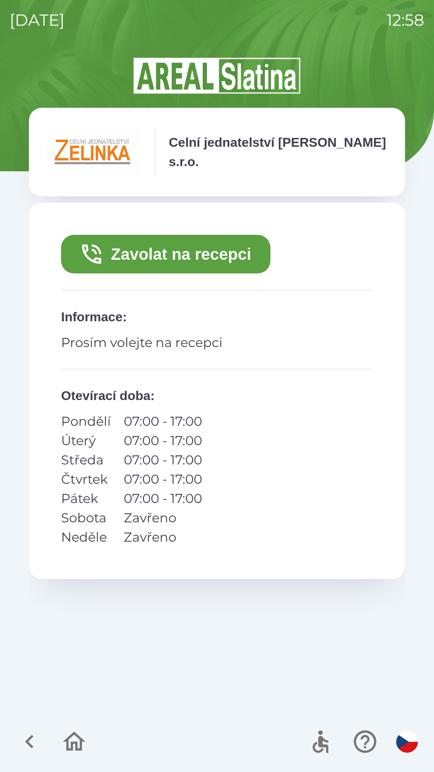
click at [185, 254] on button "Zavolat na recepci" at bounding box center [166, 254] width 210 height 39
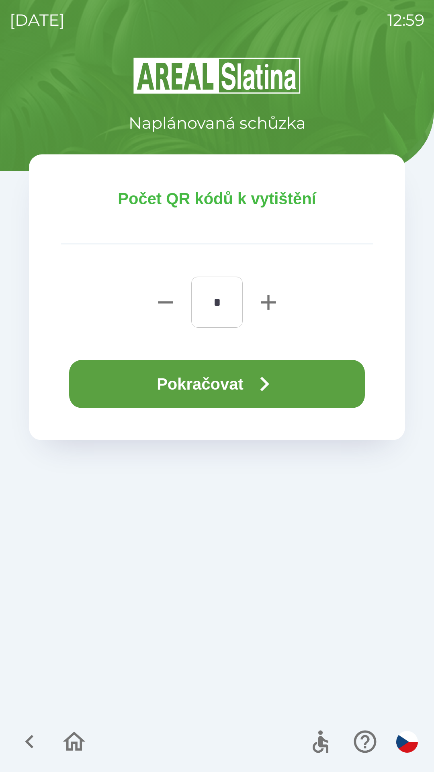
click at [230, 384] on button "Pokračovat" at bounding box center [217, 384] width 296 height 48
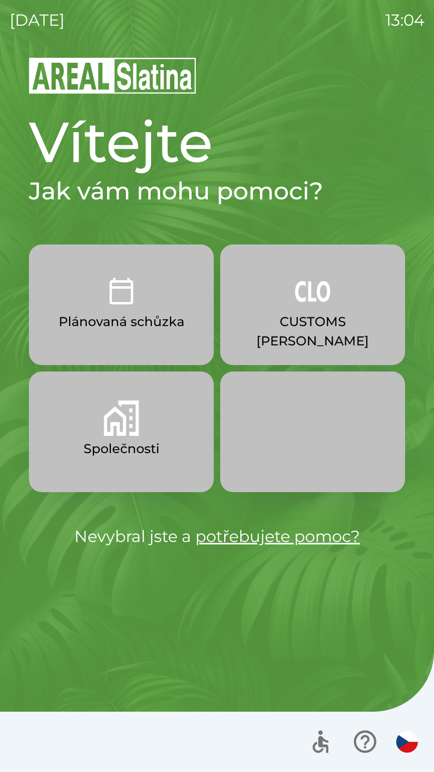
click at [312, 320] on p "CUSTOMS [PERSON_NAME]" at bounding box center [313, 331] width 146 height 39
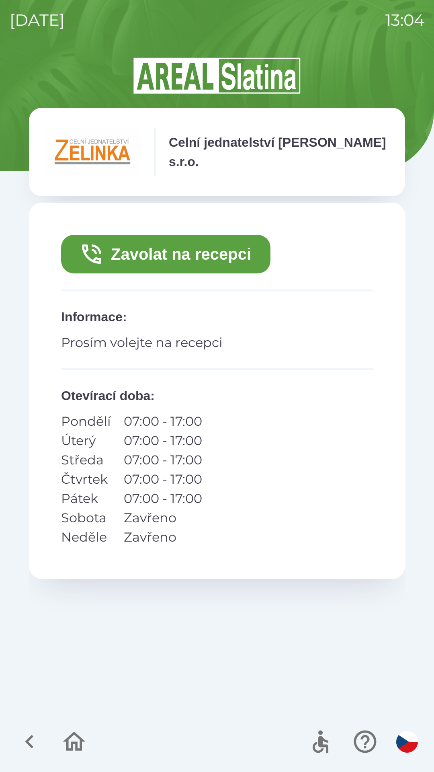
click at [210, 261] on button "Zavolat na recepci" at bounding box center [166, 254] width 210 height 39
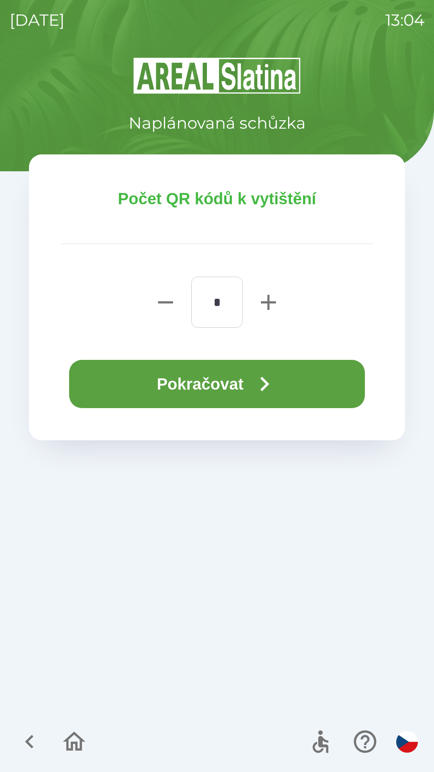
click at [221, 385] on button "Pokračovat" at bounding box center [217, 384] width 296 height 48
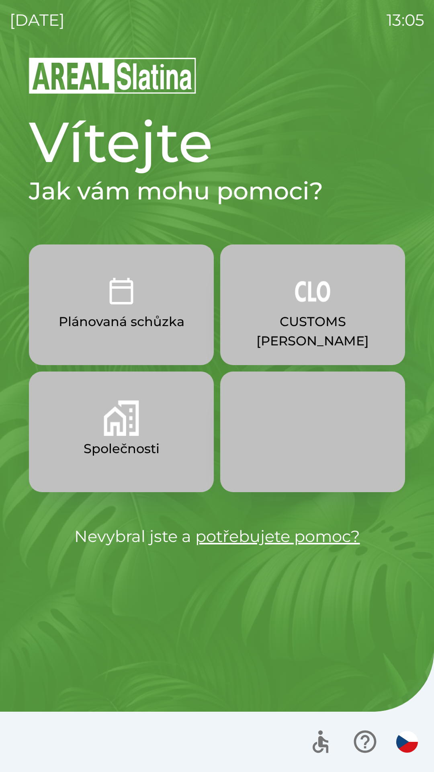
click at [294, 318] on p "CUSTOMS [PERSON_NAME]" at bounding box center [313, 331] width 146 height 39
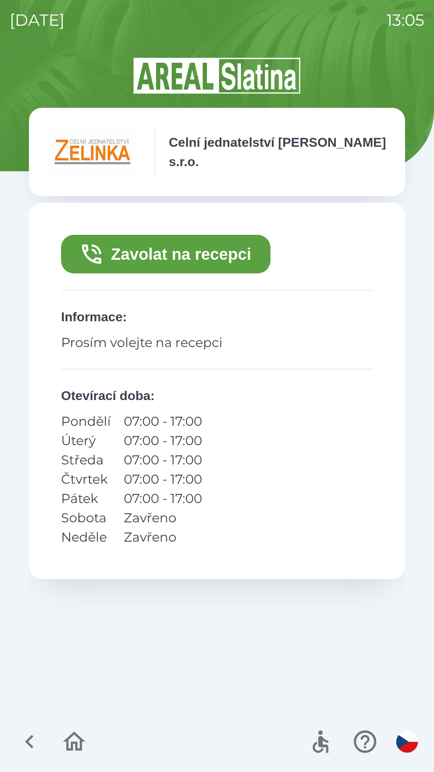
click at [213, 256] on button "Zavolat na recepci" at bounding box center [166, 254] width 210 height 39
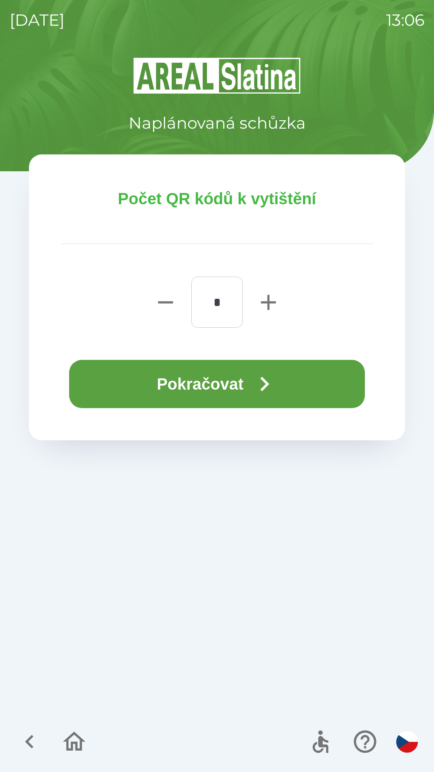
click at [236, 384] on button "Pokračovat" at bounding box center [217, 384] width 296 height 48
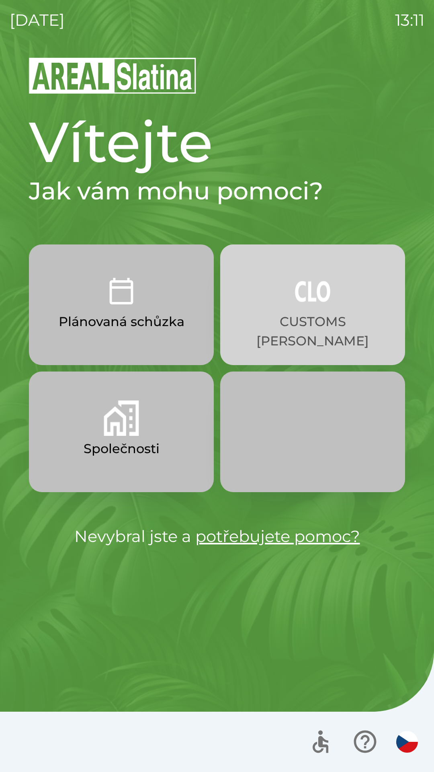
click at [302, 318] on p "CUSTOMS [PERSON_NAME]" at bounding box center [313, 331] width 146 height 39
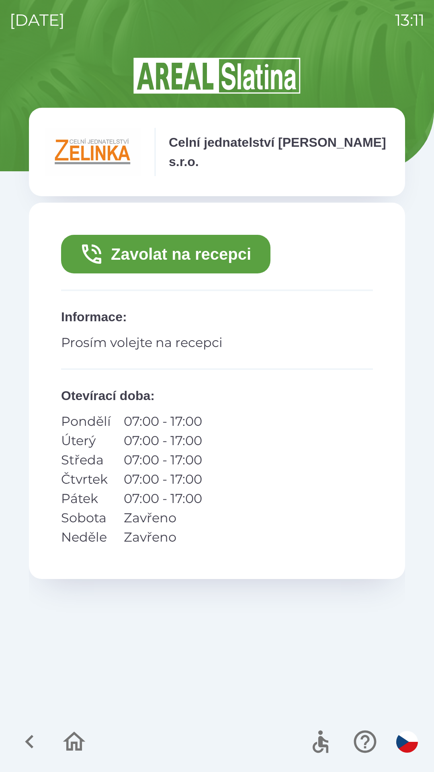
click at [174, 253] on button "Zavolat na recepci" at bounding box center [166, 254] width 210 height 39
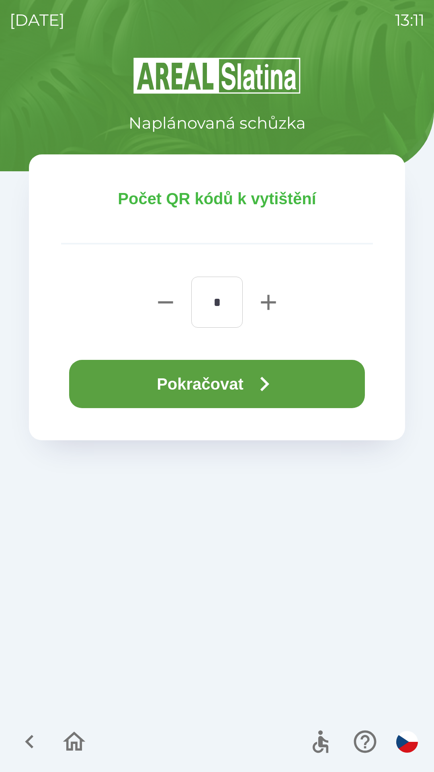
click at [244, 387] on button "Pokračovat" at bounding box center [217, 384] width 296 height 48
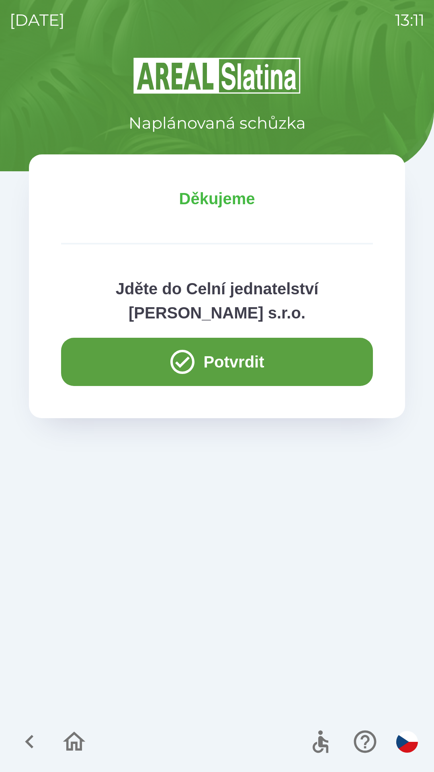
click at [115, 363] on button "Potvrdit" at bounding box center [217, 362] width 312 height 48
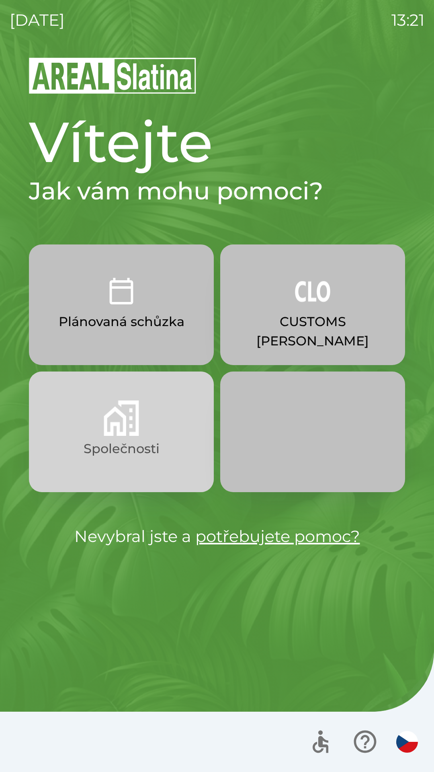
click at [117, 429] on img "button" at bounding box center [121, 418] width 35 height 35
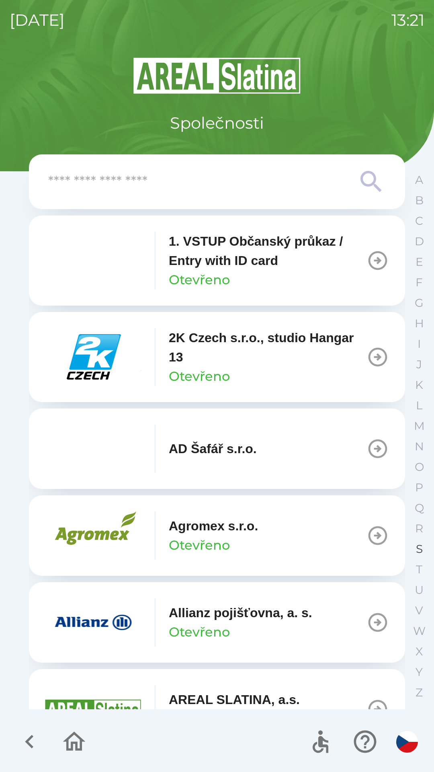
click at [419, 549] on p "S" at bounding box center [419, 549] width 7 height 14
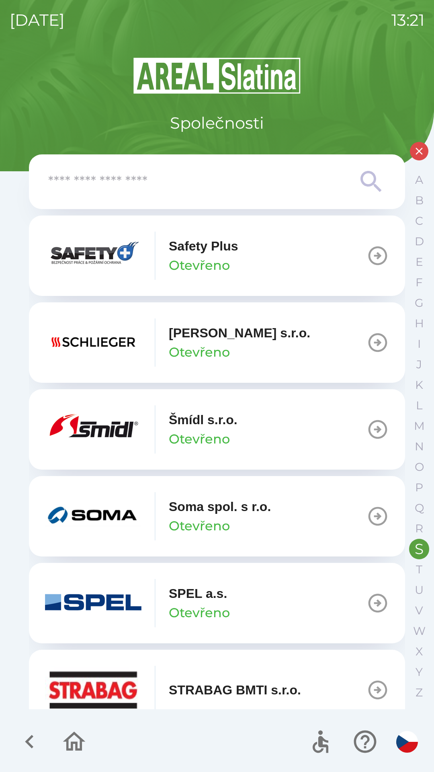
click at [148, 428] on div "[PERSON_NAME] [PERSON_NAME]" at bounding box center [141, 429] width 193 height 48
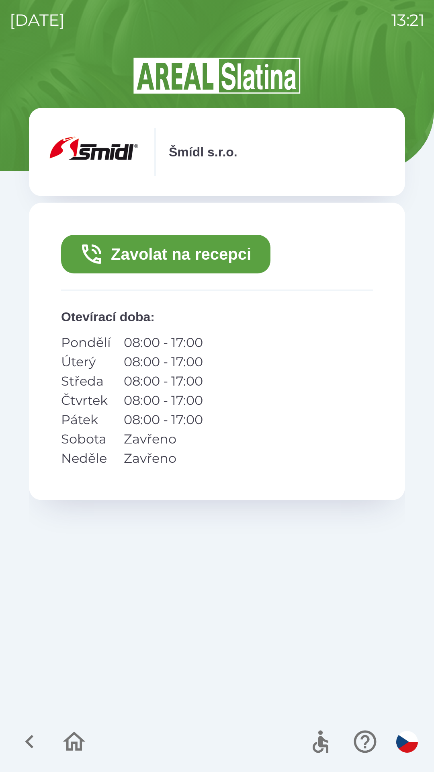
click at [223, 262] on button "Zavolat na recepci" at bounding box center [166, 254] width 210 height 39
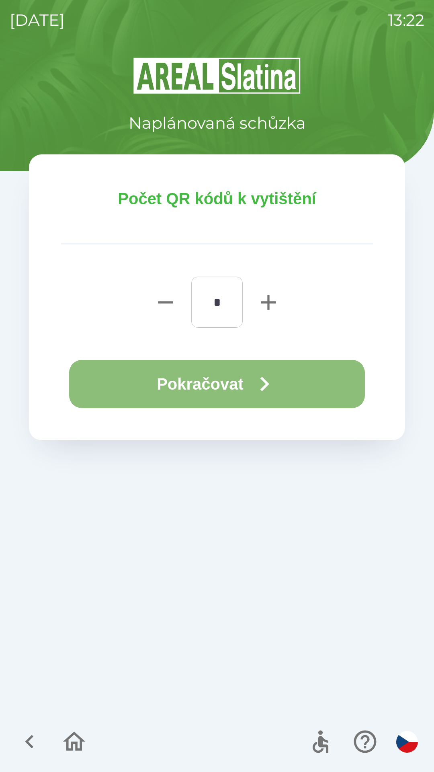
click at [229, 404] on button "Pokračovat" at bounding box center [217, 384] width 296 height 48
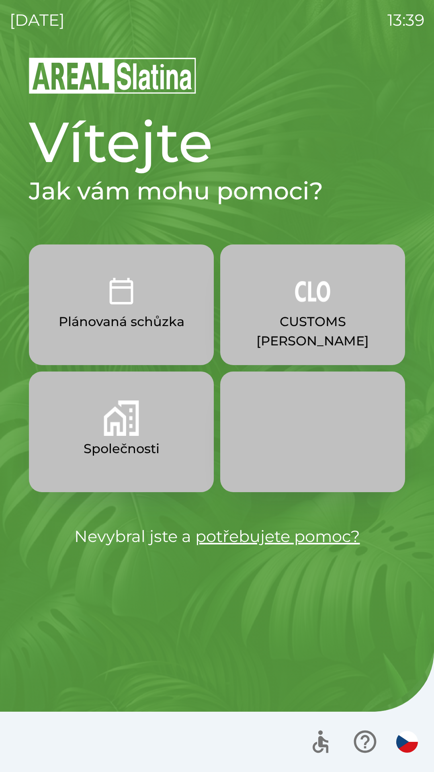
click at [292, 323] on p "CUSTOMS [PERSON_NAME]" at bounding box center [313, 331] width 146 height 39
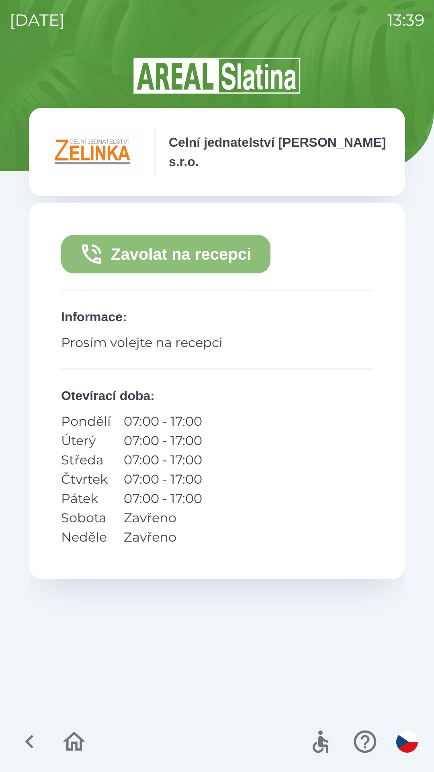
click at [177, 253] on button "Zavolat na recepci" at bounding box center [166, 254] width 210 height 39
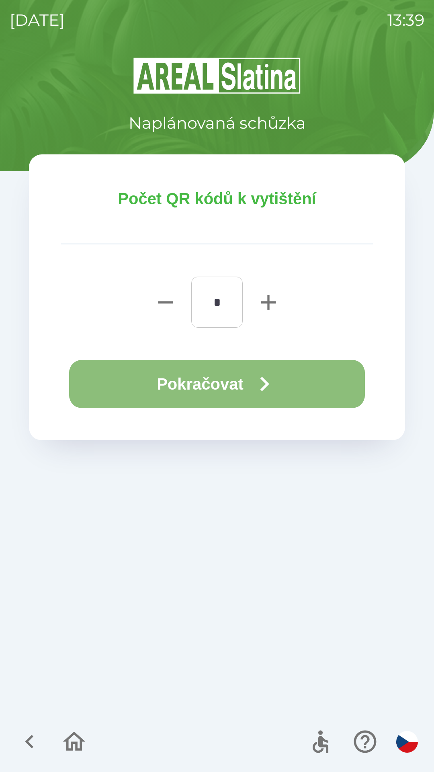
click at [251, 382] on button "Pokračovat" at bounding box center [217, 384] width 296 height 48
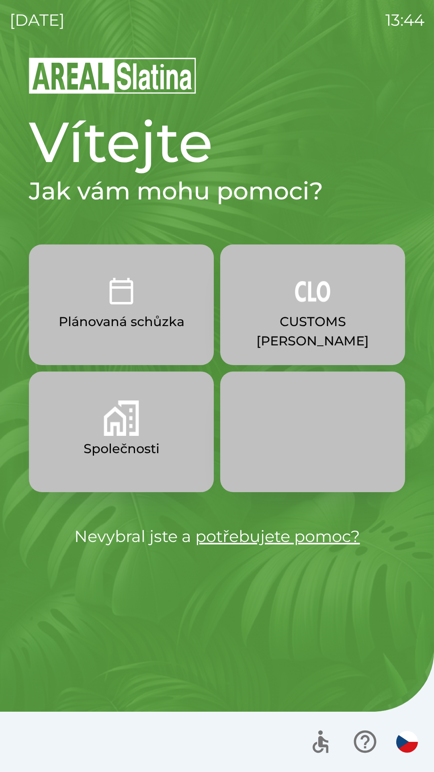
click at [133, 429] on img "button" at bounding box center [121, 418] width 35 height 35
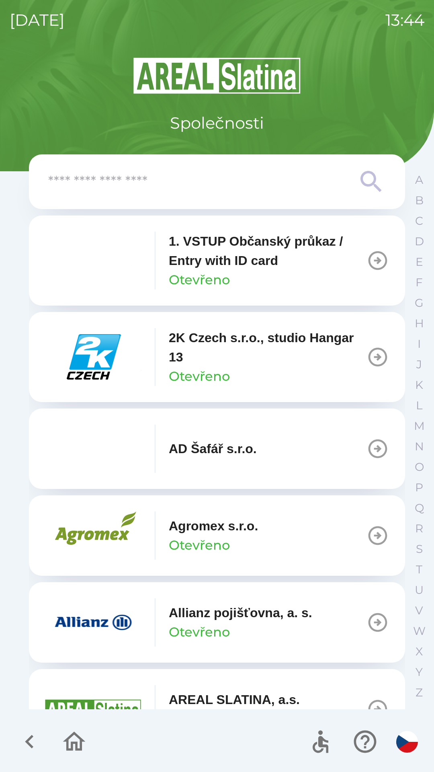
click at [166, 540] on div "Agromex s.r.o. Otevřeno" at bounding box center [151, 536] width 213 height 48
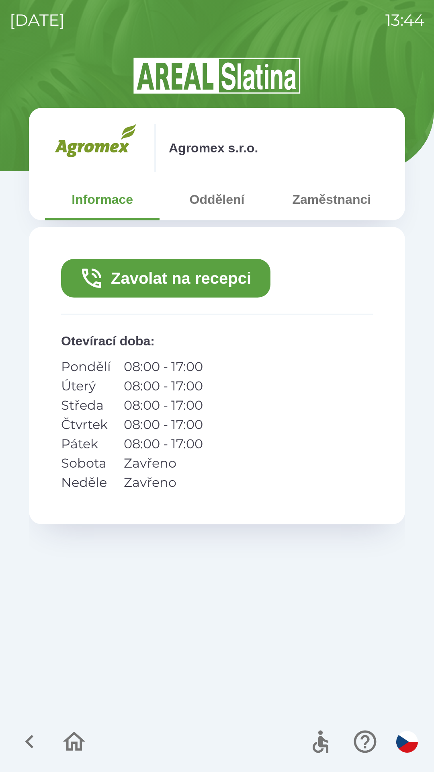
click at [223, 272] on button "Zavolat na recepci" at bounding box center [166, 278] width 210 height 39
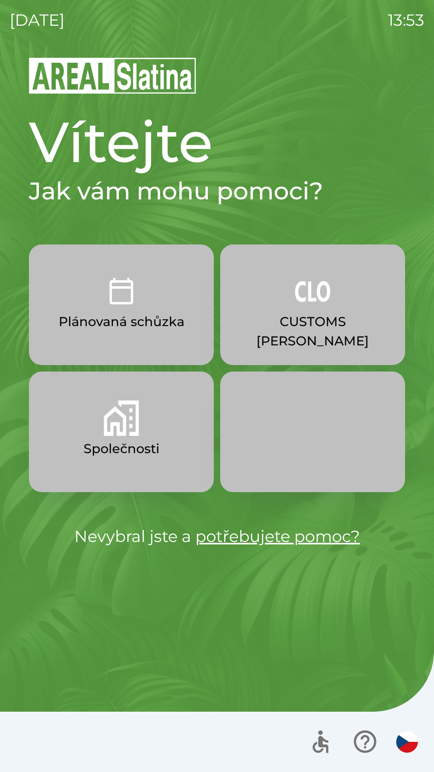
click at [127, 426] on img "button" at bounding box center [121, 418] width 35 height 35
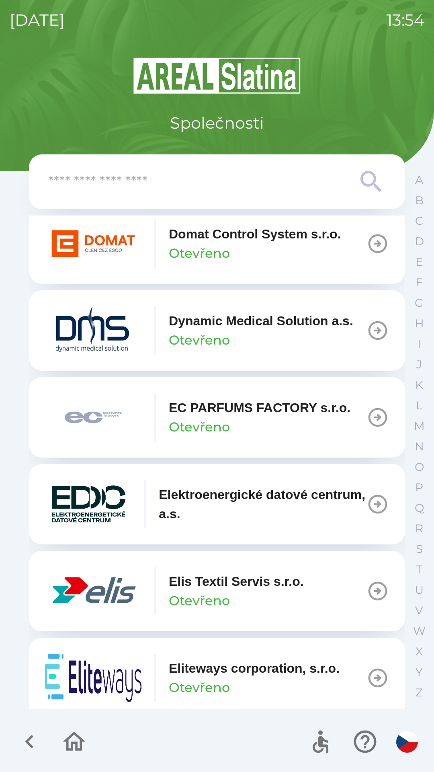
scroll to position [2020, 0]
click at [125, 607] on img "button" at bounding box center [93, 591] width 97 height 48
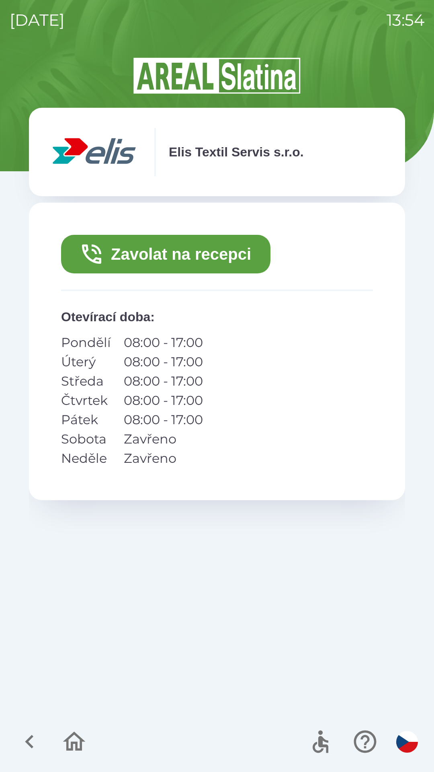
click at [32, 742] on icon "button" at bounding box center [29, 741] width 27 height 27
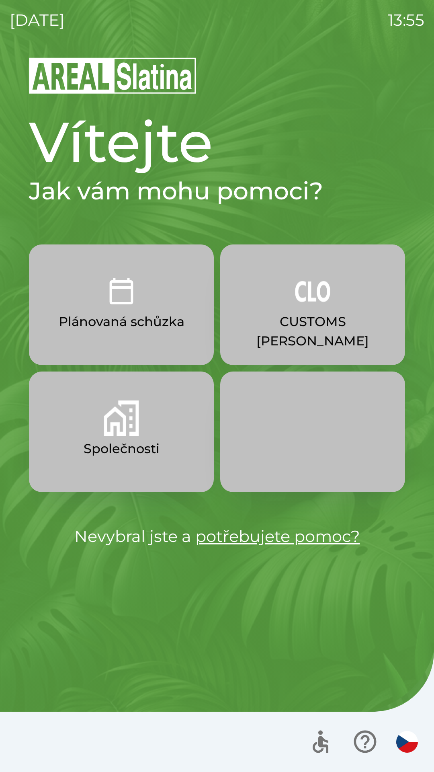
click at [125, 435] on img "button" at bounding box center [121, 418] width 35 height 35
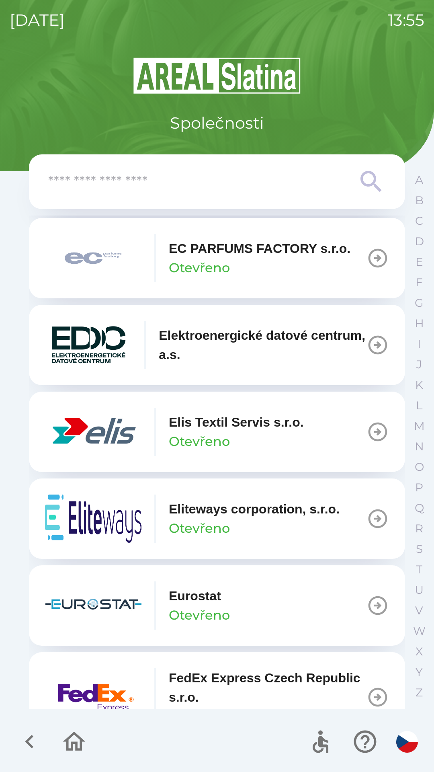
scroll to position [2182, 0]
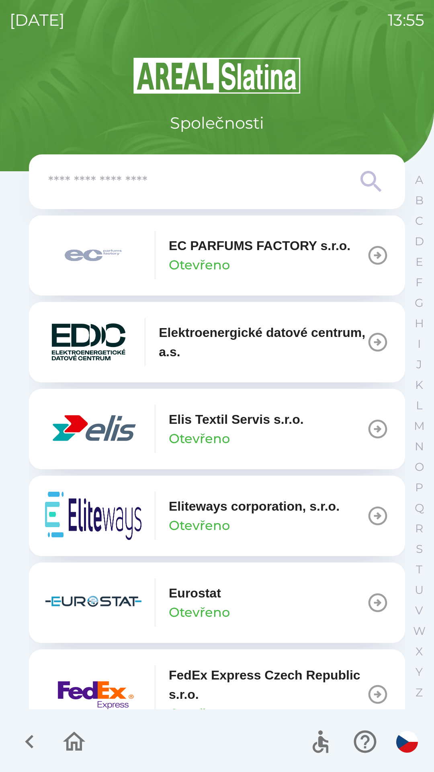
click at [195, 429] on p "Elis Textil Servis s.r.o." at bounding box center [236, 419] width 135 height 19
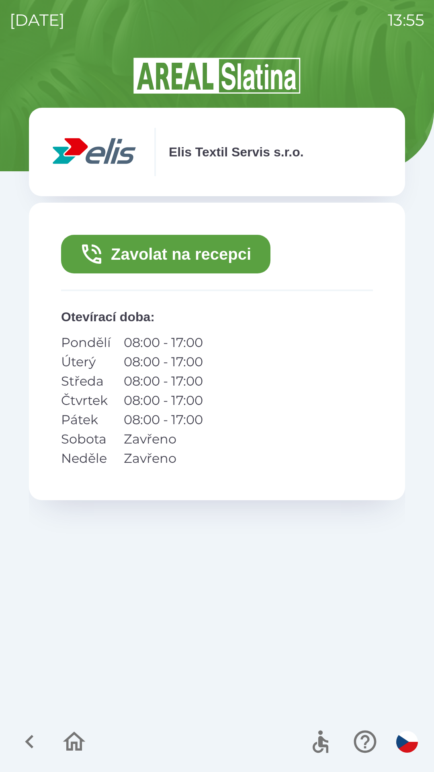
click at [185, 260] on button "Zavolat na recepci" at bounding box center [166, 254] width 210 height 39
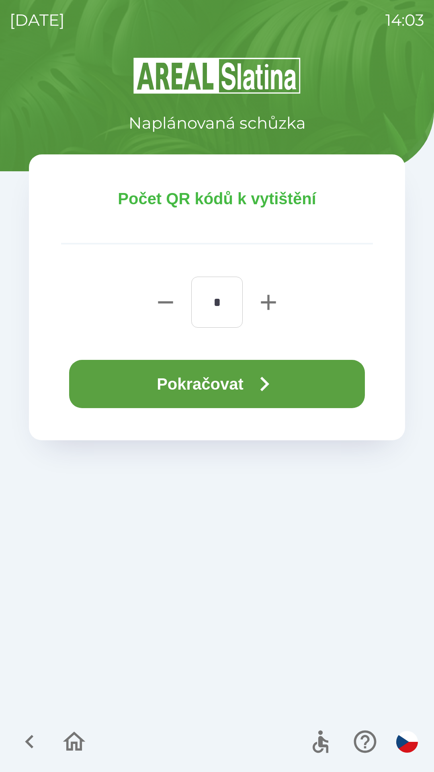
click at [76, 752] on icon "button" at bounding box center [74, 741] width 27 height 27
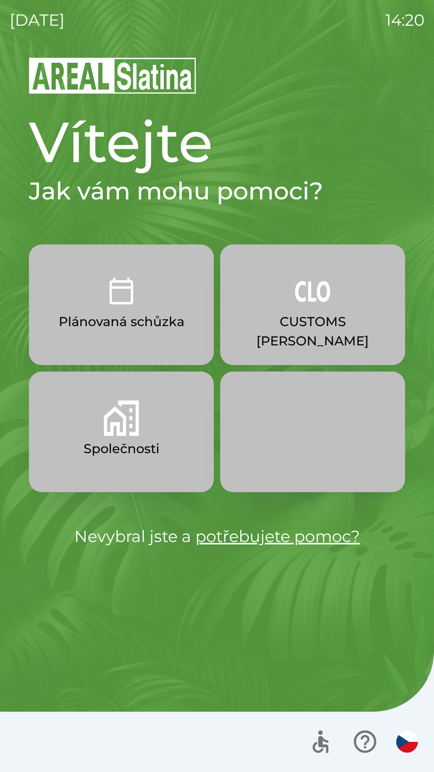
click at [144, 437] on button "Společnosti" at bounding box center [121, 432] width 185 height 121
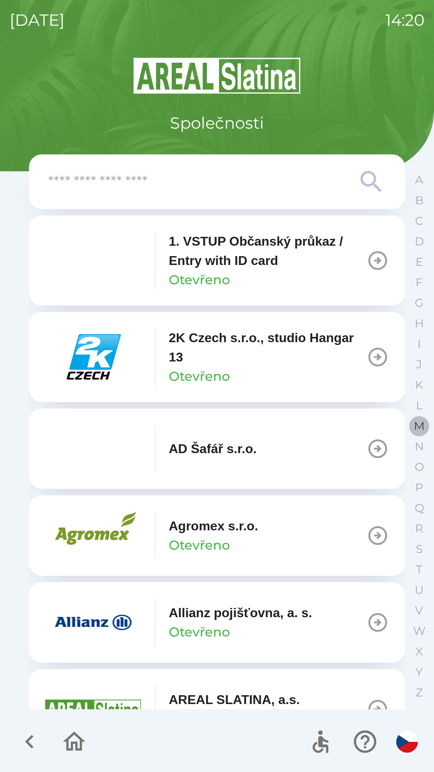
click at [418, 424] on p "M" at bounding box center [419, 426] width 11 height 14
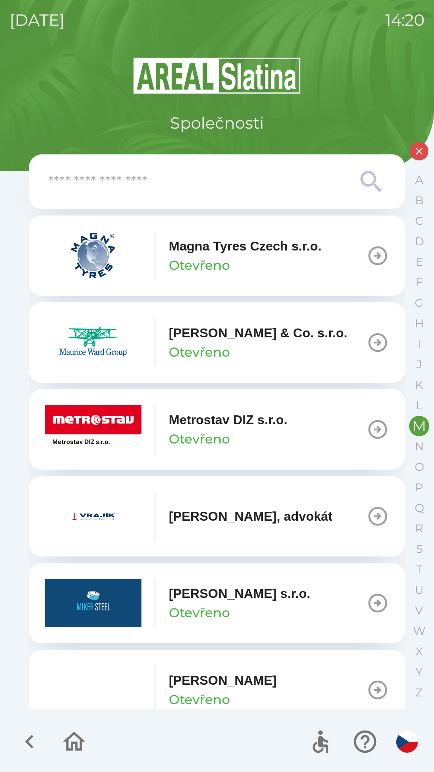
click at [312, 427] on button "Metrostav DIZ s.r.o. Otevřeno" at bounding box center [217, 429] width 376 height 80
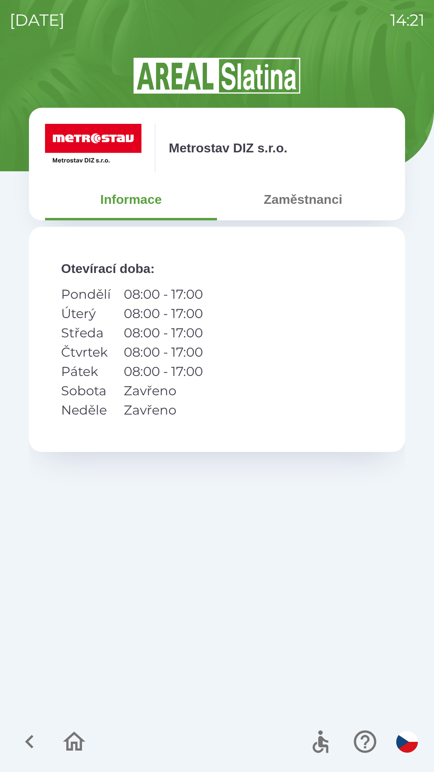
click at [74, 747] on icon "button" at bounding box center [74, 741] width 27 height 27
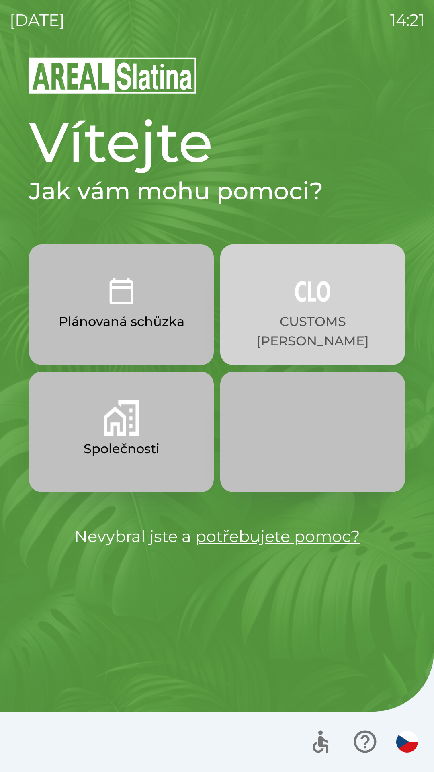
click at [302, 327] on p "CUSTOMS [PERSON_NAME]" at bounding box center [313, 331] width 146 height 39
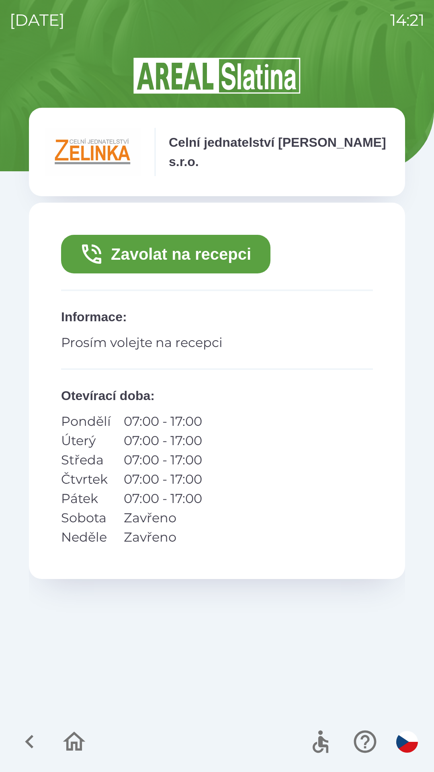
click at [182, 260] on button "Zavolat na recepci" at bounding box center [166, 254] width 210 height 39
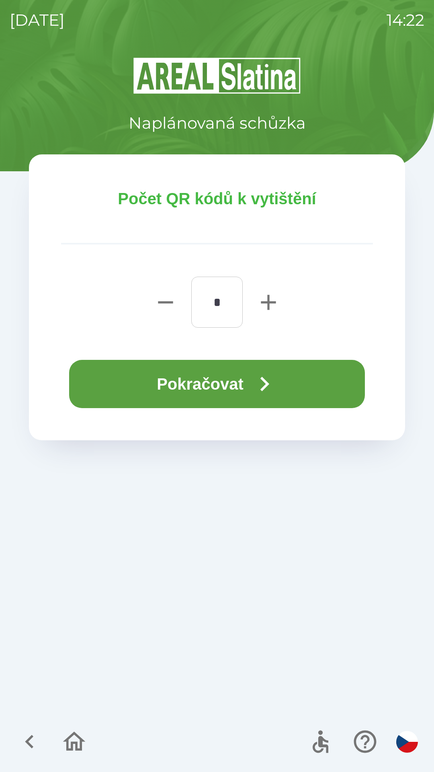
click at [268, 386] on icon "button" at bounding box center [265, 384] width 9 height 14
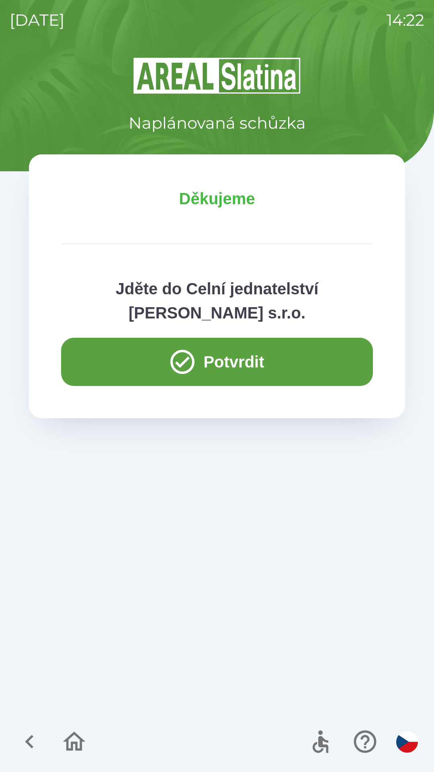
click at [253, 356] on button "Potvrdit" at bounding box center [217, 362] width 312 height 48
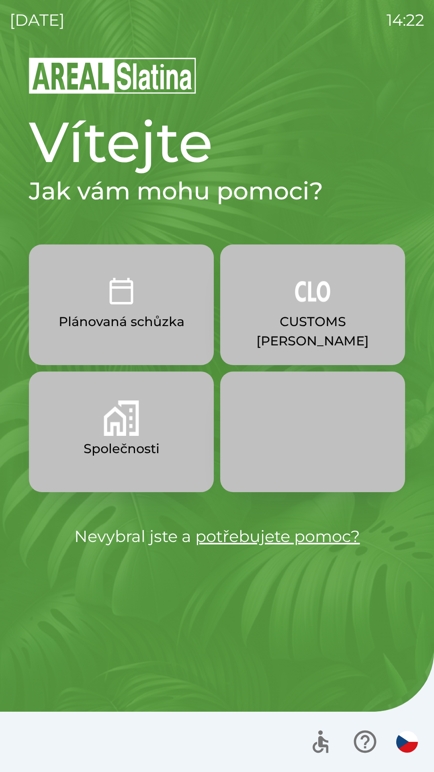
click at [145, 314] on p "Plánovaná schůzka" at bounding box center [122, 321] width 126 height 19
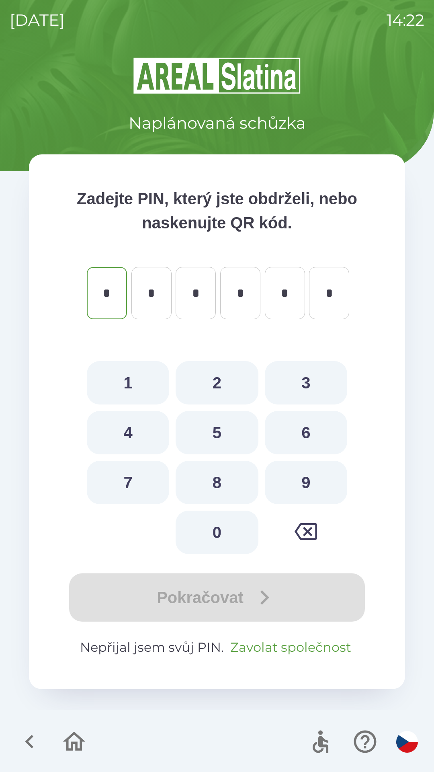
click at [285, 646] on button "Zavolat společnost" at bounding box center [290, 647] width 127 height 19
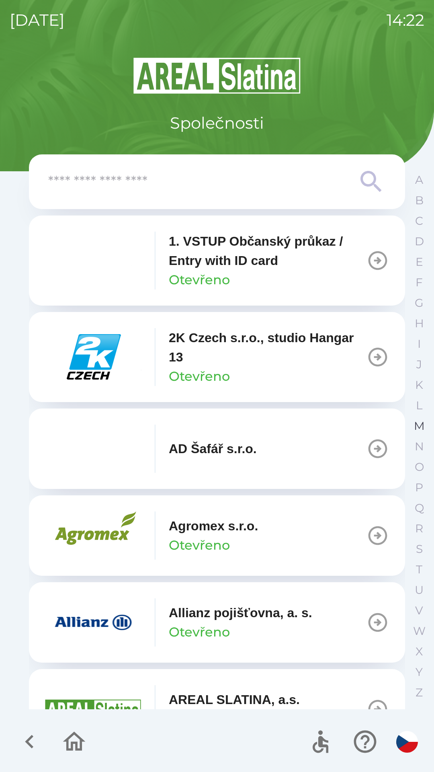
click at [415, 424] on p "M" at bounding box center [419, 426] width 11 height 14
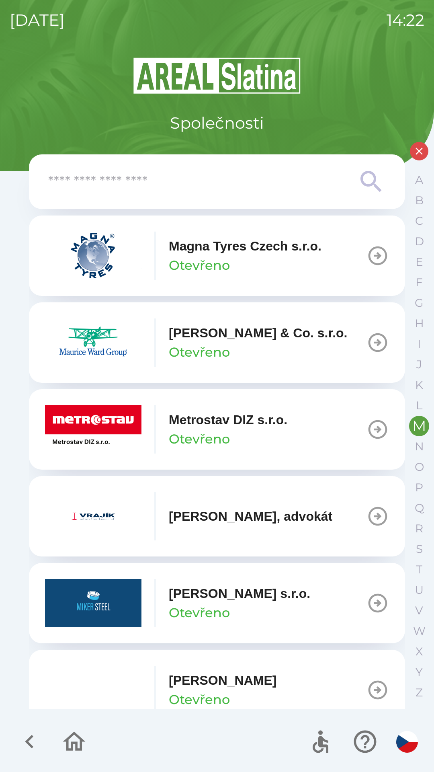
click at [255, 428] on p "Metrostav DIZ s.r.o." at bounding box center [228, 419] width 119 height 19
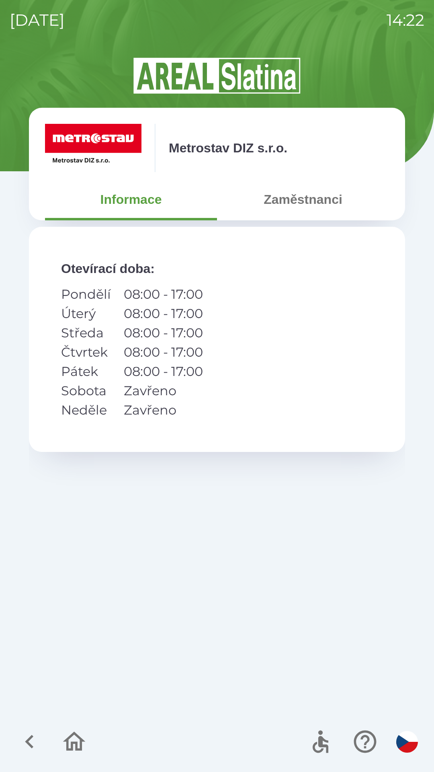
click at [304, 198] on button "Zaměstnanci" at bounding box center [303, 199] width 172 height 29
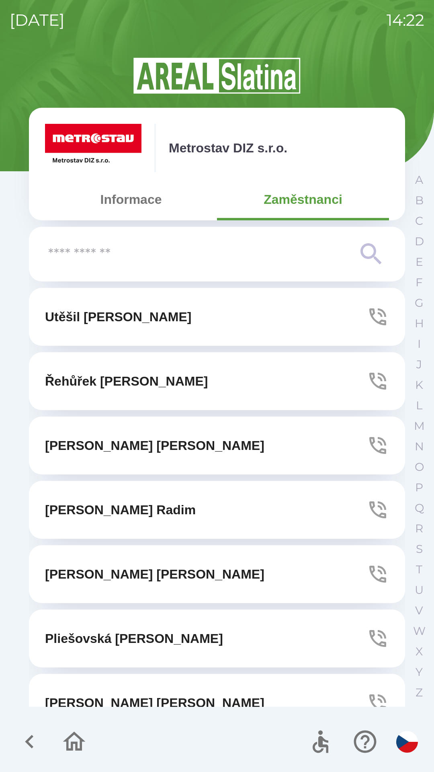
click at [369, 503] on icon "button" at bounding box center [378, 510] width 23 height 23
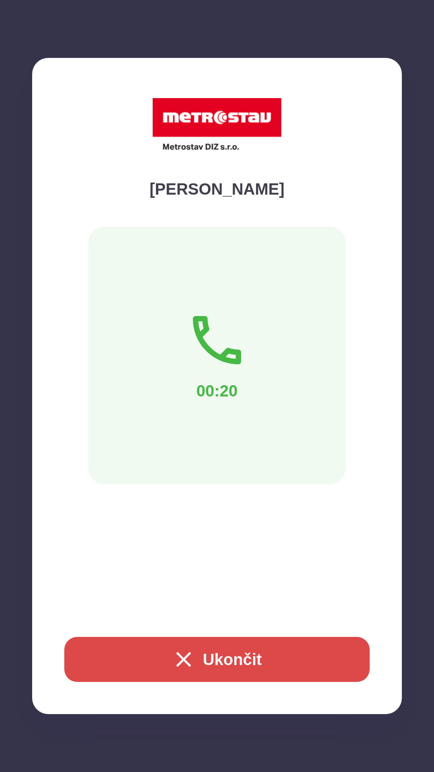
click at [186, 657] on icon "button" at bounding box center [184, 660] width 26 height 26
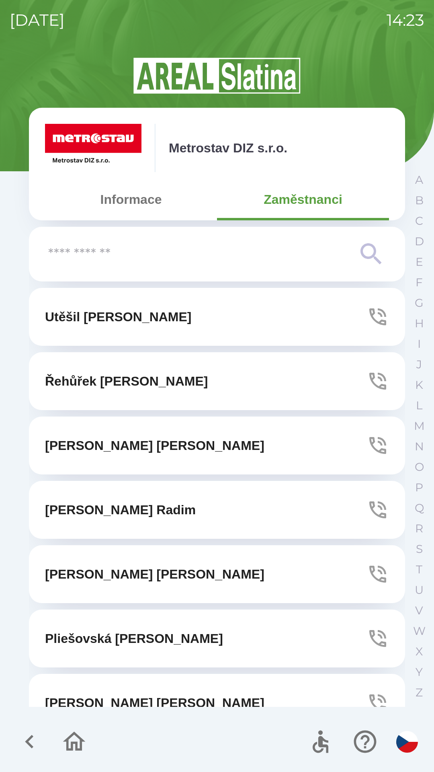
click at [123, 211] on button "Informace" at bounding box center [131, 199] width 172 height 29
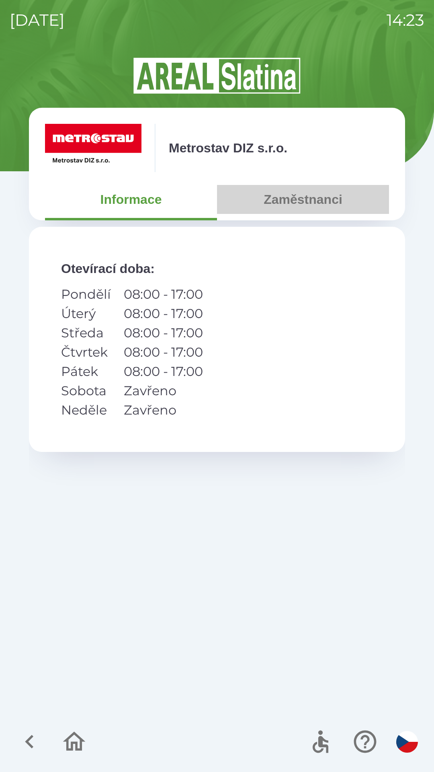
click at [288, 200] on button "Zaměstnanci" at bounding box center [303, 199] width 172 height 29
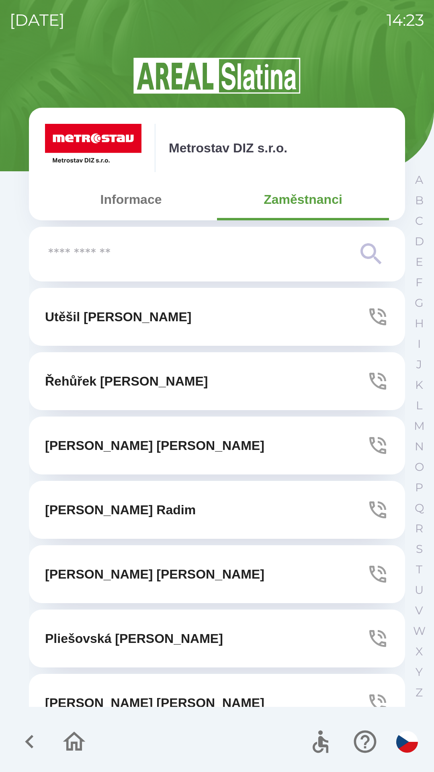
click at [156, 502] on button "[PERSON_NAME]" at bounding box center [217, 510] width 376 height 58
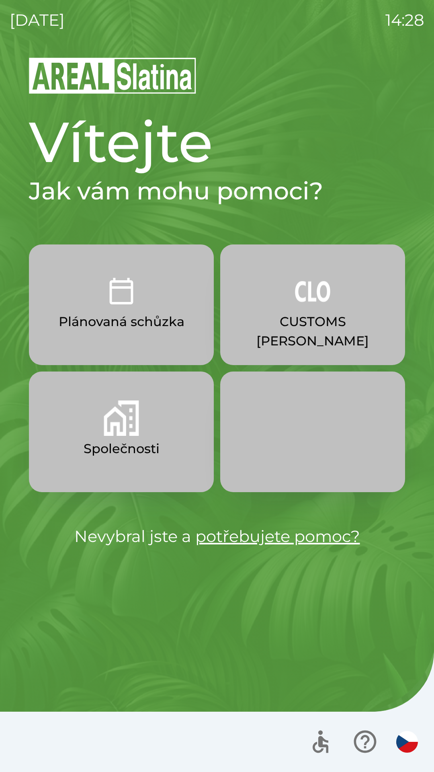
click at [304, 312] on button "CUSTOMS [PERSON_NAME]" at bounding box center [312, 305] width 185 height 121
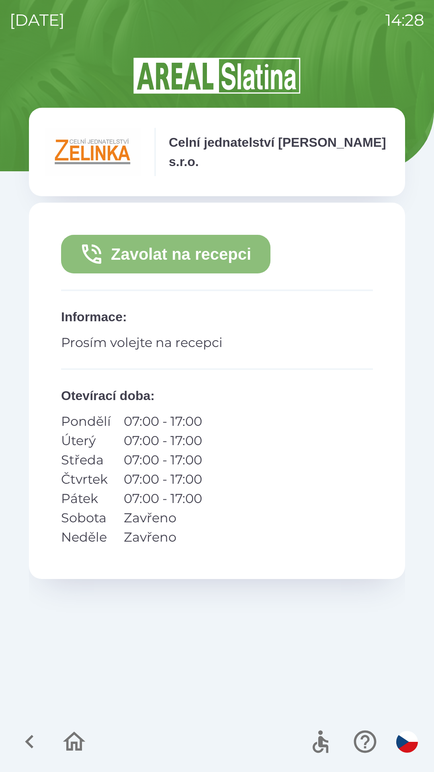
click at [196, 243] on button "Zavolat na recepci" at bounding box center [166, 254] width 210 height 39
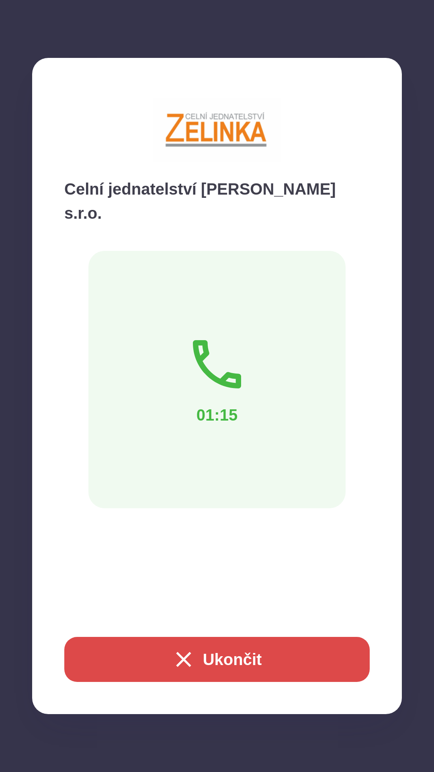
click at [256, 659] on button "Ukončit" at bounding box center [217, 659] width 306 height 45
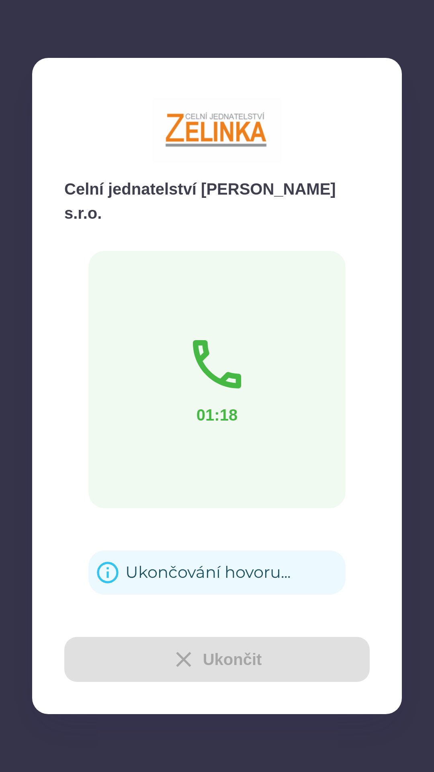
click at [218, 557] on div "Ukončování hovoru..." at bounding box center [207, 572] width 165 height 31
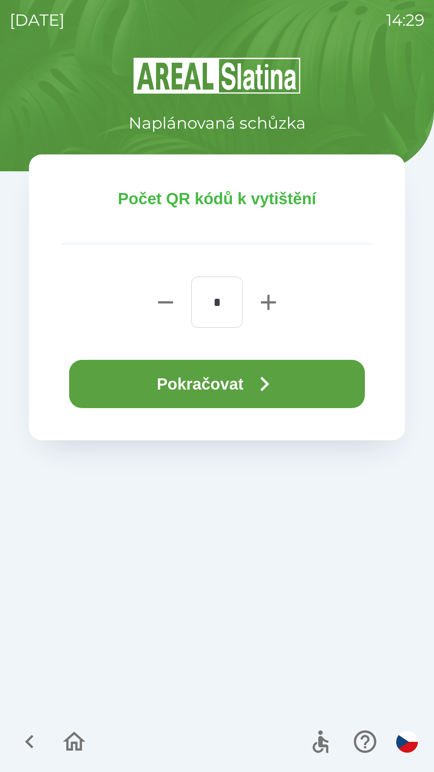
click at [252, 383] on button "Pokračovat" at bounding box center [217, 384] width 296 height 48
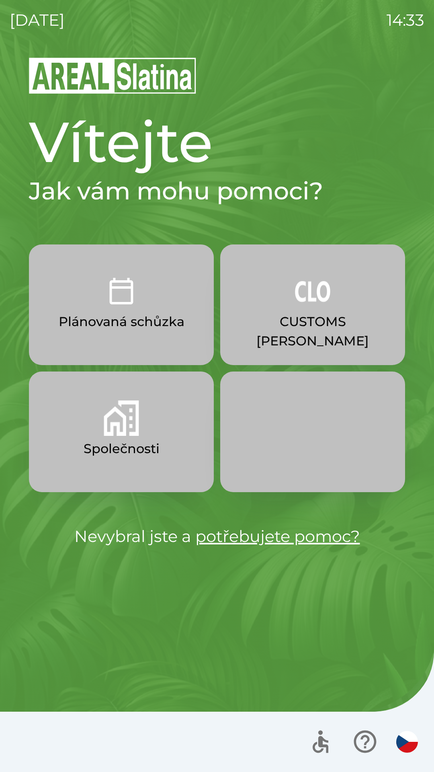
click at [99, 313] on p "Plánovaná schůzka" at bounding box center [122, 321] width 126 height 19
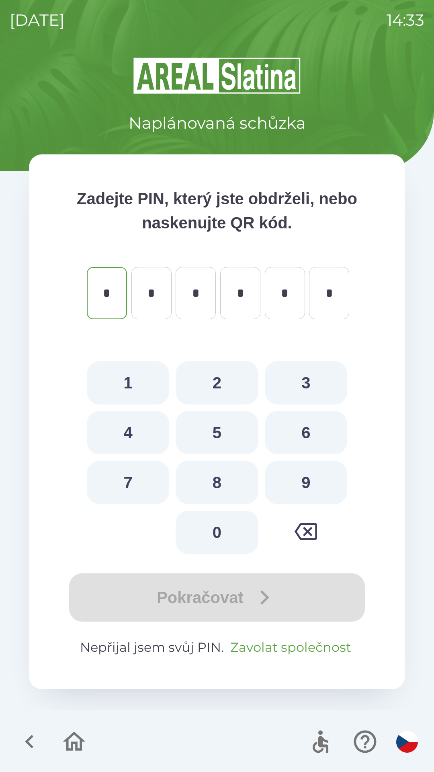
click at [310, 642] on button "Zavolat společnost" at bounding box center [290, 647] width 127 height 19
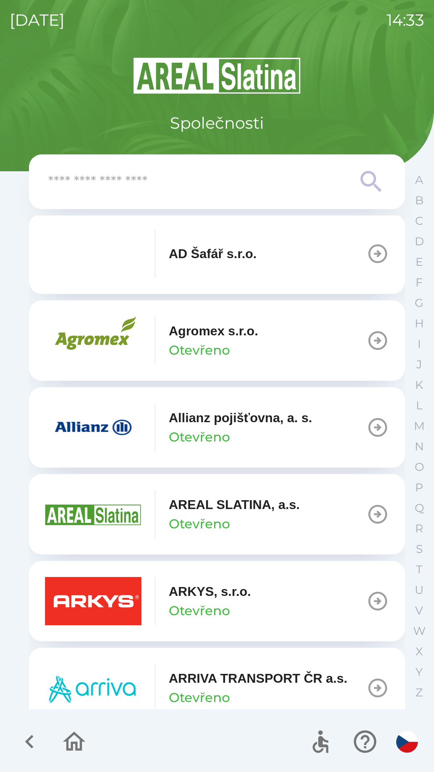
scroll to position [200, 0]
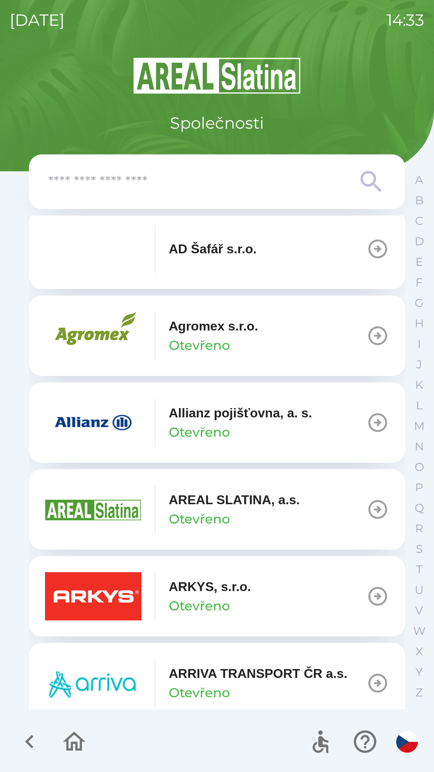
click at [263, 416] on p "Allianz pojišťovna, a. s." at bounding box center [241, 412] width 144 height 19
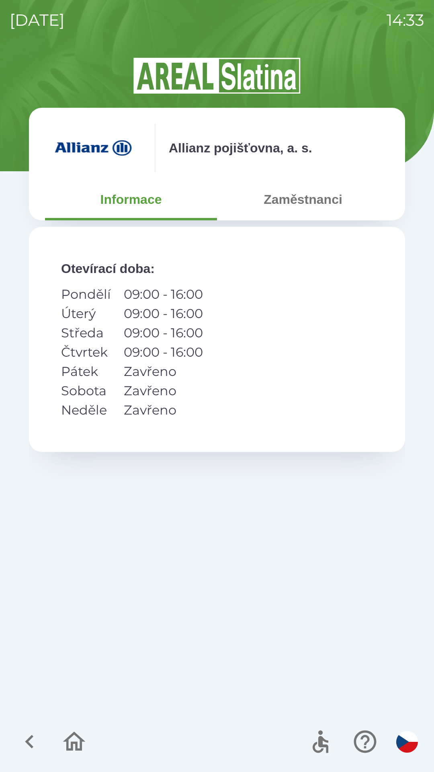
click at [328, 212] on button "Zaměstnanci" at bounding box center [303, 199] width 172 height 29
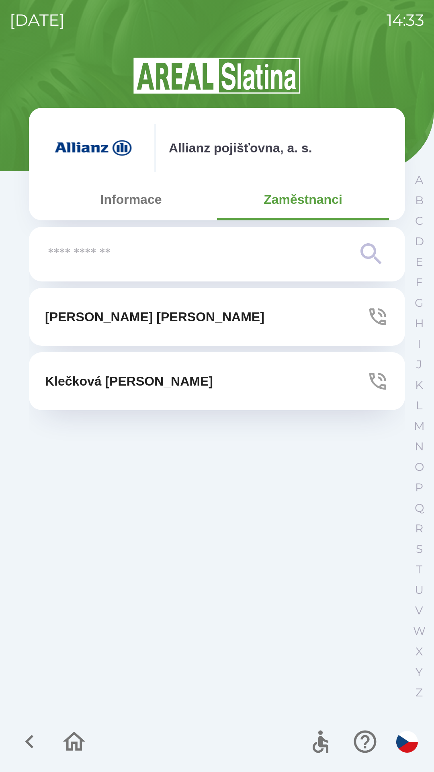
click at [327, 200] on button "Zaměstnanci" at bounding box center [303, 199] width 172 height 29
click at [214, 311] on button "[PERSON_NAME]" at bounding box center [217, 317] width 376 height 58
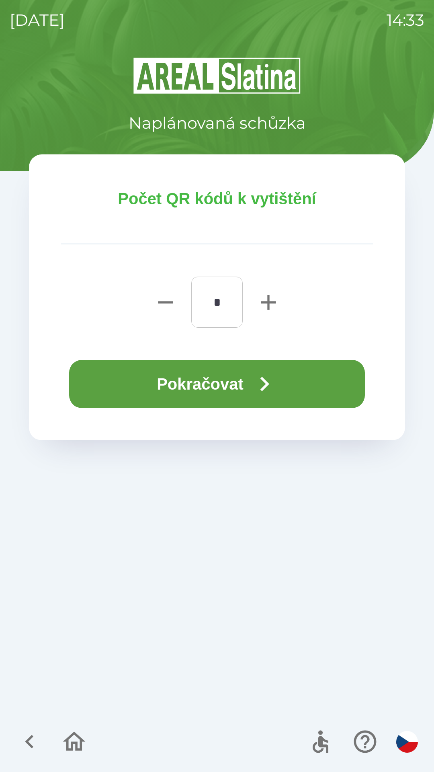
click at [312, 379] on button "Pokračovat" at bounding box center [217, 384] width 296 height 48
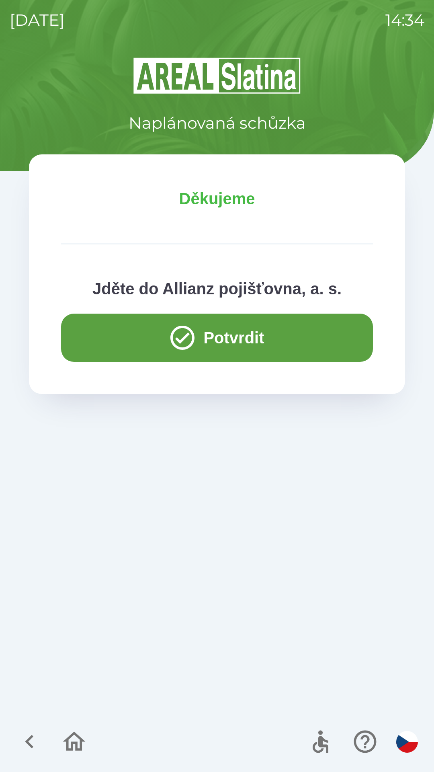
click at [284, 342] on button "Potvrdit" at bounding box center [217, 338] width 312 height 48
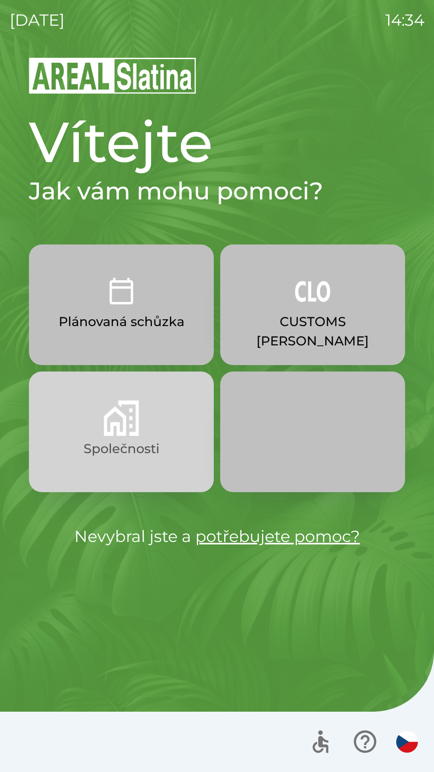
click at [148, 430] on button "Společnosti" at bounding box center [121, 432] width 185 height 121
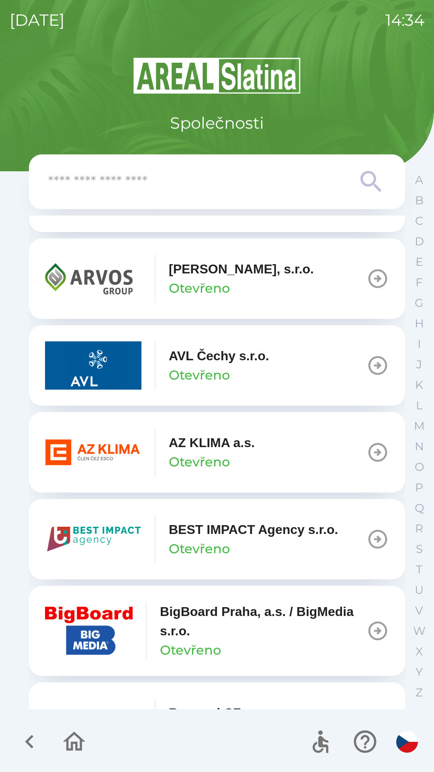
scroll to position [692, 0]
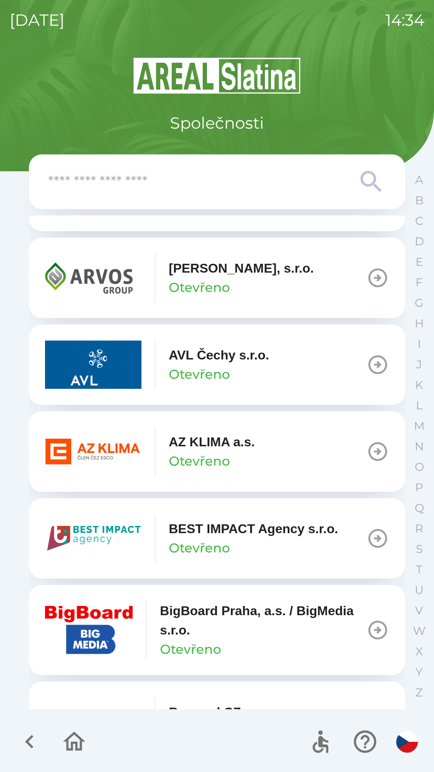
click at [299, 444] on button "AZ KLIMA a.s. Otevřeno" at bounding box center [217, 451] width 376 height 80
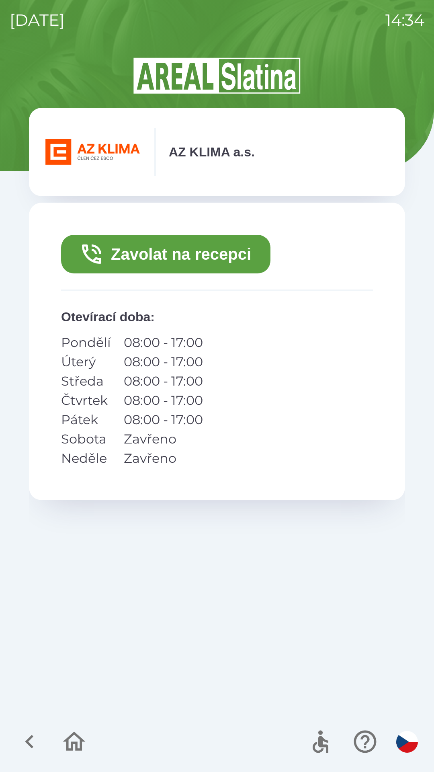
click at [220, 256] on button "Zavolat na recepci" at bounding box center [166, 254] width 210 height 39
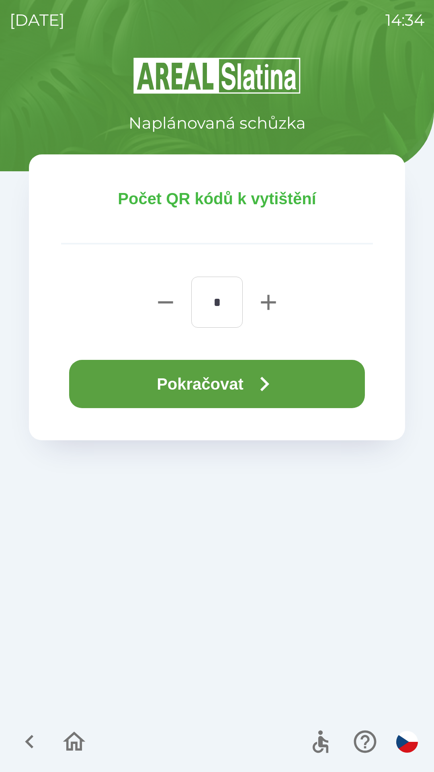
click at [278, 380] on icon "button" at bounding box center [264, 384] width 29 height 29
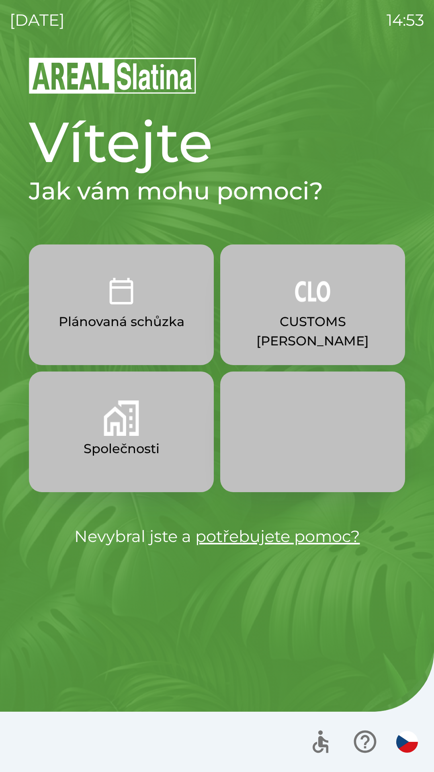
click at [144, 322] on p "Plánovaná schůzka" at bounding box center [122, 321] width 126 height 19
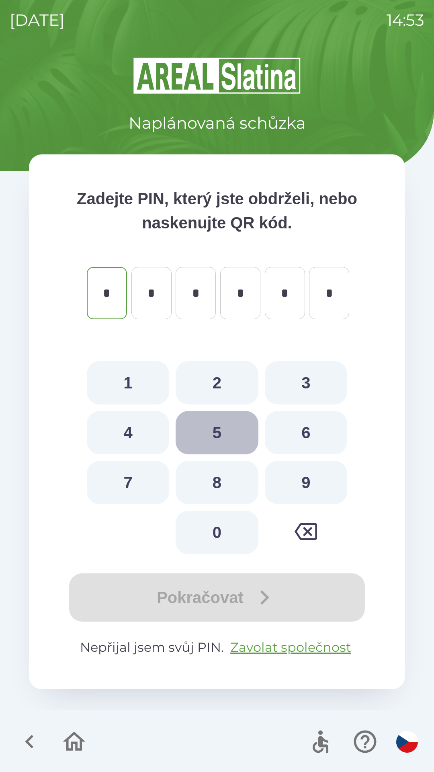
click at [204, 433] on button "5" at bounding box center [217, 432] width 82 height 43
type input "*"
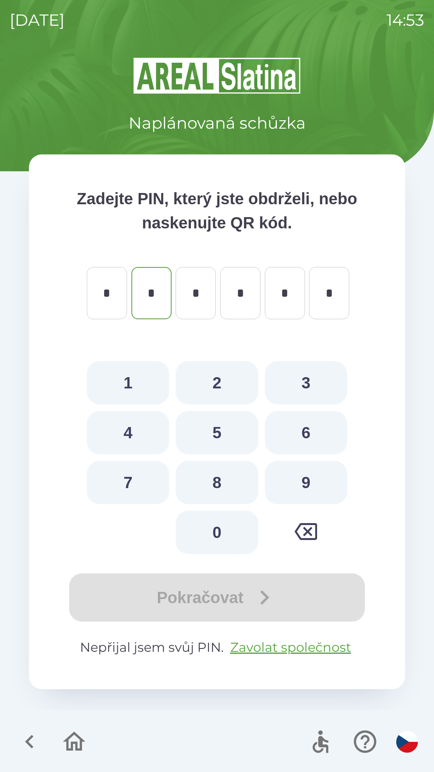
click at [139, 483] on button "7" at bounding box center [128, 482] width 82 height 43
type input "*"
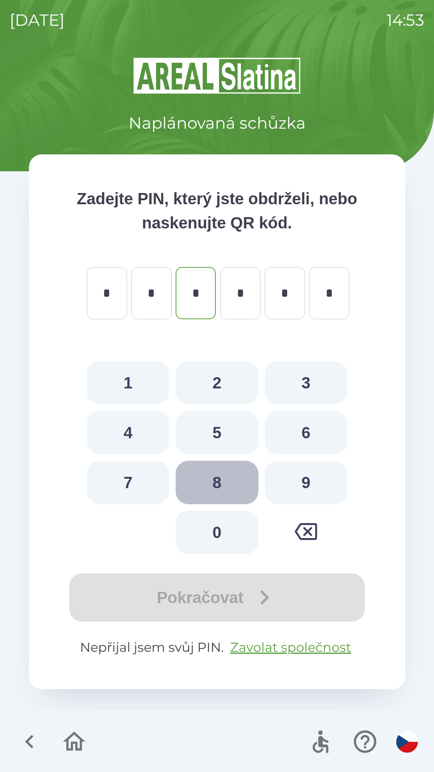
click at [220, 479] on button "8" at bounding box center [217, 482] width 82 height 43
type input "*"
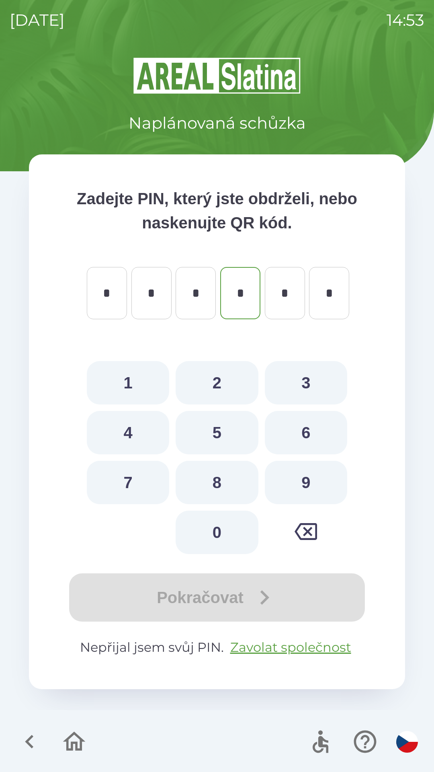
click at [296, 492] on button "9" at bounding box center [306, 482] width 82 height 43
type input "*"
click at [219, 429] on button "5" at bounding box center [217, 432] width 82 height 43
type input "*"
click at [128, 384] on button "1" at bounding box center [128, 382] width 82 height 43
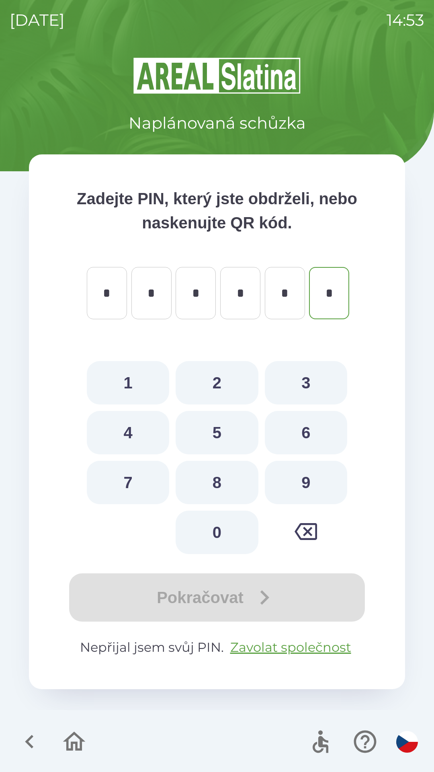
type input "*"
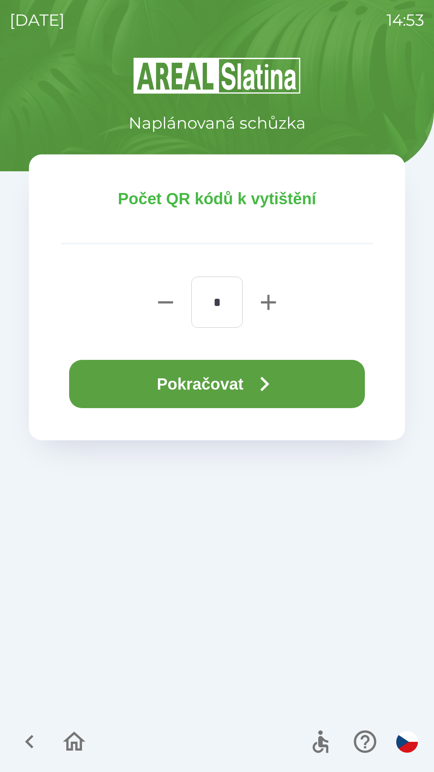
click at [195, 399] on button "Pokračovat" at bounding box center [217, 384] width 296 height 48
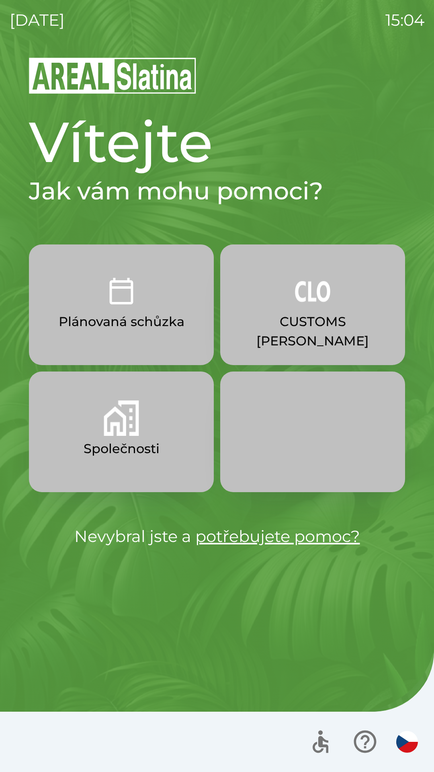
click at [144, 428] on button "Společnosti" at bounding box center [121, 432] width 185 height 121
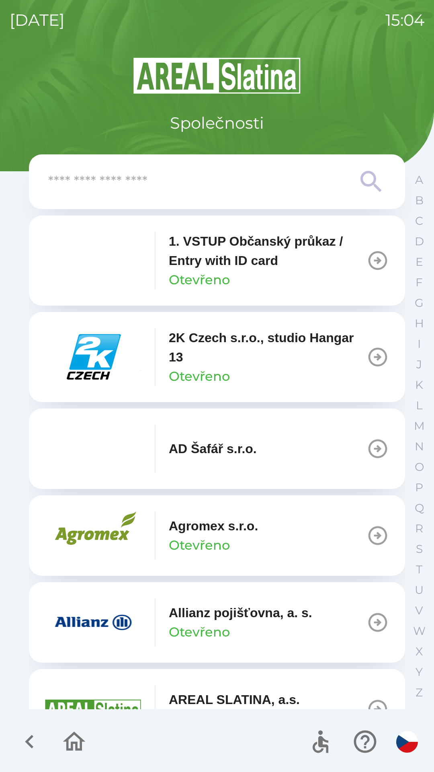
click at [92, 527] on img "button" at bounding box center [93, 536] width 97 height 48
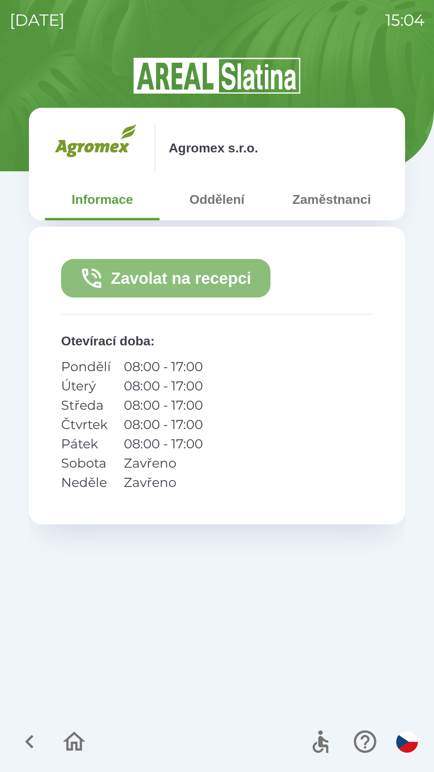
click at [189, 279] on button "Zavolat na recepci" at bounding box center [166, 278] width 210 height 39
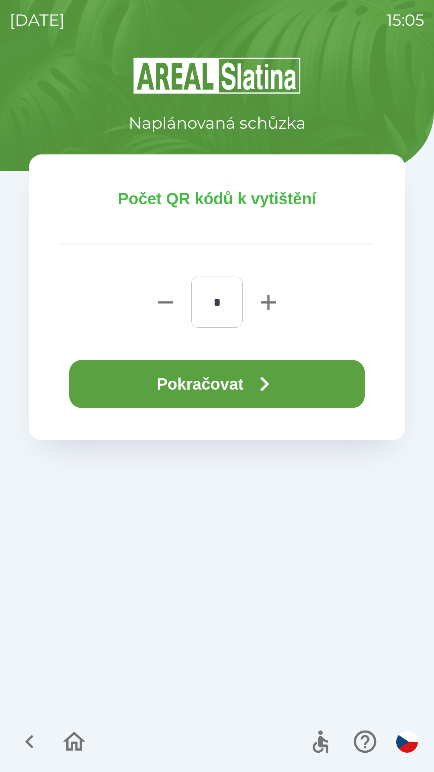
click at [206, 386] on button "Pokračovat" at bounding box center [217, 384] width 296 height 48
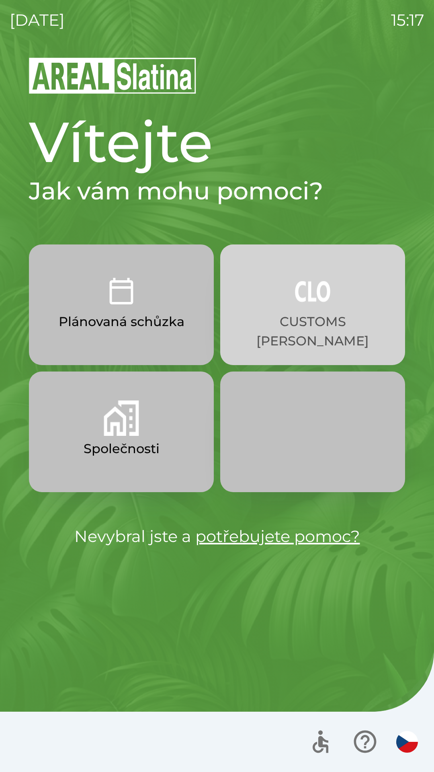
click at [318, 303] on img "button" at bounding box center [312, 290] width 35 height 35
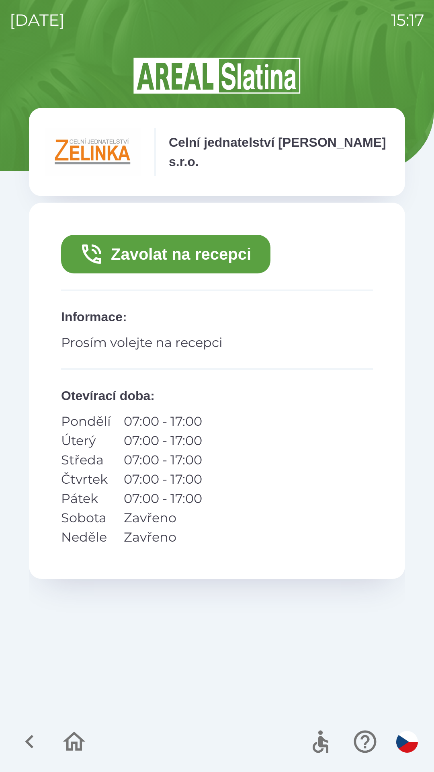
click at [223, 255] on button "Zavolat na recepci" at bounding box center [166, 254] width 210 height 39
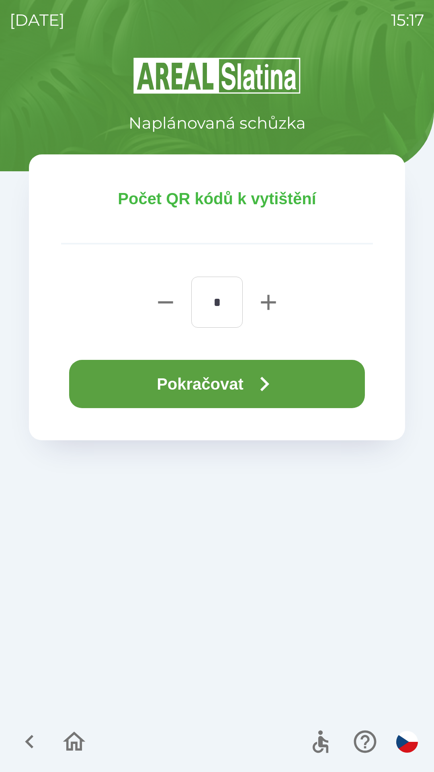
click at [246, 384] on button "Pokračovat" at bounding box center [217, 384] width 296 height 48
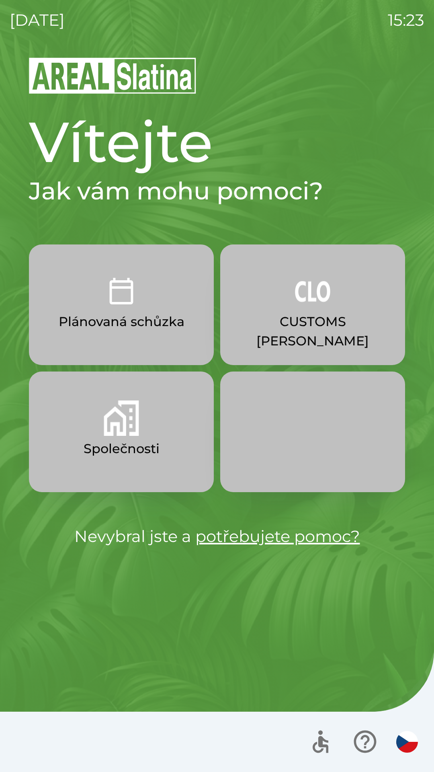
click at [90, 310] on button "Plánovaná schůzka" at bounding box center [121, 305] width 185 height 121
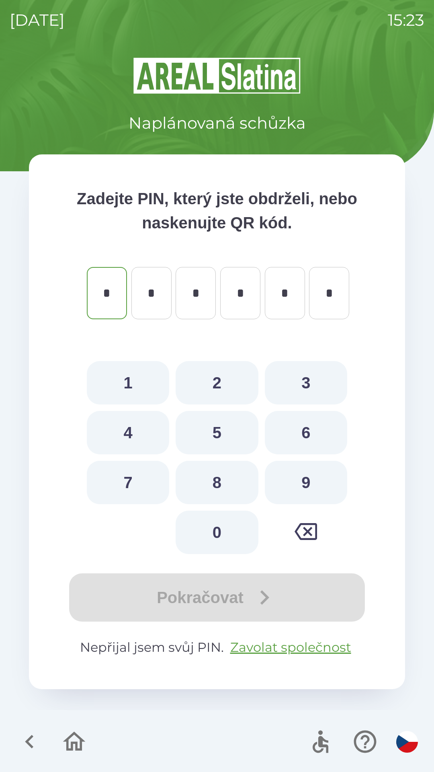
click at [21, 741] on icon "button" at bounding box center [29, 741] width 27 height 27
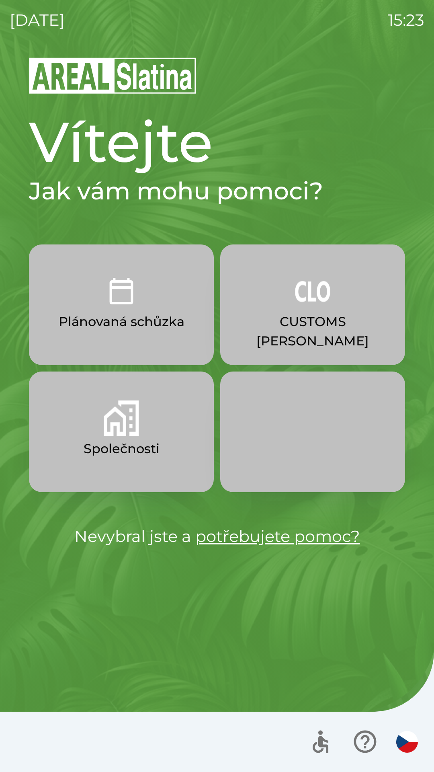
click at [112, 437] on button "Společnosti" at bounding box center [121, 432] width 185 height 121
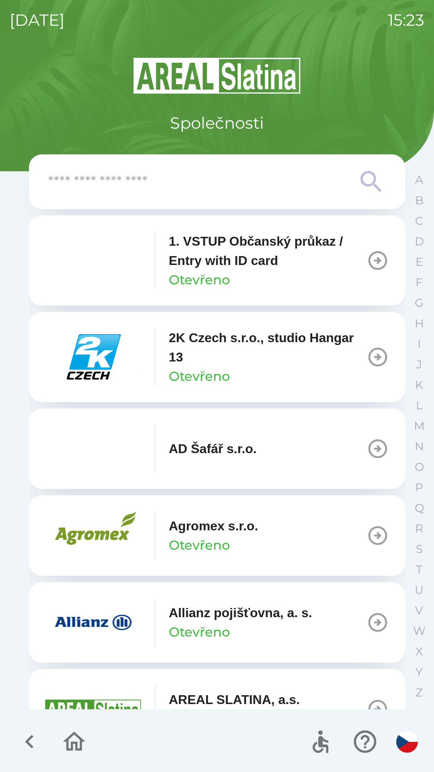
click at [137, 188] on input "text" at bounding box center [201, 182] width 306 height 22
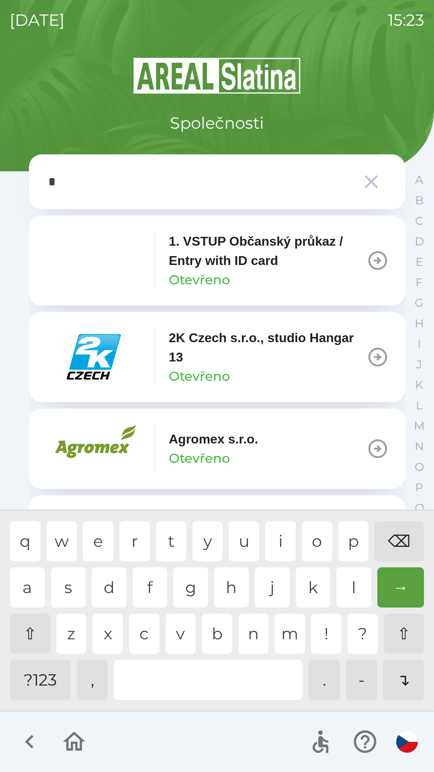
click at [107, 544] on div "e" at bounding box center [98, 541] width 31 height 40
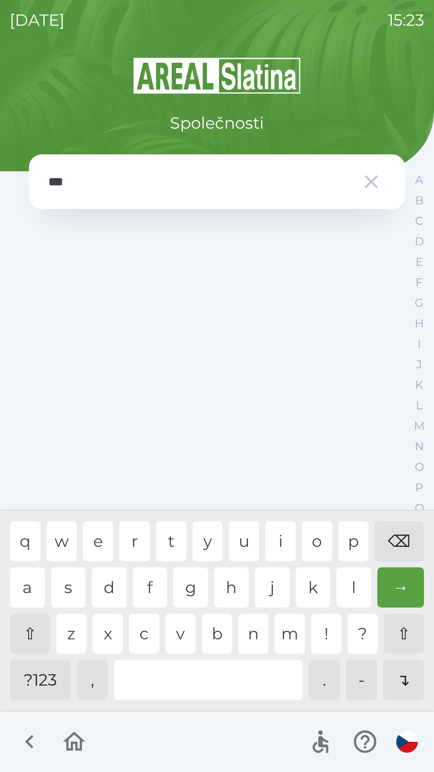
click at [138, 642] on div "c" at bounding box center [144, 634] width 31 height 40
type input "**"
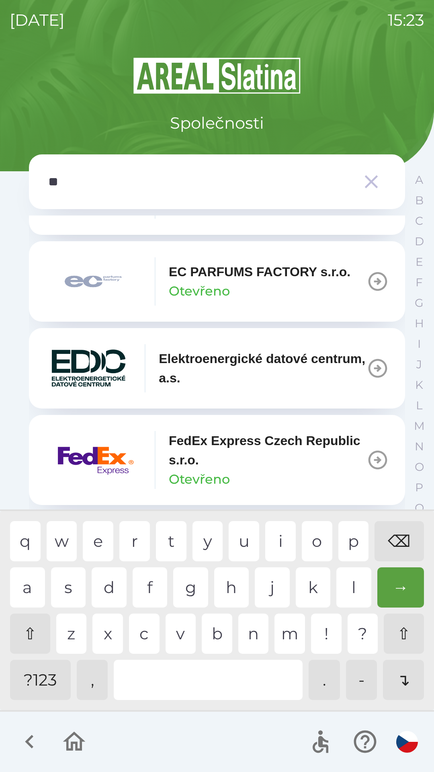
scroll to position [553, 0]
click at [83, 287] on img "button" at bounding box center [93, 282] width 97 height 48
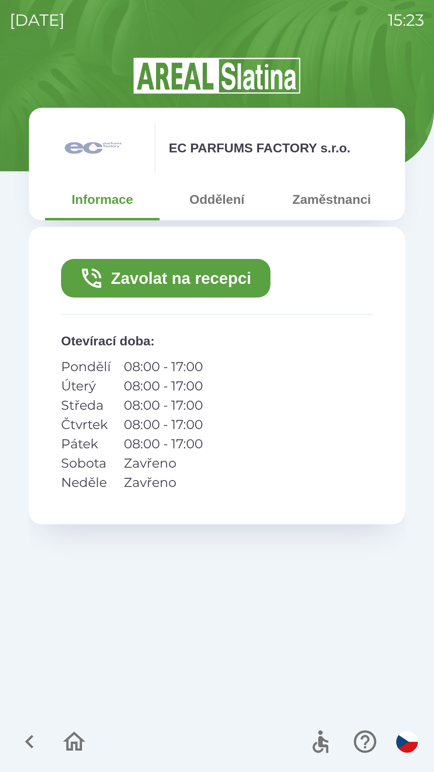
click at [122, 280] on button "Zavolat na recepci" at bounding box center [166, 278] width 210 height 39
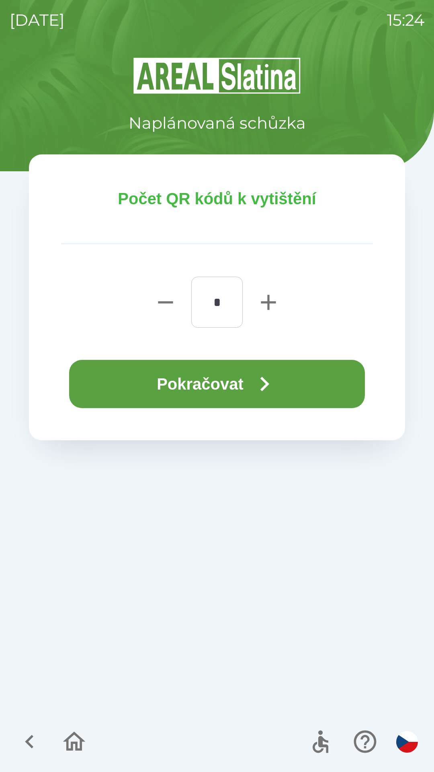
click at [236, 384] on button "Pokračovat" at bounding box center [217, 384] width 296 height 48
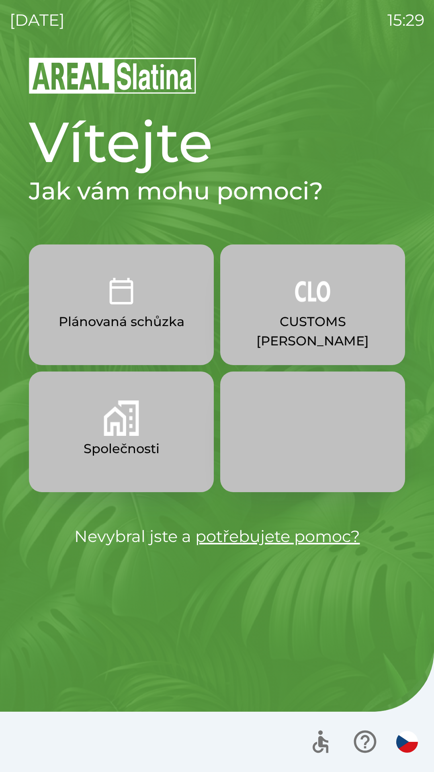
click at [334, 318] on p "CUSTOMS [PERSON_NAME]" at bounding box center [313, 331] width 146 height 39
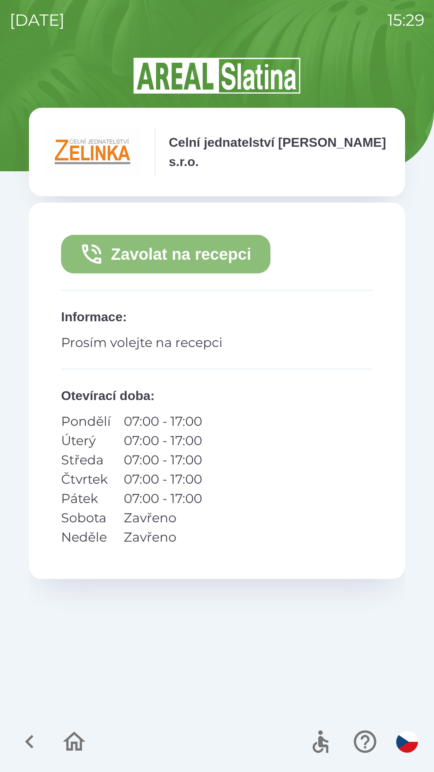
click at [210, 261] on button "Zavolat na recepci" at bounding box center [166, 254] width 210 height 39
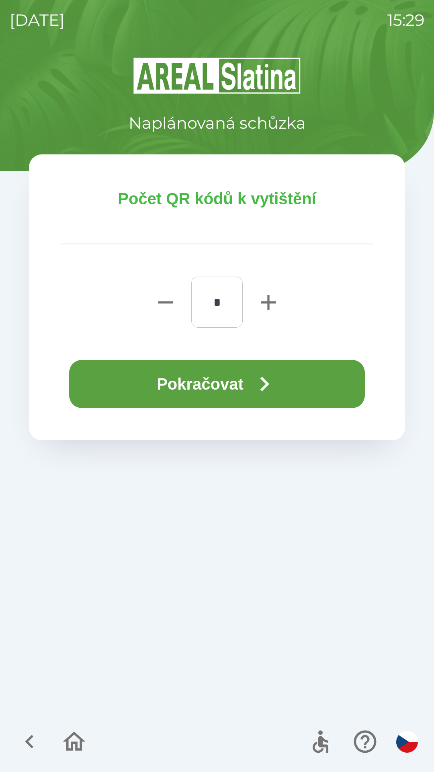
click at [271, 302] on icon "button" at bounding box center [268, 302] width 15 height 15
type input "*"
click at [249, 382] on button "Pokračovat" at bounding box center [217, 384] width 296 height 48
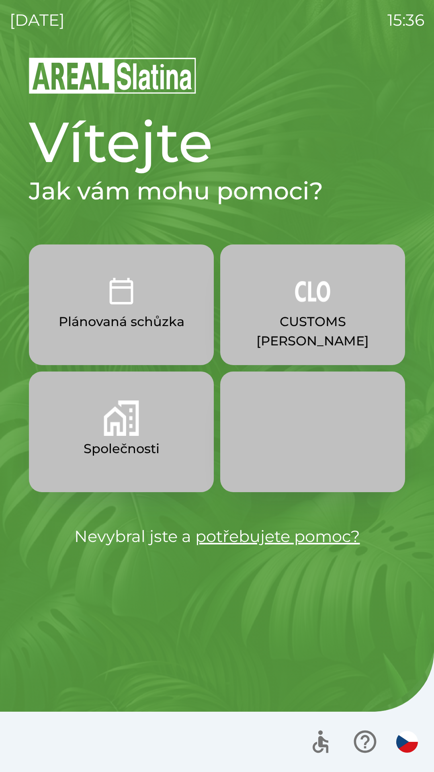
click at [146, 419] on button "Společnosti" at bounding box center [121, 432] width 185 height 121
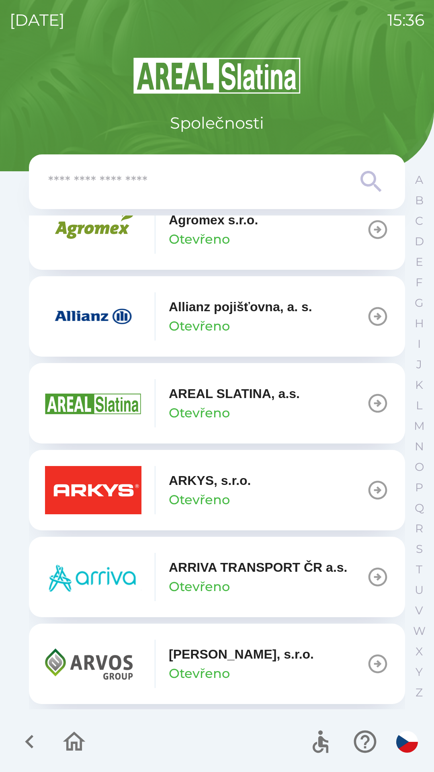
scroll to position [300, 0]
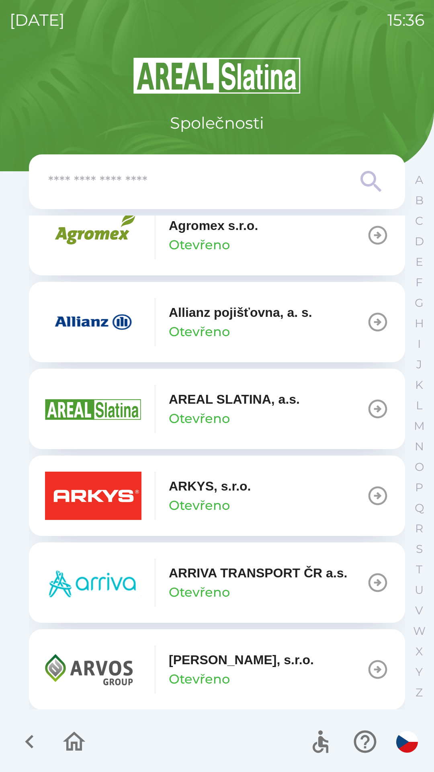
click at [212, 182] on input "text" at bounding box center [201, 182] width 306 height 22
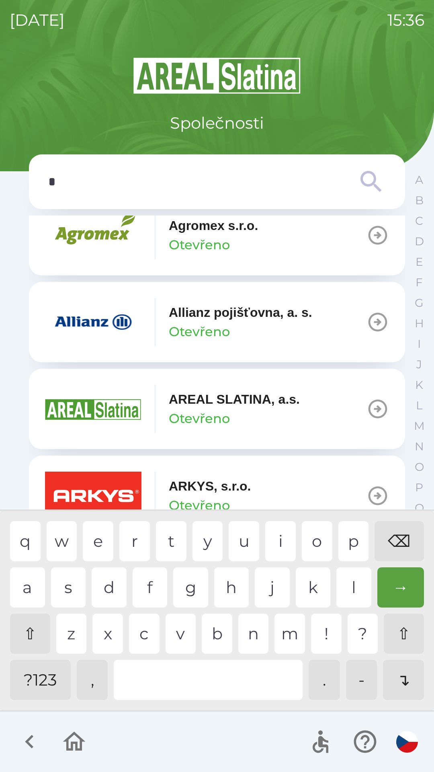
scroll to position [291, 0]
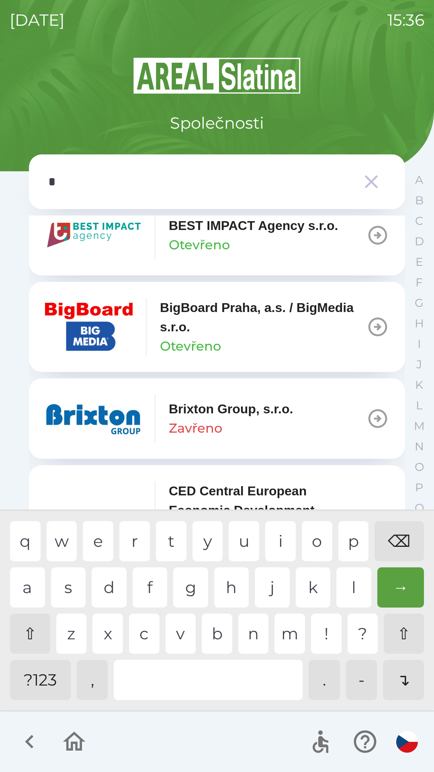
type input "**"
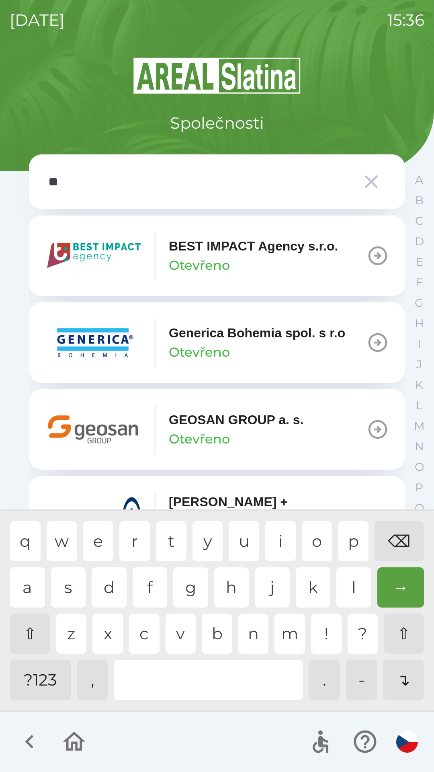
click at [236, 417] on p "GEOSAN GROUP a. s." at bounding box center [236, 419] width 135 height 19
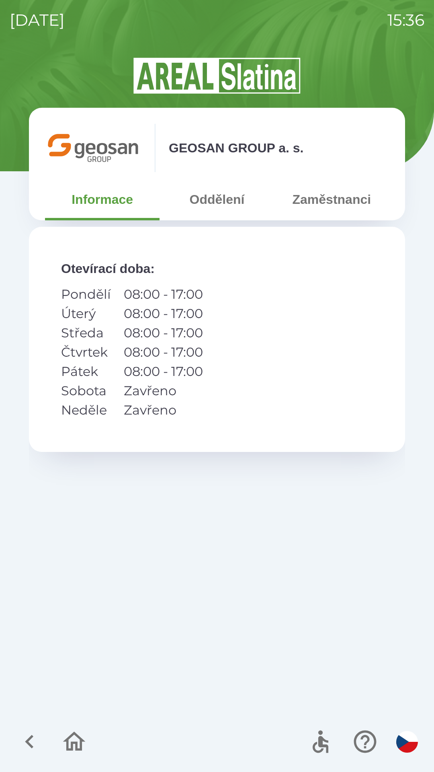
click at [229, 191] on button "Oddělení" at bounding box center [217, 199] width 115 height 29
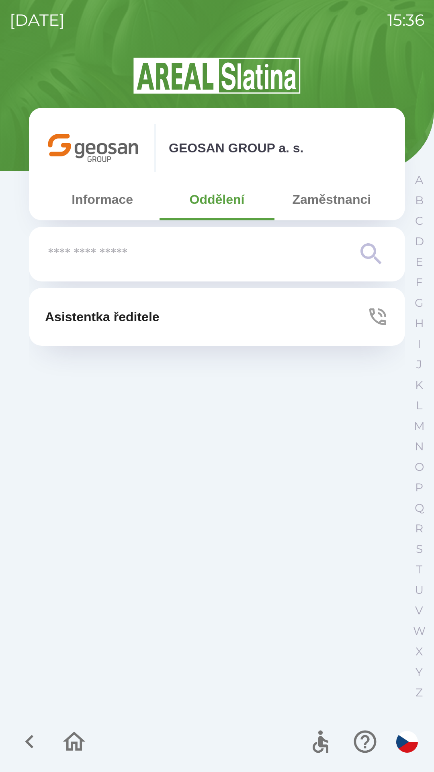
click at [107, 195] on button "Informace" at bounding box center [102, 199] width 115 height 29
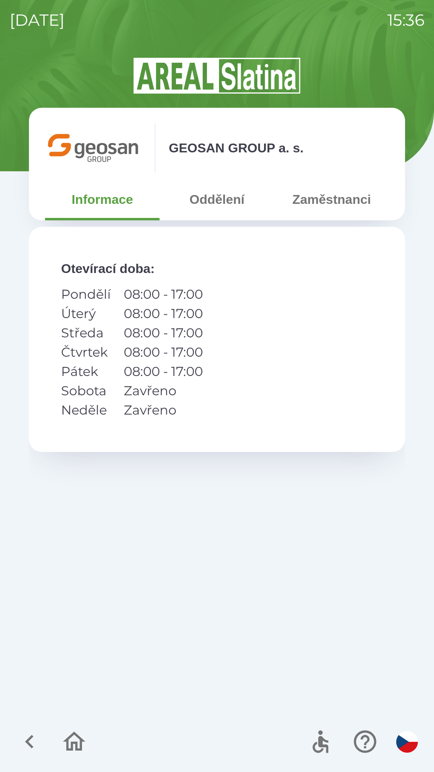
click at [178, 328] on p "08:00 - 17:00" at bounding box center [163, 332] width 79 height 19
click at [348, 198] on button "Zaměstnanci" at bounding box center [332, 199] width 115 height 29
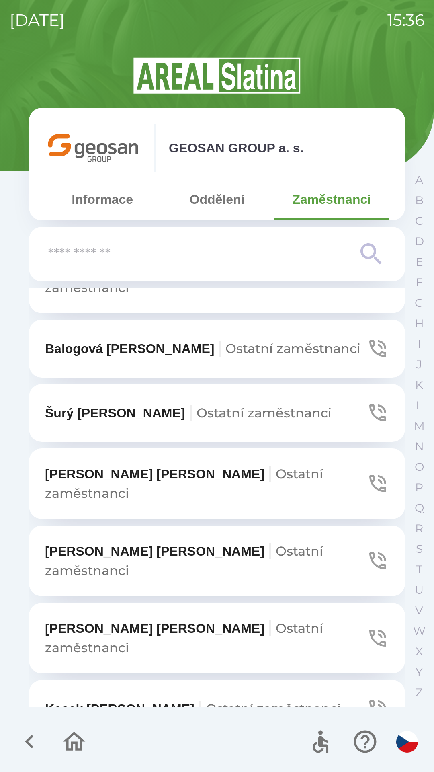
scroll to position [90, 0]
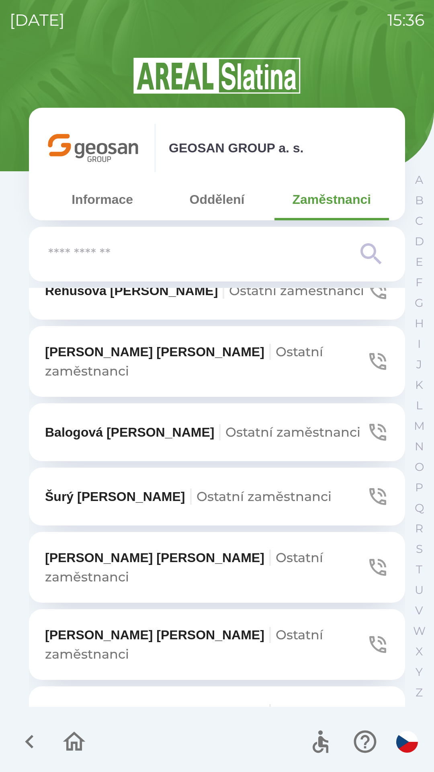
click at [214, 202] on button "Oddělení" at bounding box center [217, 199] width 115 height 29
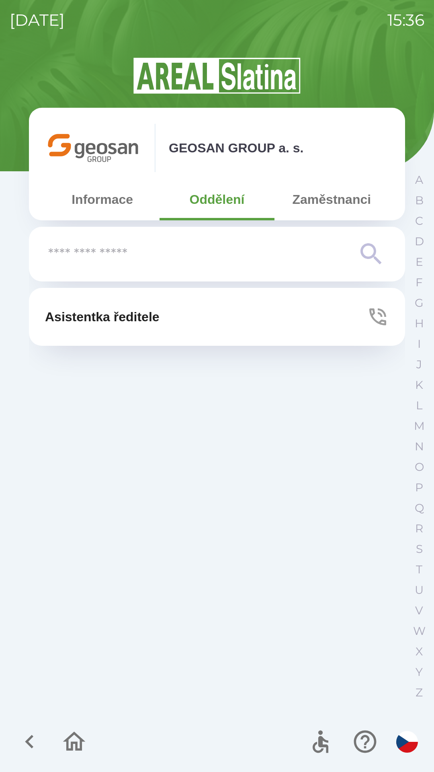
click at [112, 187] on button "Informace" at bounding box center [102, 199] width 115 height 29
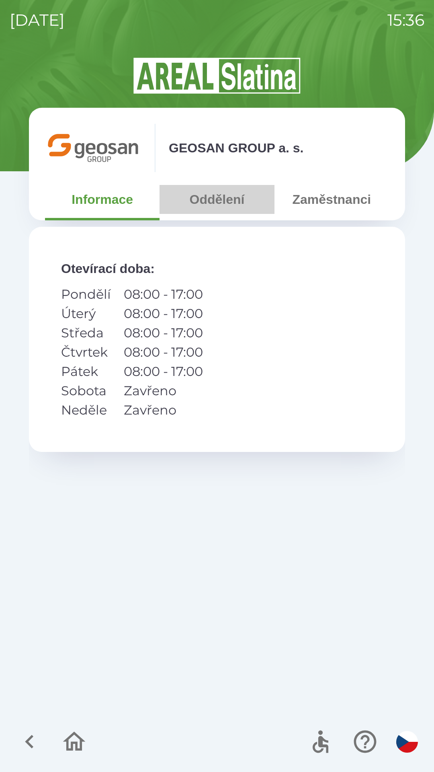
click at [226, 196] on button "Oddělení" at bounding box center [217, 199] width 115 height 29
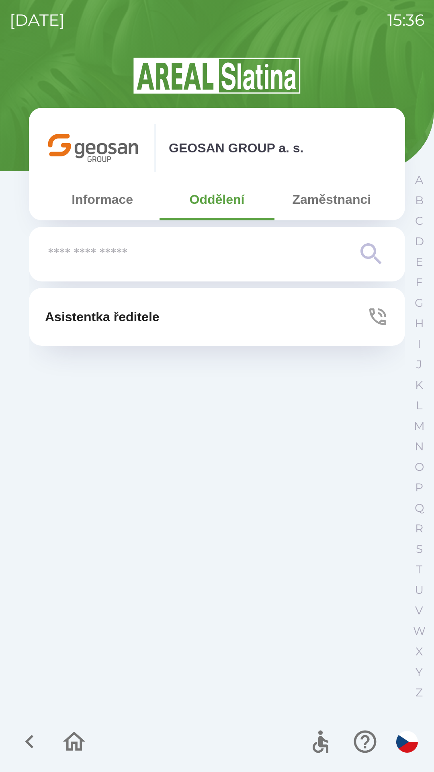
click at [286, 320] on button "Asistentka ředitele" at bounding box center [217, 317] width 376 height 58
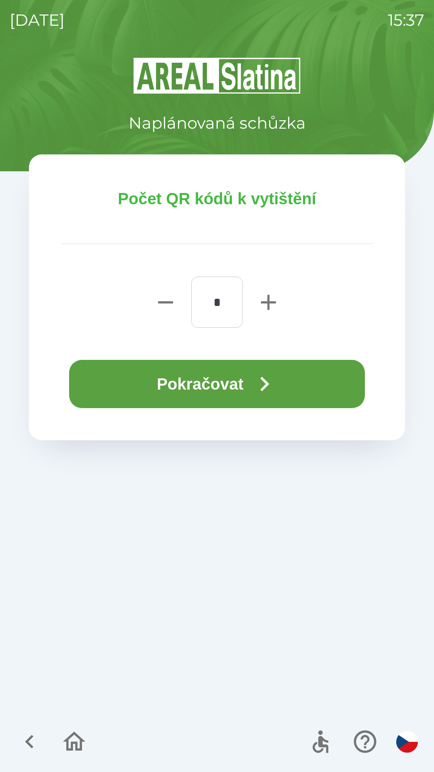
click at [268, 378] on icon "button" at bounding box center [264, 384] width 29 height 29
